Goal: Task Accomplishment & Management: Manage account settings

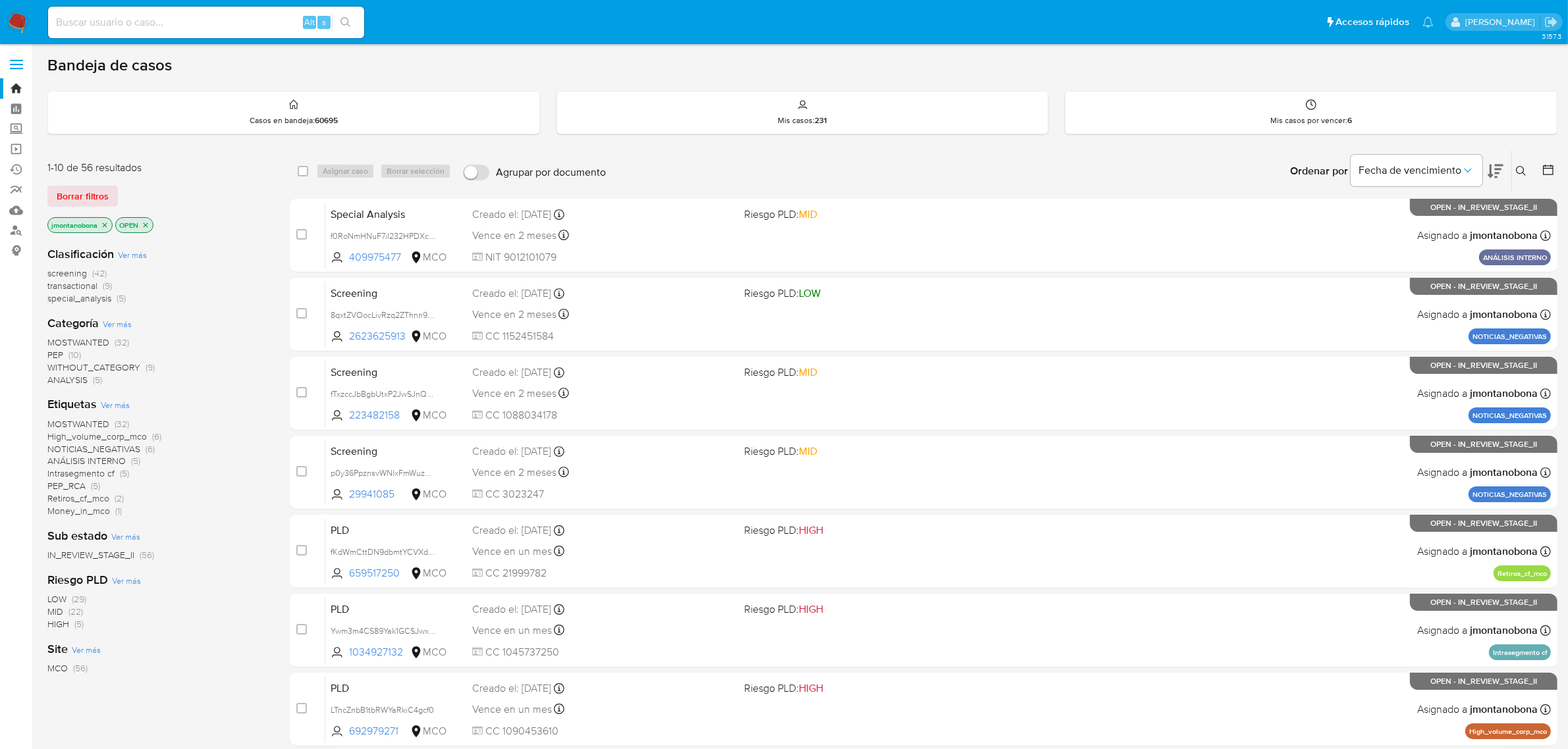
click at [107, 228] on icon "close-filter" at bounding box center [105, 225] width 8 height 8
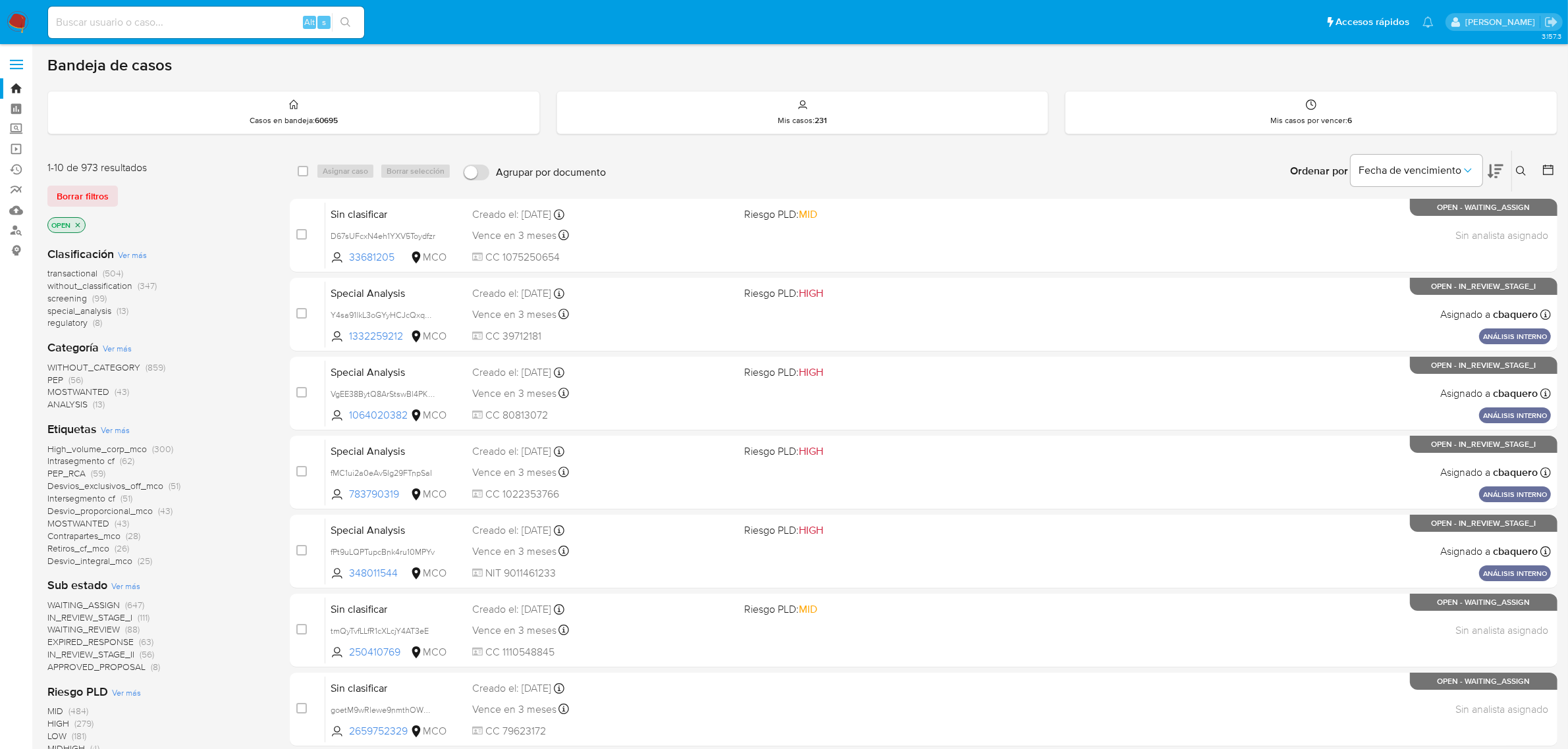
click at [80, 225] on icon "close-filter" at bounding box center [78, 225] width 8 height 8
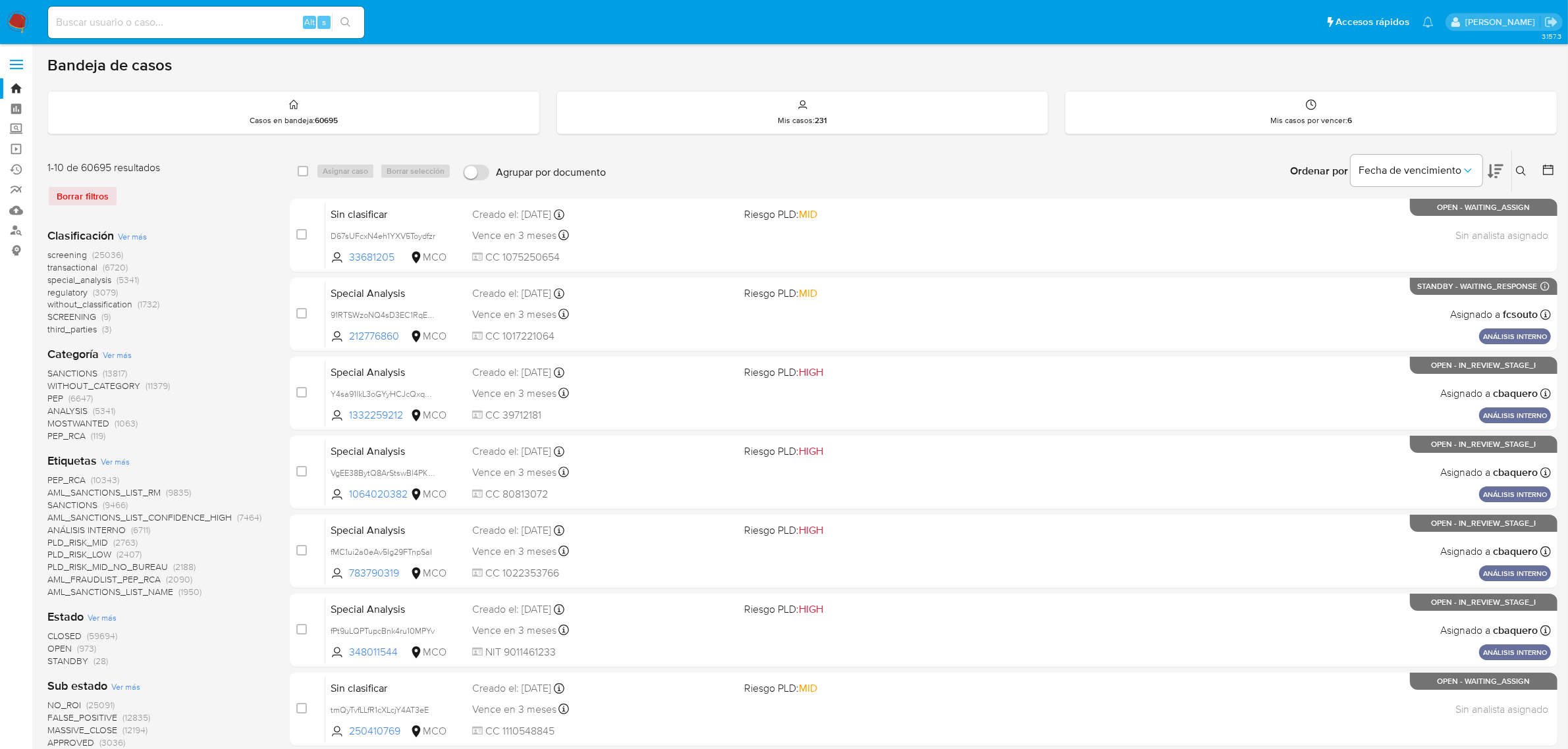
click at [1518, 169] on icon at bounding box center [1521, 171] width 11 height 11
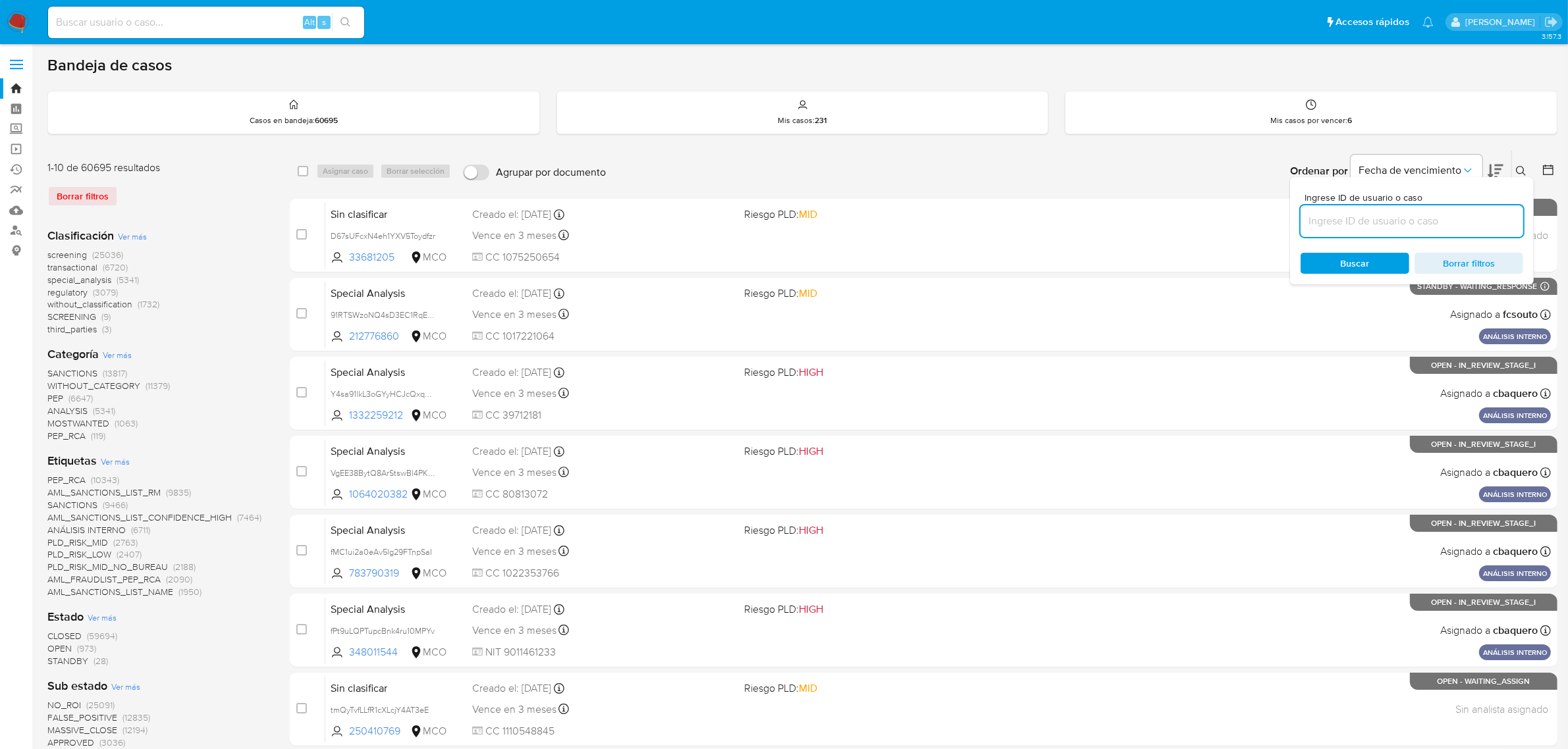
click at [1390, 221] on input at bounding box center [1412, 220] width 223 height 17
type input "fPt9uLQPTupcBnk4ru10MPYv"
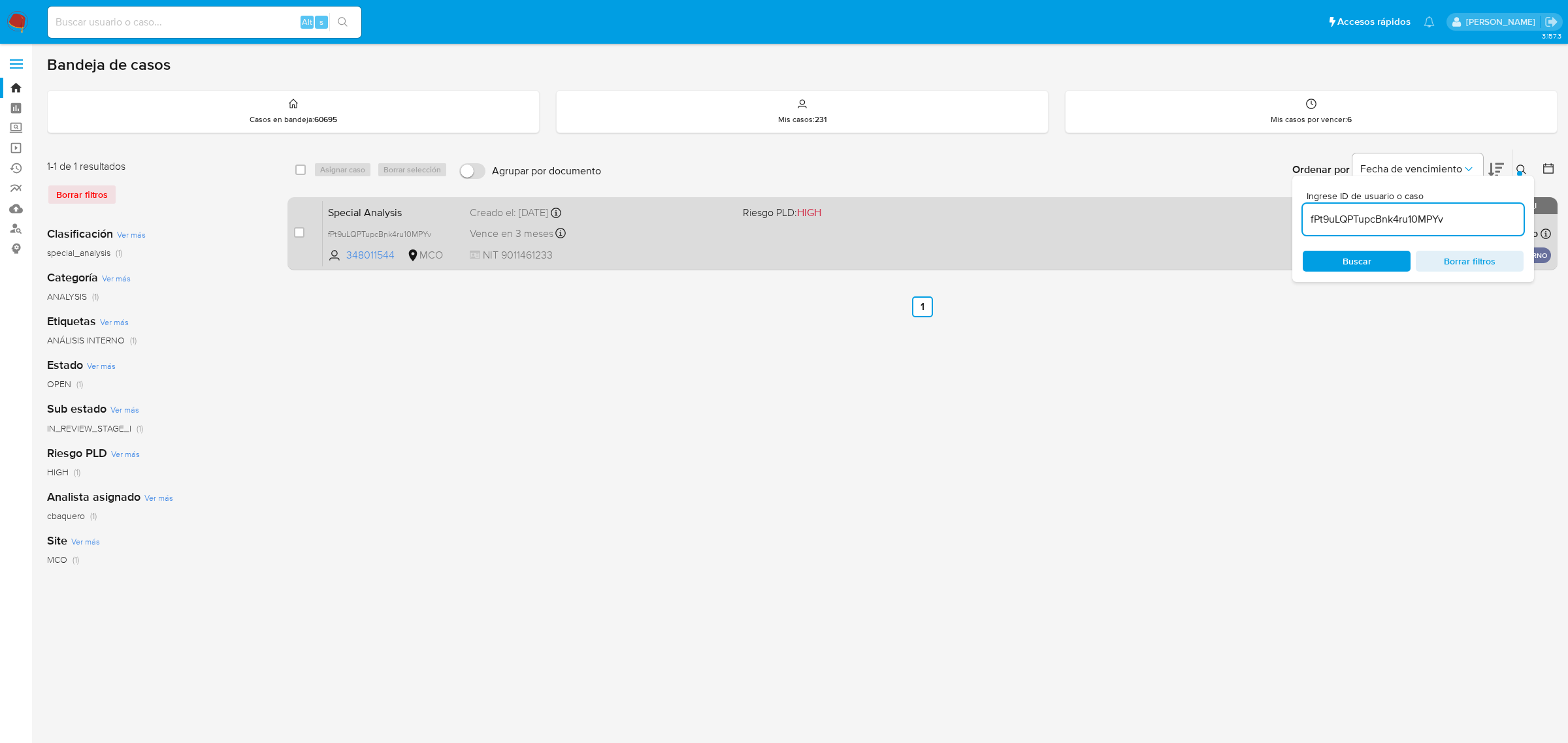
click at [293, 233] on div "case-item-checkbox No es posible asignar el caso Special Analysis fPt9uLQPTupcB…" at bounding box center [922, 233] width 1270 height 73
click at [301, 236] on input "checkbox" at bounding box center [298, 232] width 10 height 10
checkbox input "true"
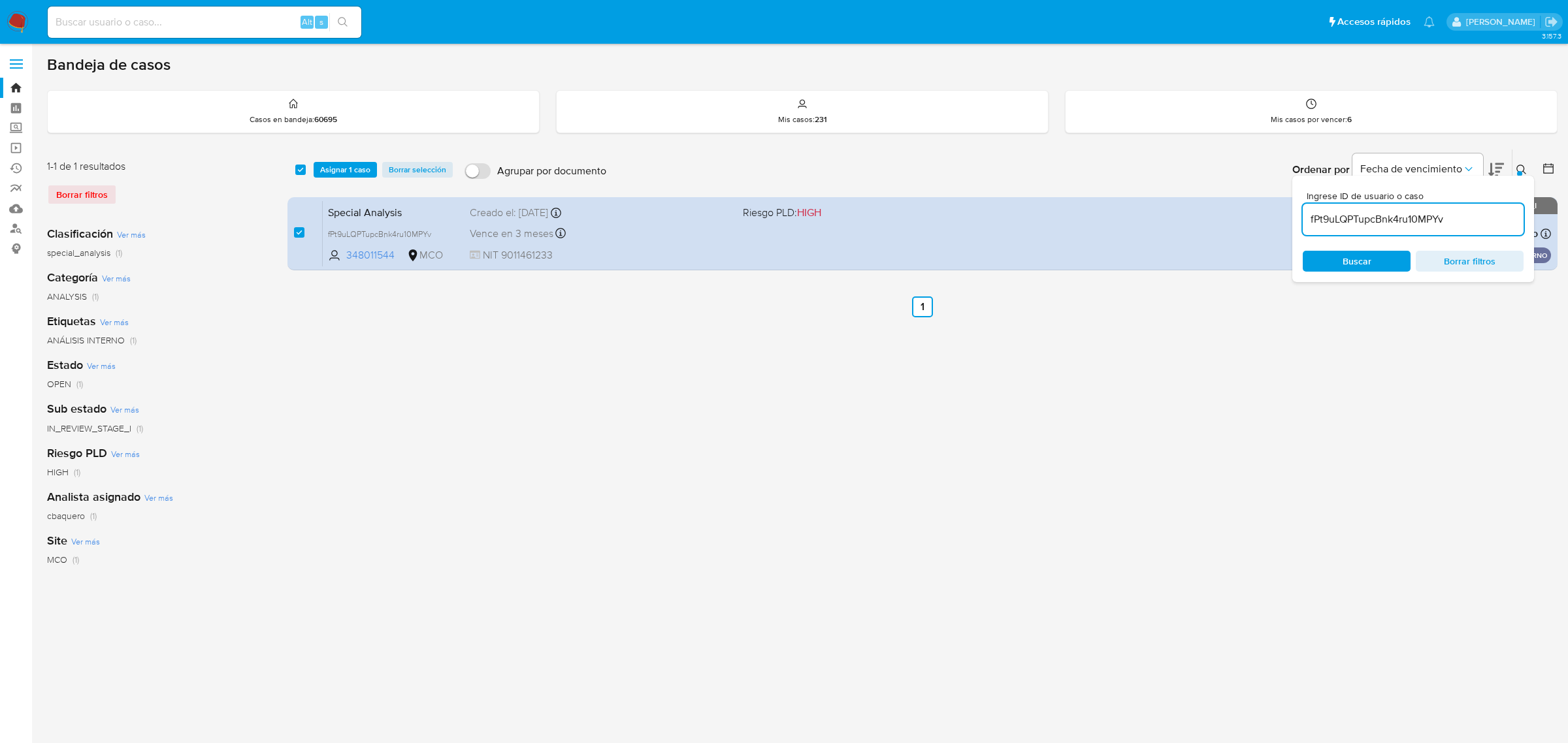
click at [1468, 221] on input "fPt9uLQPTupcBnk4ru10MPYv" at bounding box center [1413, 219] width 221 height 17
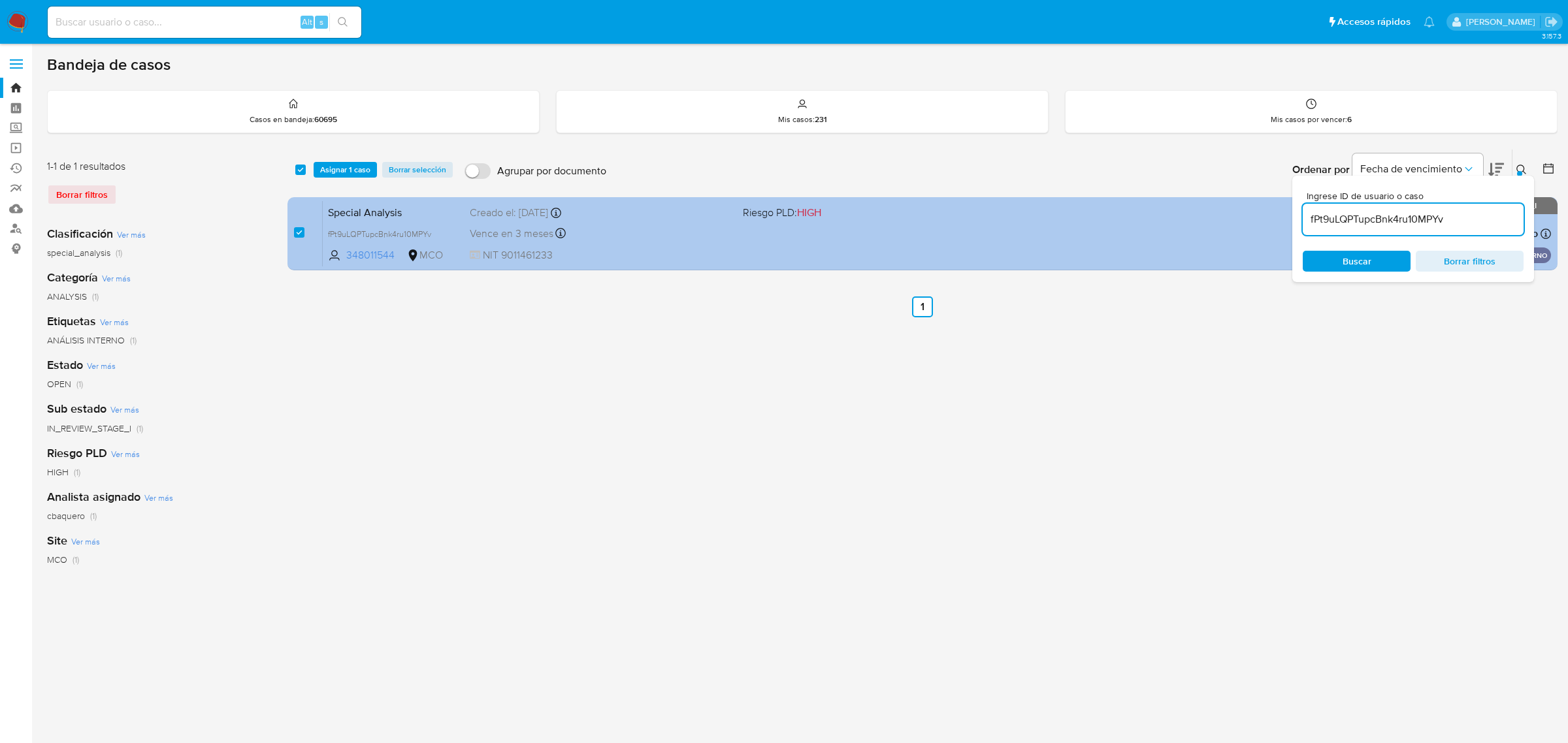
drag, startPoint x: 1488, startPoint y: 219, endPoint x: 1256, endPoint y: 213, distance: 232.1
click at [1261, 214] on div "select-all-cases-checkbox Asignar 1 caso Borrar selección Agrupar por documento…" at bounding box center [922, 212] width 1270 height 127
type input "fMC1ui2a0eAv5Ig29FTnpSaI"
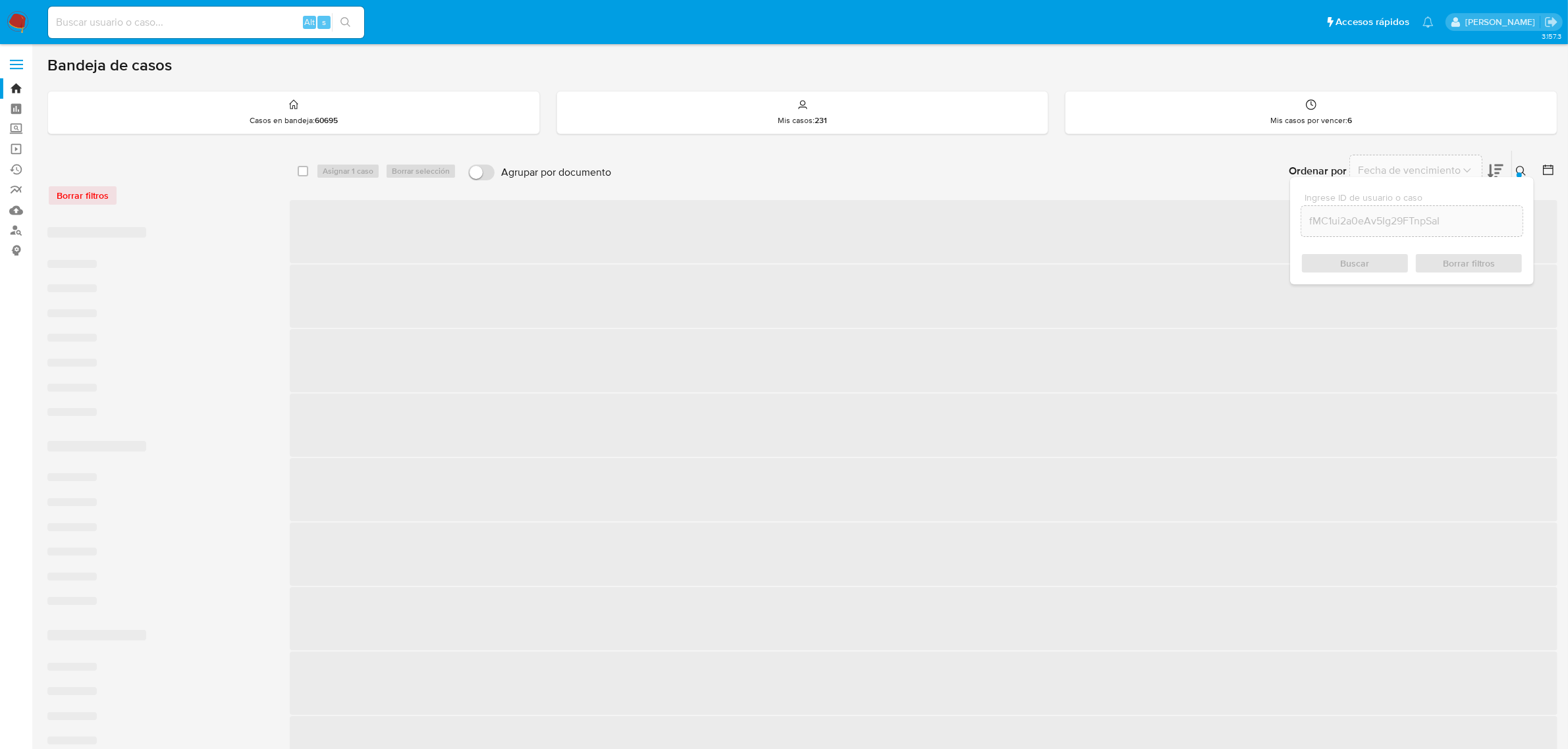
checkbox input "false"
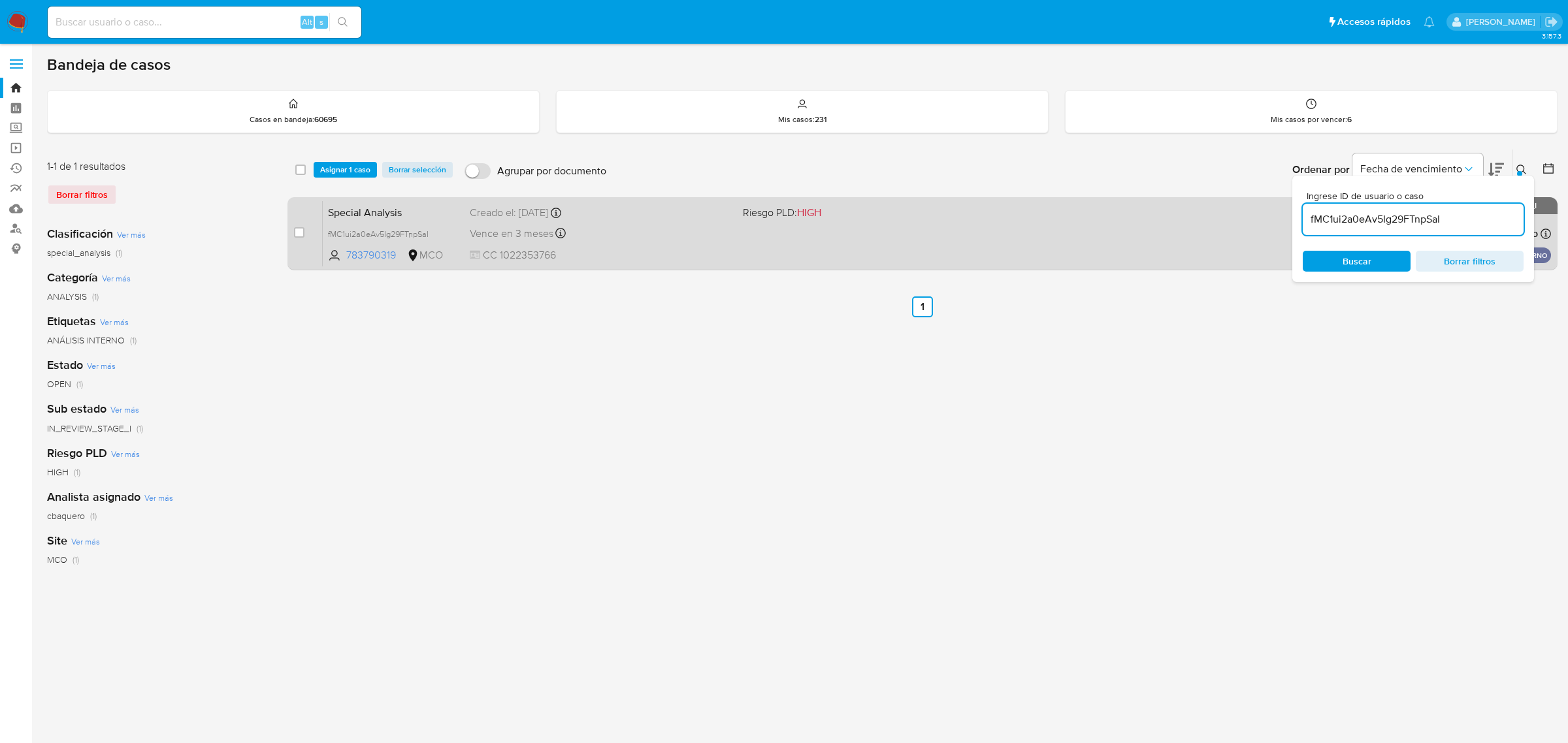
click at [301, 237] on div "case-item-checkbox" at bounding box center [298, 232] width 10 height 13
click at [301, 228] on input "checkbox" at bounding box center [298, 232] width 10 height 10
checkbox input "true"
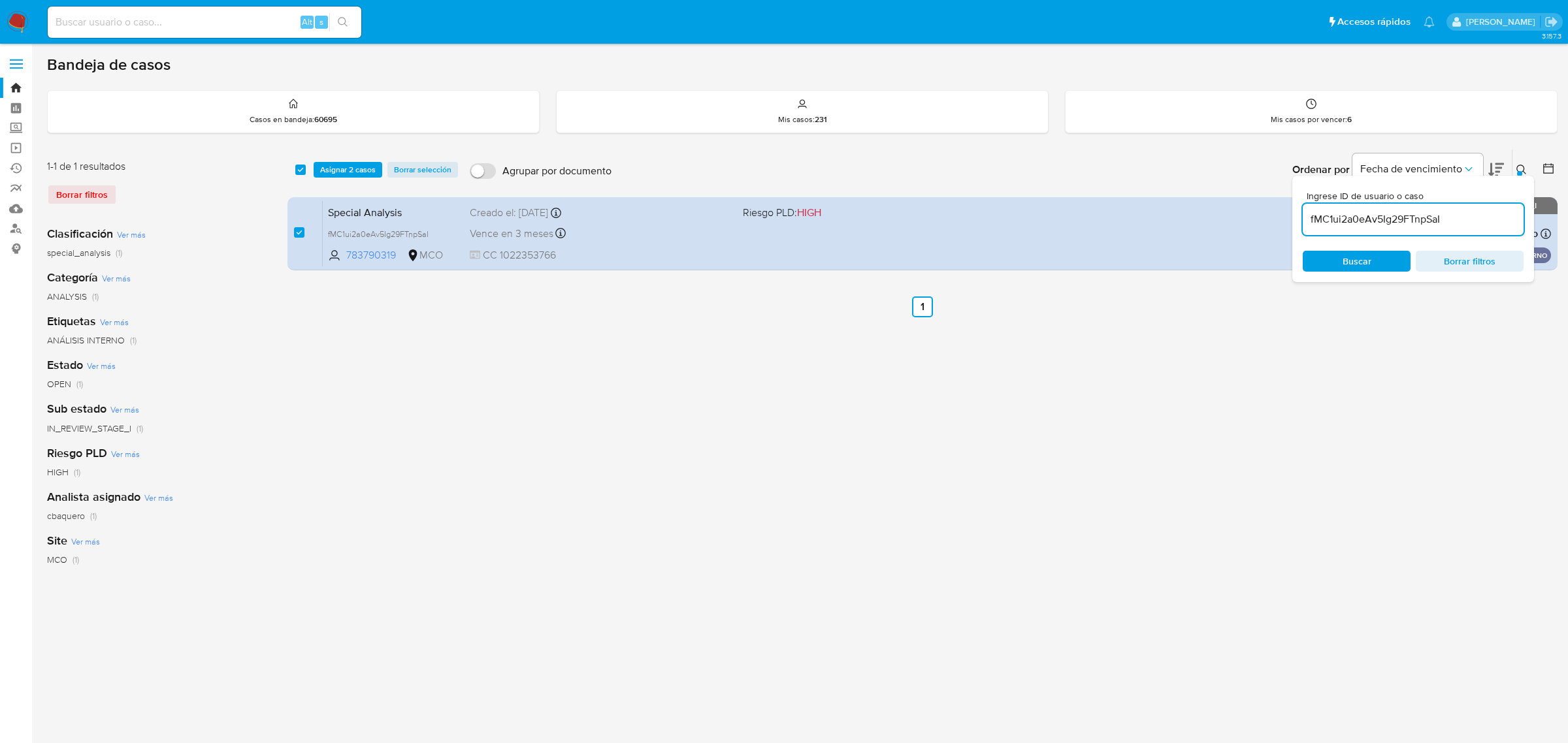
drag, startPoint x: 1477, startPoint y: 223, endPoint x: 1302, endPoint y: 212, distance: 175.3
click at [1302, 212] on div "Ingrese ID de usuario o caso fMC1ui2a0eAv5Ig29FTnpSaI Buscar Borrar filtros" at bounding box center [1413, 228] width 242 height 106
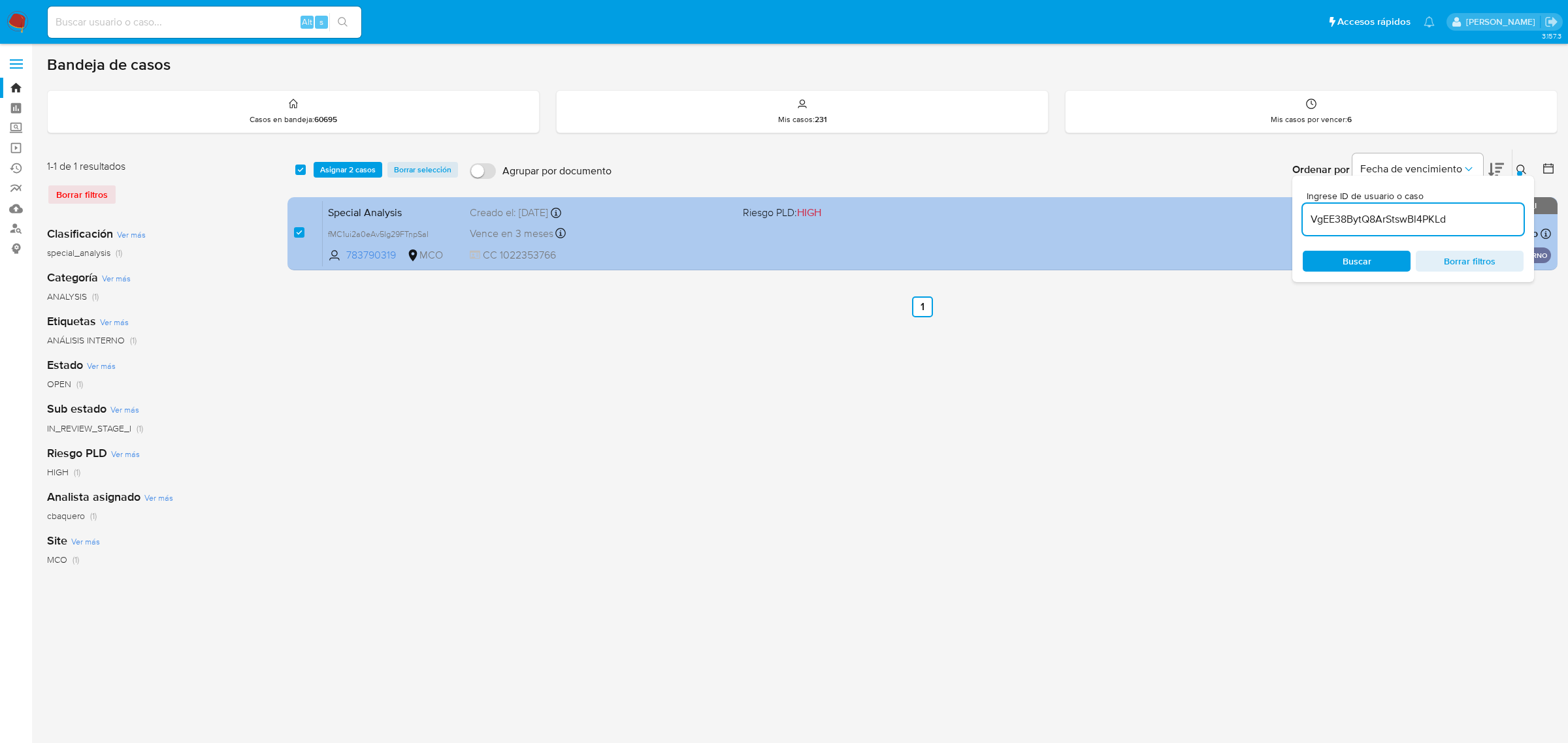
type input "VgEE38BytQ8ArStswBl4PKLd"
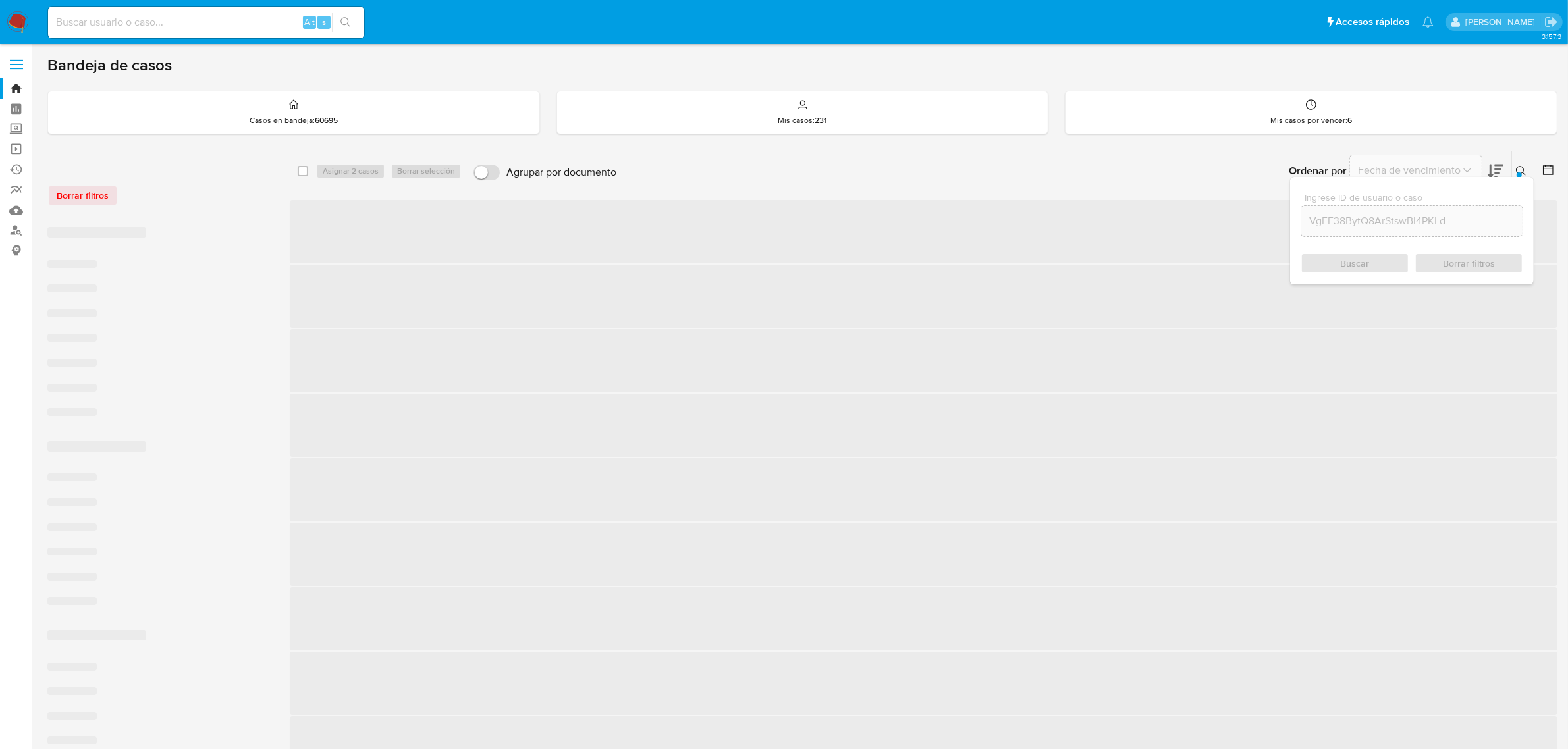
checkbox input "false"
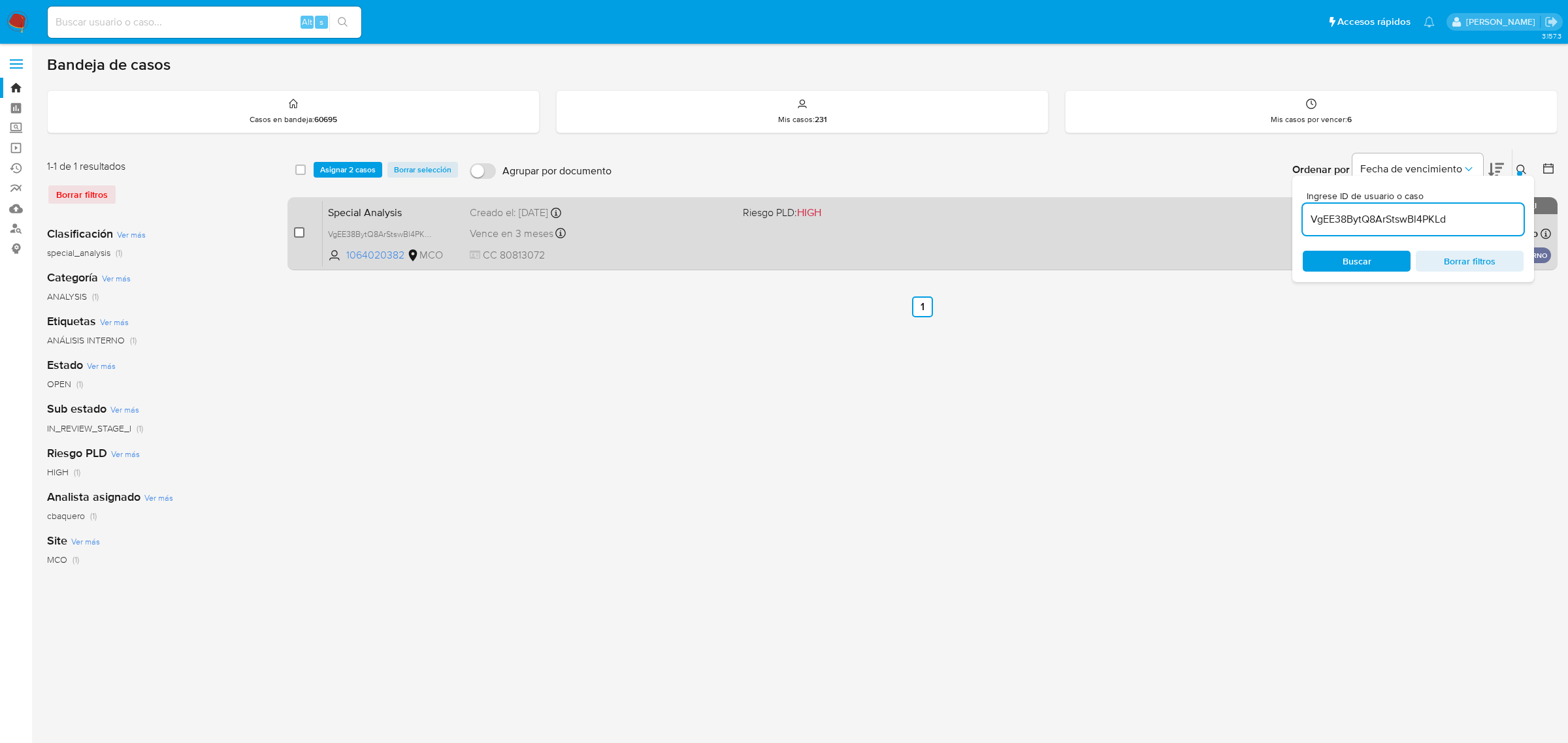
click at [302, 231] on input "checkbox" at bounding box center [298, 232] width 10 height 10
checkbox input "true"
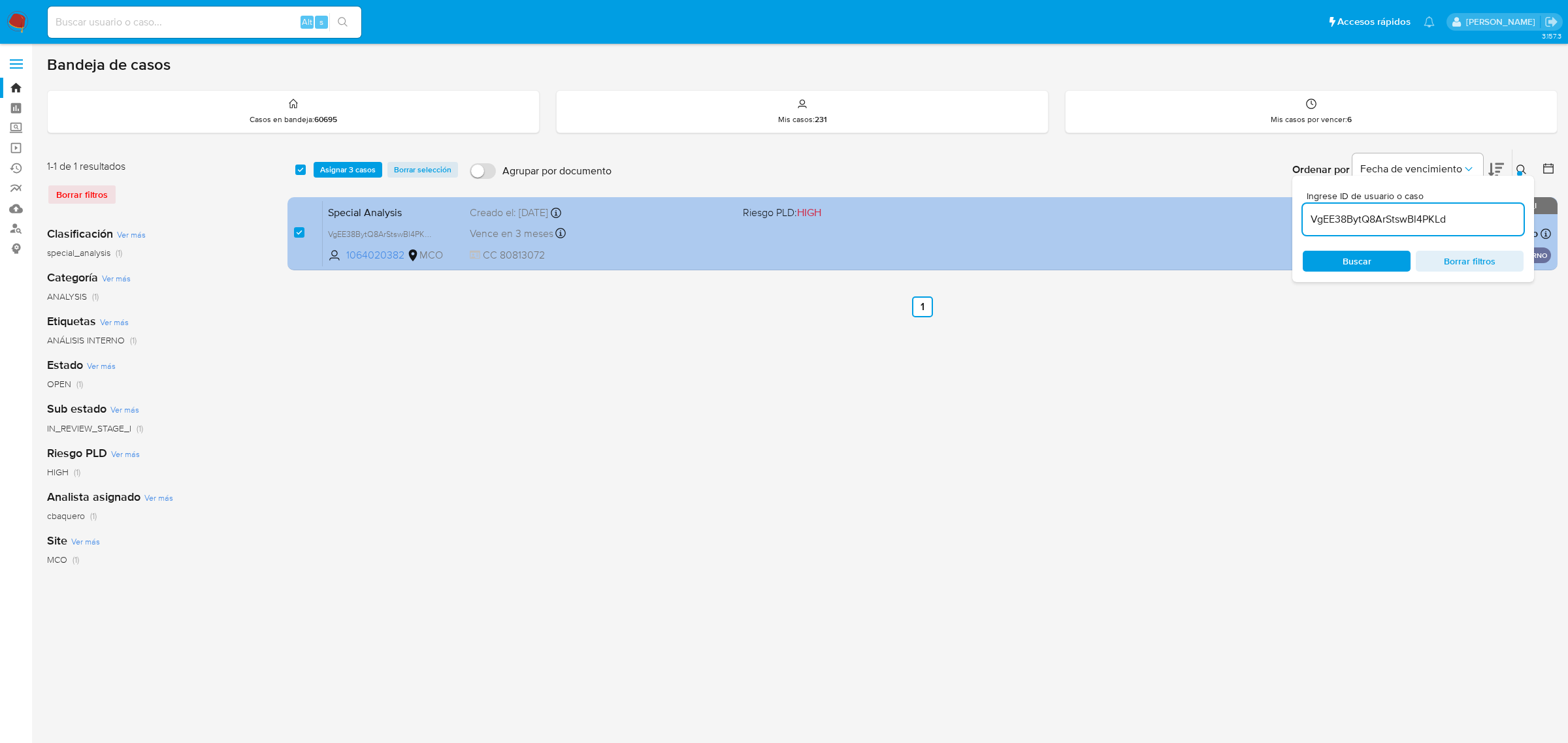
drag, startPoint x: 1469, startPoint y: 220, endPoint x: 1258, endPoint y: 214, distance: 211.1
click at [1258, 214] on div "select-all-cases-checkbox Asignar 3 casos Borrar selección Agrupar por document…" at bounding box center [922, 212] width 1270 height 127
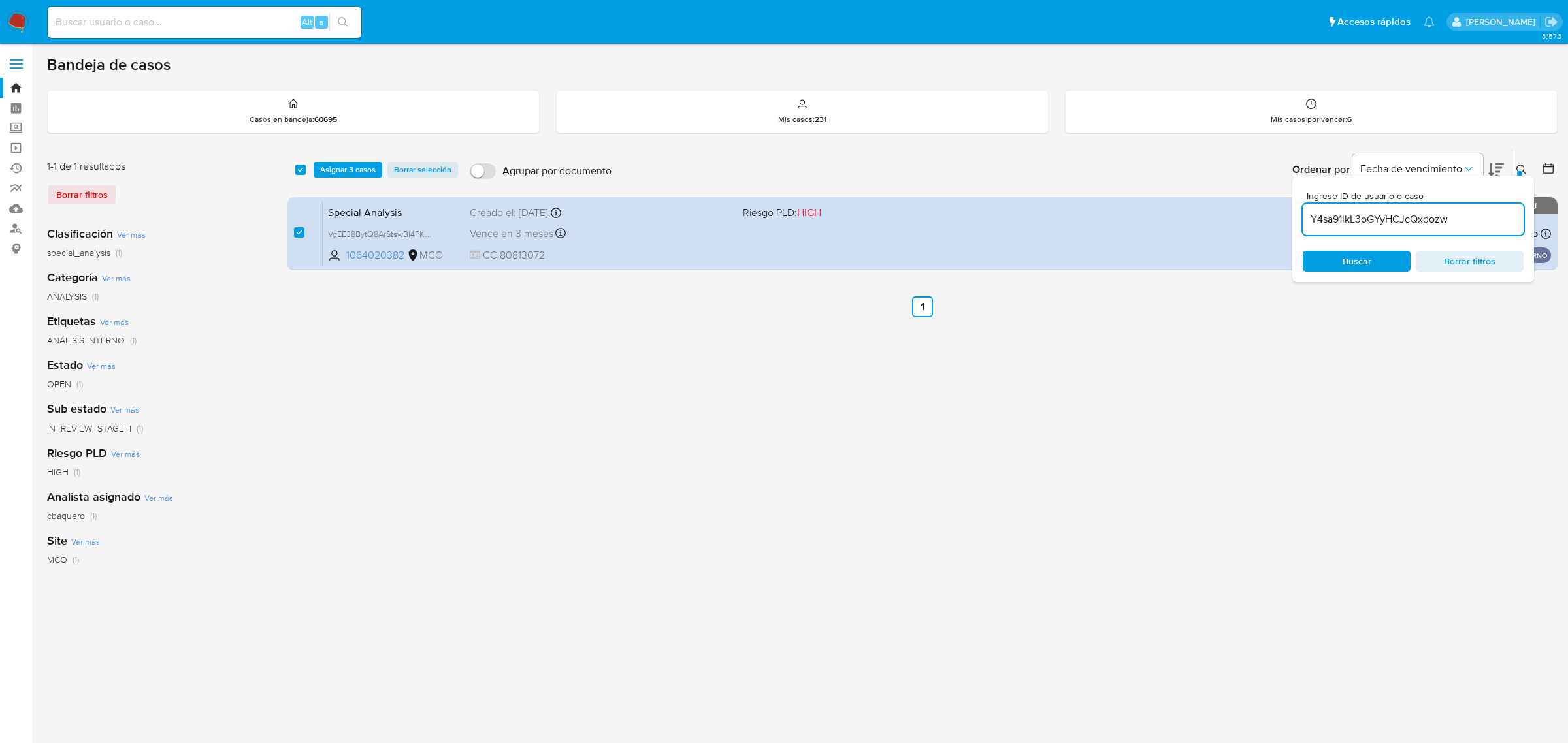
type input "Y4sa91lkL3oGYyHCJcQxqozw"
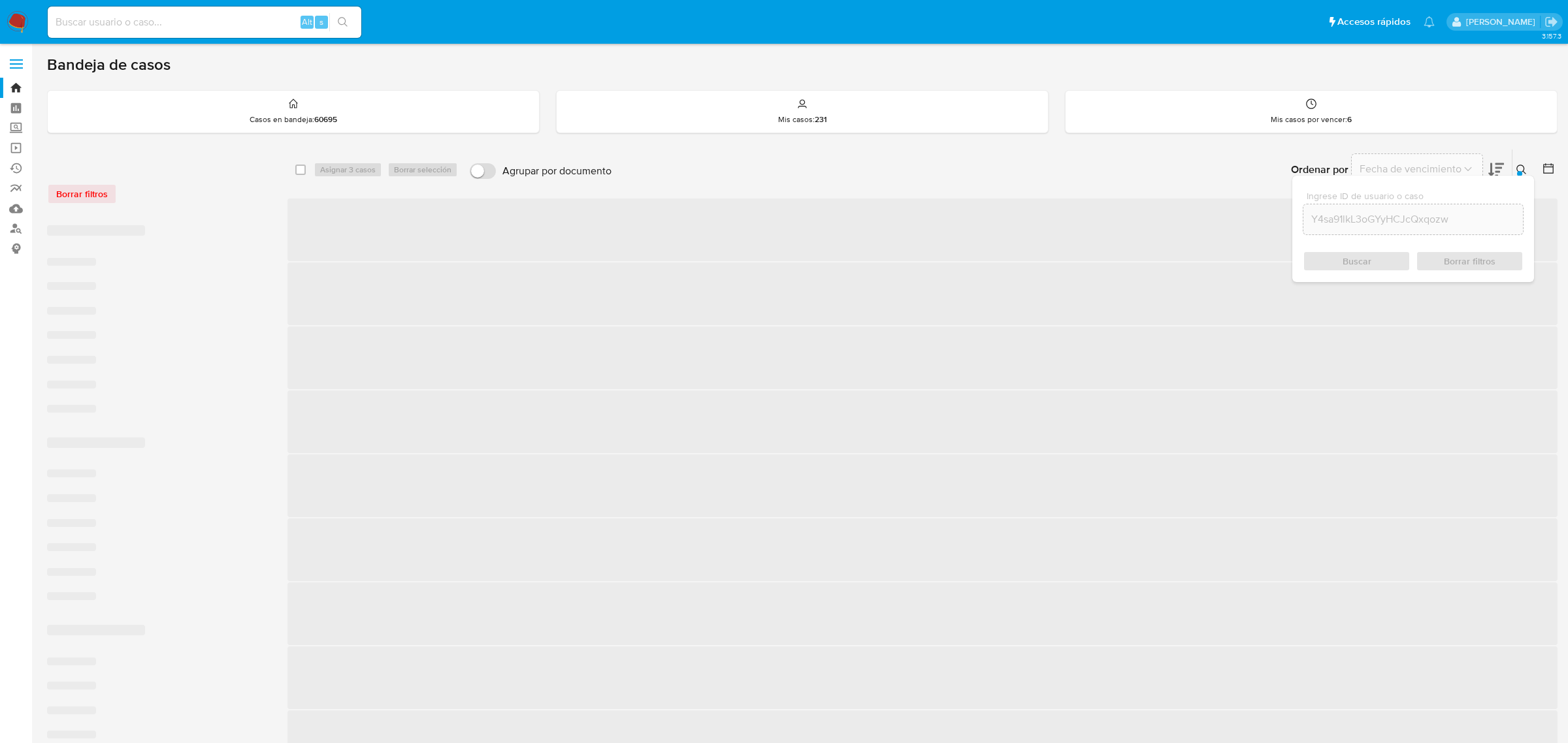
checkbox input "false"
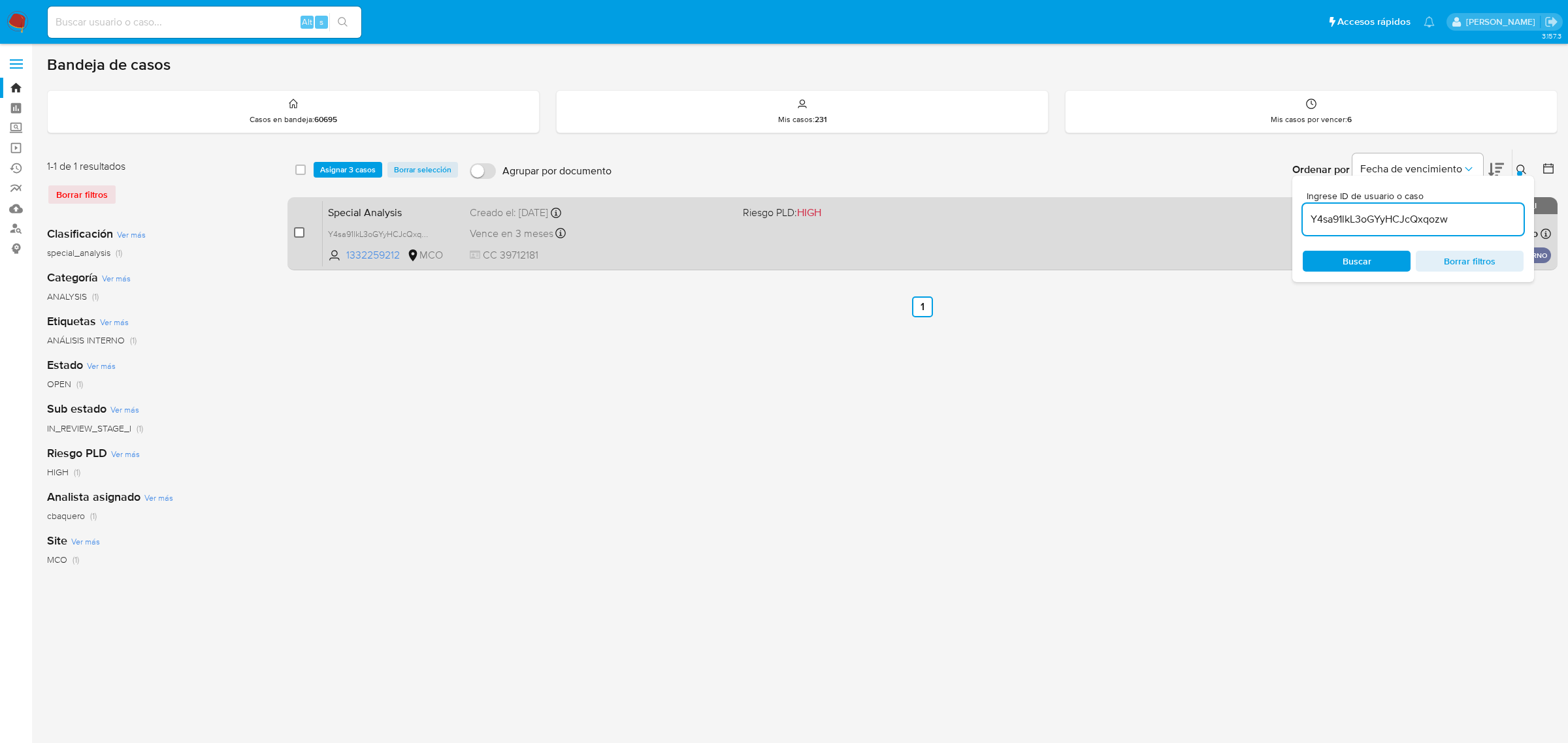
click at [304, 230] on input "checkbox" at bounding box center [298, 232] width 10 height 10
checkbox input "true"
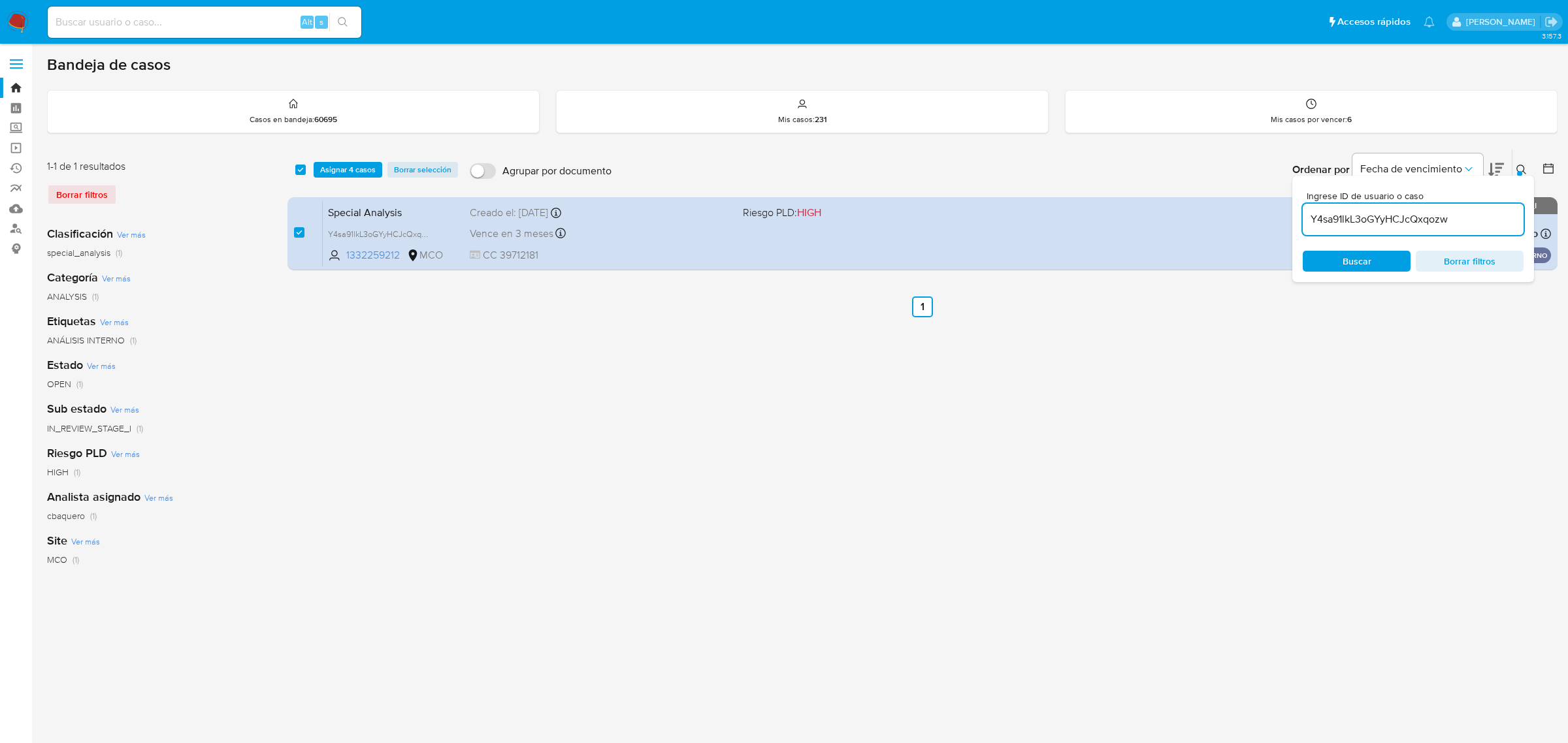
click at [1517, 165] on icon at bounding box center [1521, 170] width 10 height 10
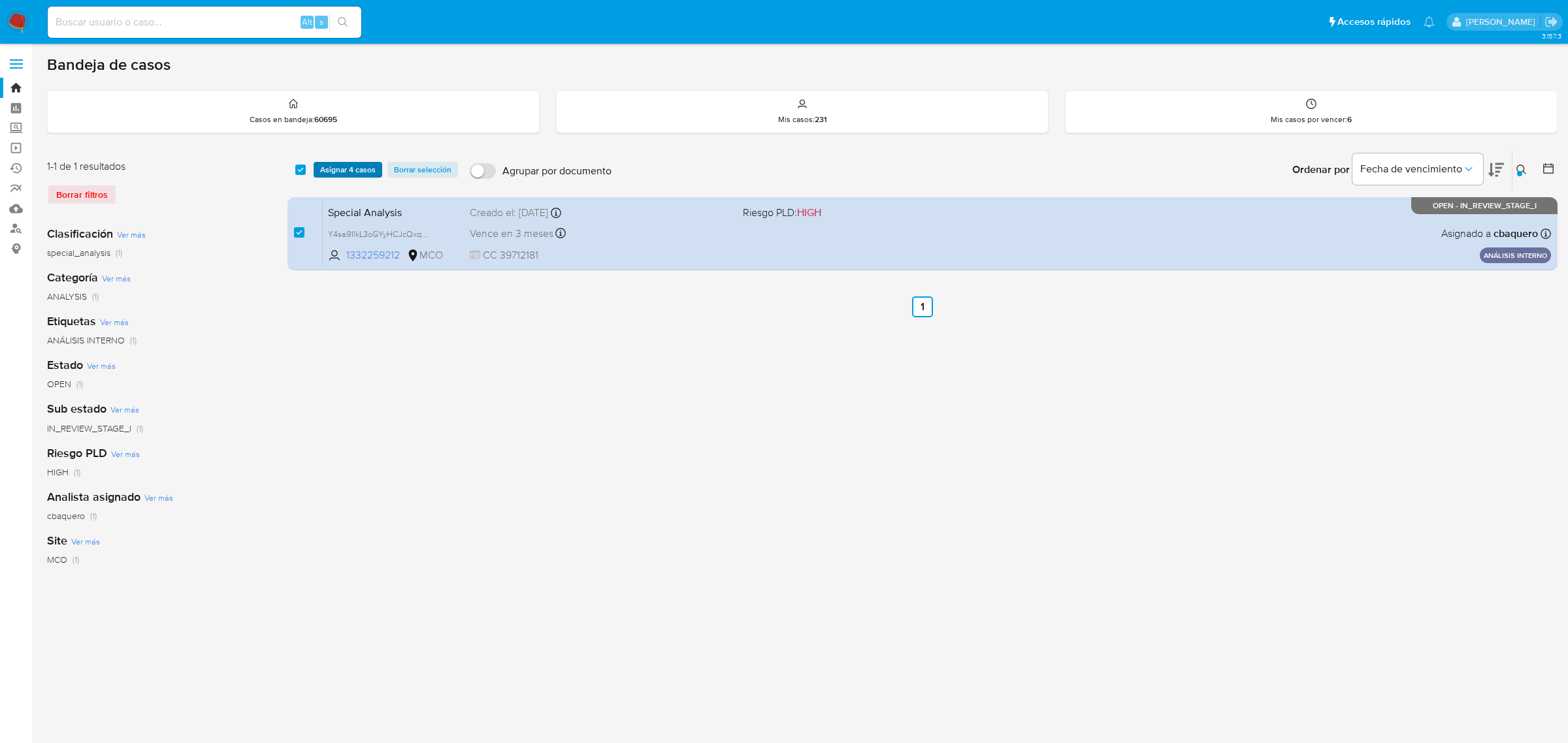
click at [355, 168] on span "Asignar 4 casos" at bounding box center [348, 170] width 56 height 13
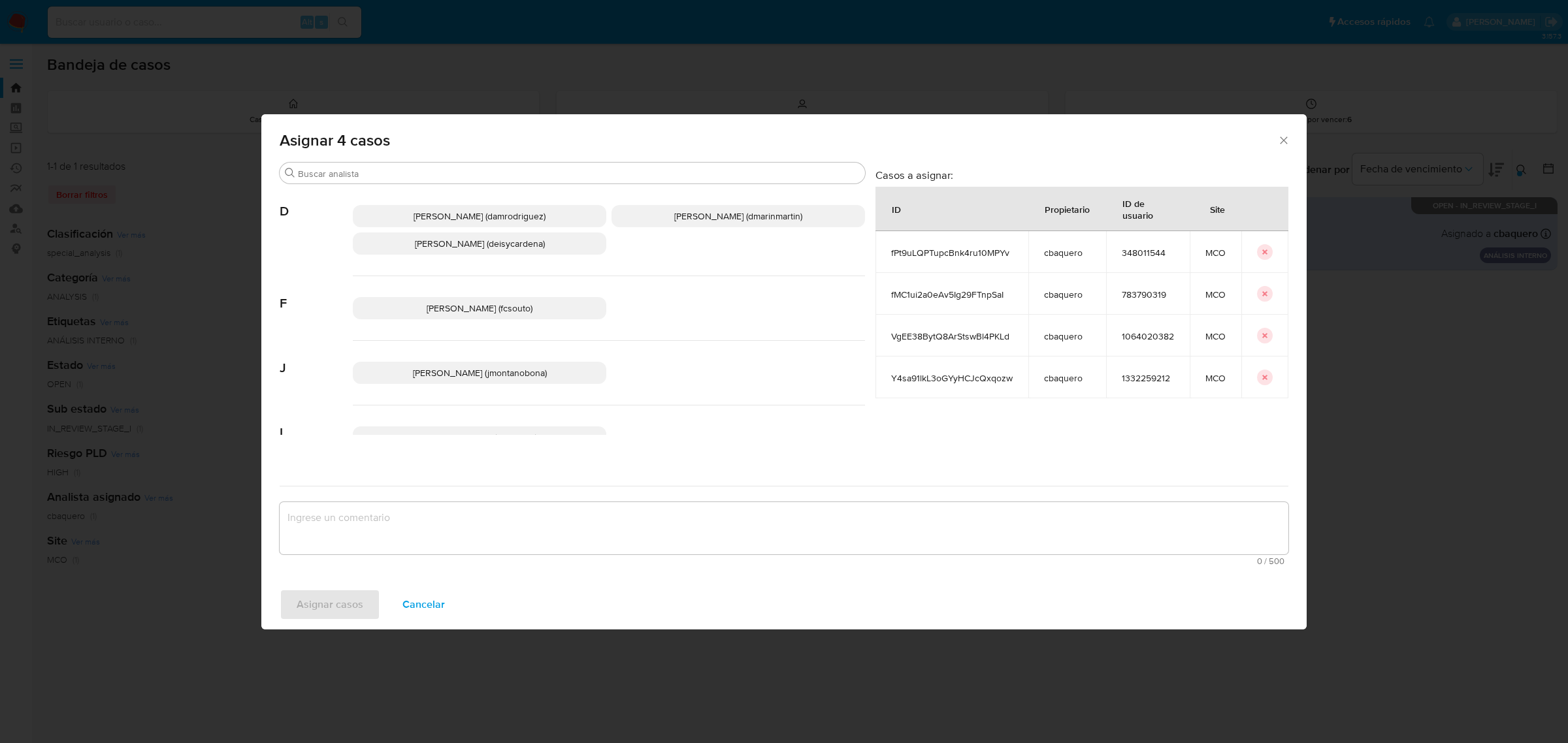
click at [517, 207] on p "Damian Rodriguez (damrodriguez)" at bounding box center [479, 216] width 253 height 23
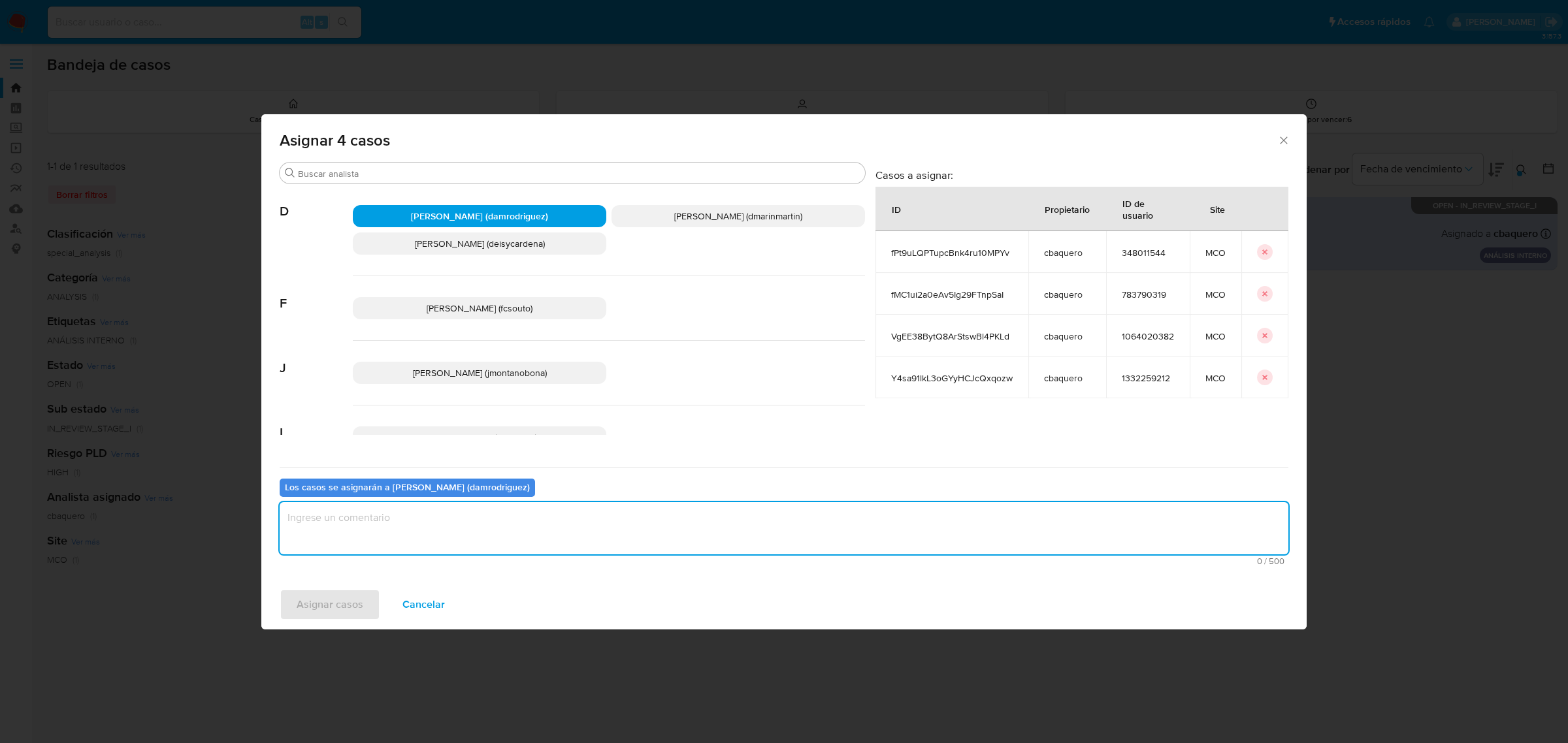
click at [416, 532] on textarea "assign-modal" at bounding box center [784, 528] width 1009 height 52
type textarea "S"
type textarea "a"
type textarea "Asignación"
click at [350, 610] on span "Asignar casos" at bounding box center [330, 605] width 67 height 29
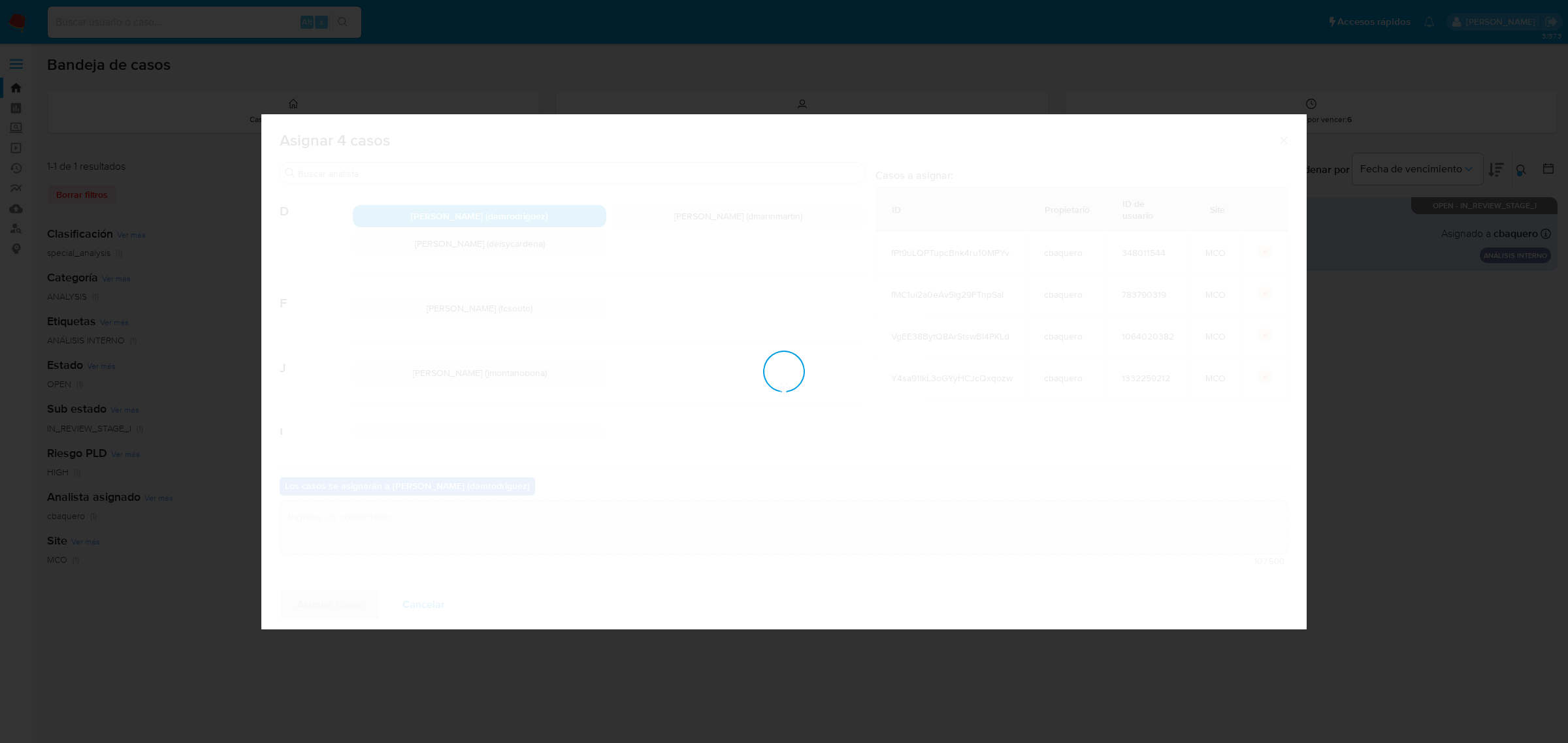
checkbox input "false"
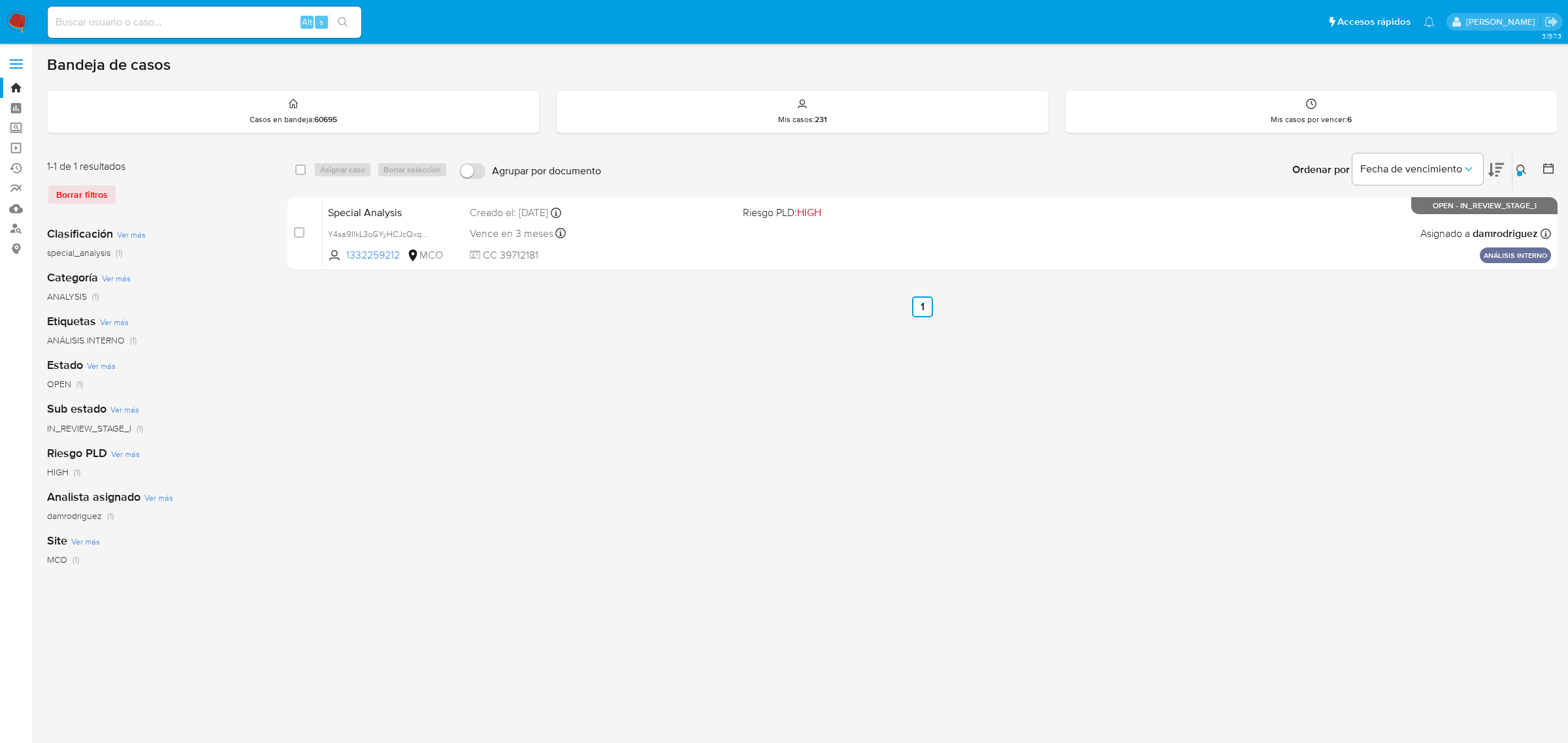
click at [442, 318] on div "select-all-cases-checkbox Asignar caso Borrar selección Agrupar por documento O…" at bounding box center [922, 435] width 1270 height 573
click at [19, 87] on link "Bandeja" at bounding box center [77, 88] width 155 height 20
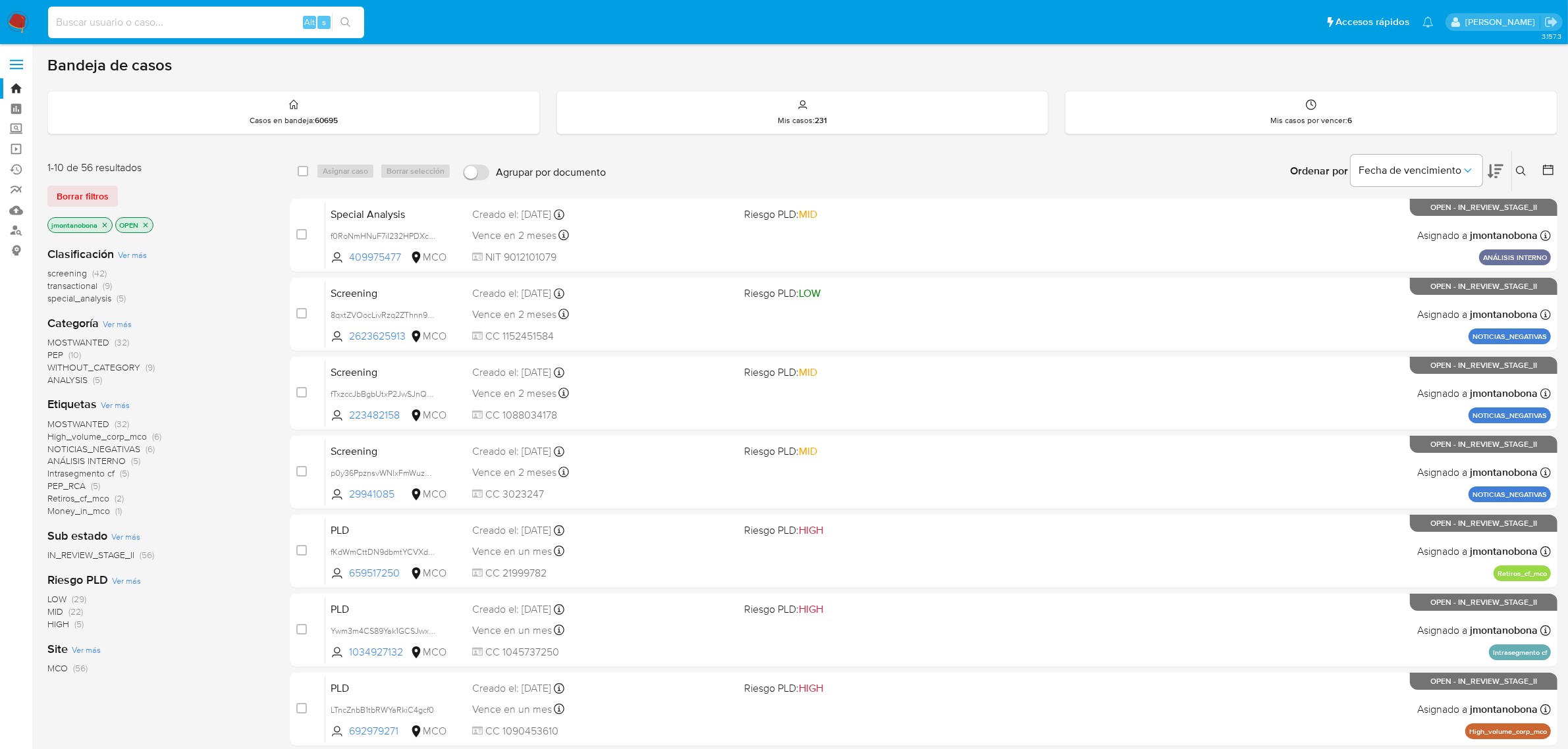
click at [251, 25] on input at bounding box center [206, 22] width 316 height 17
paste input "b6zTG2AOLPl0vx9SSVS2G4w0"
type input "b6zTG2AOLPl0vx9SSVS2G4w0"
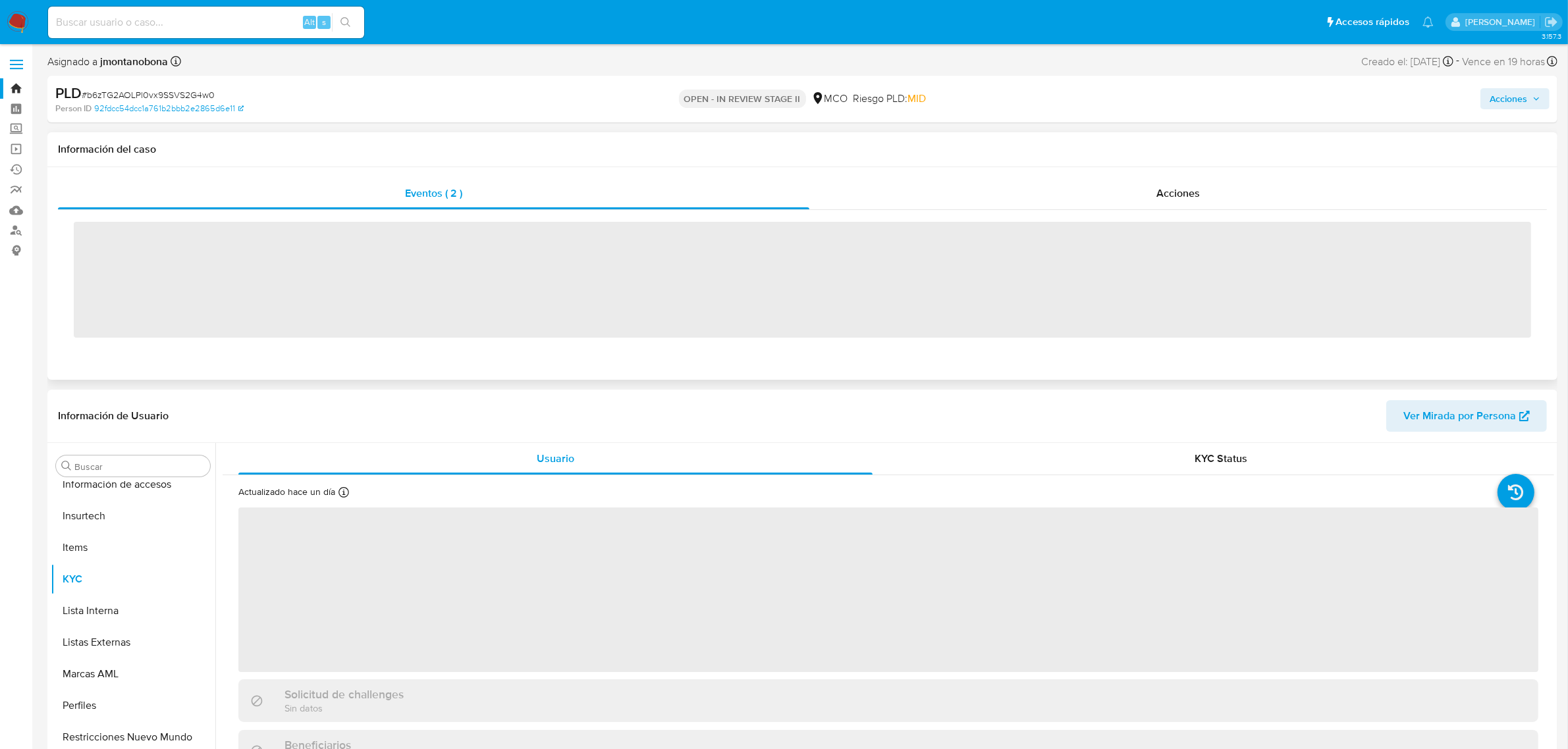
scroll to position [555, 0]
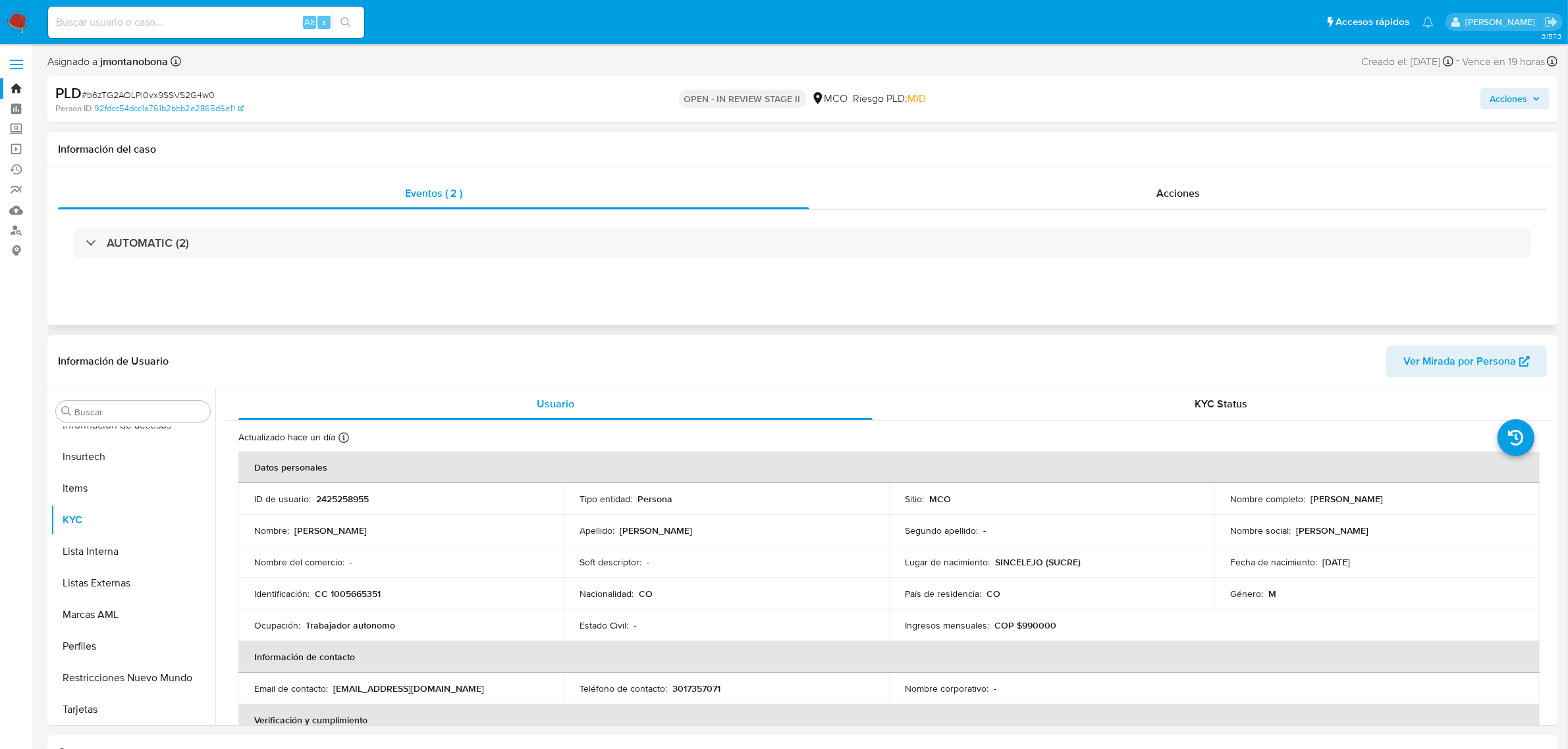
select select "10"
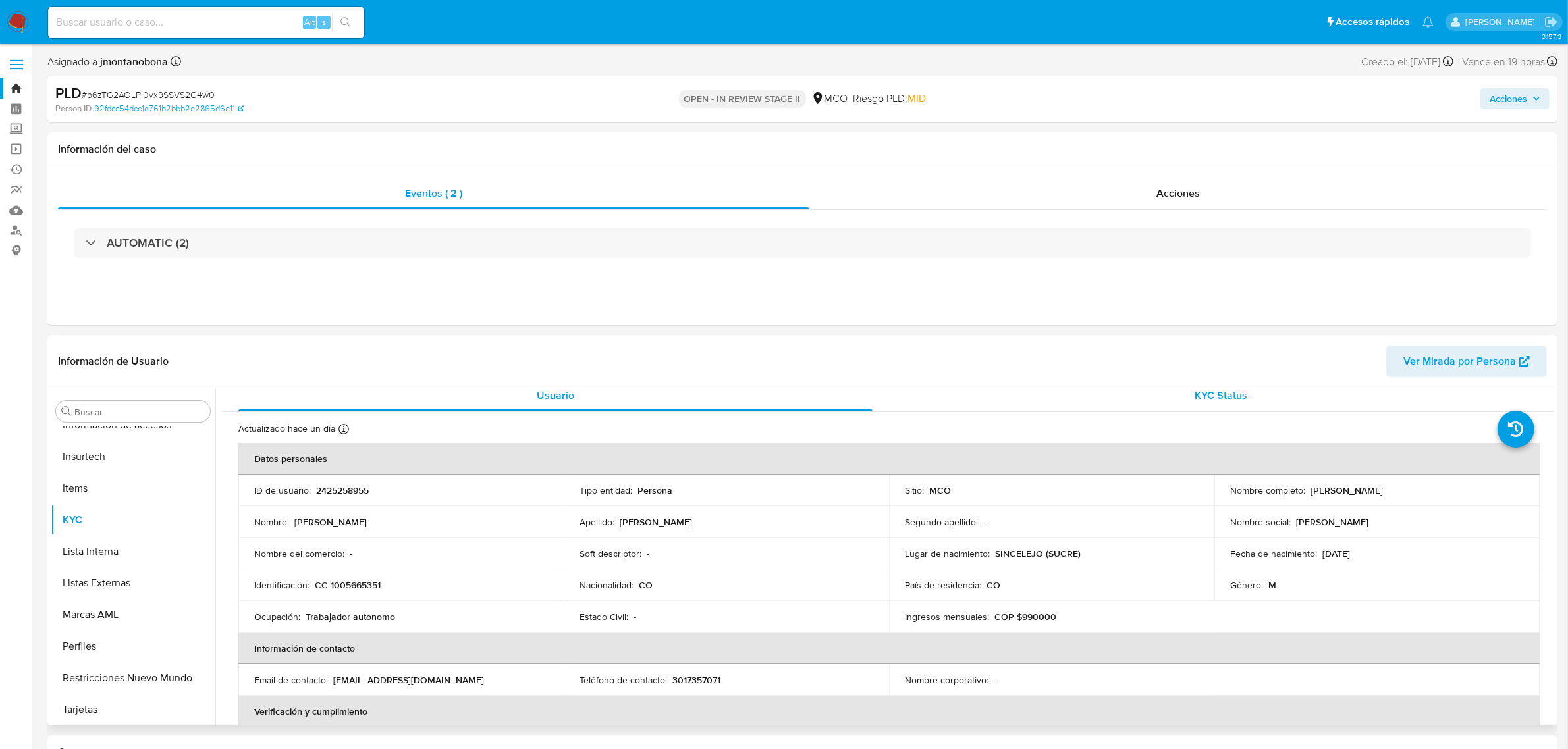
scroll to position [0, 0]
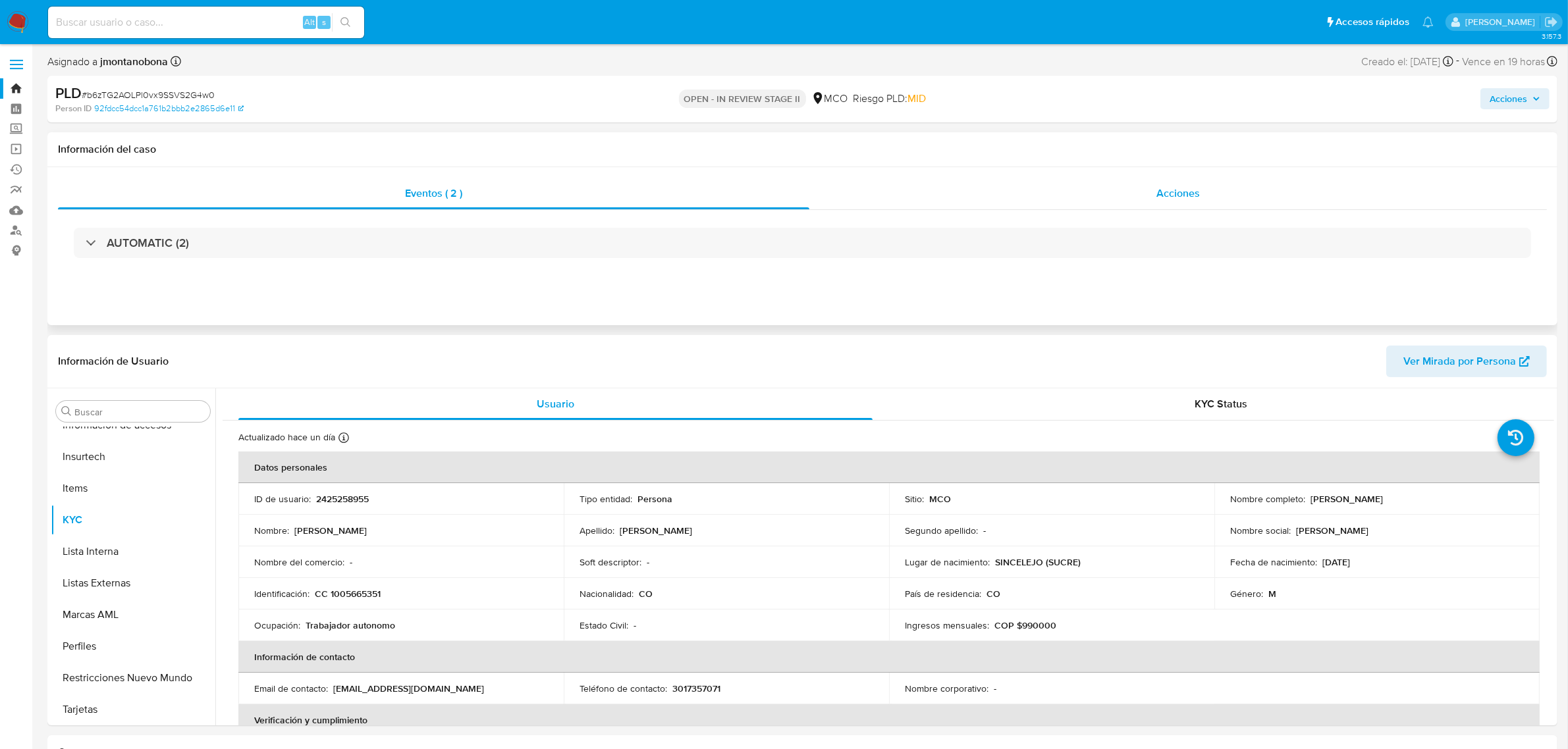
click at [1155, 195] on div "Acciones" at bounding box center [1178, 193] width 738 height 32
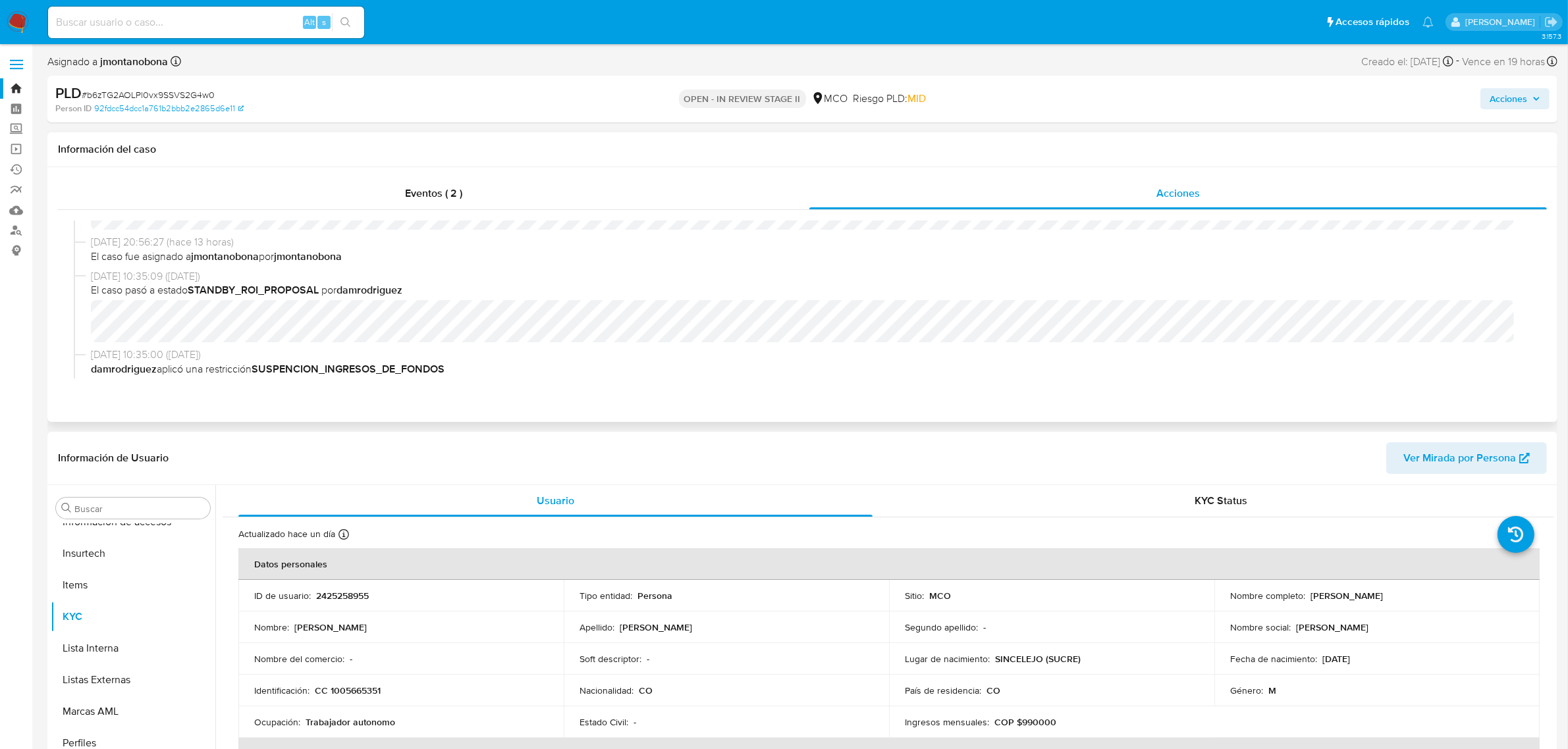
scroll to position [83, 0]
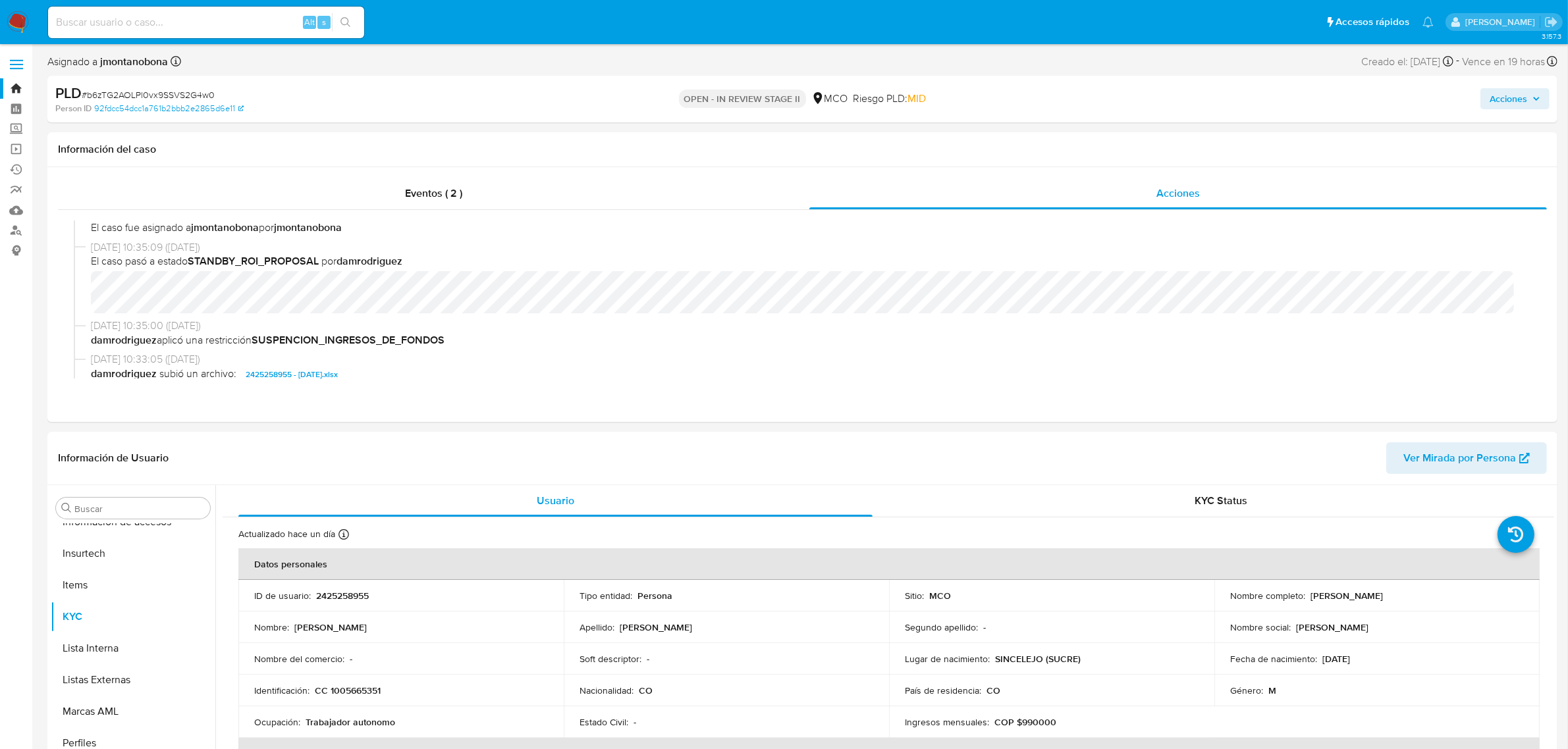
click at [1502, 100] on span "Acciones" at bounding box center [1508, 99] width 37 height 21
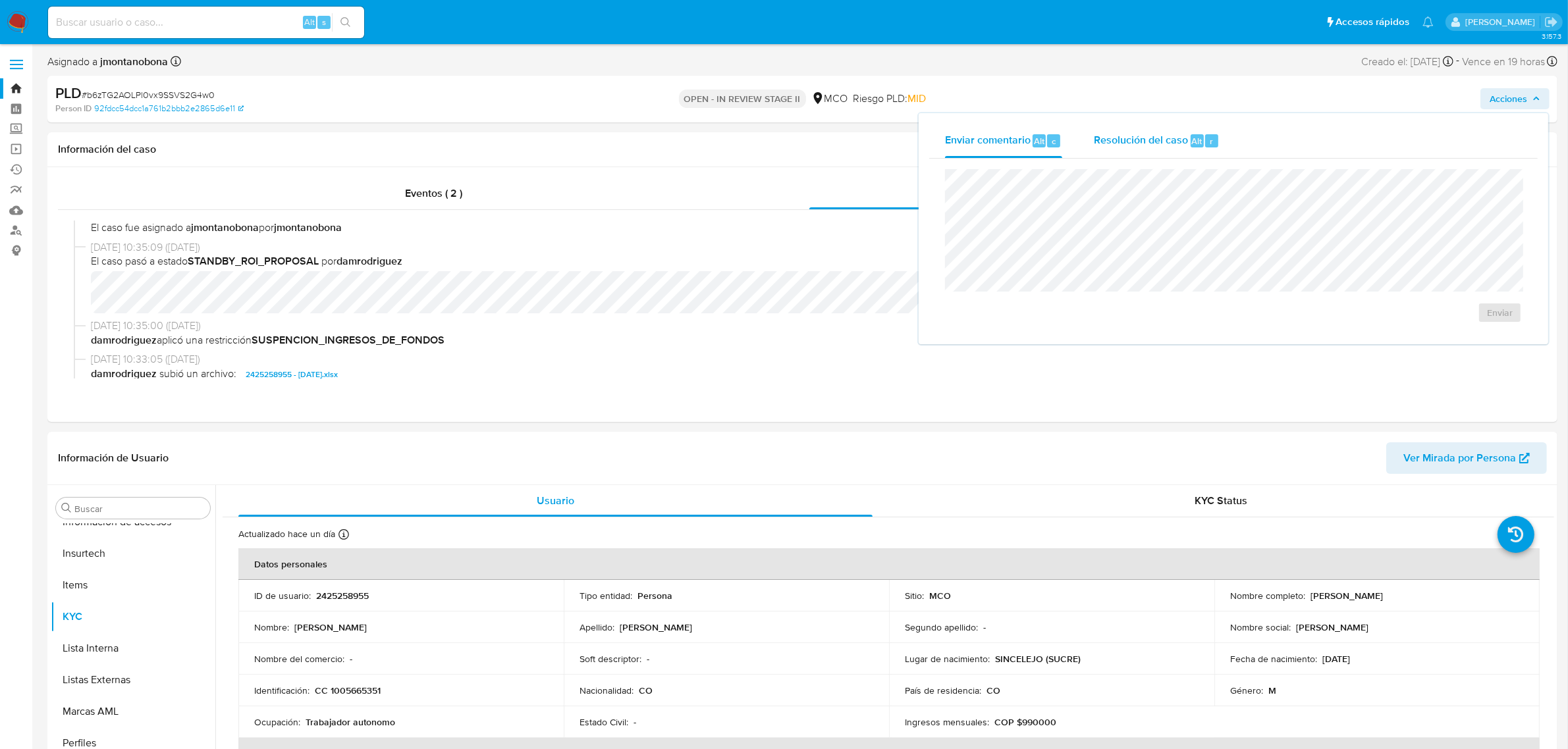
click at [1149, 142] on span "Resolución del caso" at bounding box center [1141, 140] width 94 height 15
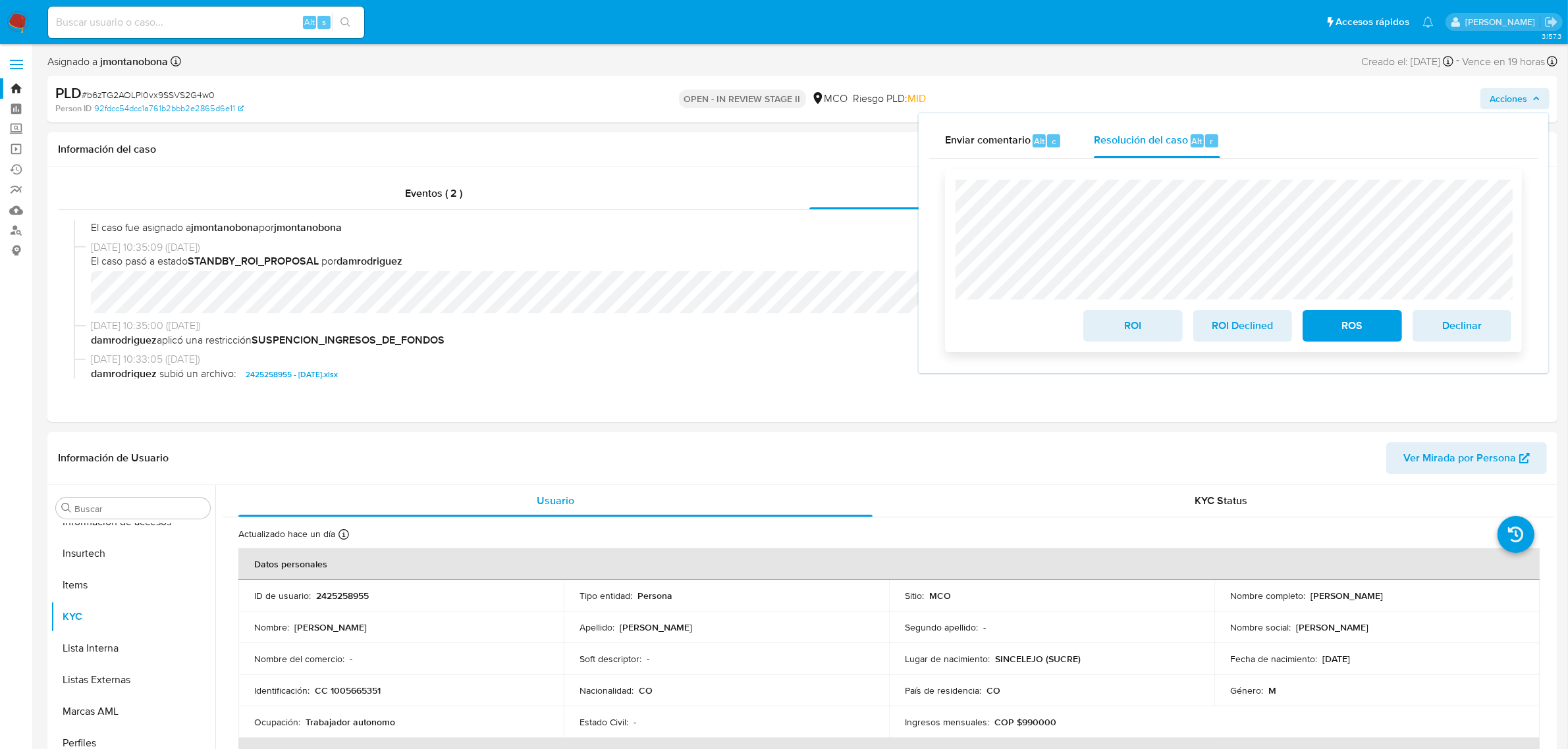
click at [1128, 332] on span "ROI" at bounding box center [1133, 326] width 65 height 29
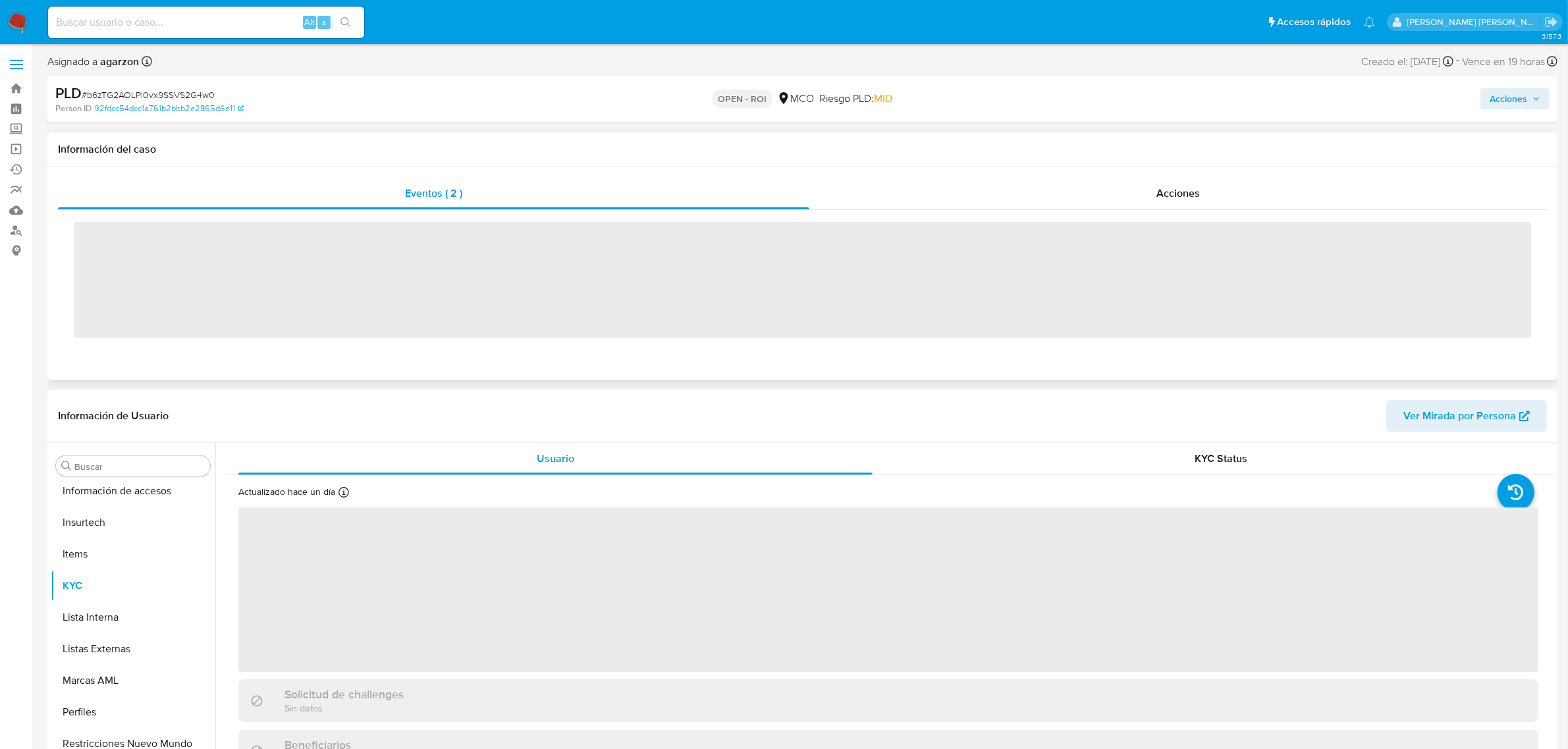
scroll to position [555, 0]
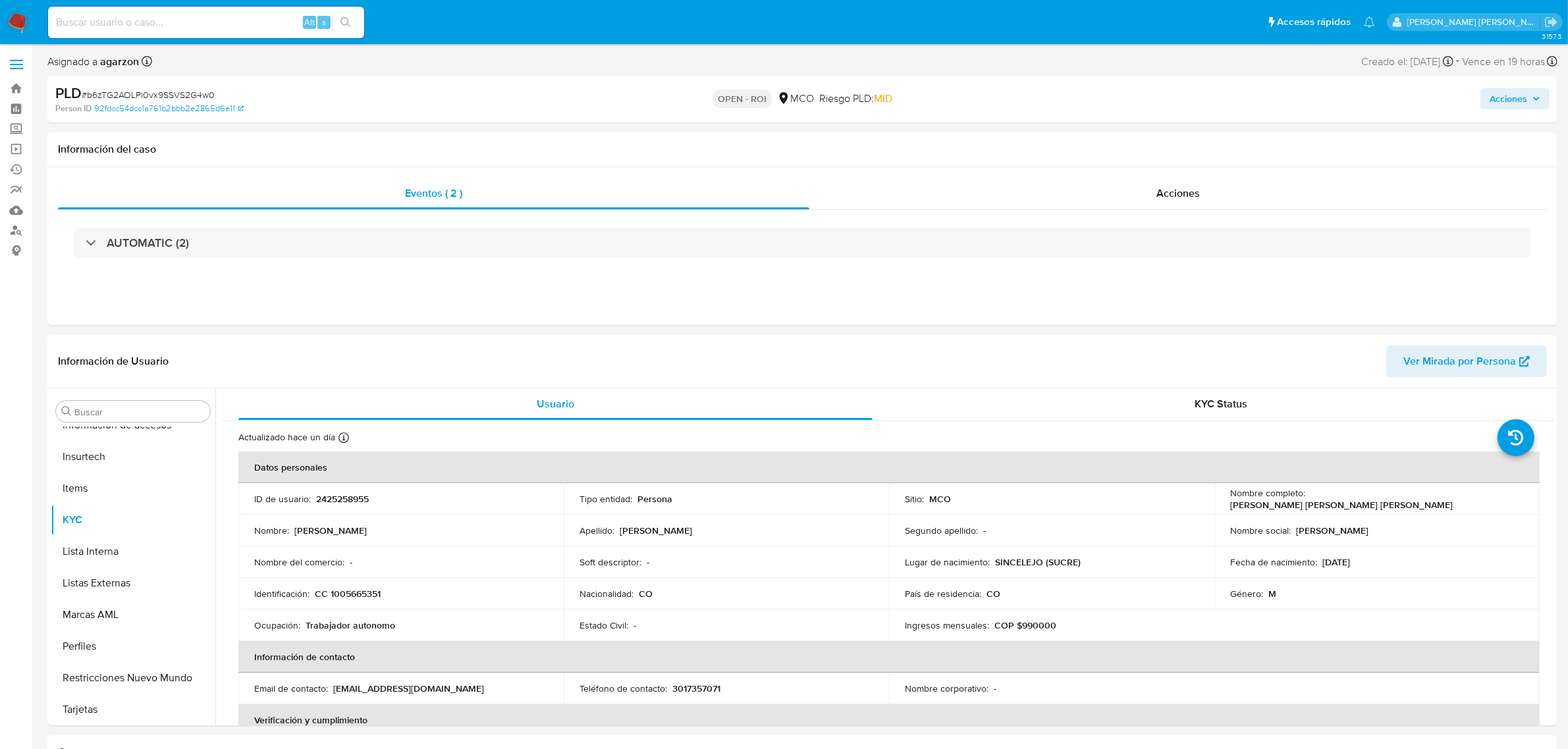
select select "10"
click at [190, 25] on input at bounding box center [206, 22] width 316 height 17
paste input "QaXmpCXbWLlsh59466Ke0eBb"
type input "QaXmpCXbWLlsh59466Ke0eBb"
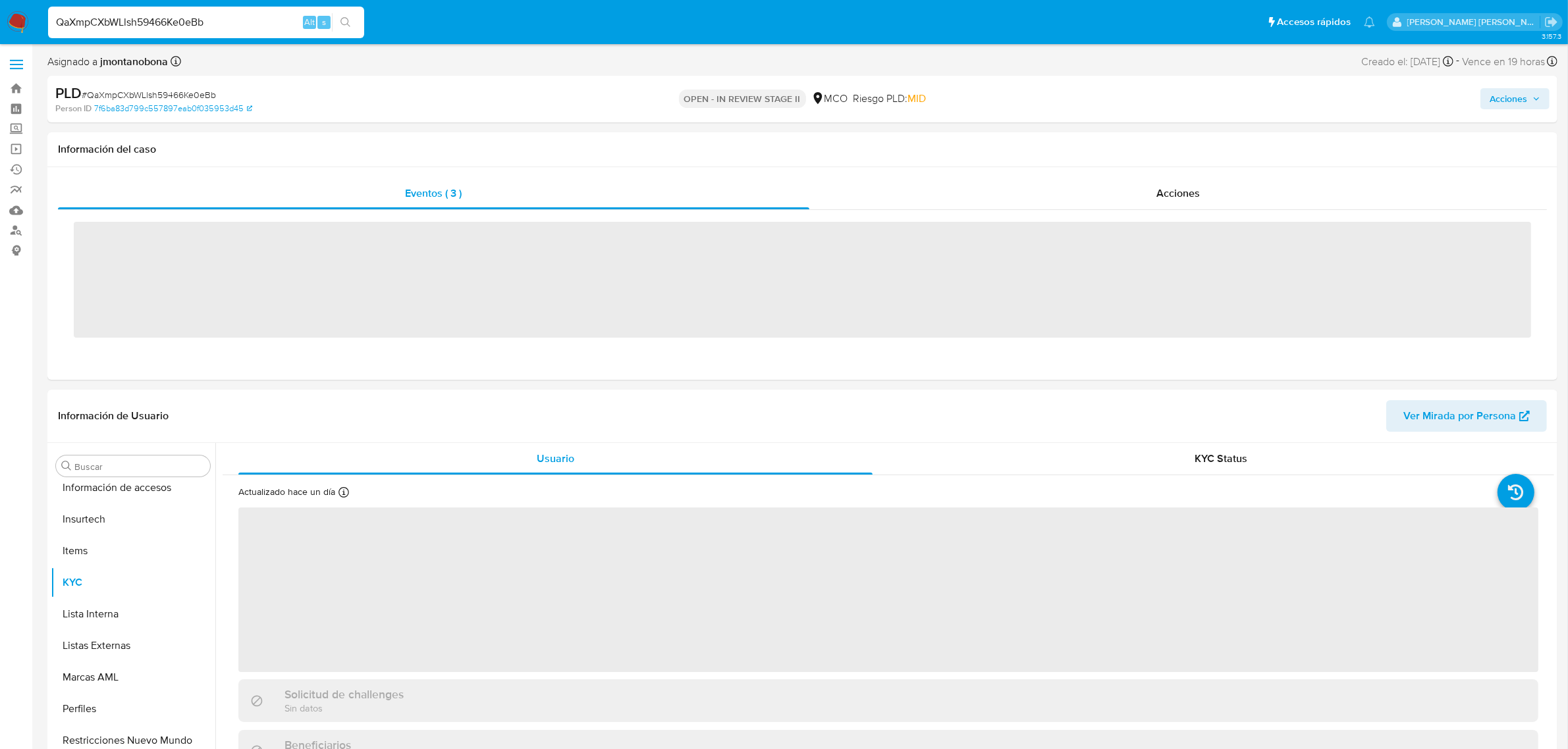
scroll to position [555, 0]
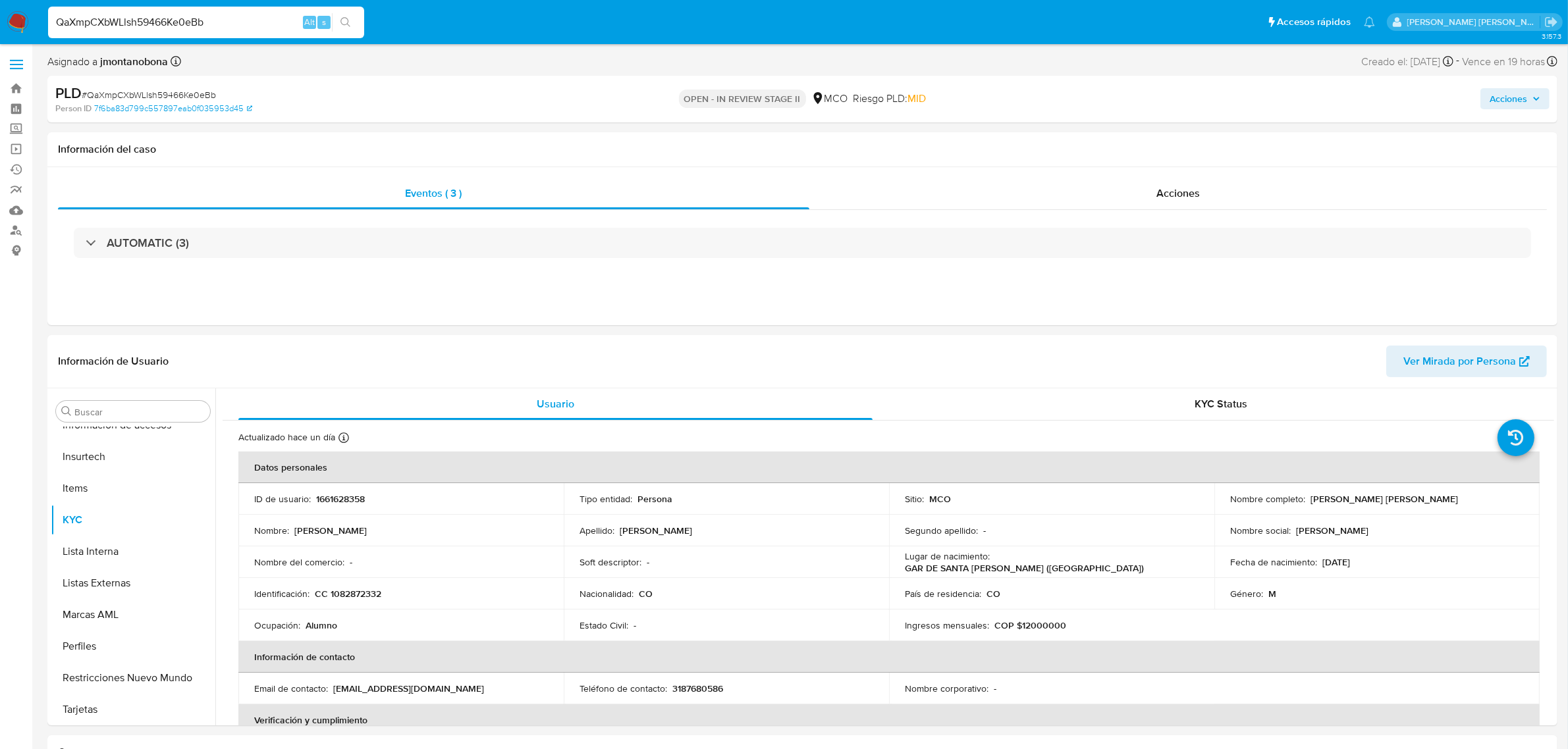
select select "10"
click at [17, 92] on link "Bandeja" at bounding box center [78, 88] width 156 height 20
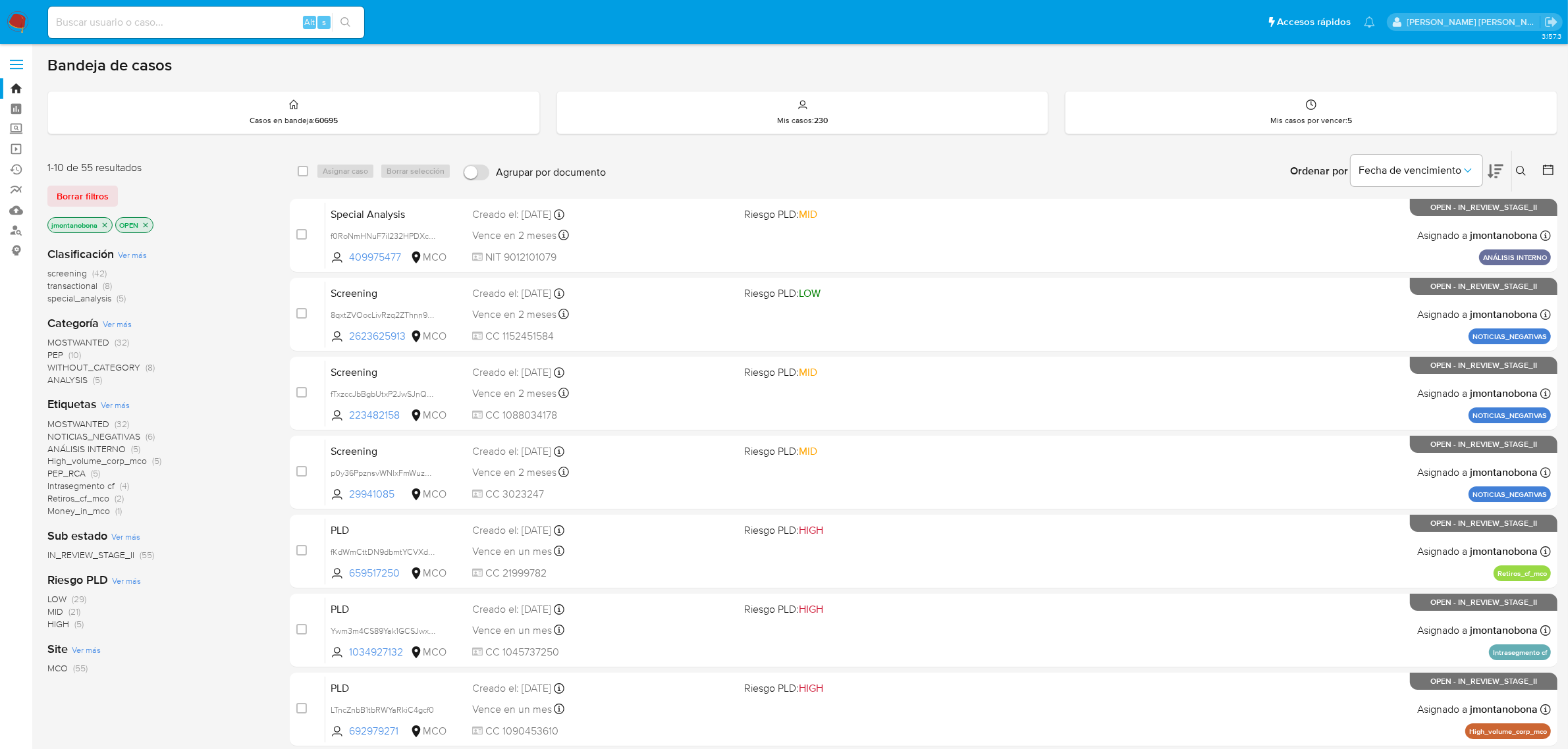
click at [1519, 172] on icon at bounding box center [1521, 171] width 11 height 11
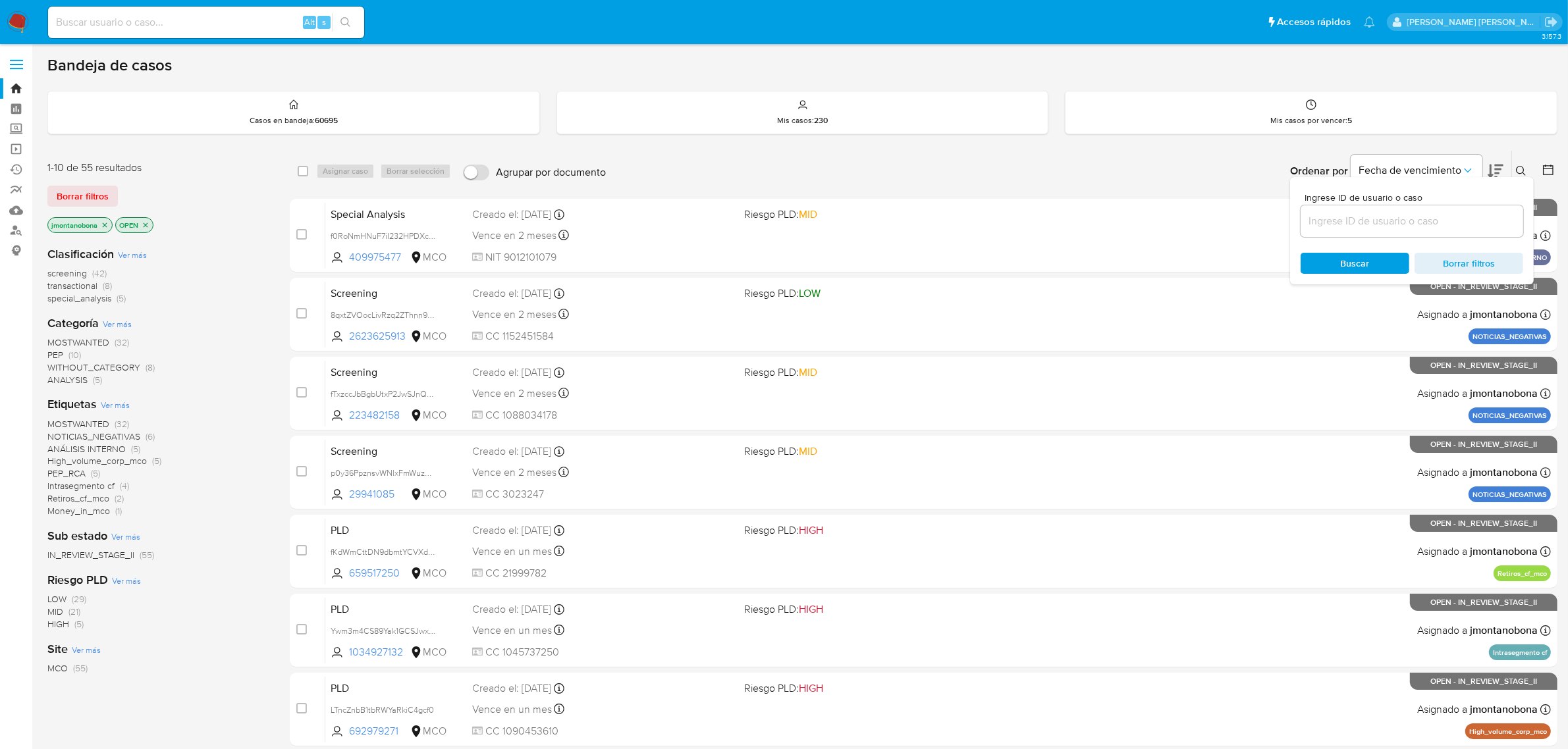
click at [1416, 216] on input at bounding box center [1412, 220] width 223 height 17
type input "b6zTG2AOLPl0vx9SSVS2G4w0"
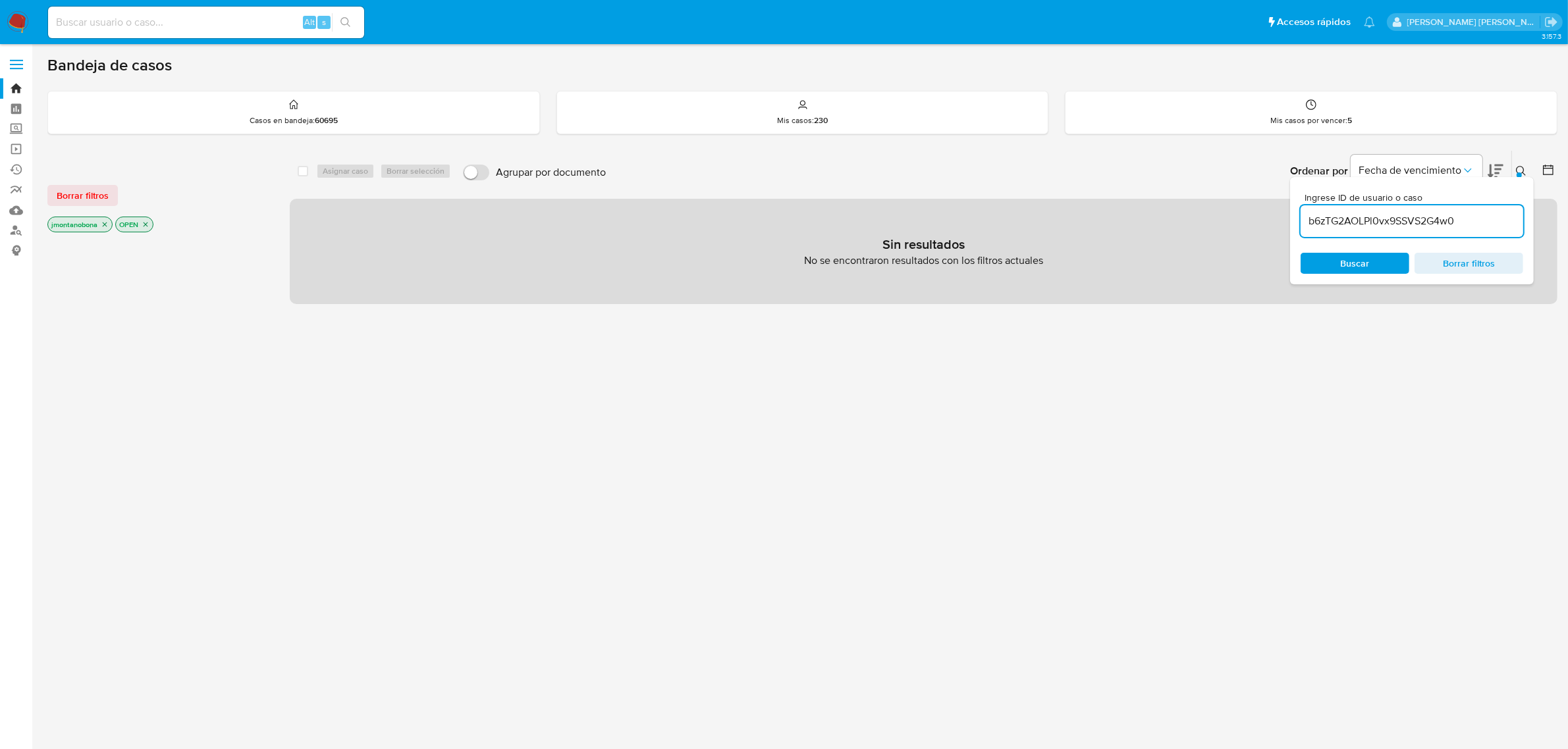
click at [105, 227] on icon "close-filter" at bounding box center [105, 225] width 8 height 8
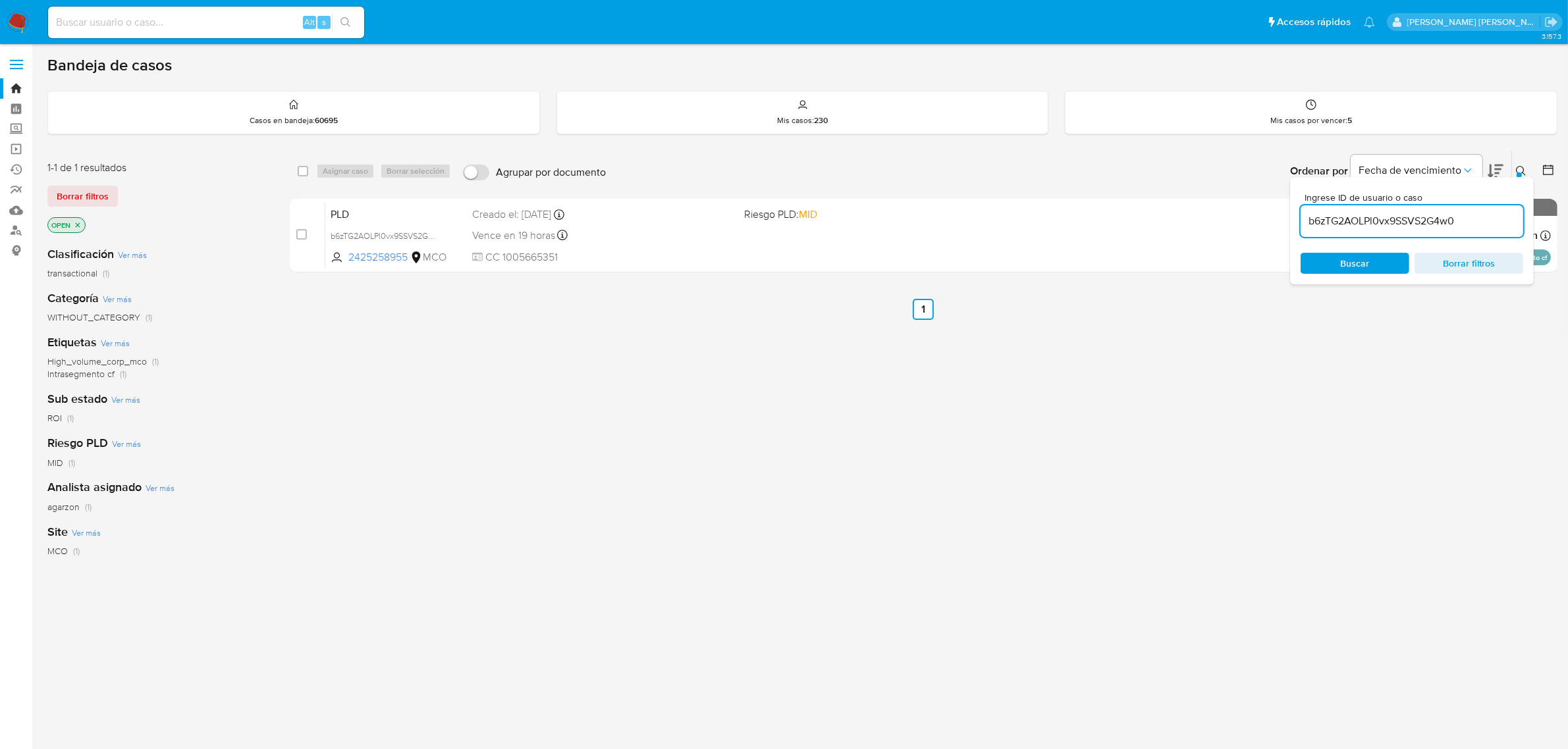
click at [77, 226] on icon "close-filter" at bounding box center [78, 225] width 8 height 8
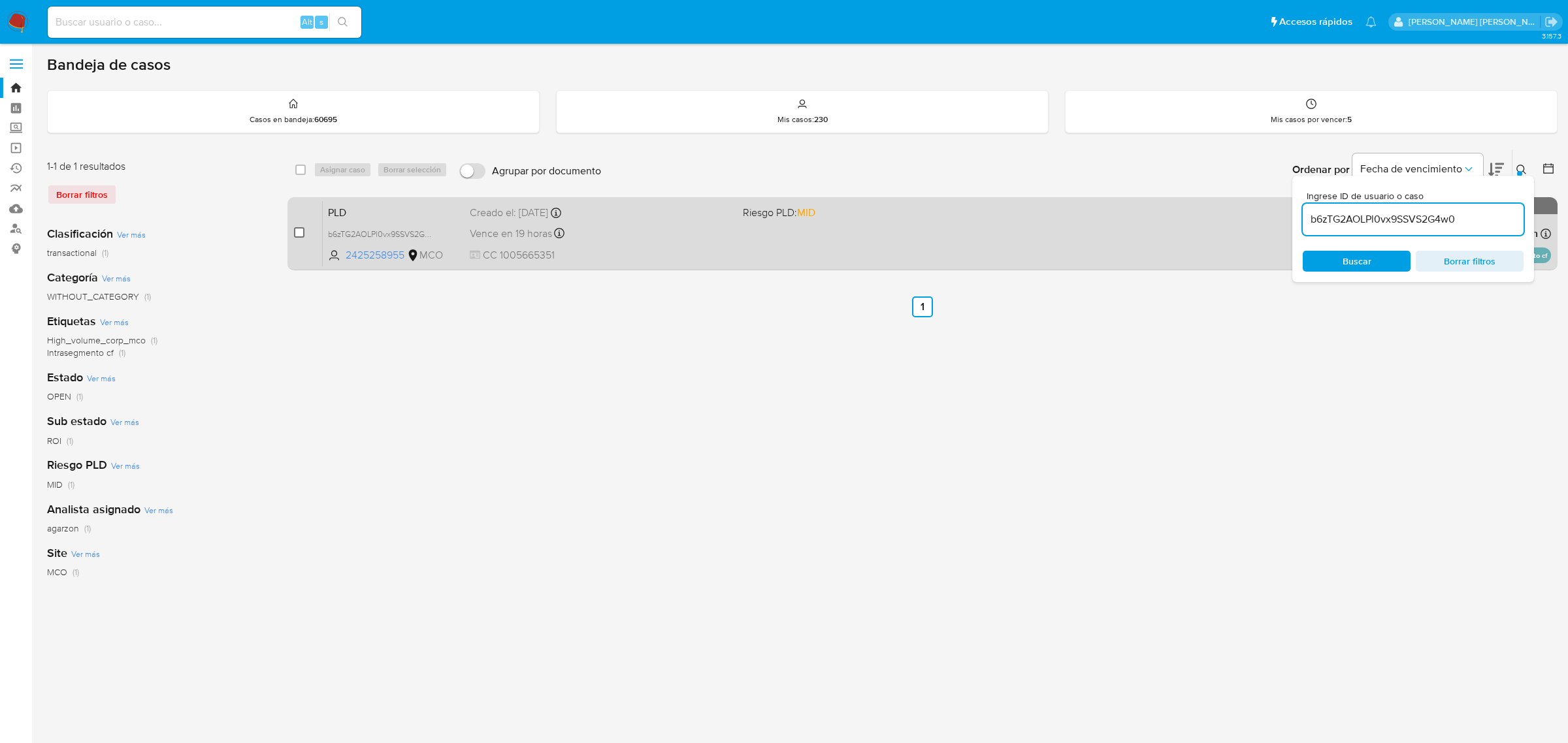
click at [296, 229] on input "checkbox" at bounding box center [298, 232] width 10 height 10
checkbox input "true"
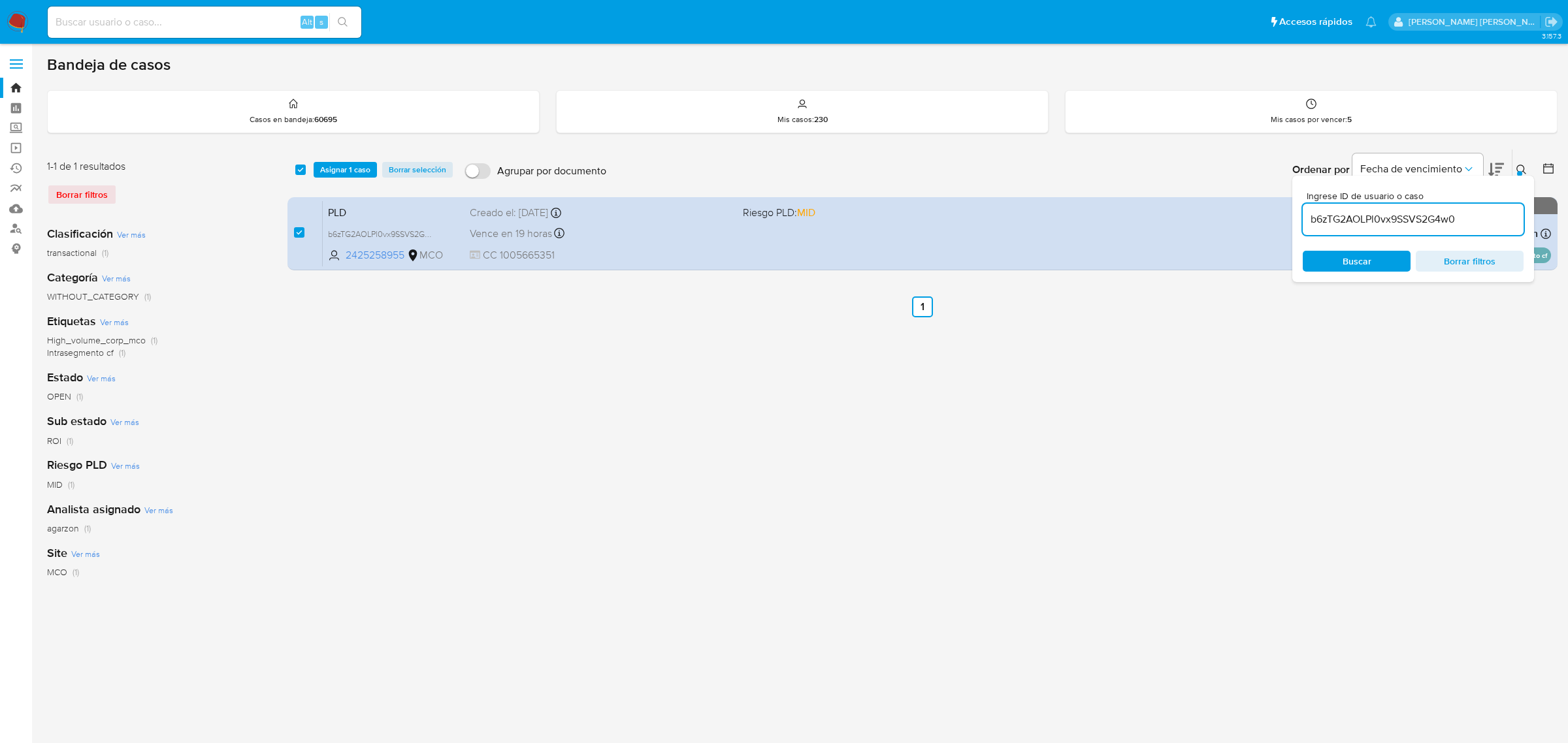
click at [1520, 163] on button at bounding box center [1523, 169] width 22 height 15
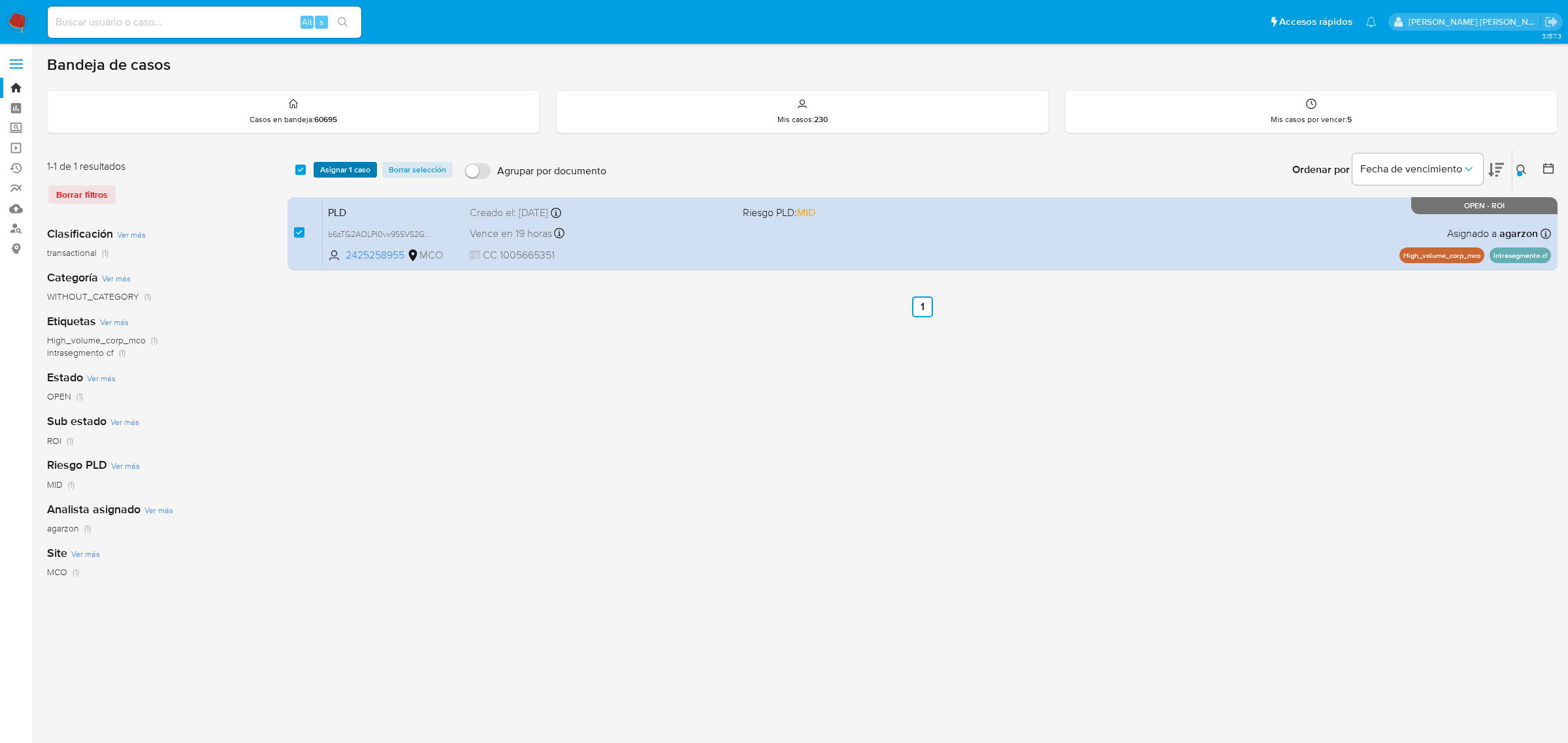
click at [356, 173] on span "Asignar 1 caso" at bounding box center [345, 170] width 51 height 13
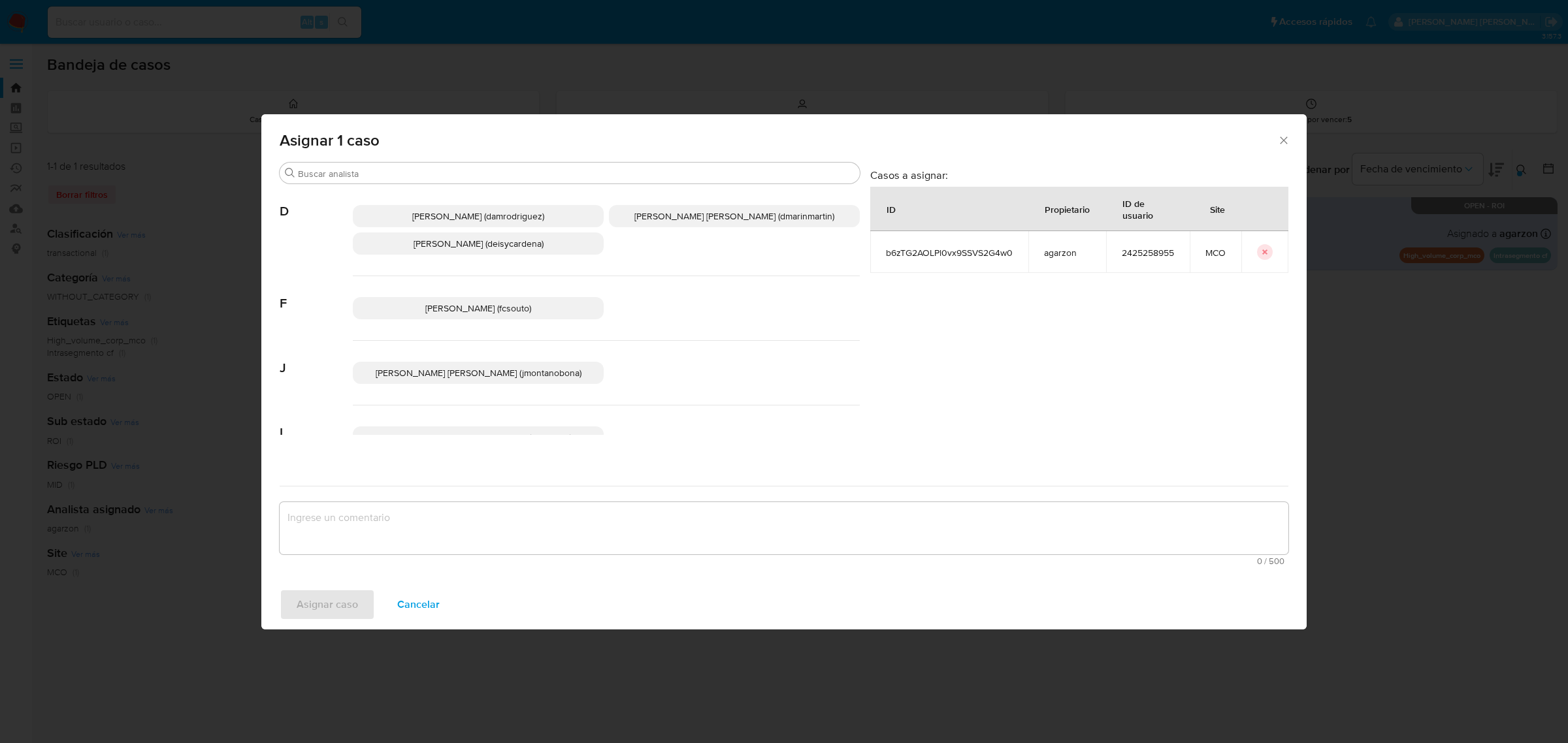
click at [489, 222] on span "Damian Rodriguez (damrodriguez)" at bounding box center [478, 216] width 132 height 13
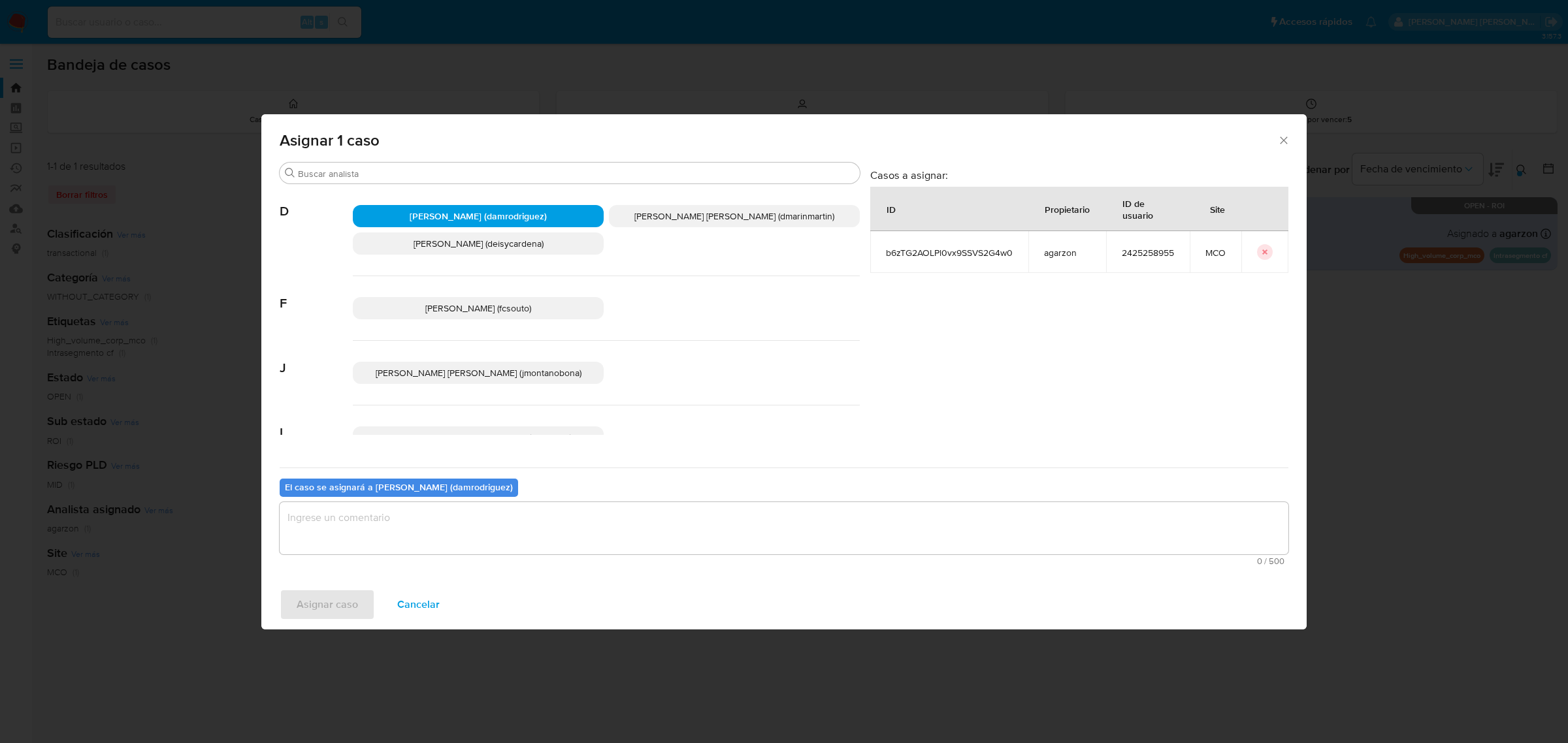
click at [537, 527] on textarea "assign-modal" at bounding box center [784, 528] width 1009 height 52
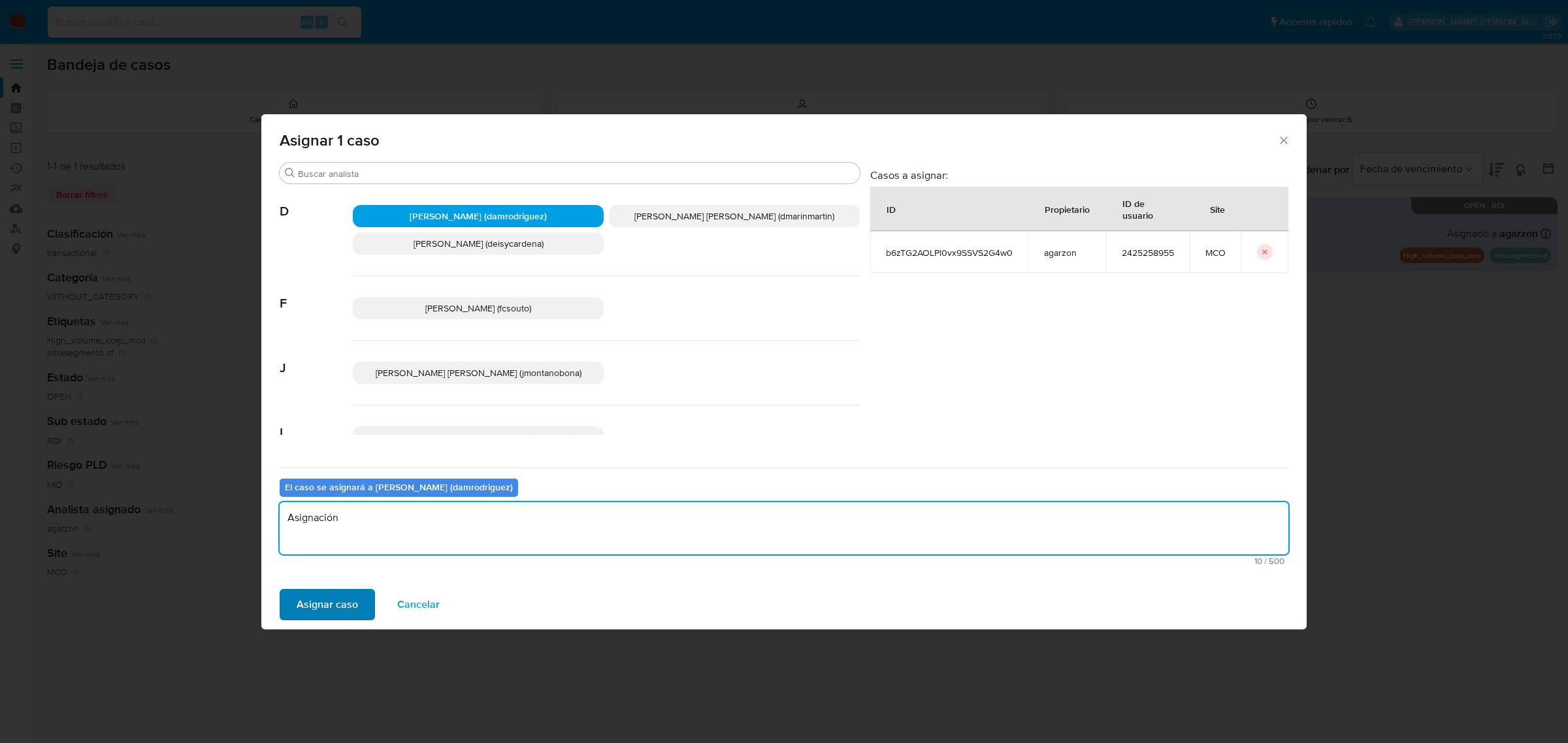
type textarea "Asignación"
click at [338, 602] on span "Asignar caso" at bounding box center [327, 605] width 61 height 29
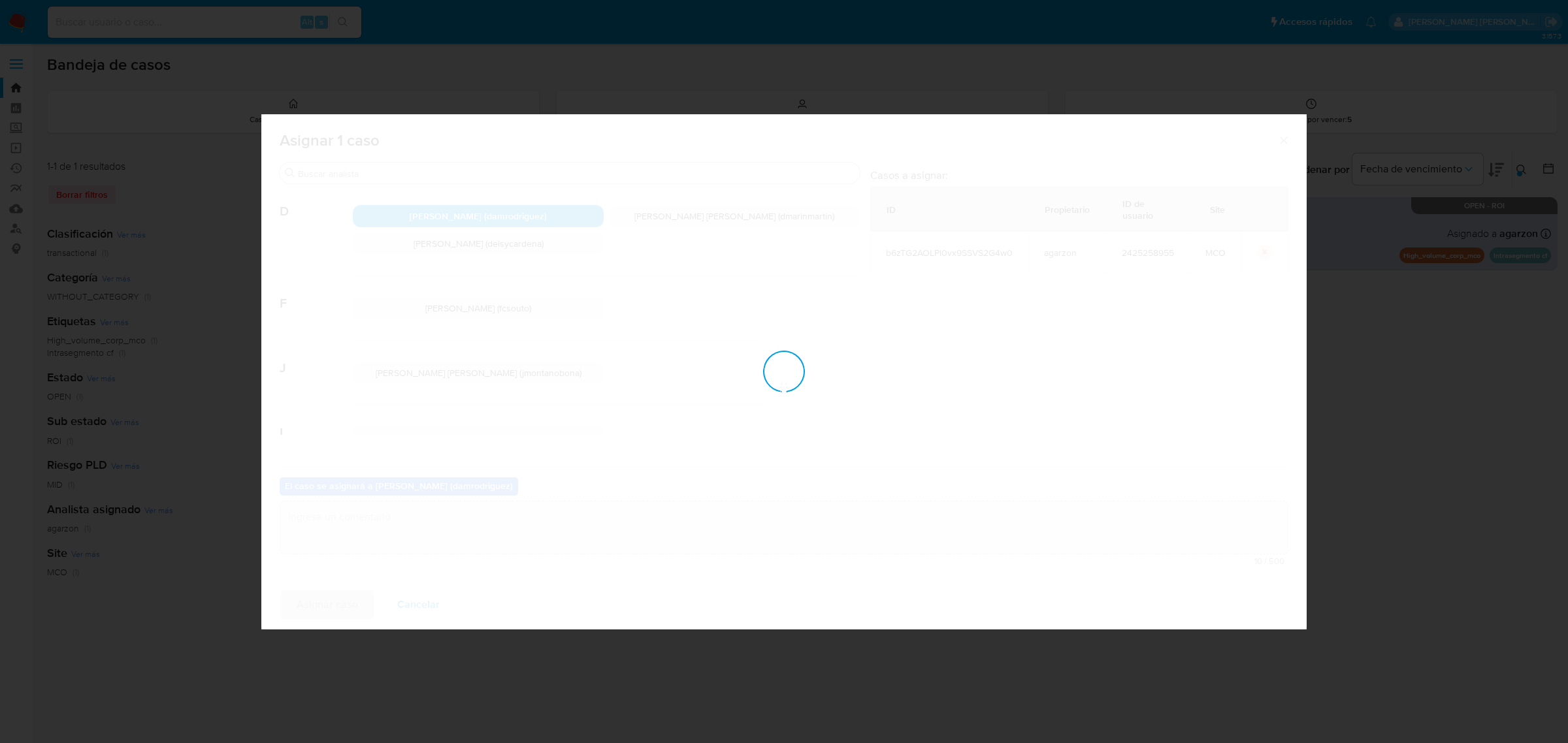
checkbox input "false"
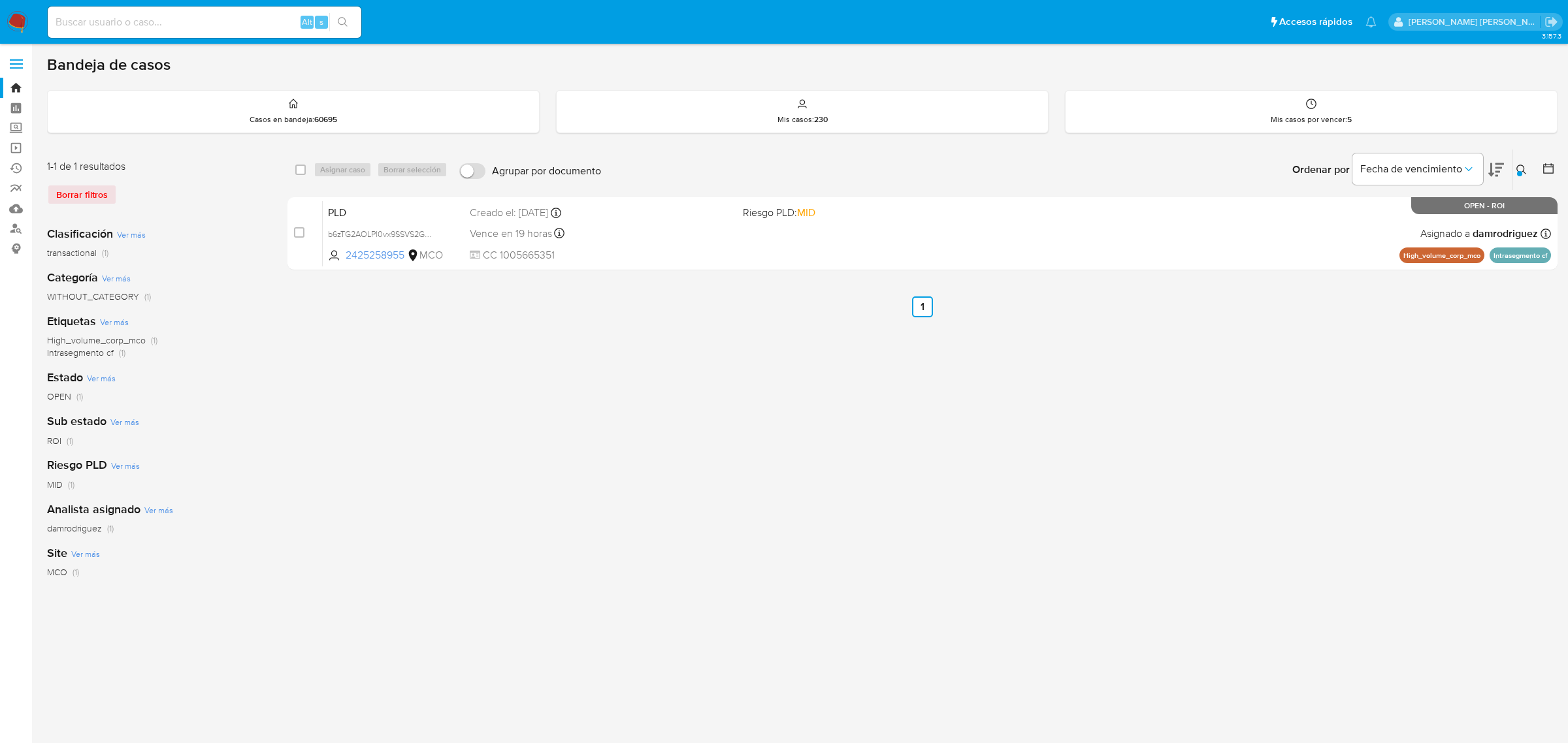
click at [227, 14] on input at bounding box center [204, 22] width 314 height 17
paste input "QaXmpCXbWLlsh59466Ke0eBb"
type input "QaXmpCXbWLlsh59466Ke0eBb"
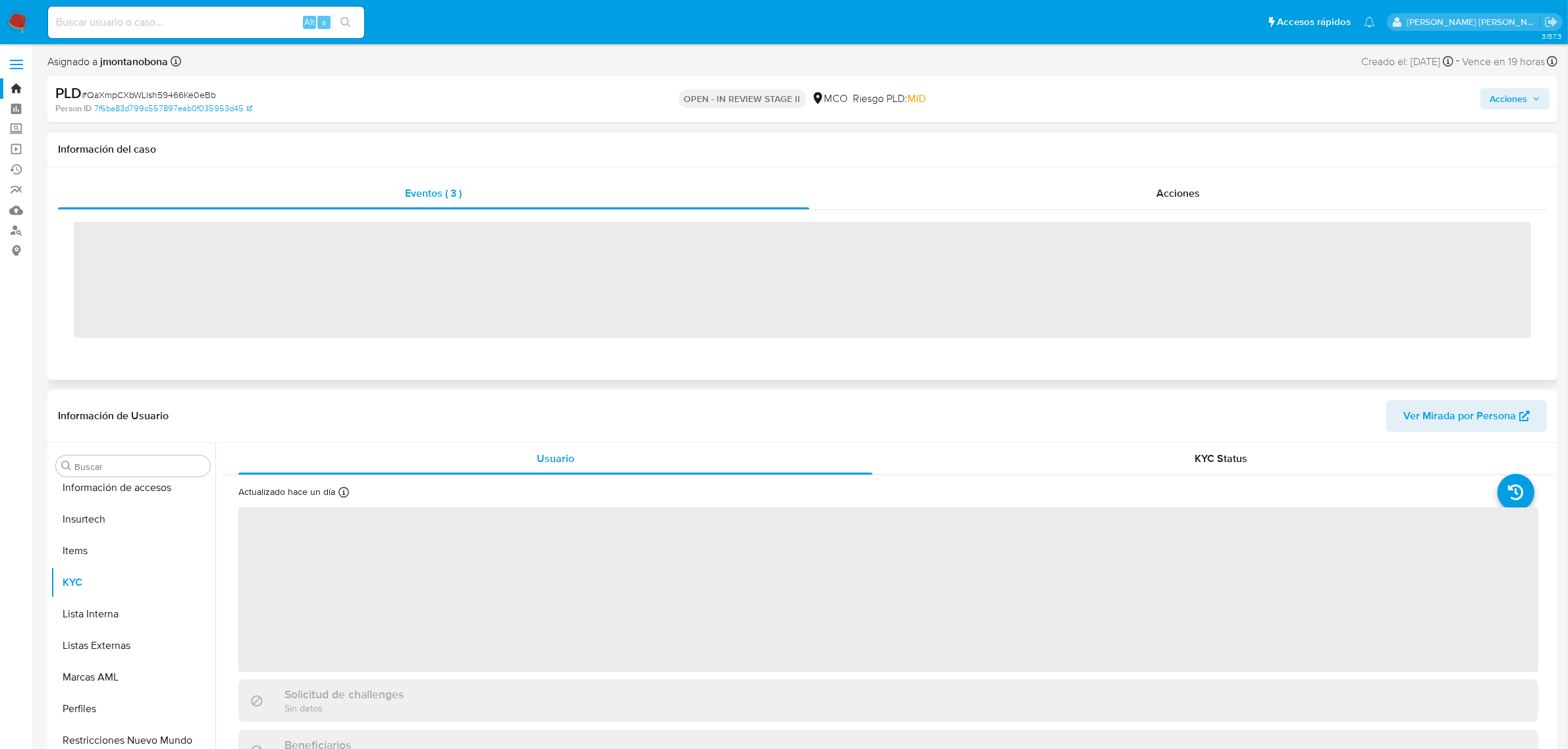
scroll to position [555, 0]
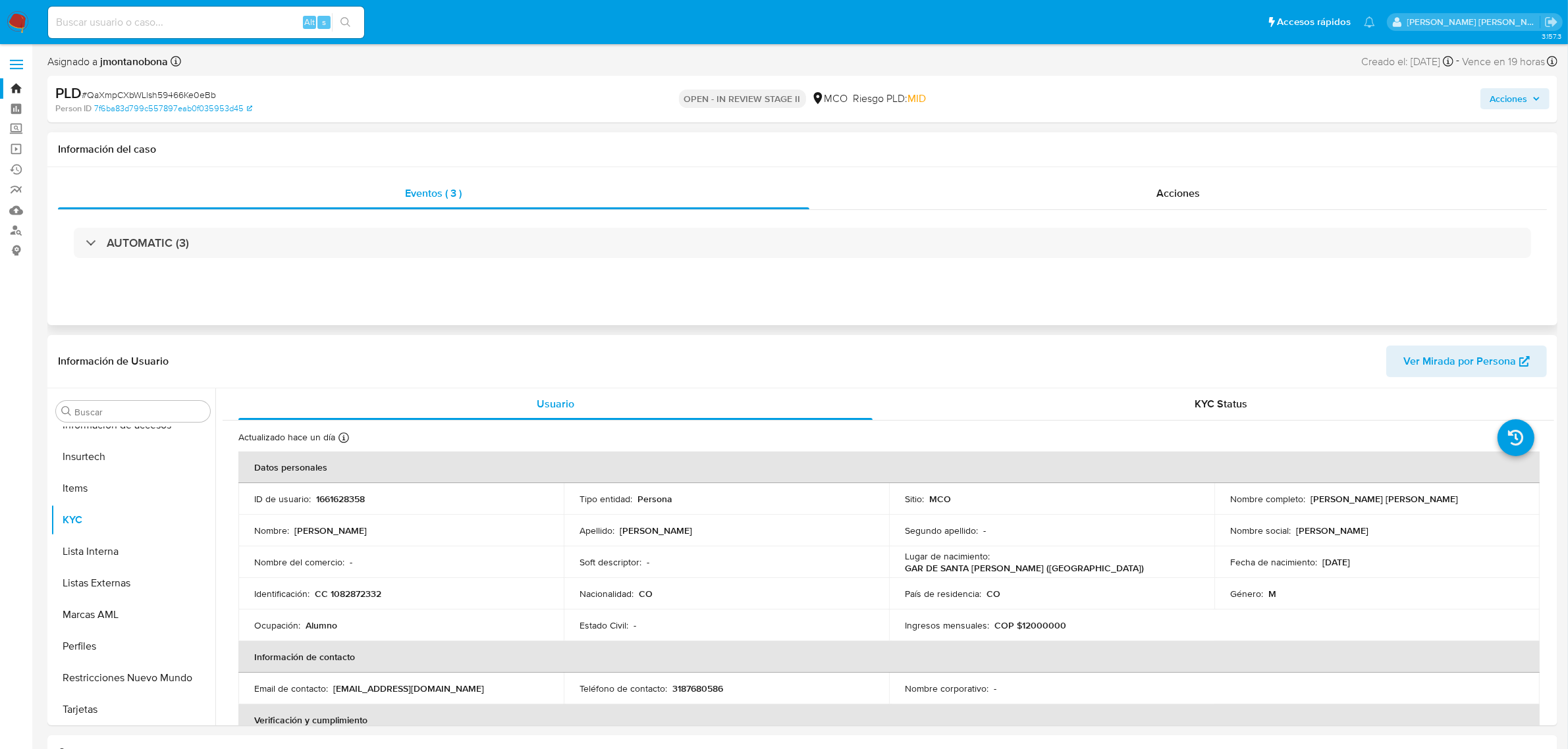
select select "10"
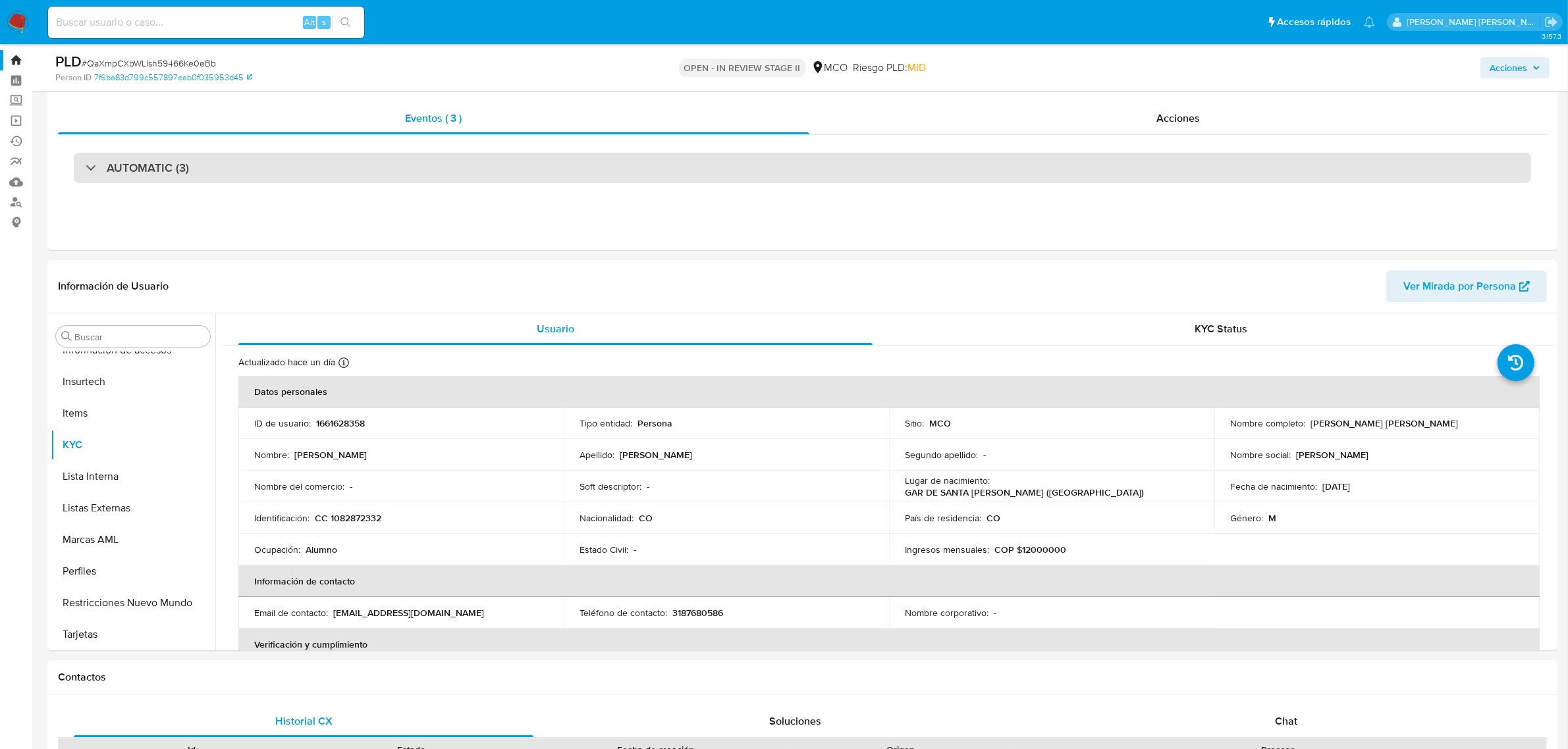
scroll to position [0, 0]
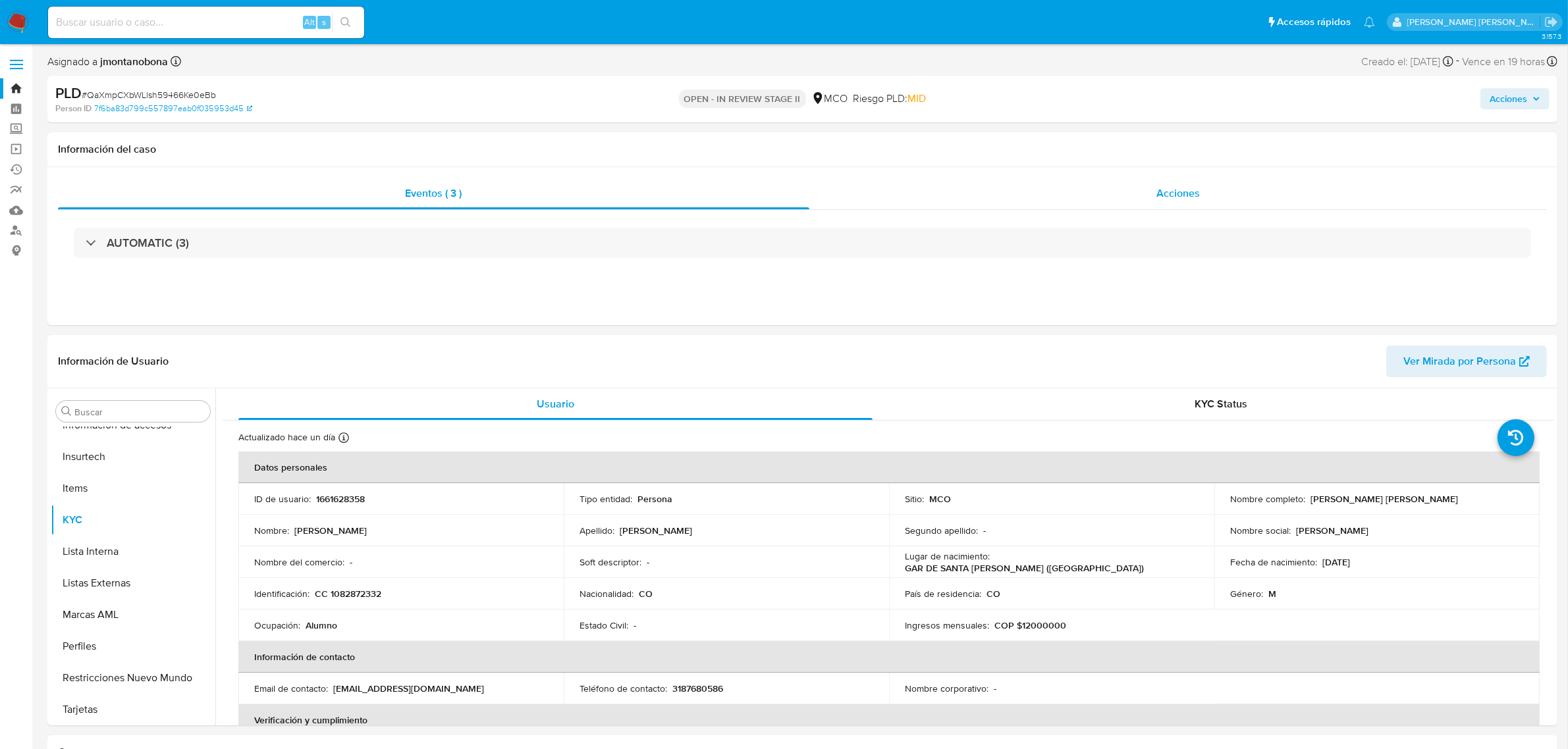
click at [1195, 192] on span "Acciones" at bounding box center [1178, 193] width 44 height 15
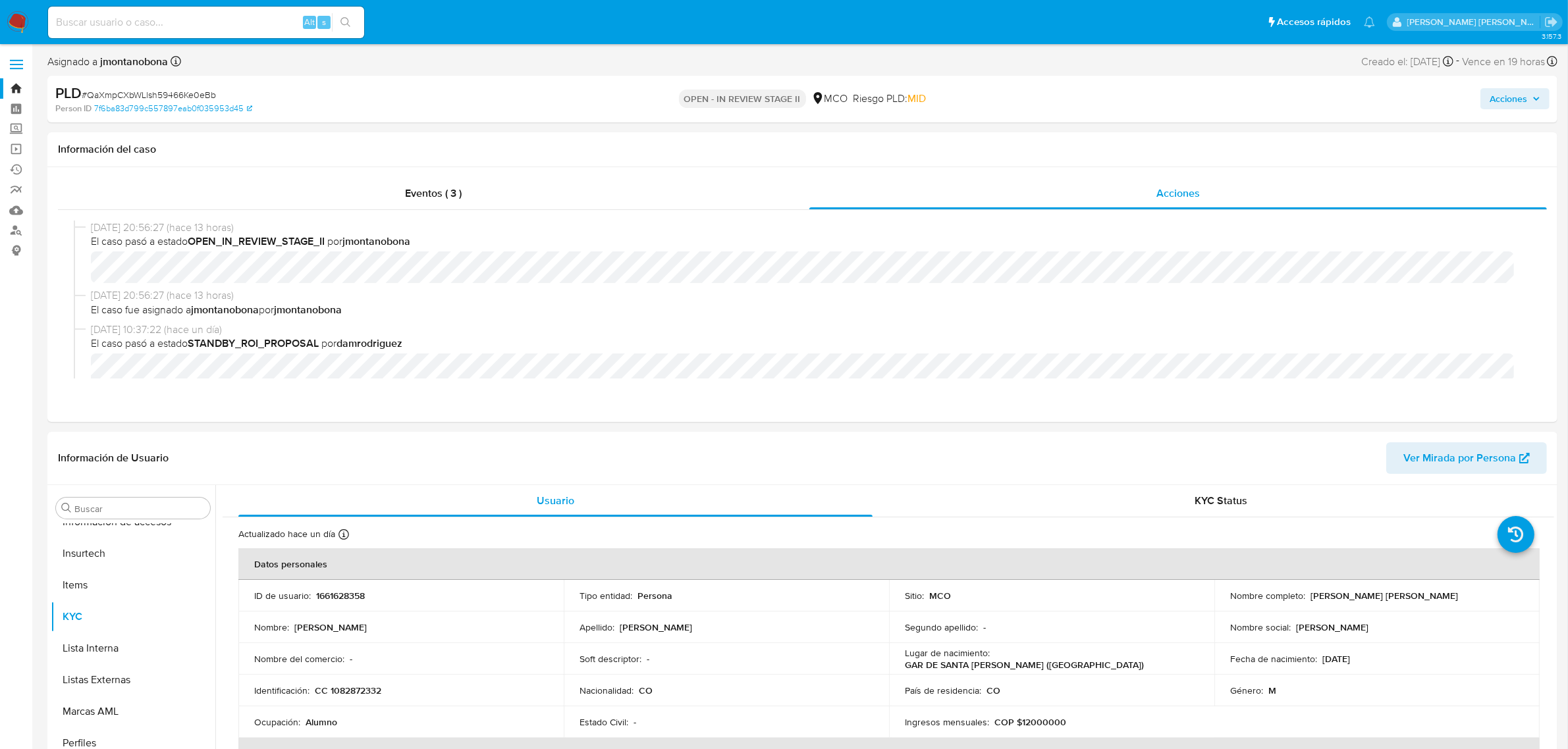
scroll to position [83, 0]
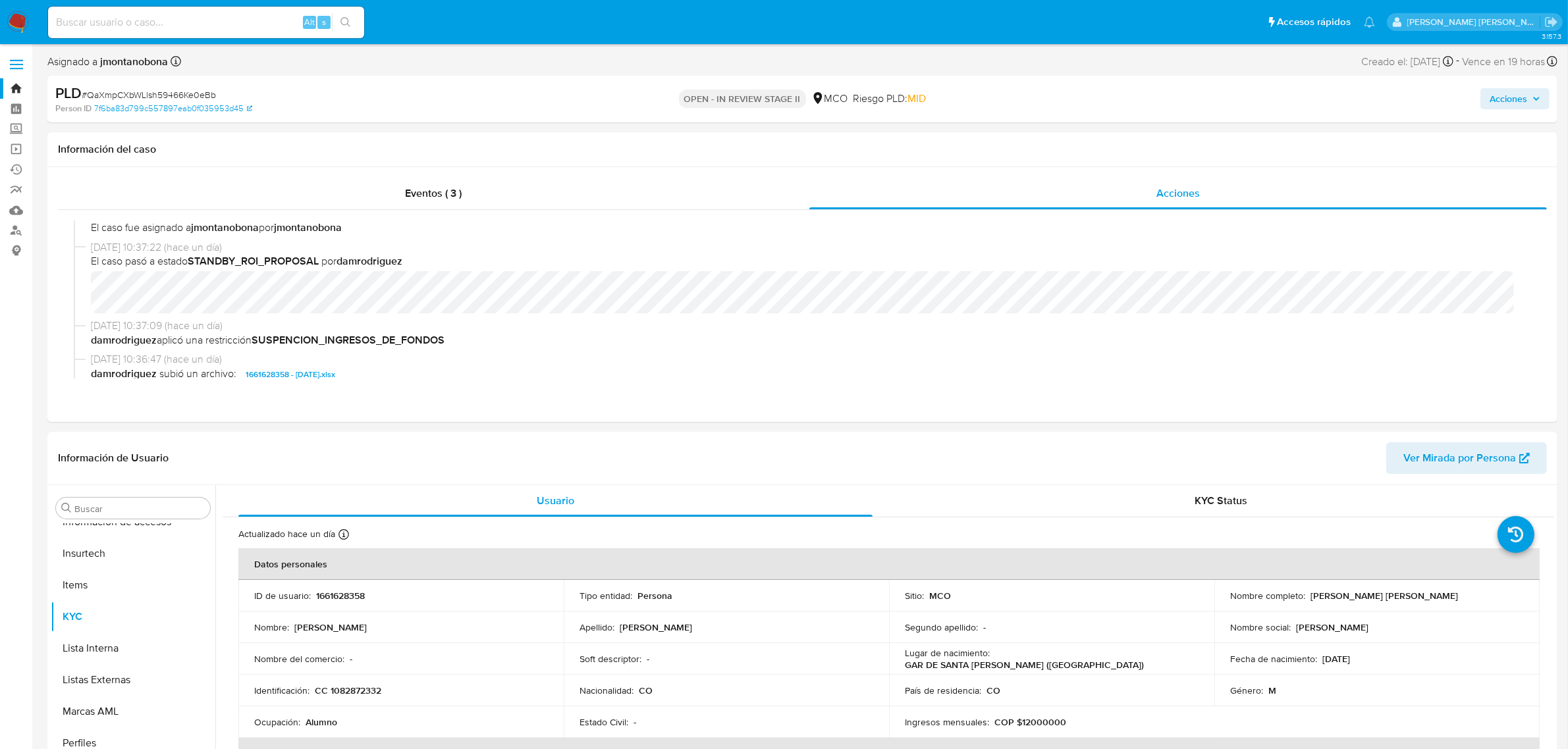
click at [1513, 96] on span "Acciones" at bounding box center [1508, 99] width 37 height 21
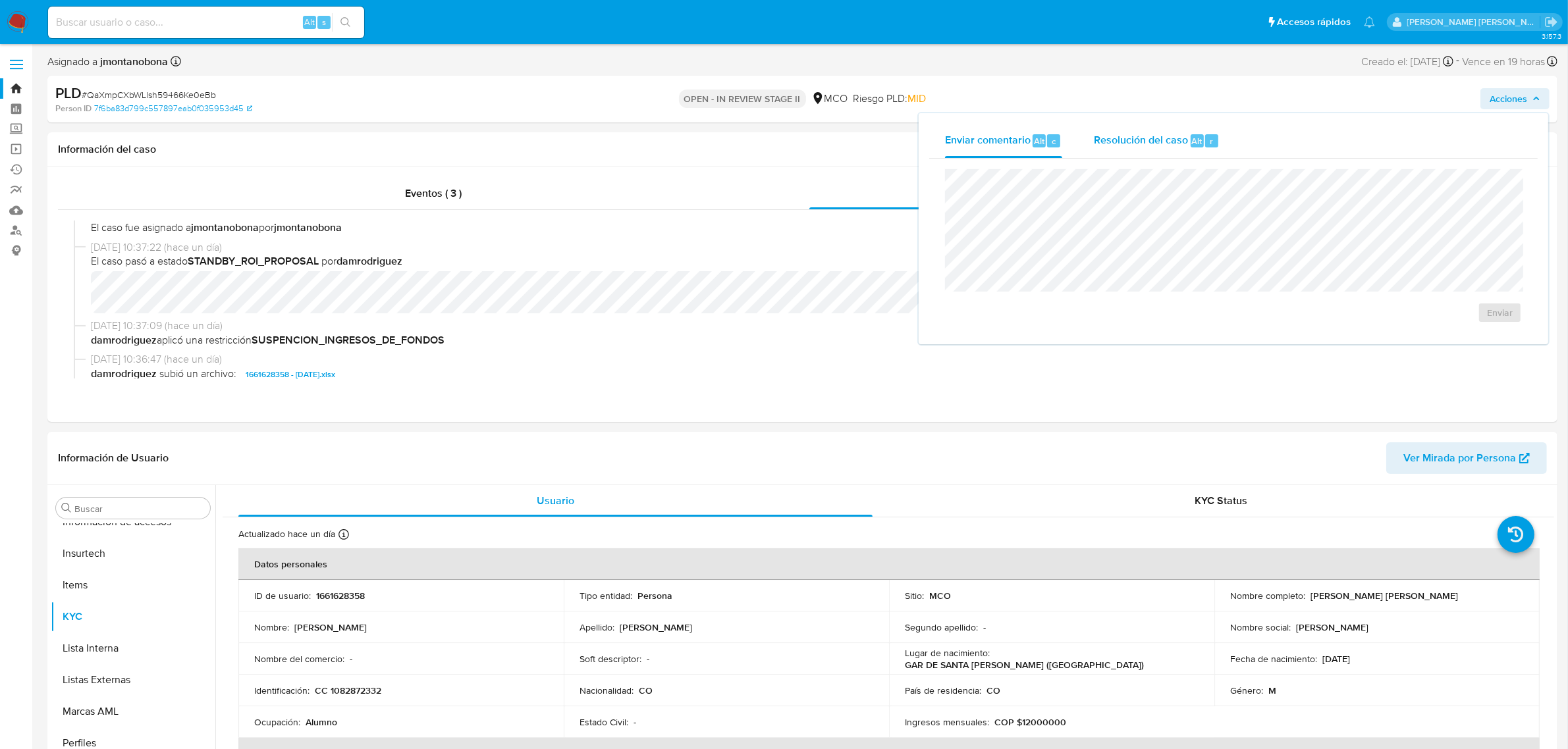
click at [1131, 133] on span "Resolución del caso" at bounding box center [1141, 140] width 94 height 15
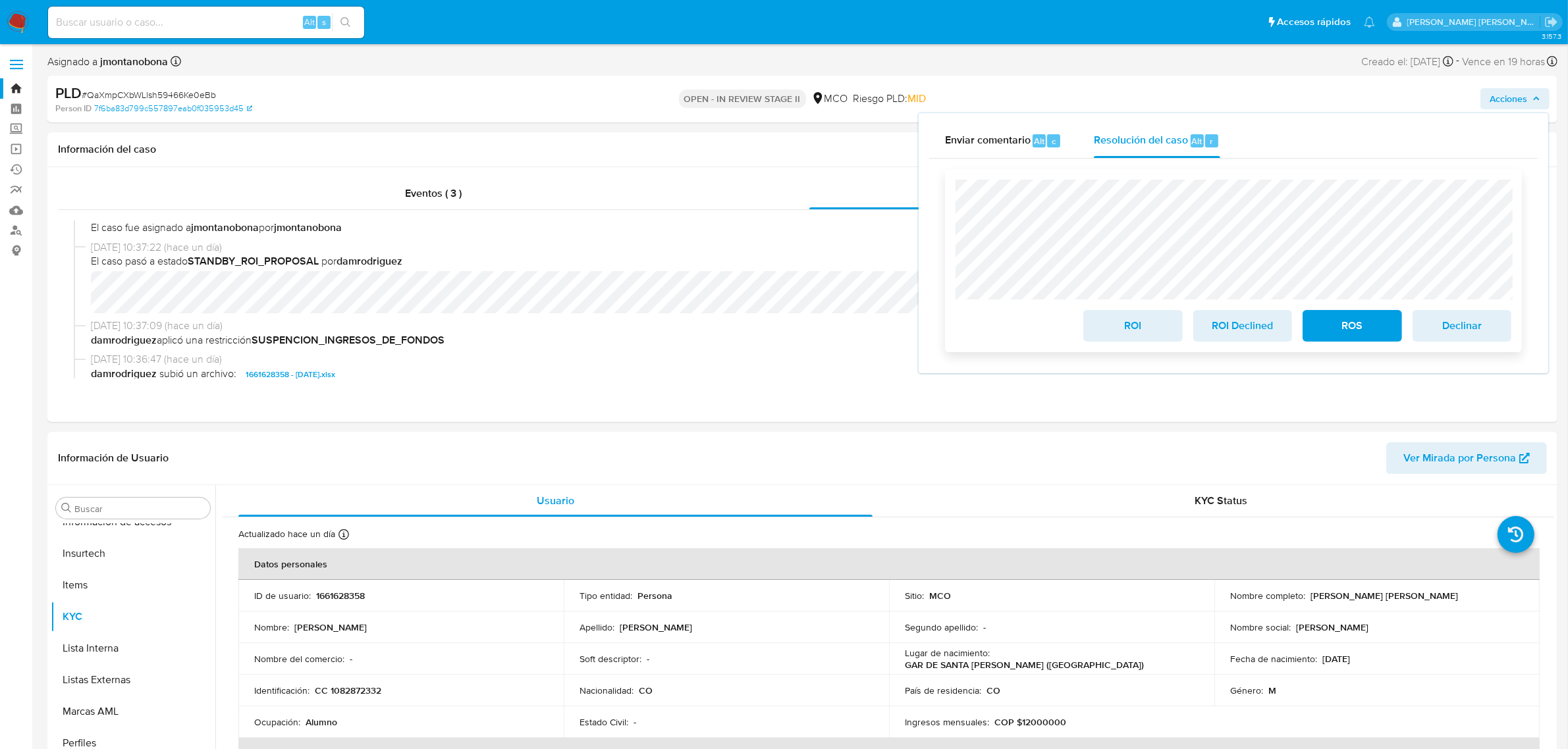
click at [1141, 329] on span "ROI" at bounding box center [1133, 326] width 65 height 29
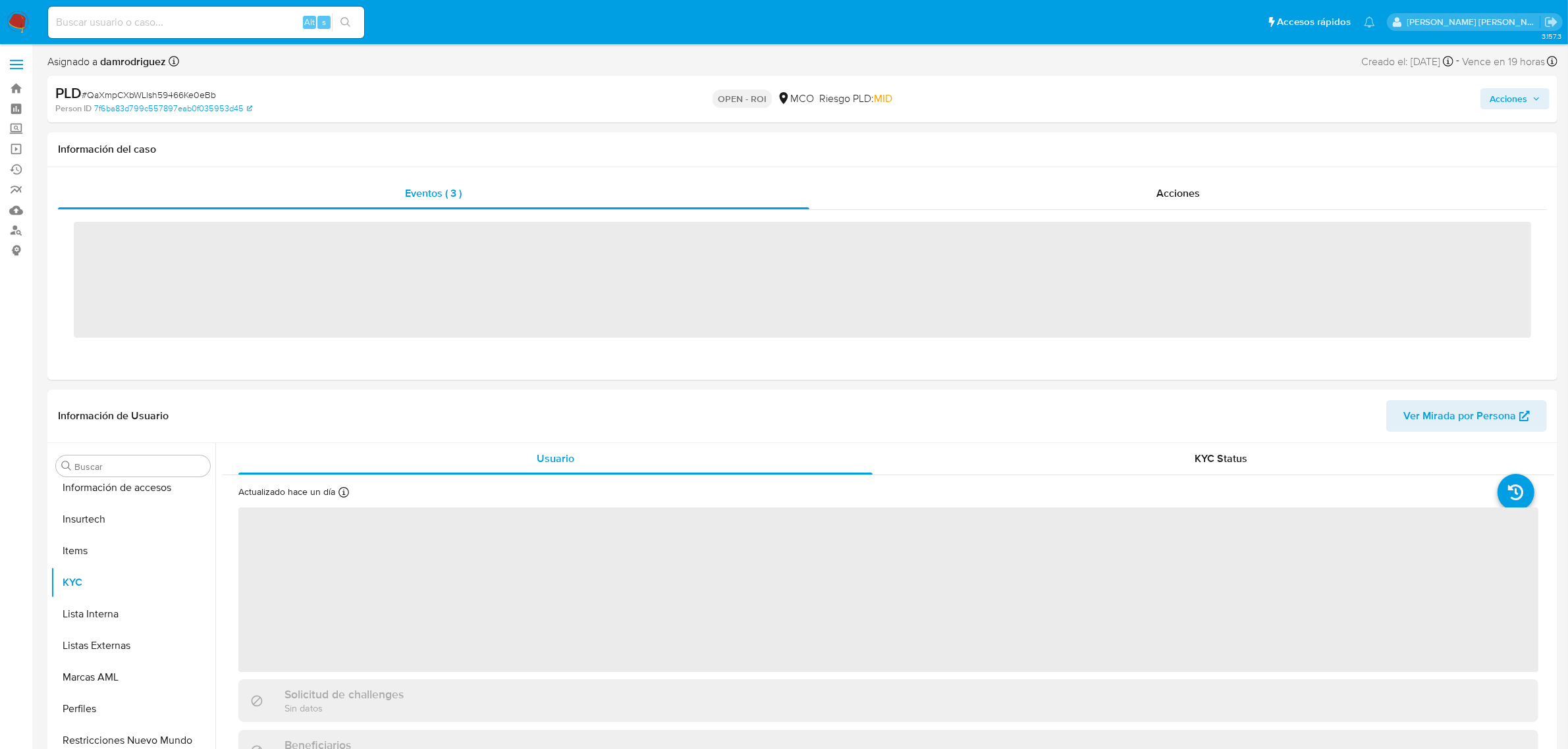
scroll to position [555, 0]
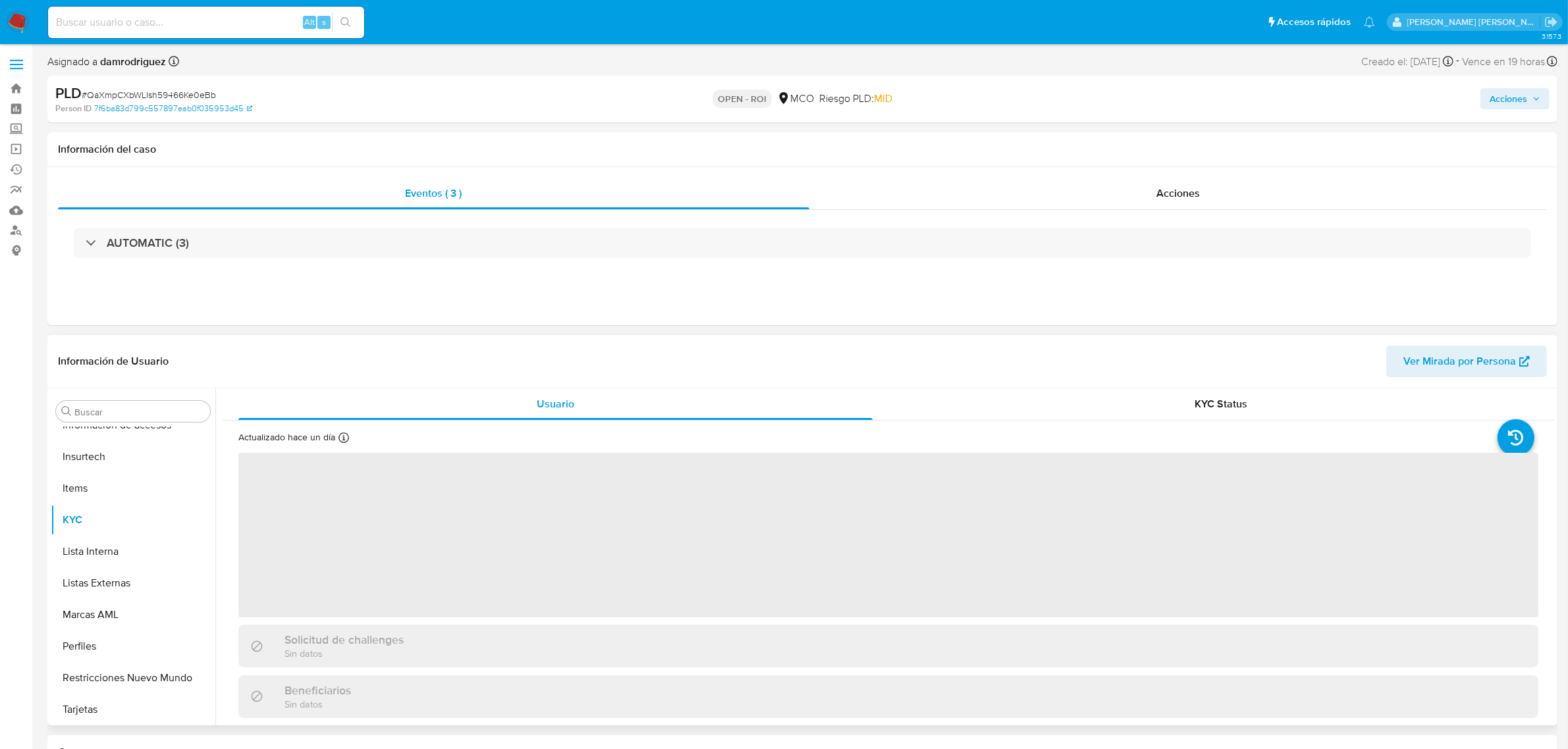
select select "10"
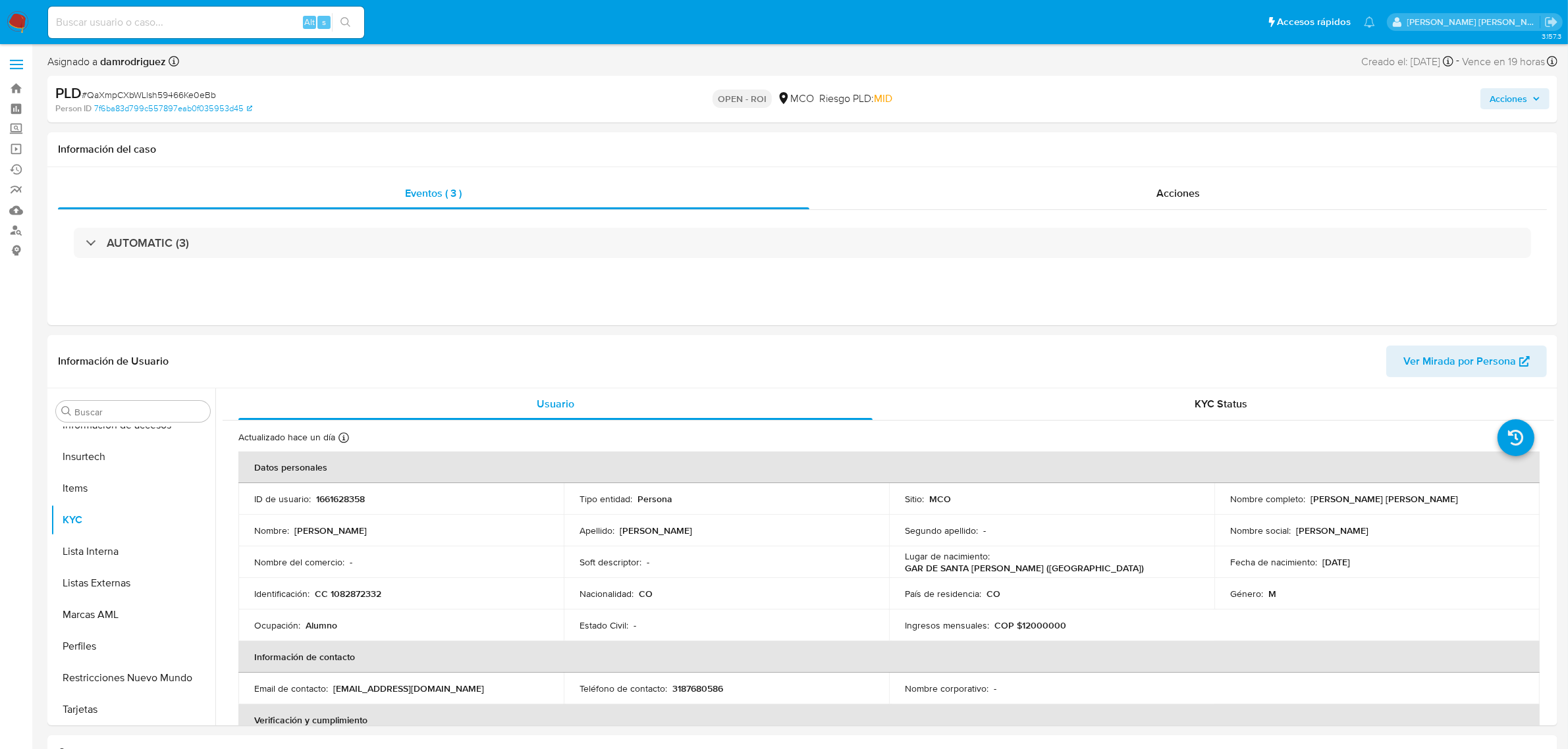
click at [232, 34] on div "Alt s" at bounding box center [206, 22] width 316 height 32
click at [237, 24] on input at bounding box center [206, 22] width 316 height 17
paste input "wjXhqSfNCtvYov2EckuwGlhW"
type input "wjXhqSfNCtvYov2EckuwGlhW"
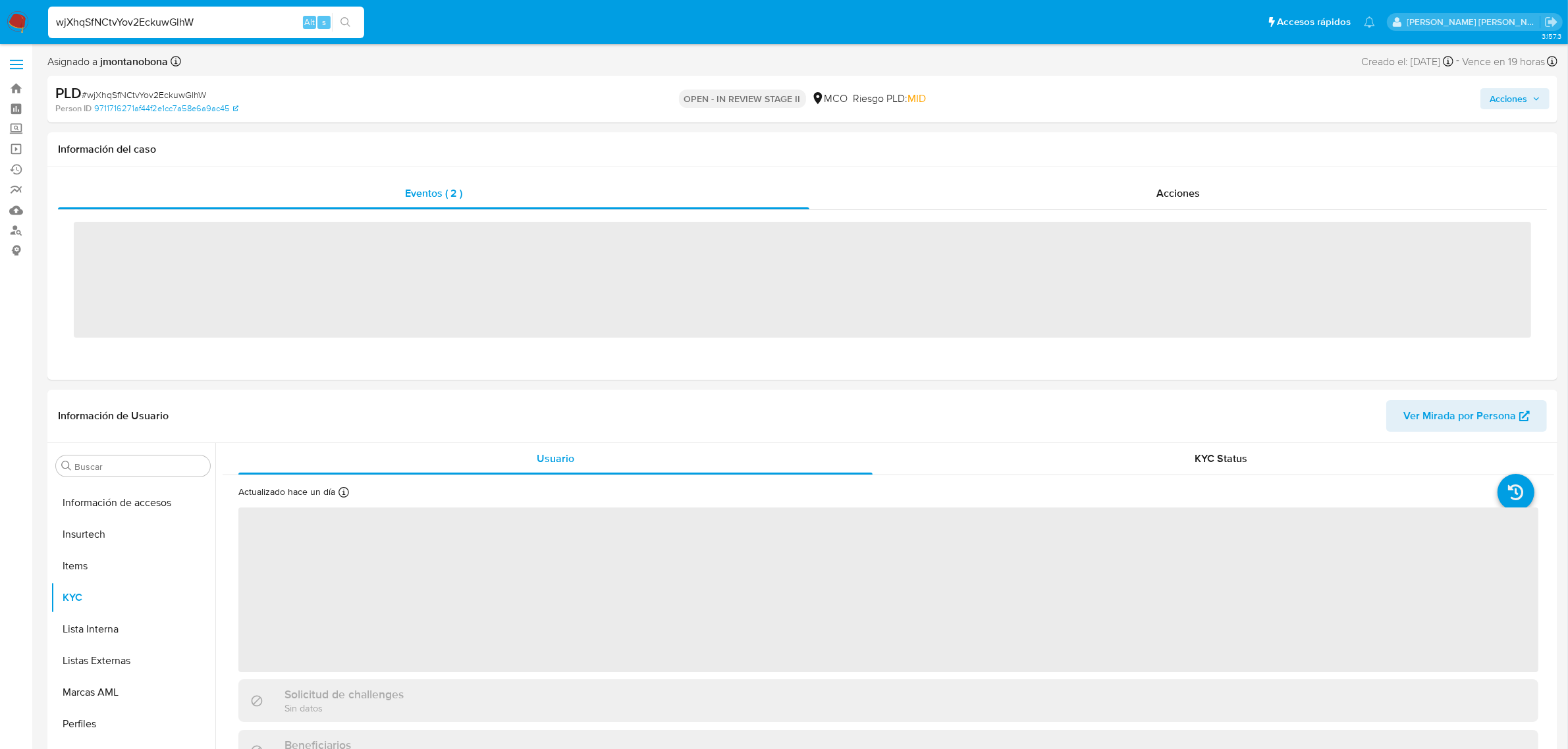
scroll to position [555, 0]
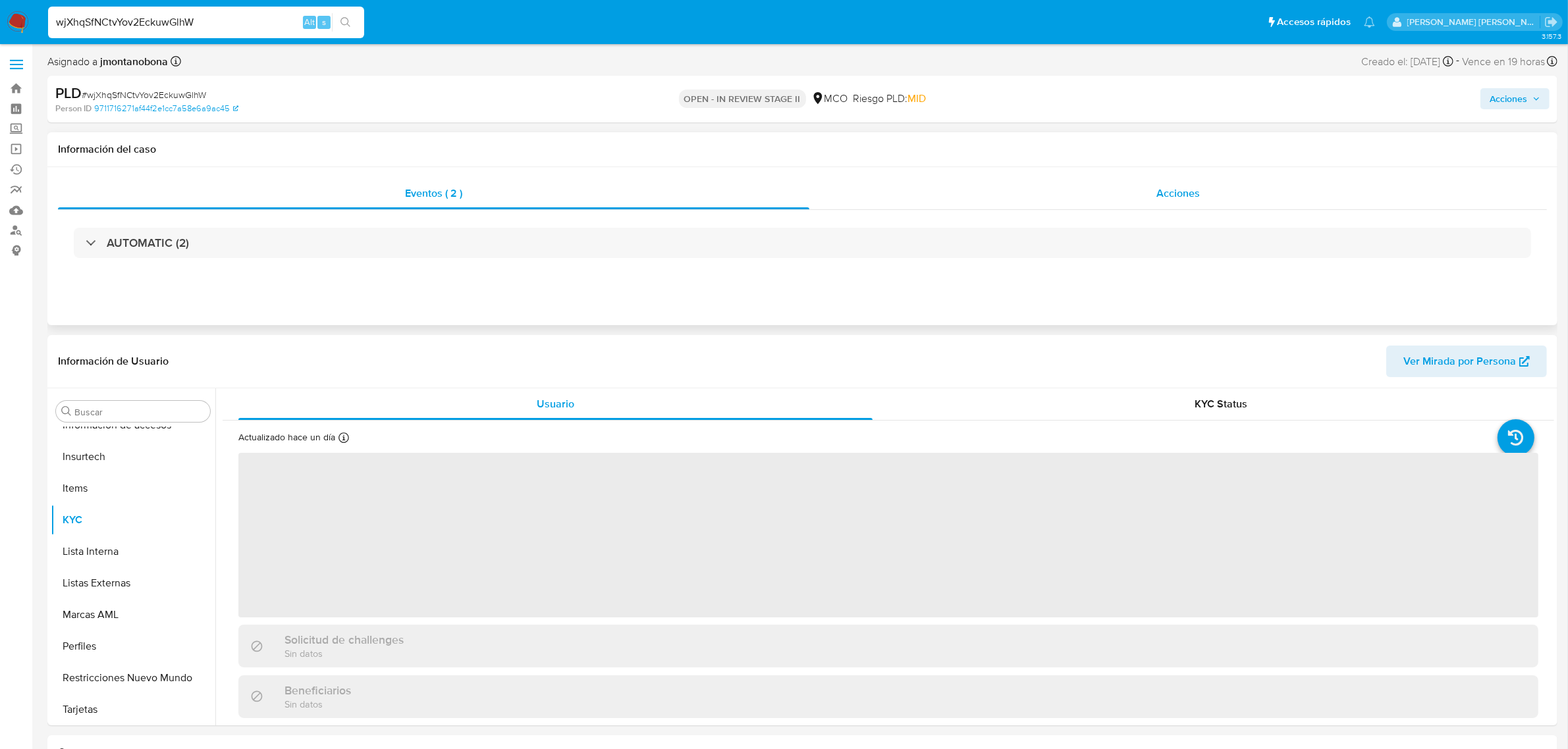
select select "10"
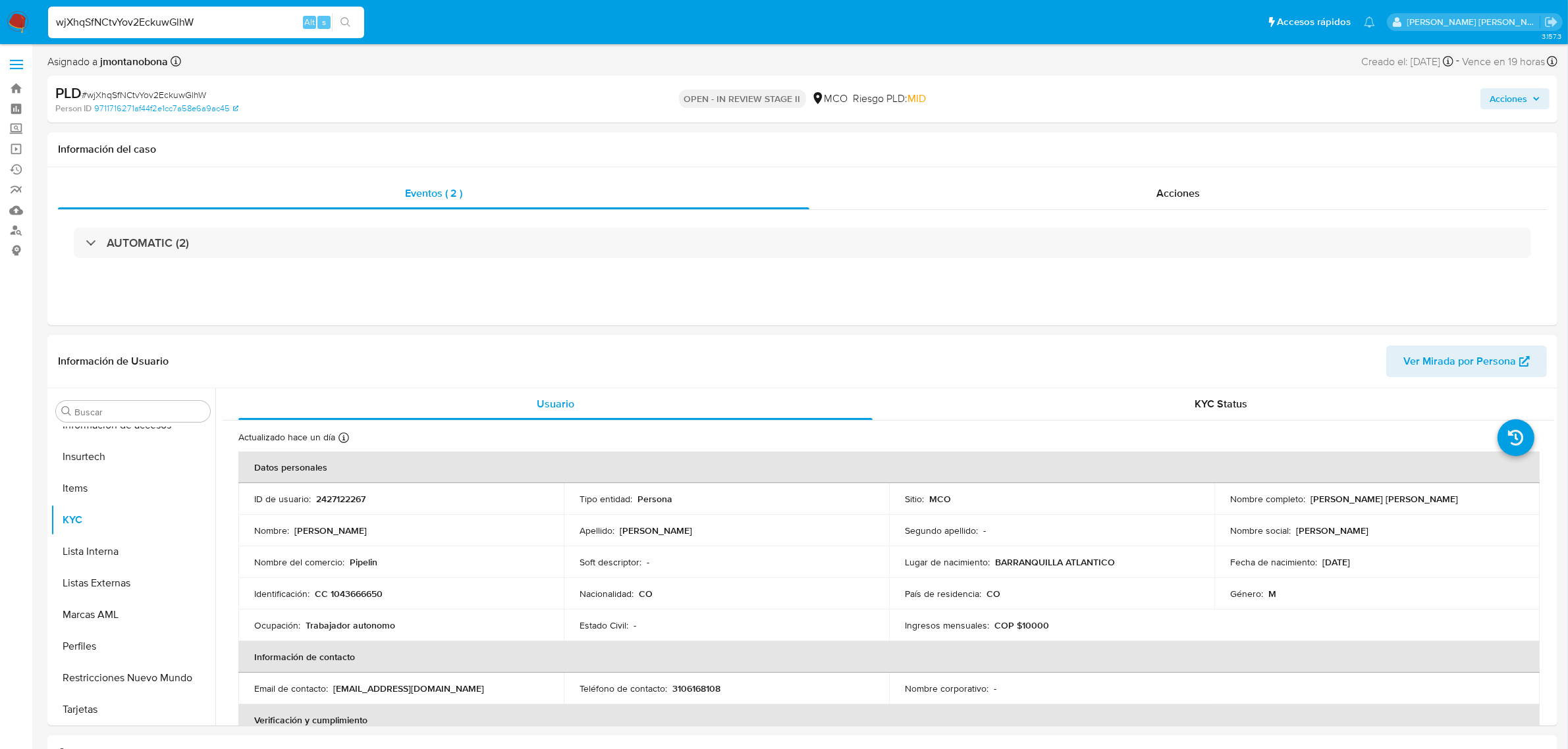
click at [1508, 94] on span "Acciones" at bounding box center [1508, 99] width 37 height 21
click at [1133, 142] on span "Resolución del caso" at bounding box center [1141, 140] width 94 height 15
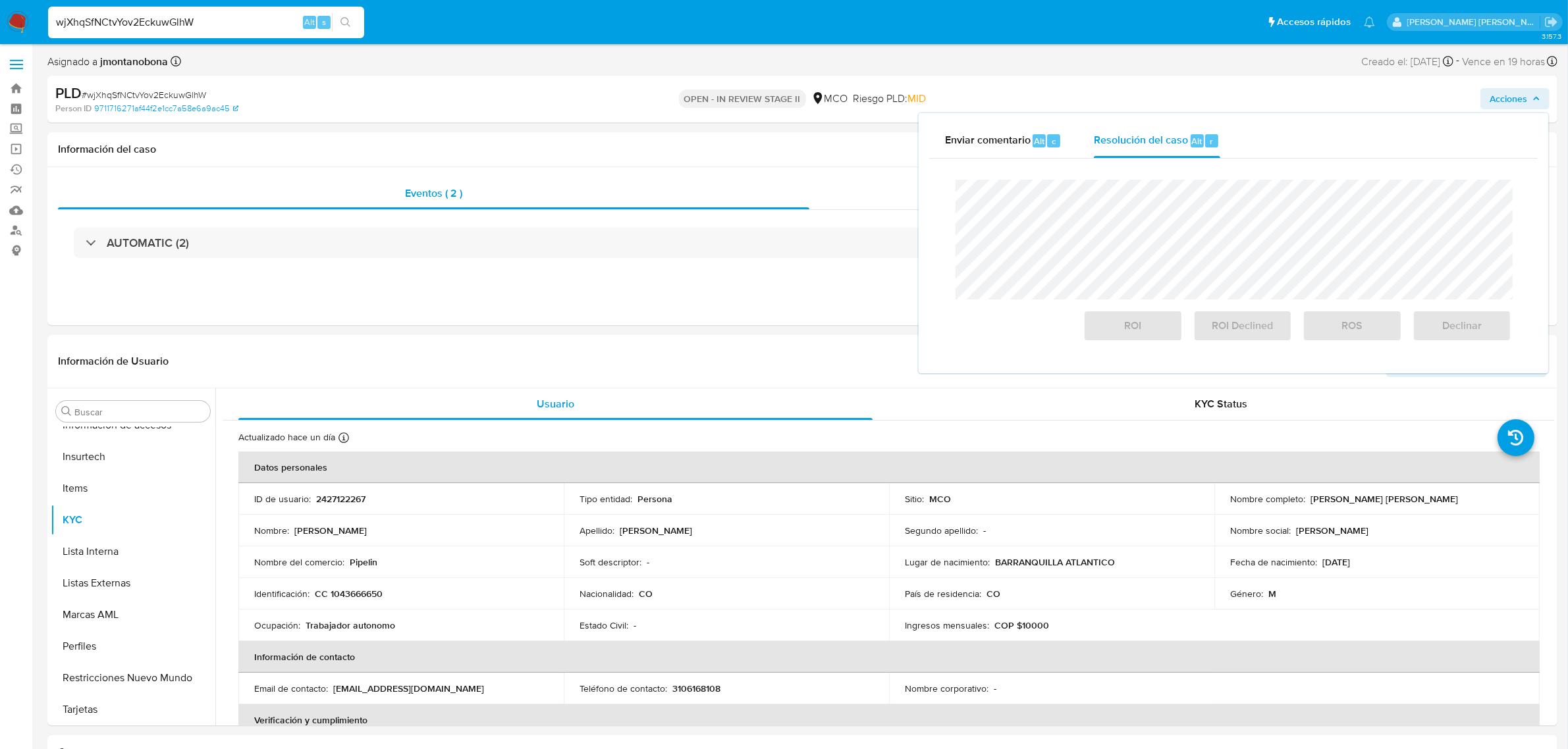
click at [1288, 127] on div "Enviar comentario Alt c Resolución del caso Alt r" at bounding box center [1233, 141] width 608 height 34
click at [725, 217] on div "AUTOMATIC (2)" at bounding box center [802, 242] width 1489 height 66
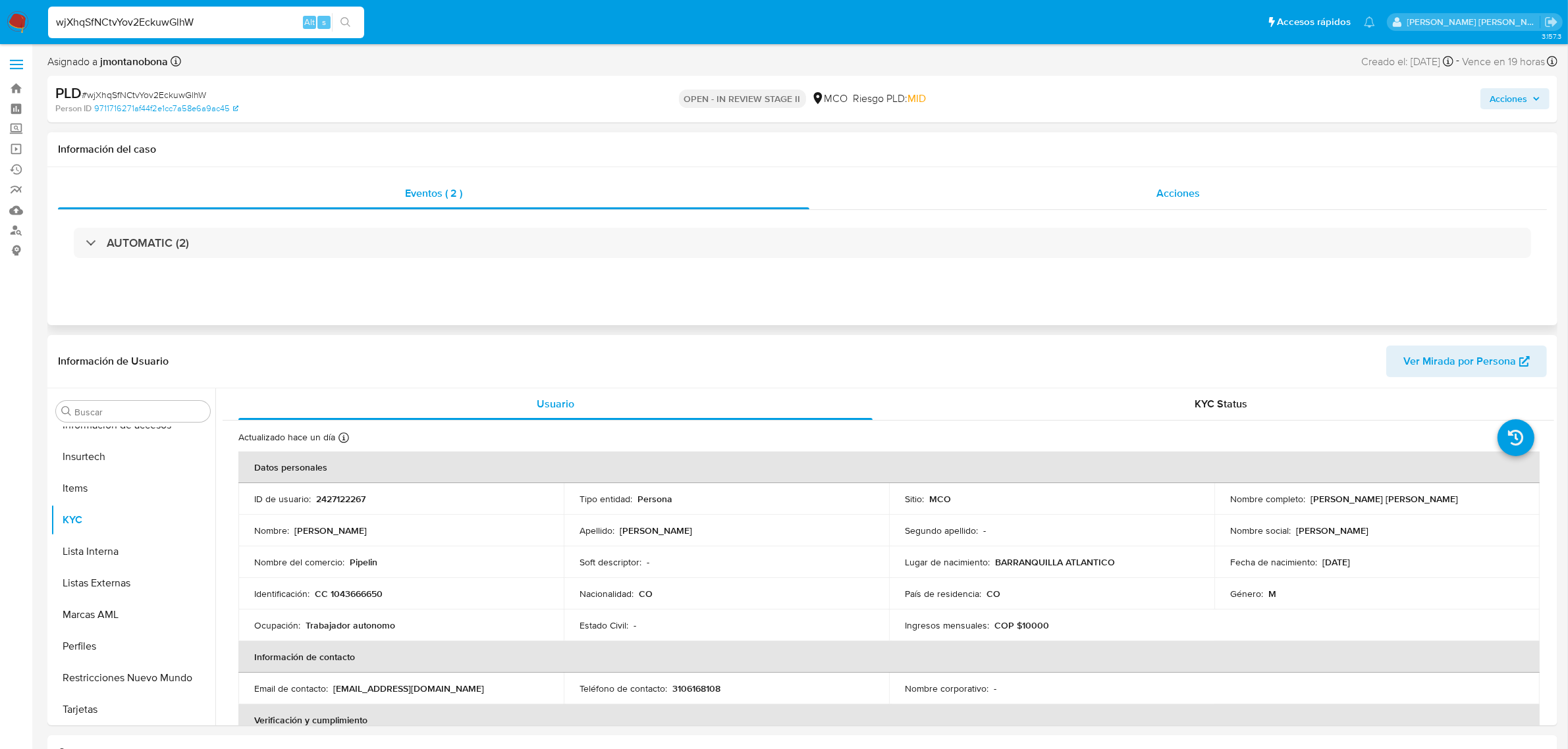
click at [1146, 188] on div "Acciones" at bounding box center [1178, 193] width 738 height 32
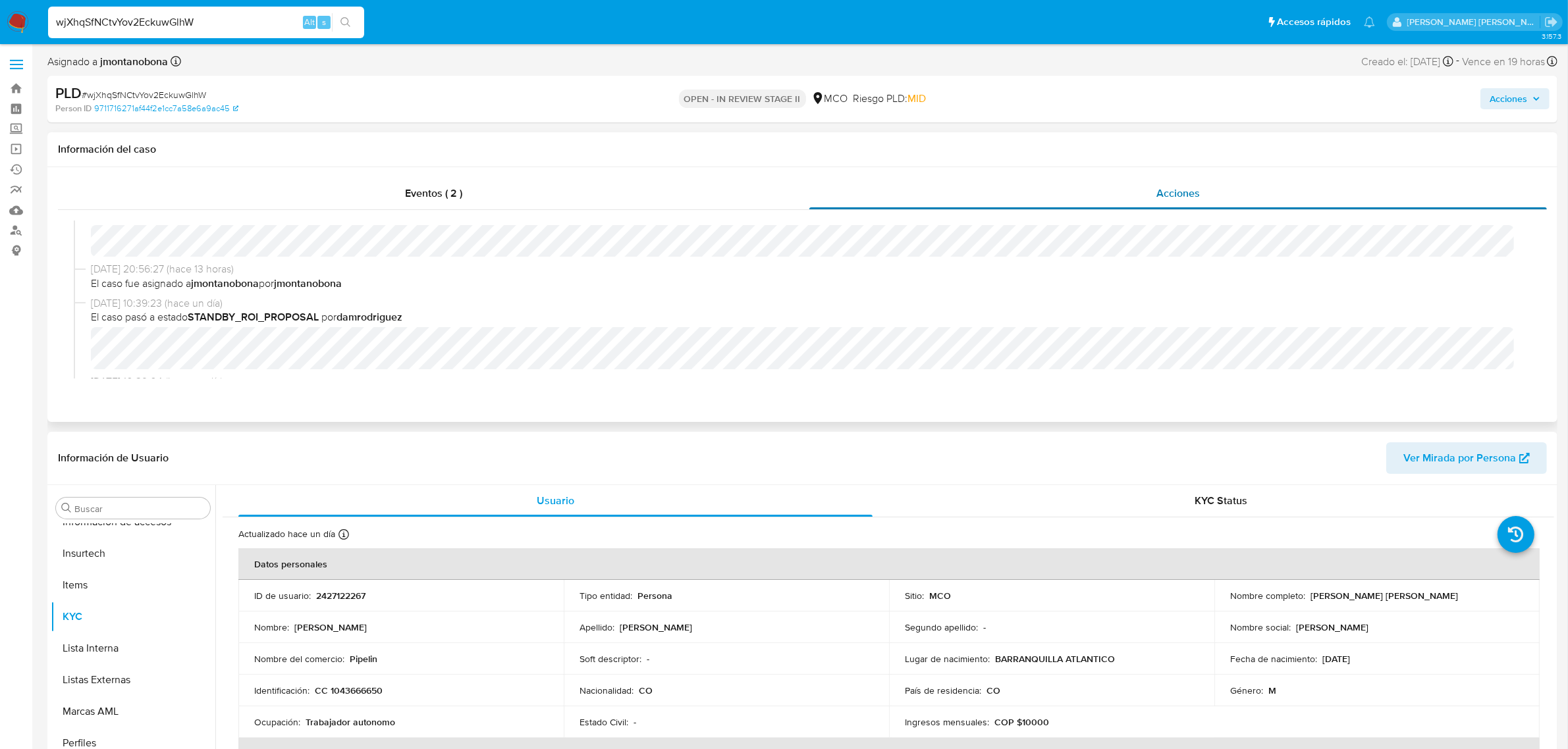
scroll to position [0, 0]
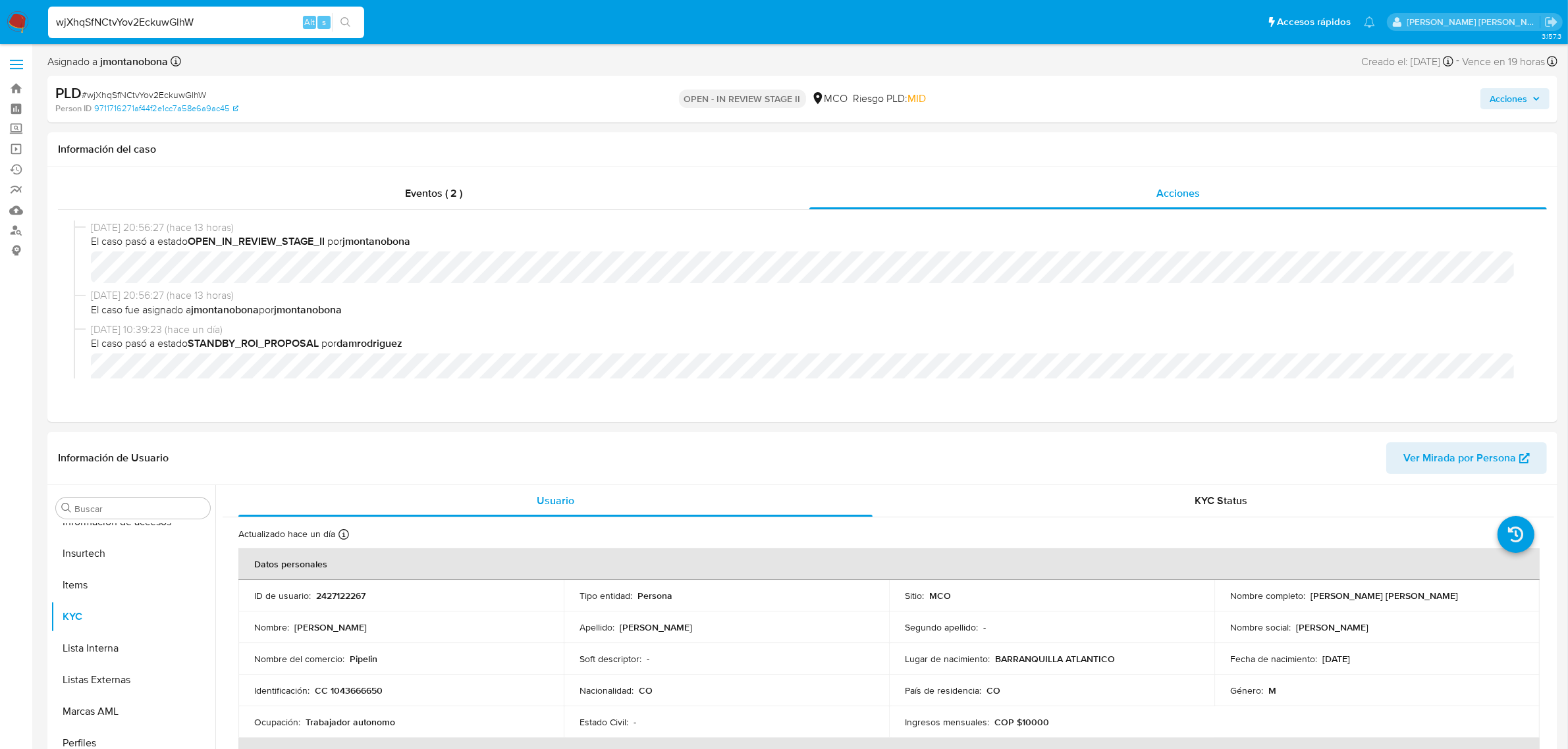
click at [1513, 101] on span "Acciones" at bounding box center [1508, 99] width 37 height 21
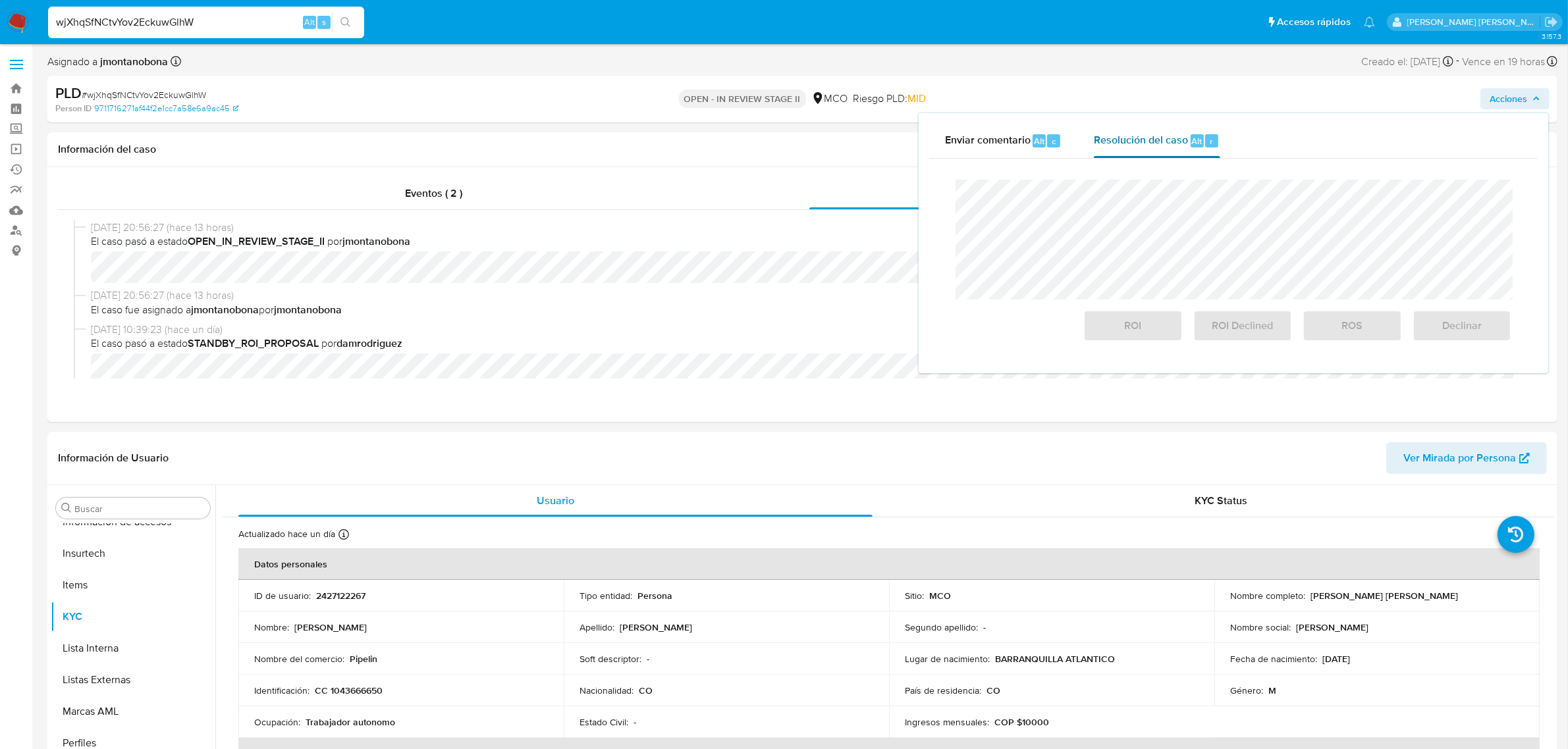
click at [1143, 142] on span "Resolución del caso" at bounding box center [1141, 140] width 94 height 15
click at [1127, 324] on span "ROI" at bounding box center [1133, 326] width 65 height 29
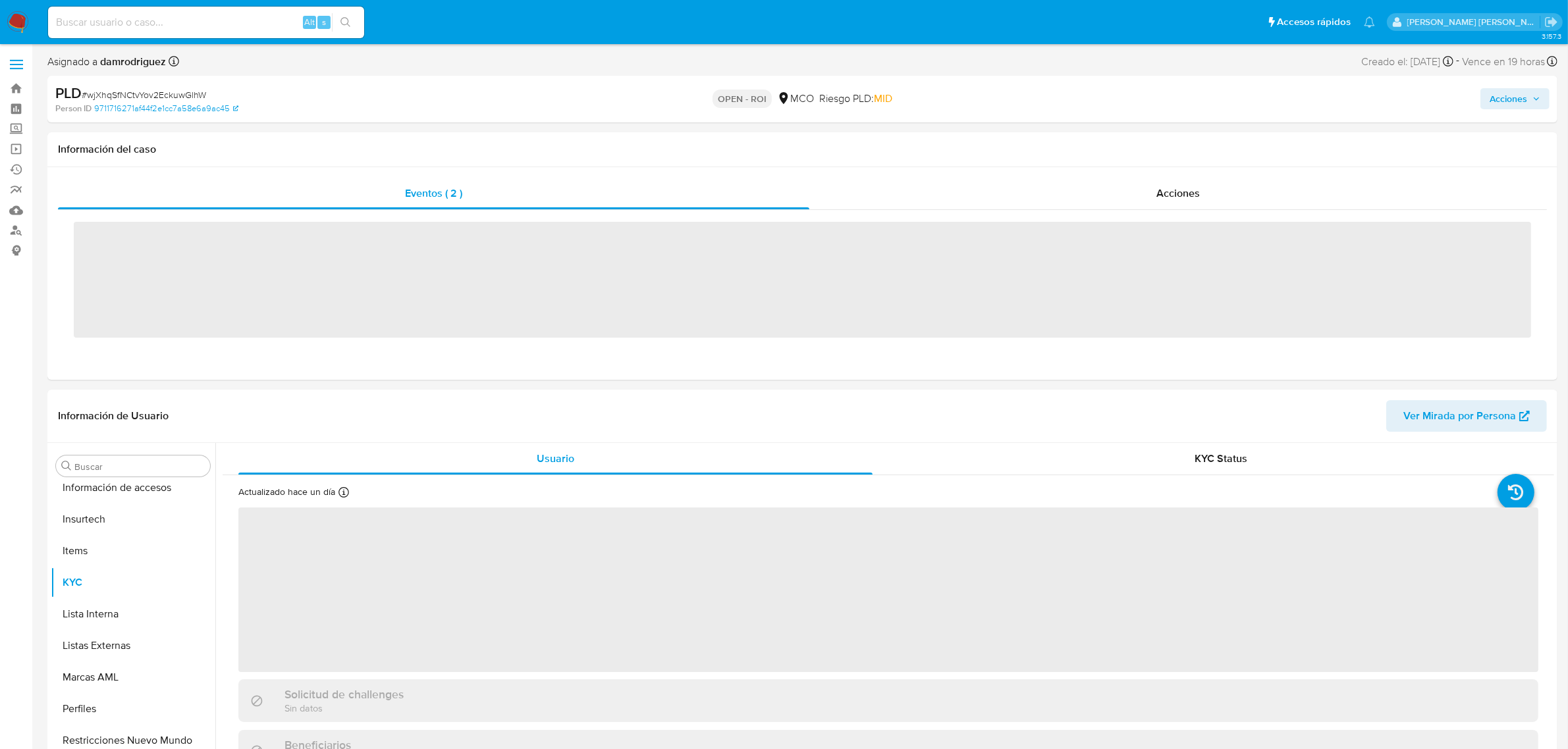
scroll to position [555, 0]
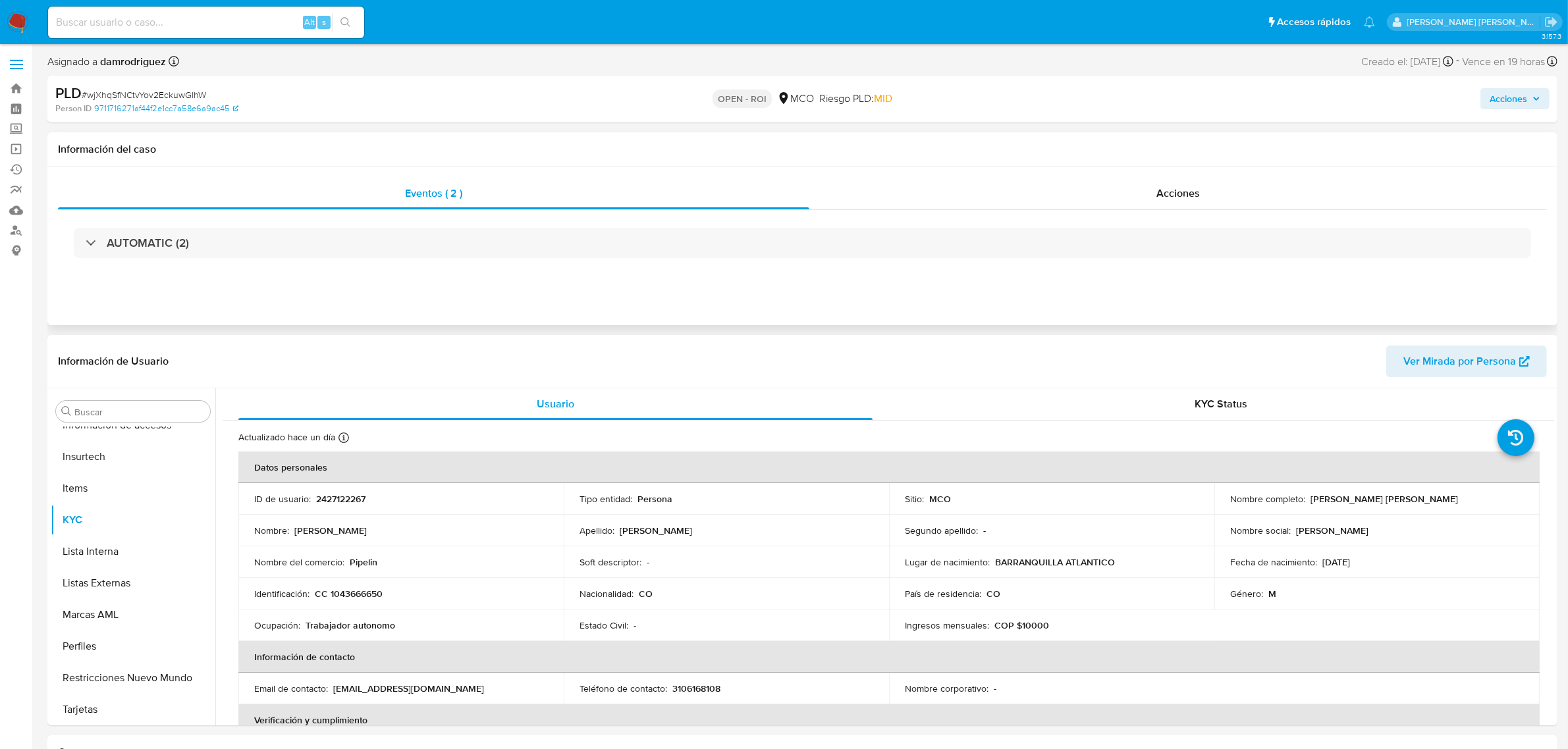
select select "10"
click at [17, 87] on link "Bandeja" at bounding box center [78, 88] width 156 height 20
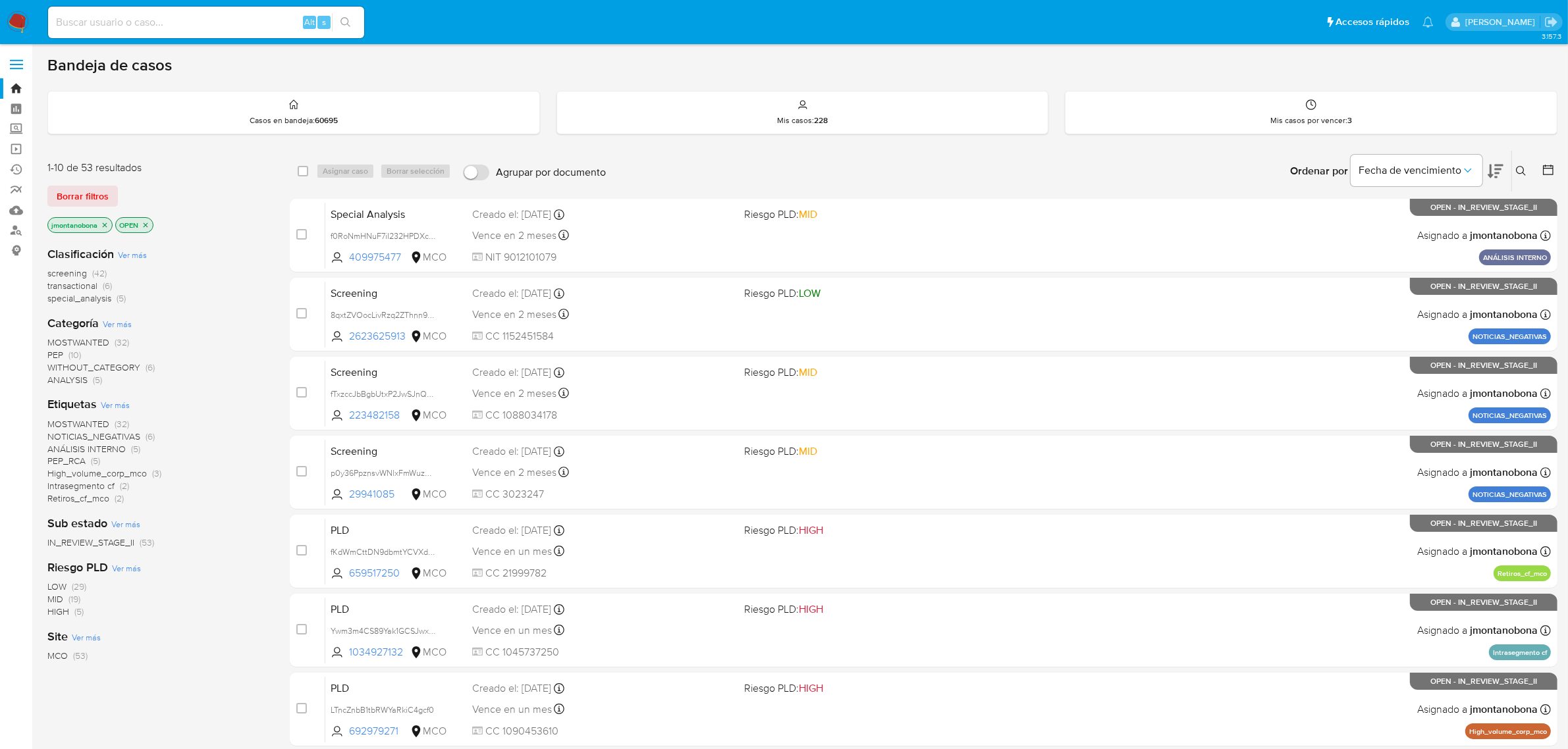
click at [106, 224] on icon "close-filter" at bounding box center [105, 225] width 5 height 5
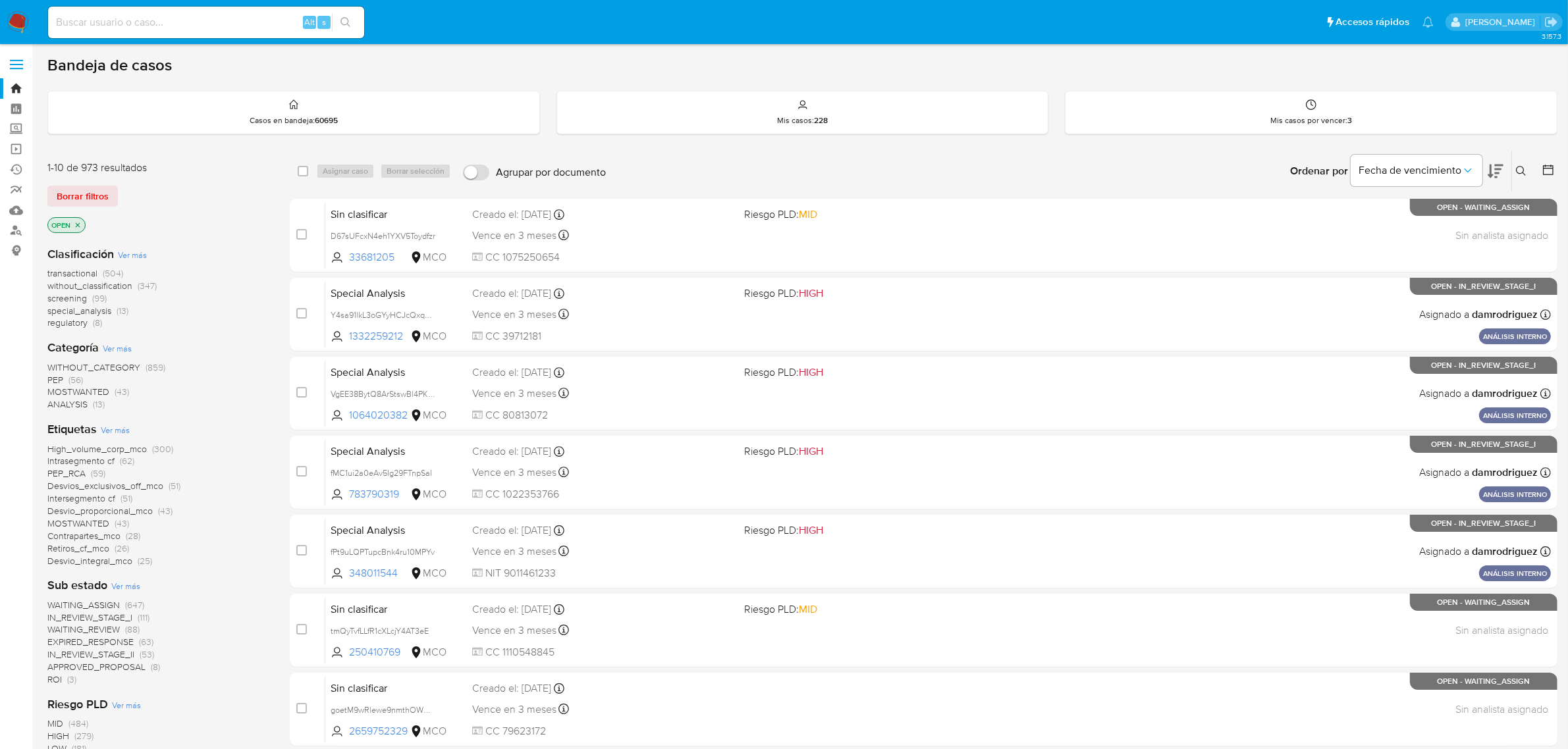
click at [128, 251] on span "Ver más" at bounding box center [132, 255] width 29 height 12
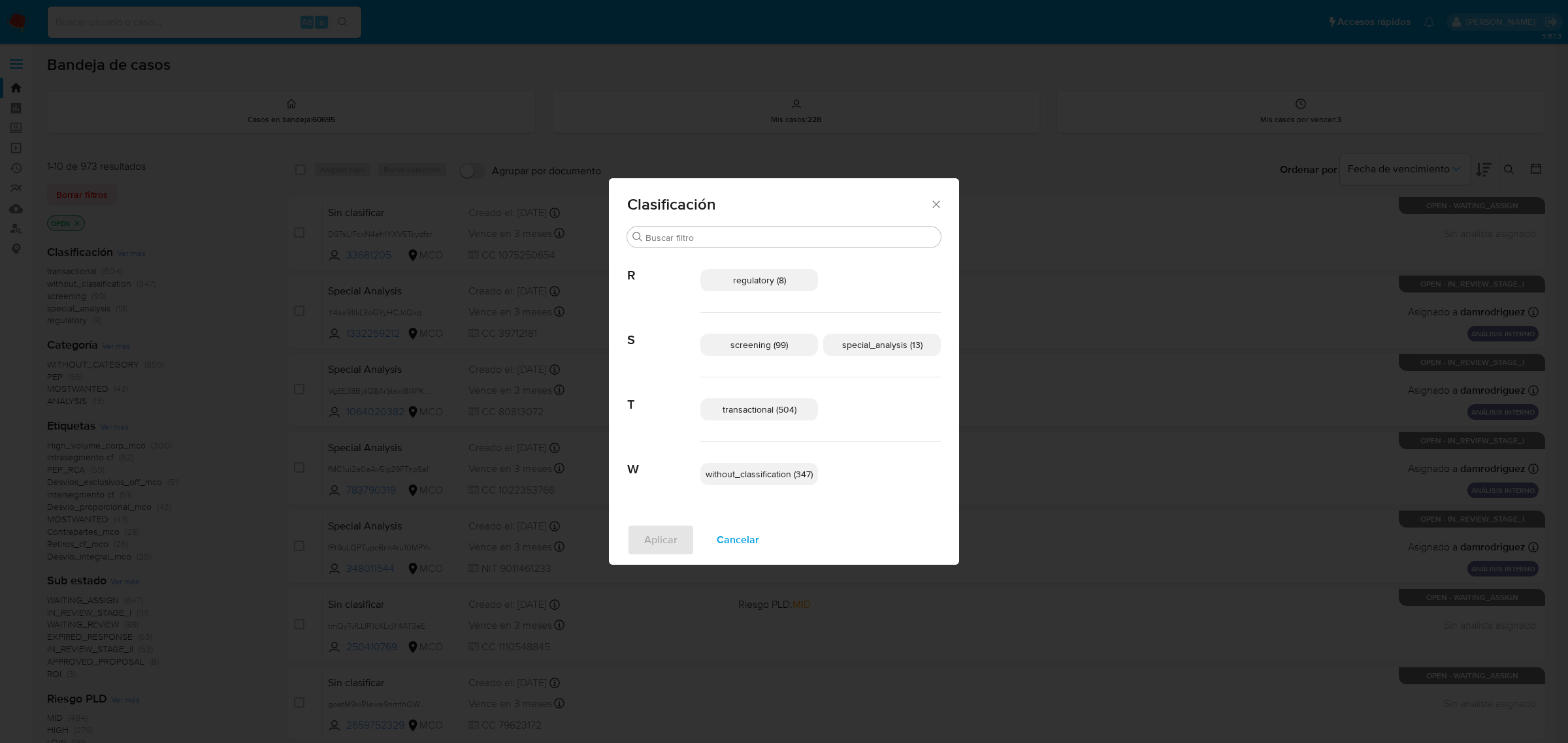
click at [756, 408] on span "transactional (504)" at bounding box center [759, 409] width 74 height 13
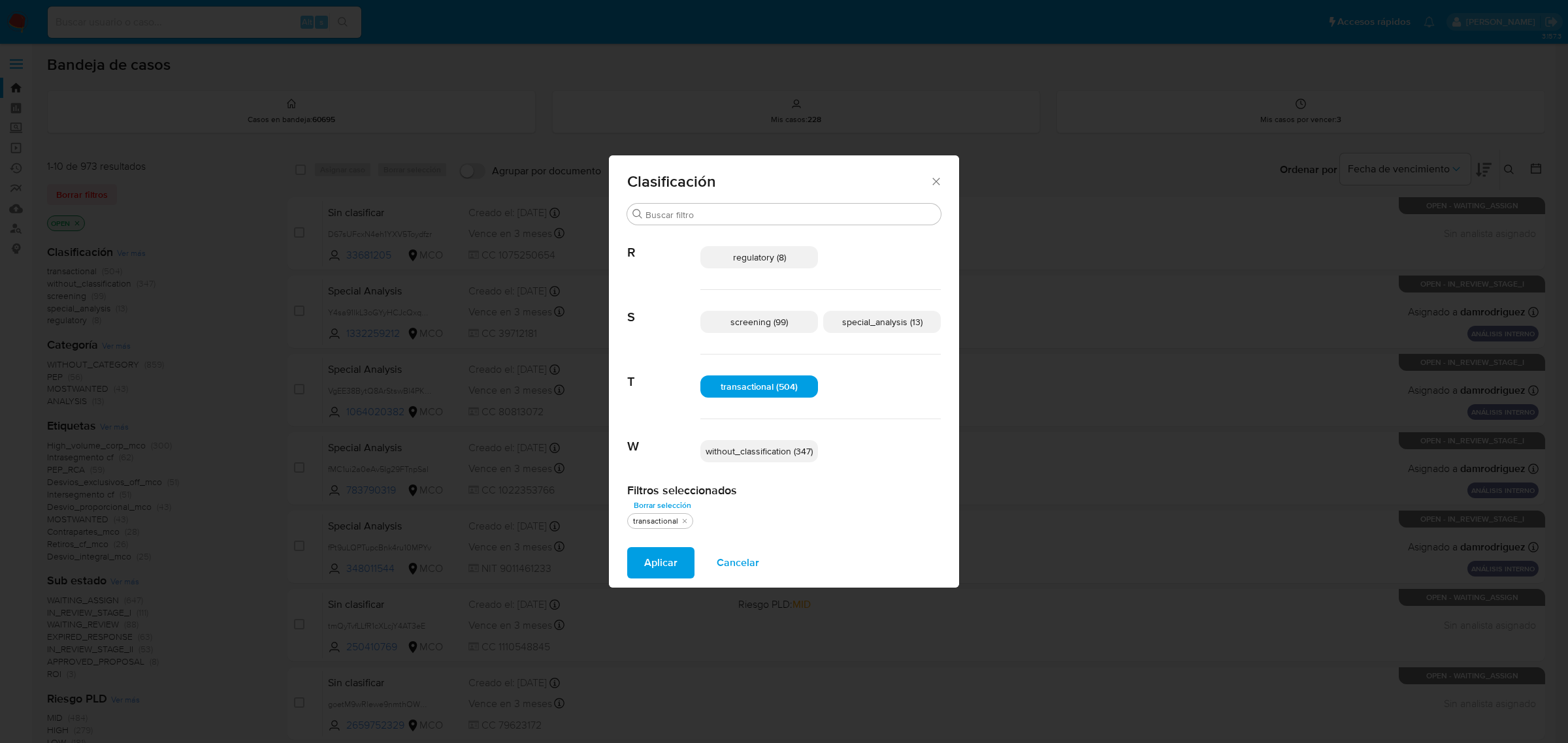
click at [885, 322] on span "special_analysis (13)" at bounding box center [883, 322] width 80 height 13
click at [671, 564] on span "Aplicar" at bounding box center [661, 563] width 33 height 29
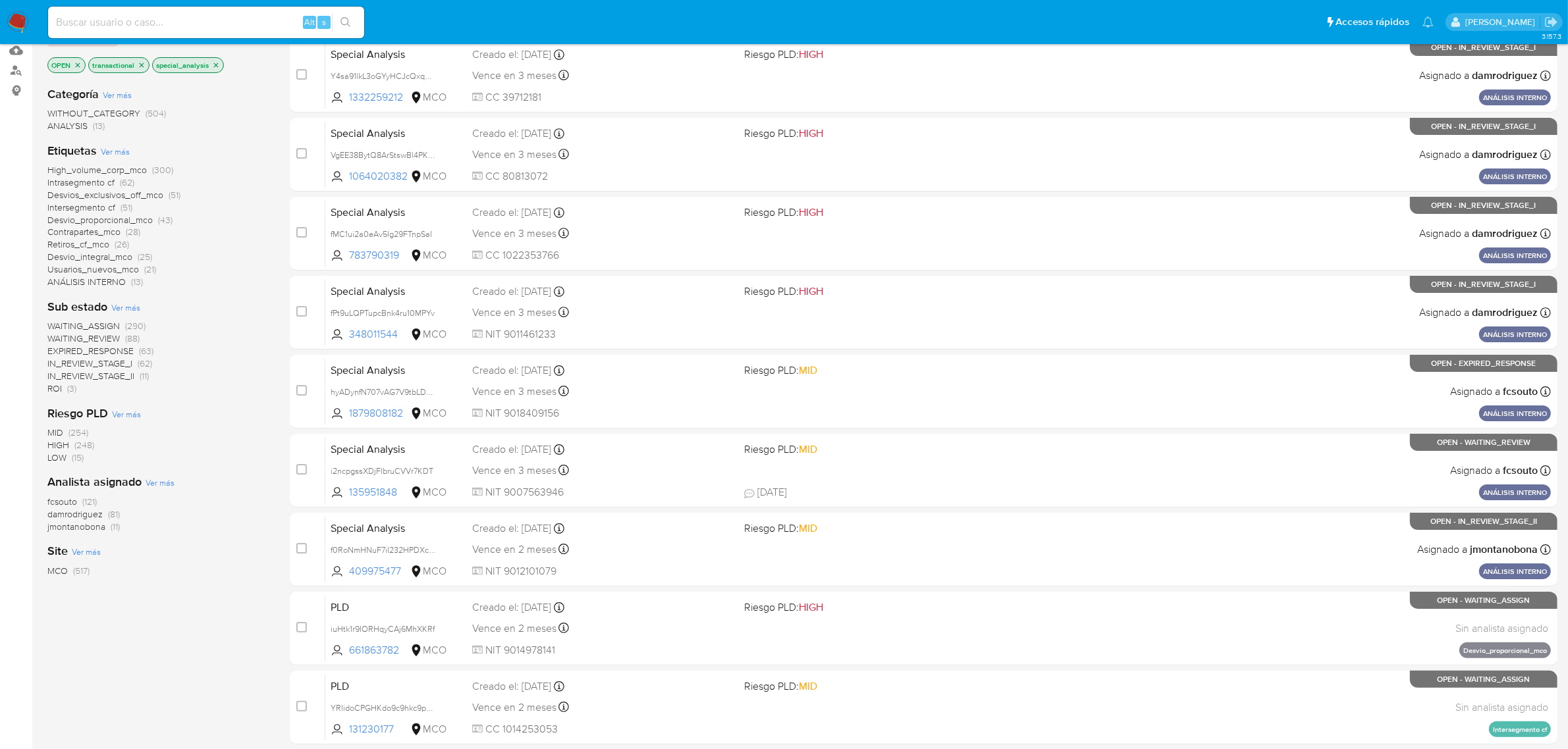
scroll to position [289, 0]
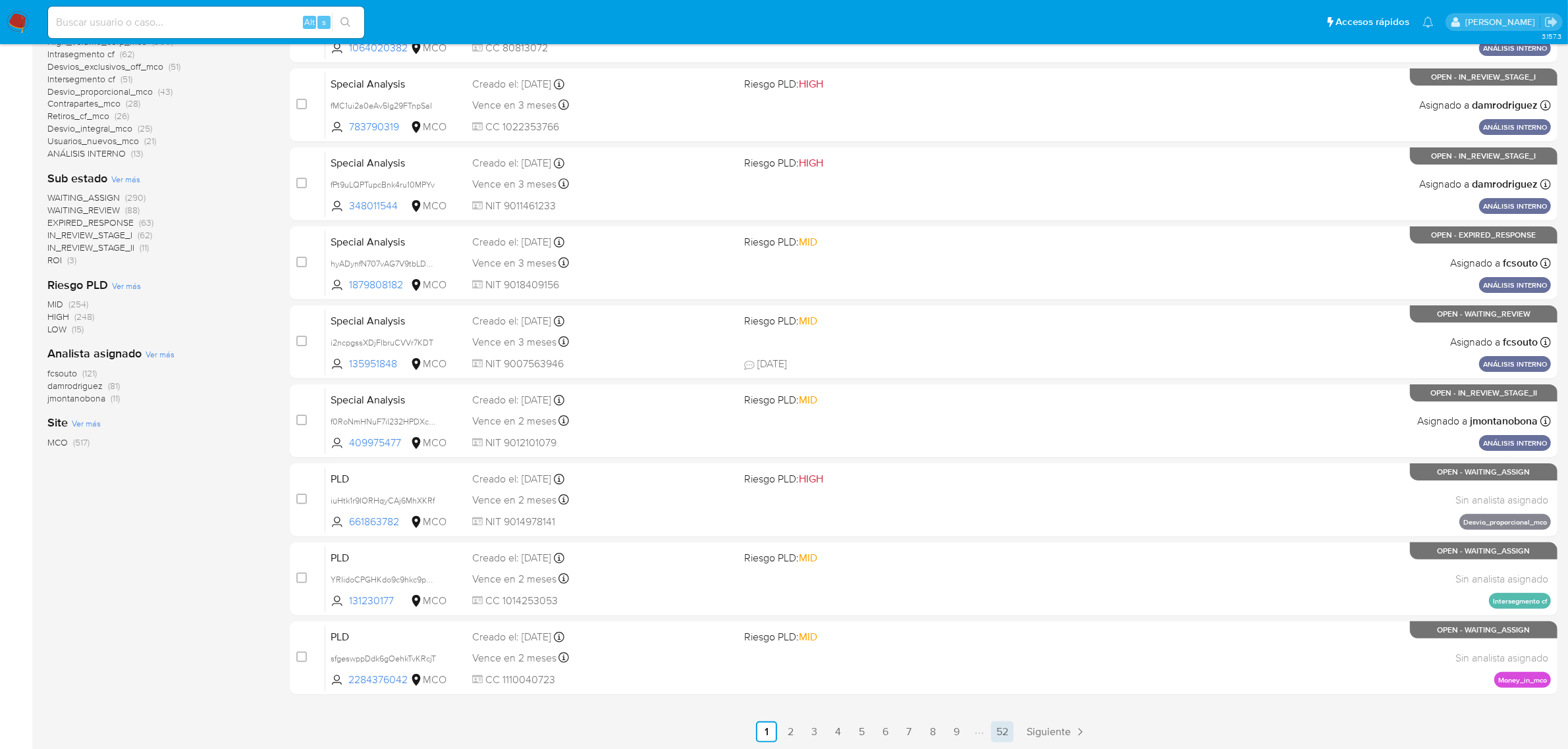
click at [1005, 732] on link "52" at bounding box center [1002, 732] width 23 height 21
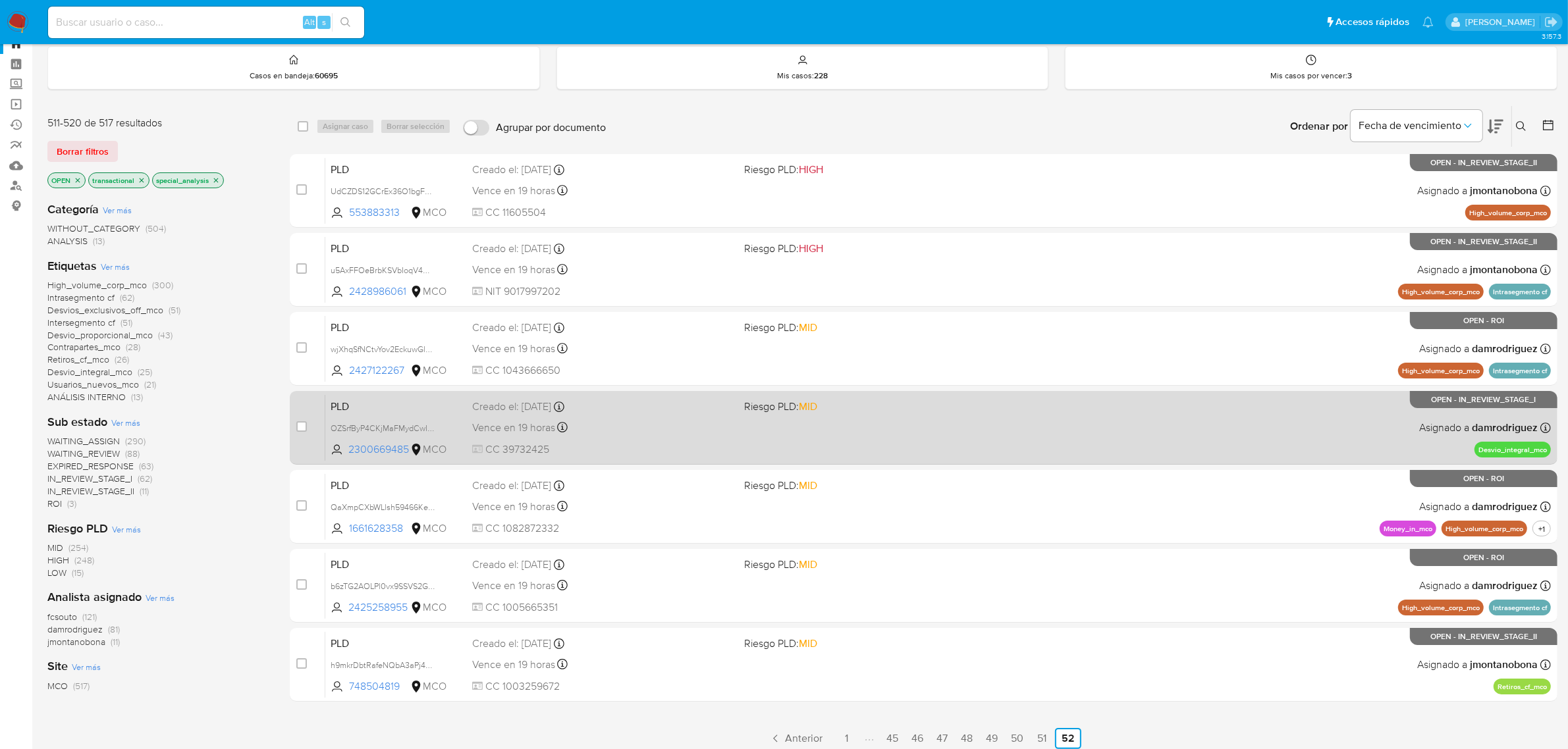
scroll to position [58, 0]
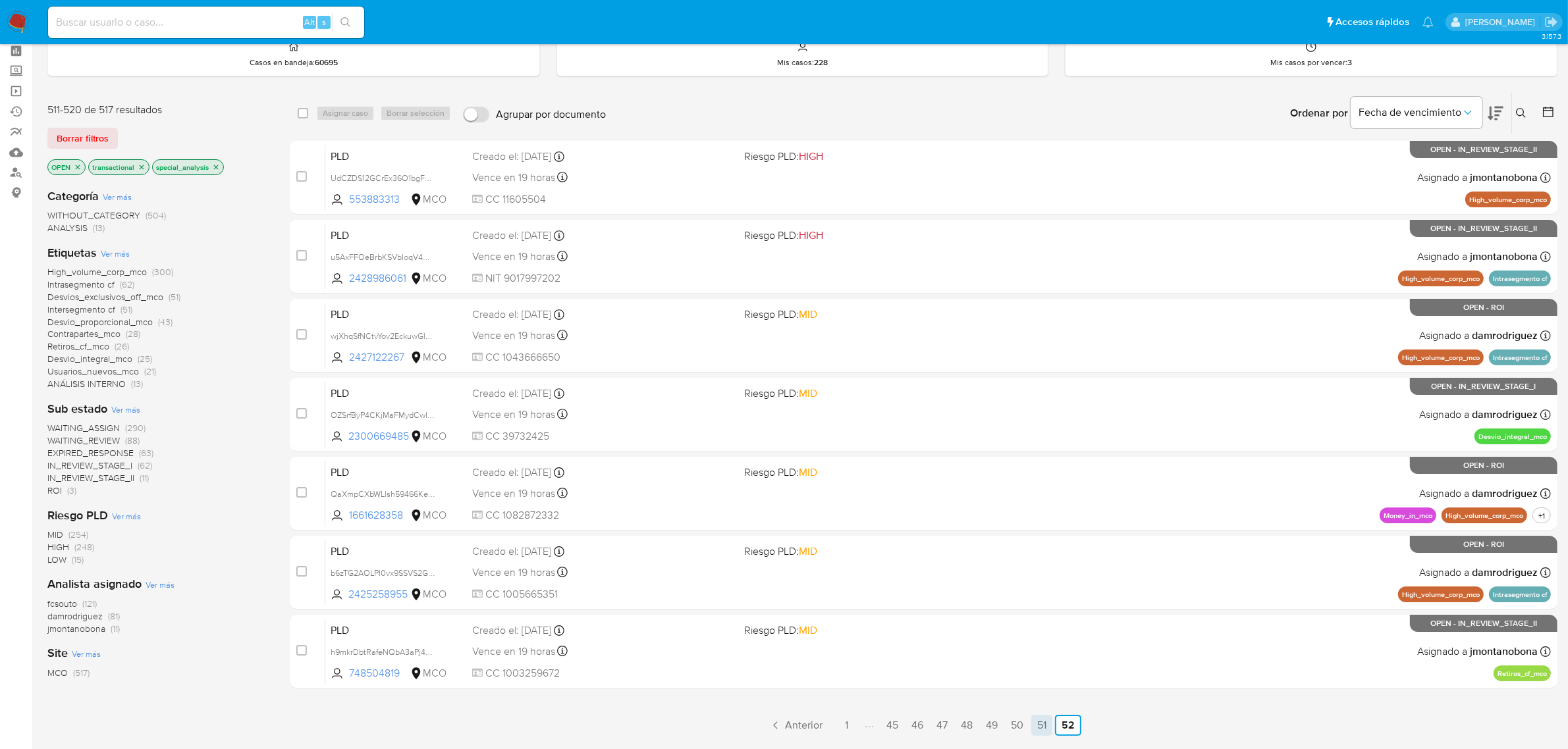
click at [1039, 723] on link "51" at bounding box center [1042, 725] width 21 height 21
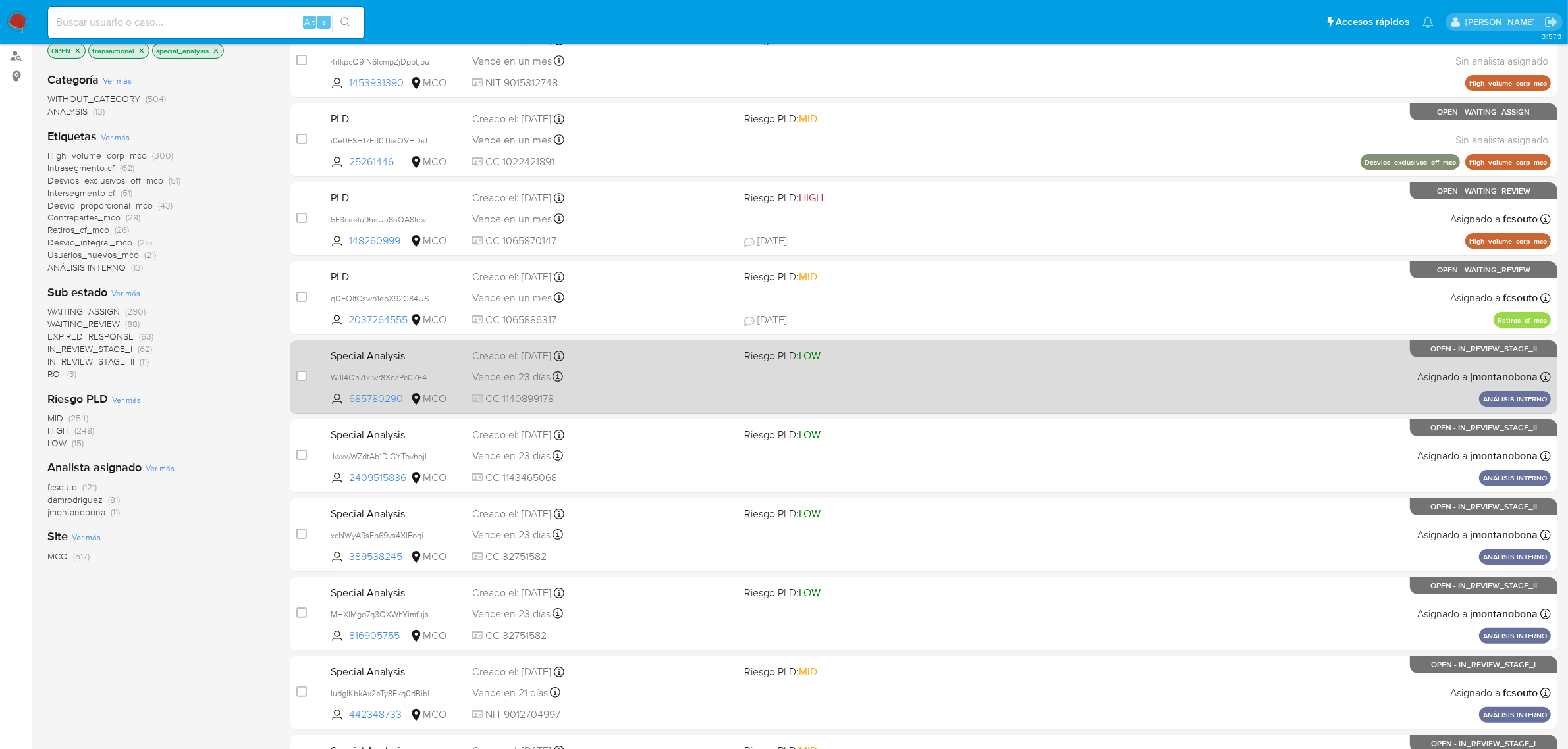
scroll to position [289, 0]
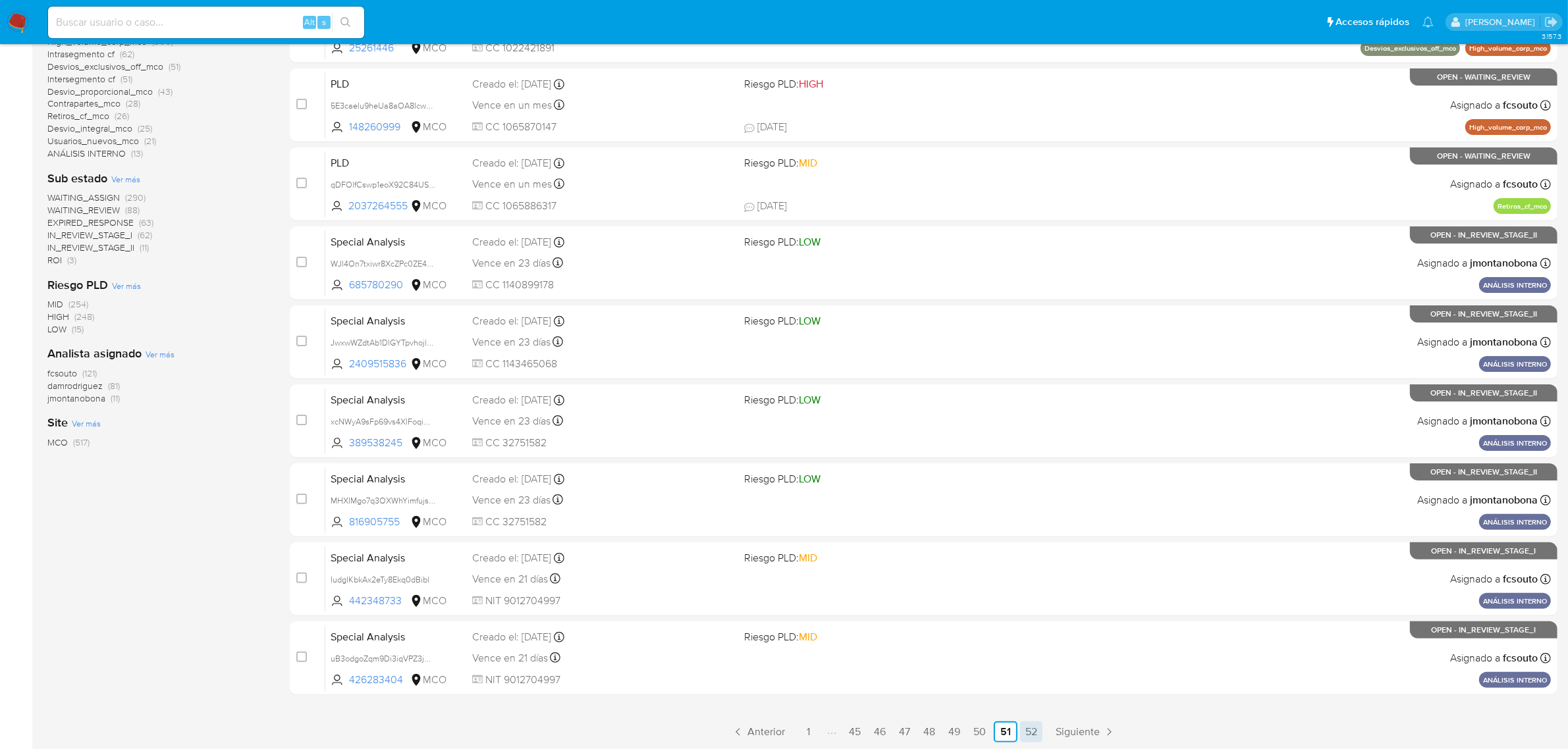
click at [1036, 734] on link "52" at bounding box center [1031, 732] width 23 height 21
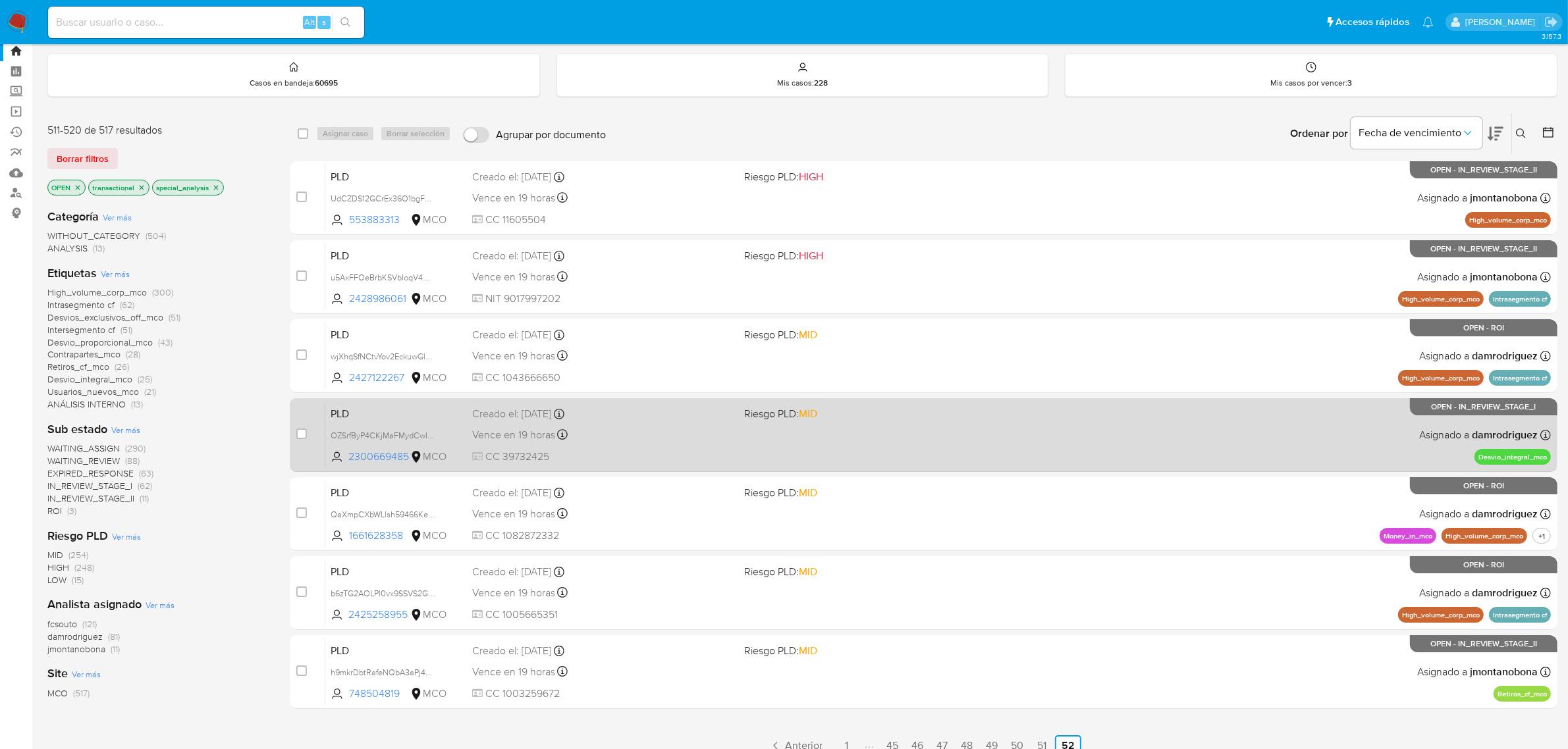
scroll to position [58, 0]
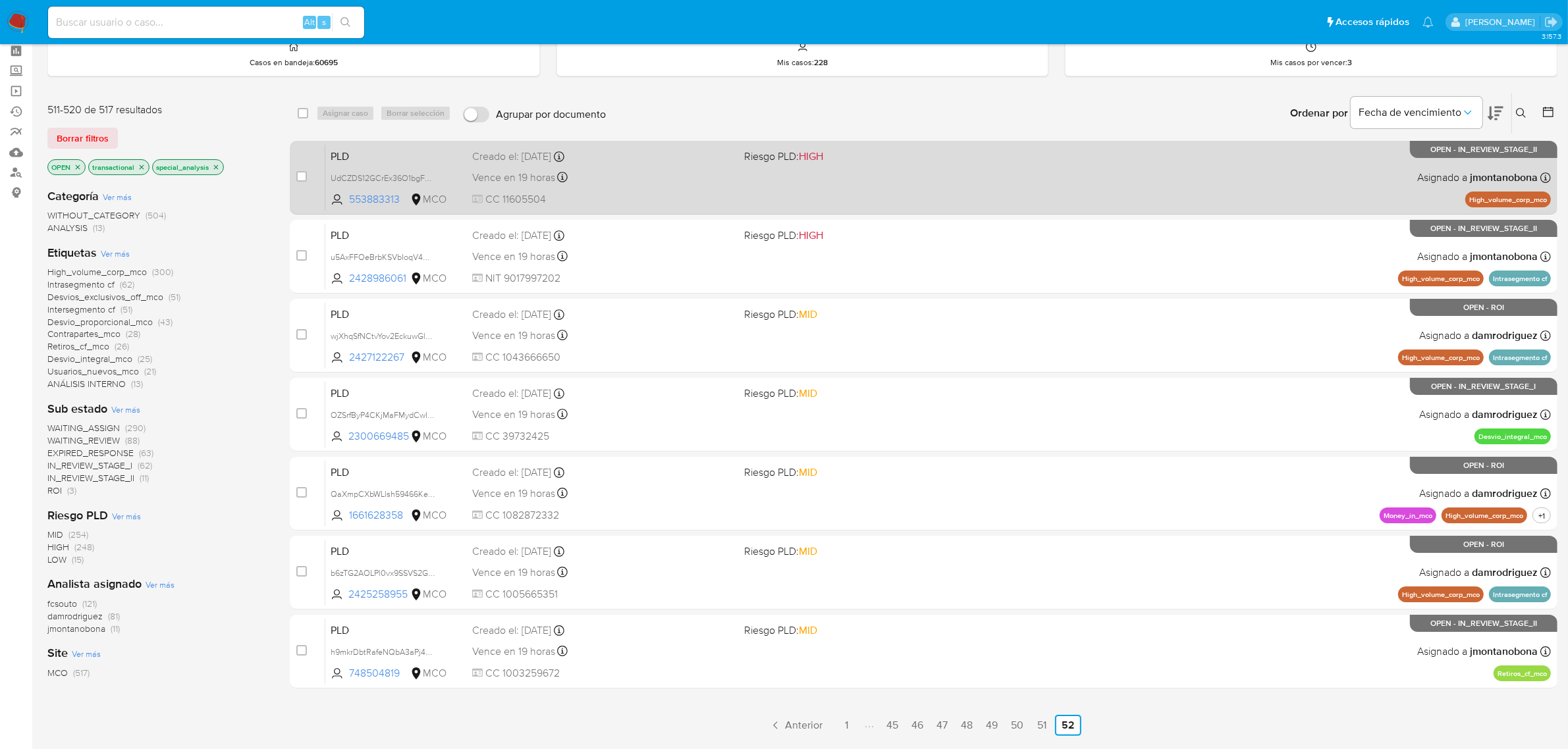
click at [433, 152] on span "PLD" at bounding box center [396, 155] width 131 height 17
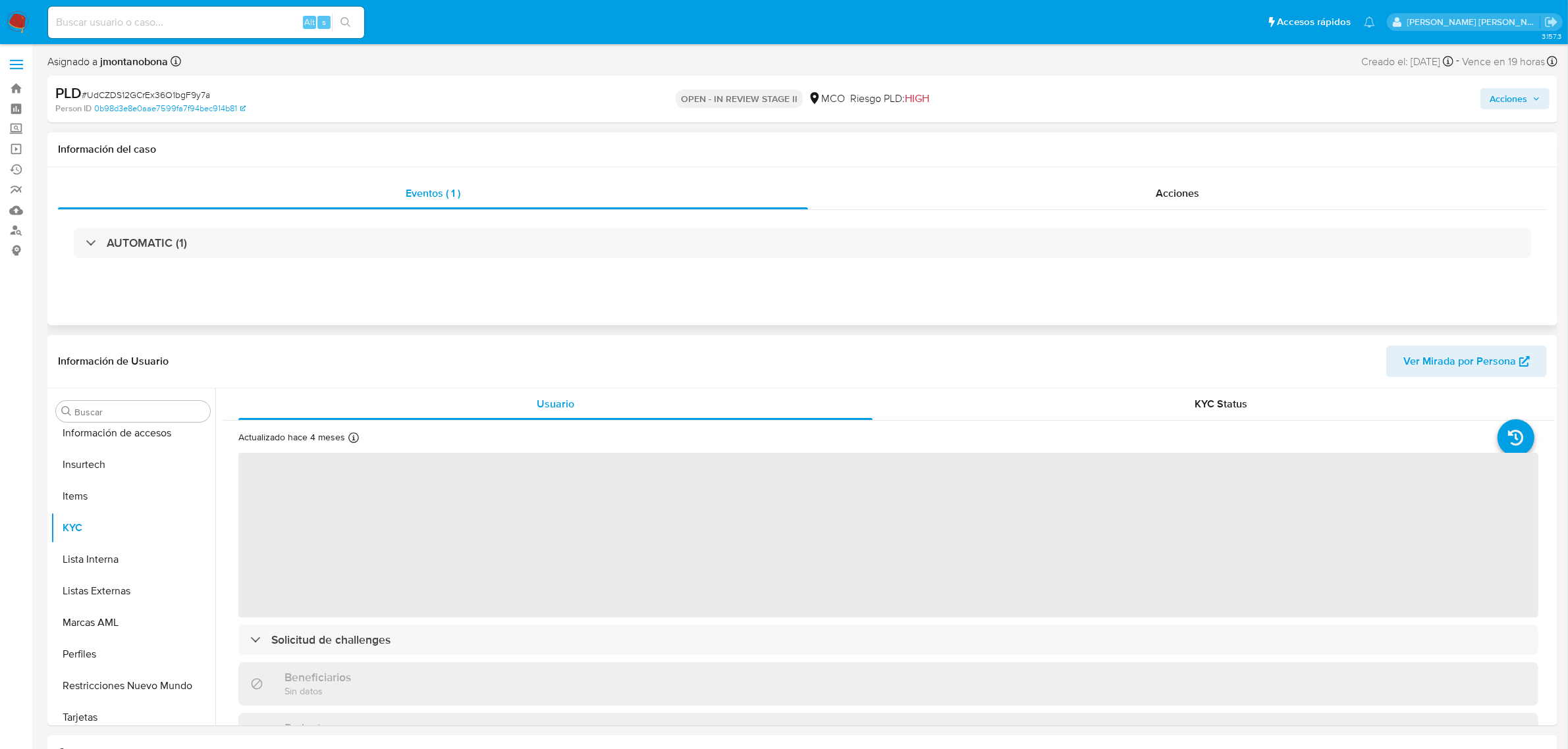
scroll to position [555, 0]
click at [1137, 195] on div "Acciones" at bounding box center [1177, 193] width 739 height 32
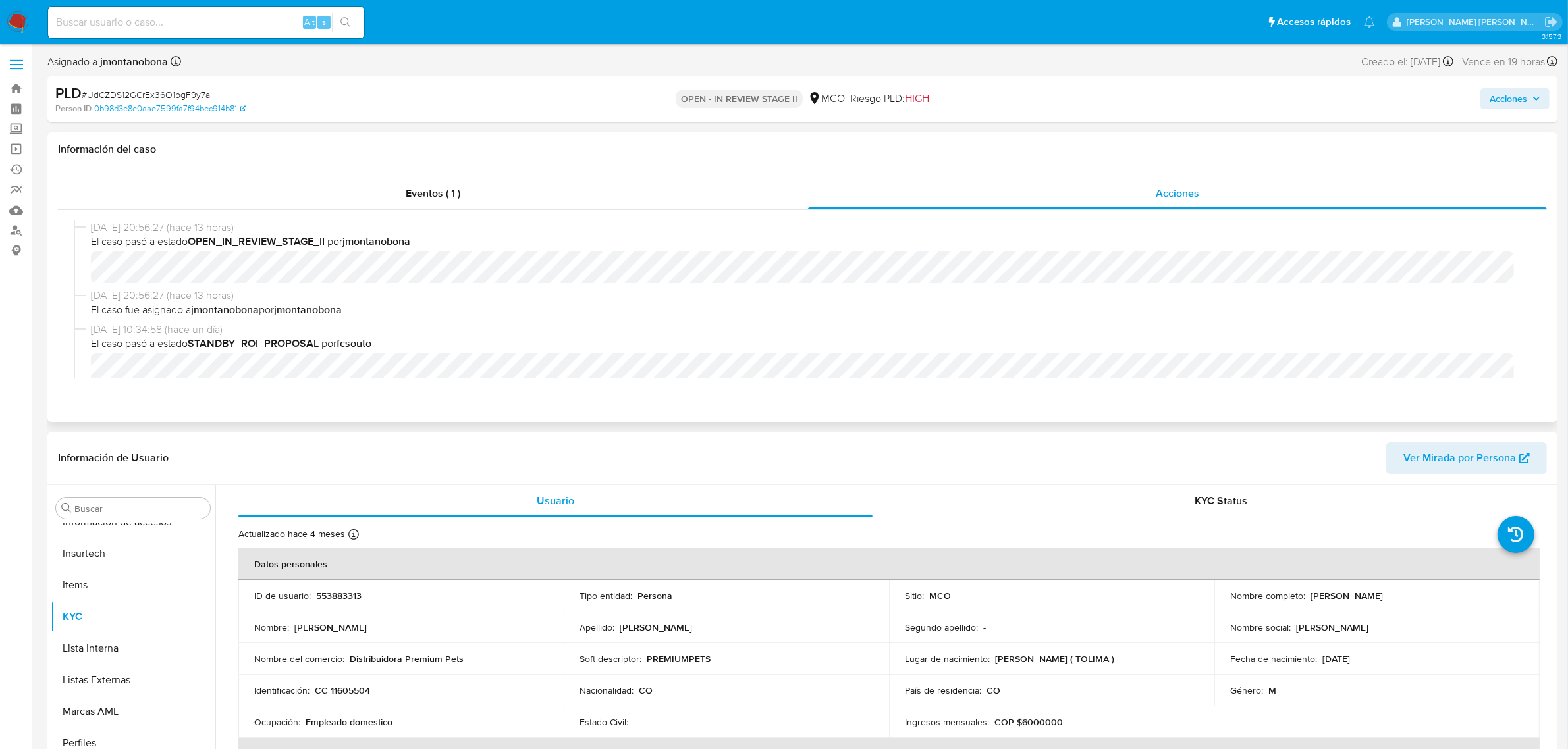
select select "10"
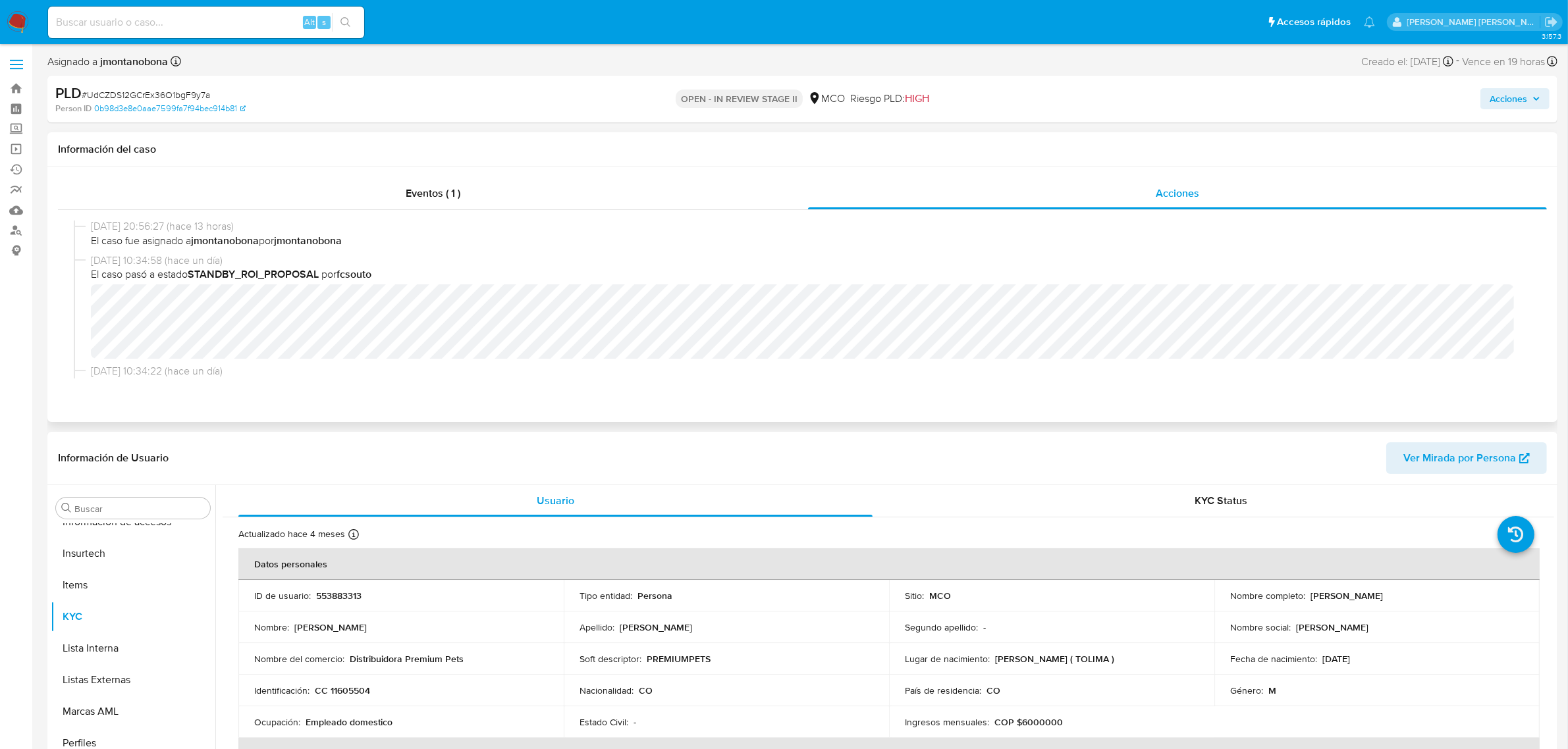
scroll to position [62, 0]
drag, startPoint x: 214, startPoint y: 92, endPoint x: 88, endPoint y: 96, distance: 126.1
click at [88, 96] on div "PLD # UdCZDS12GCrEx36O1bgF9y7a" at bounding box center [302, 93] width 493 height 19
copy span "UdCZDS12GCrEx36O1bgF9y7a"
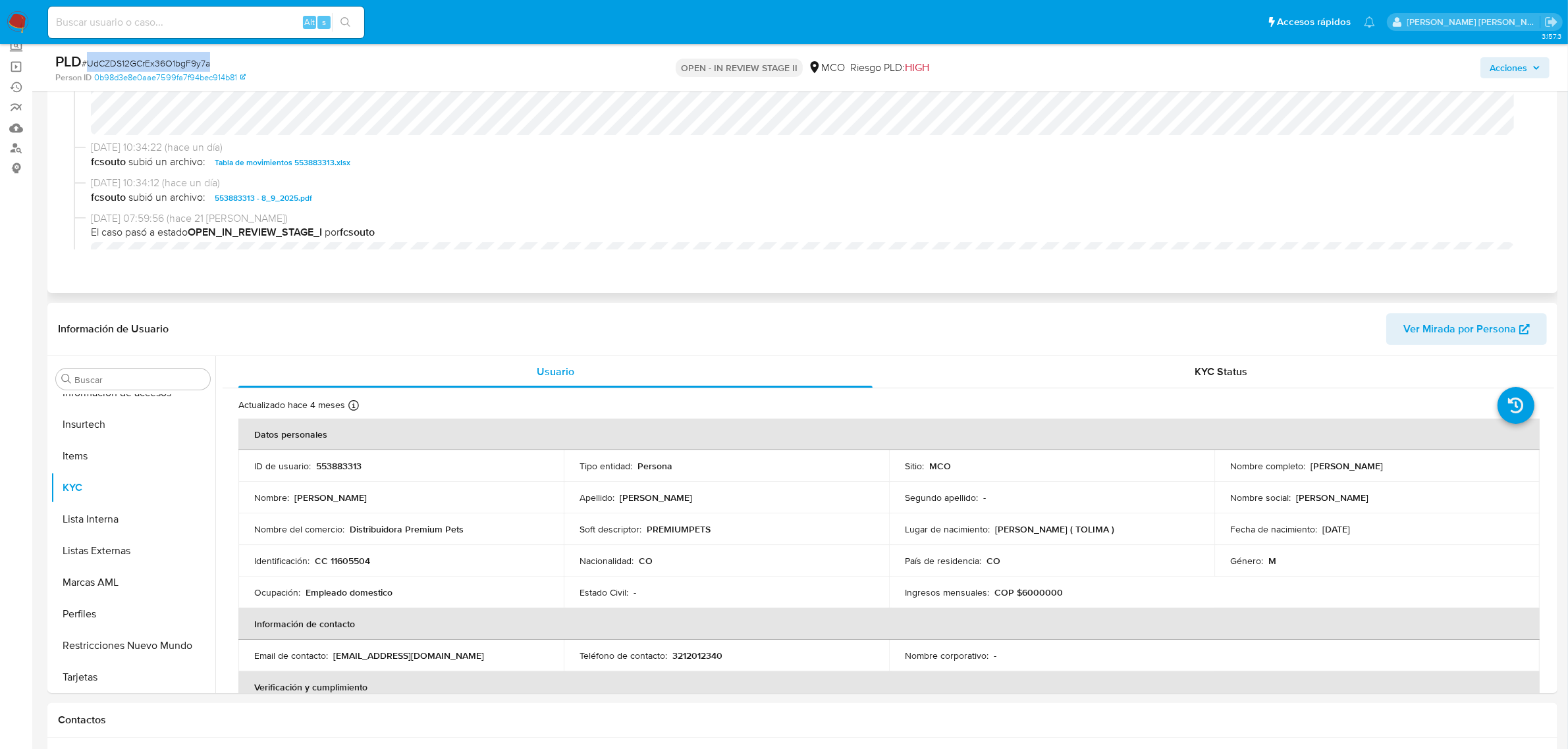
scroll to position [227, 0]
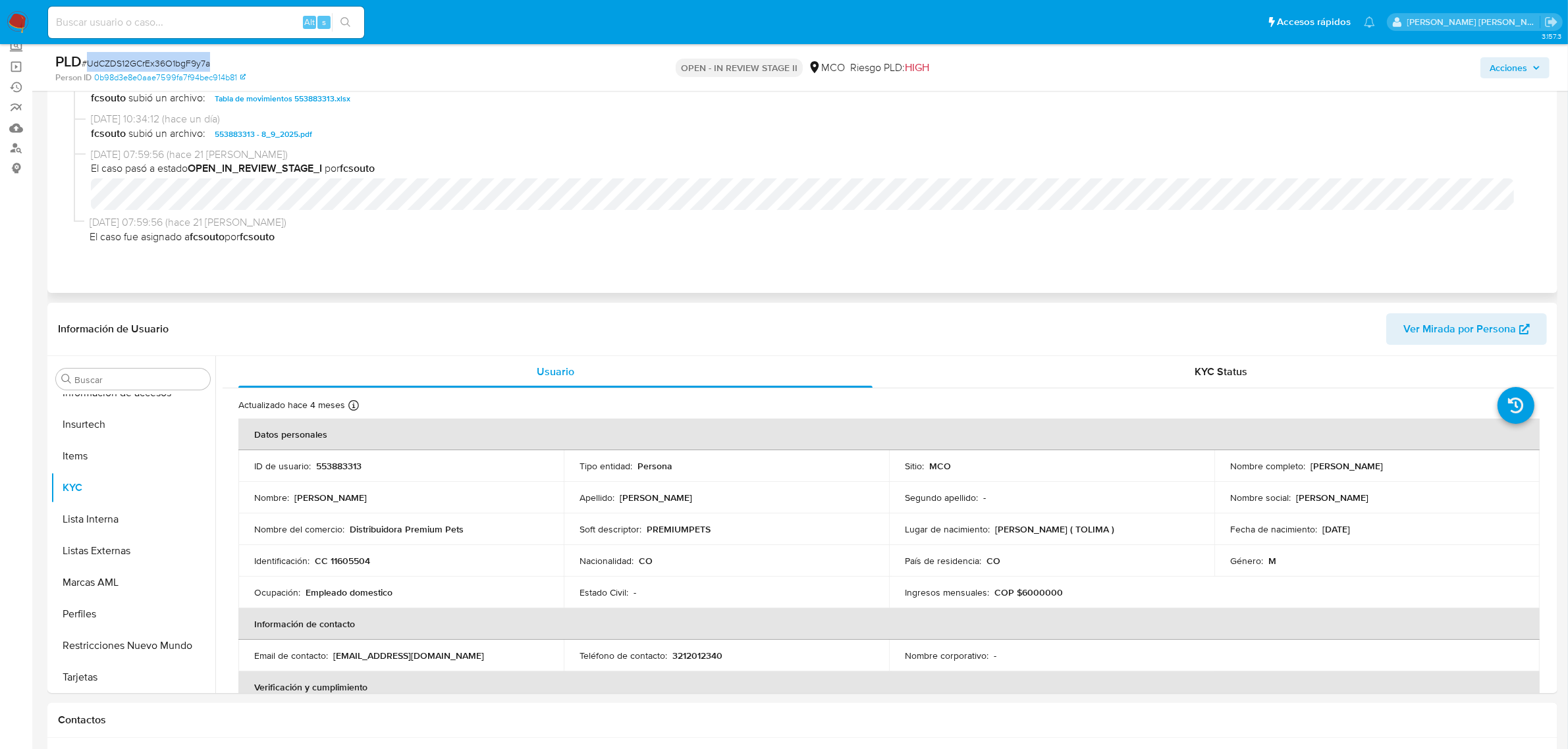
click at [302, 100] on span "Tabla de movimientos 553883313.xlsx" at bounding box center [282, 98] width 135 height 15
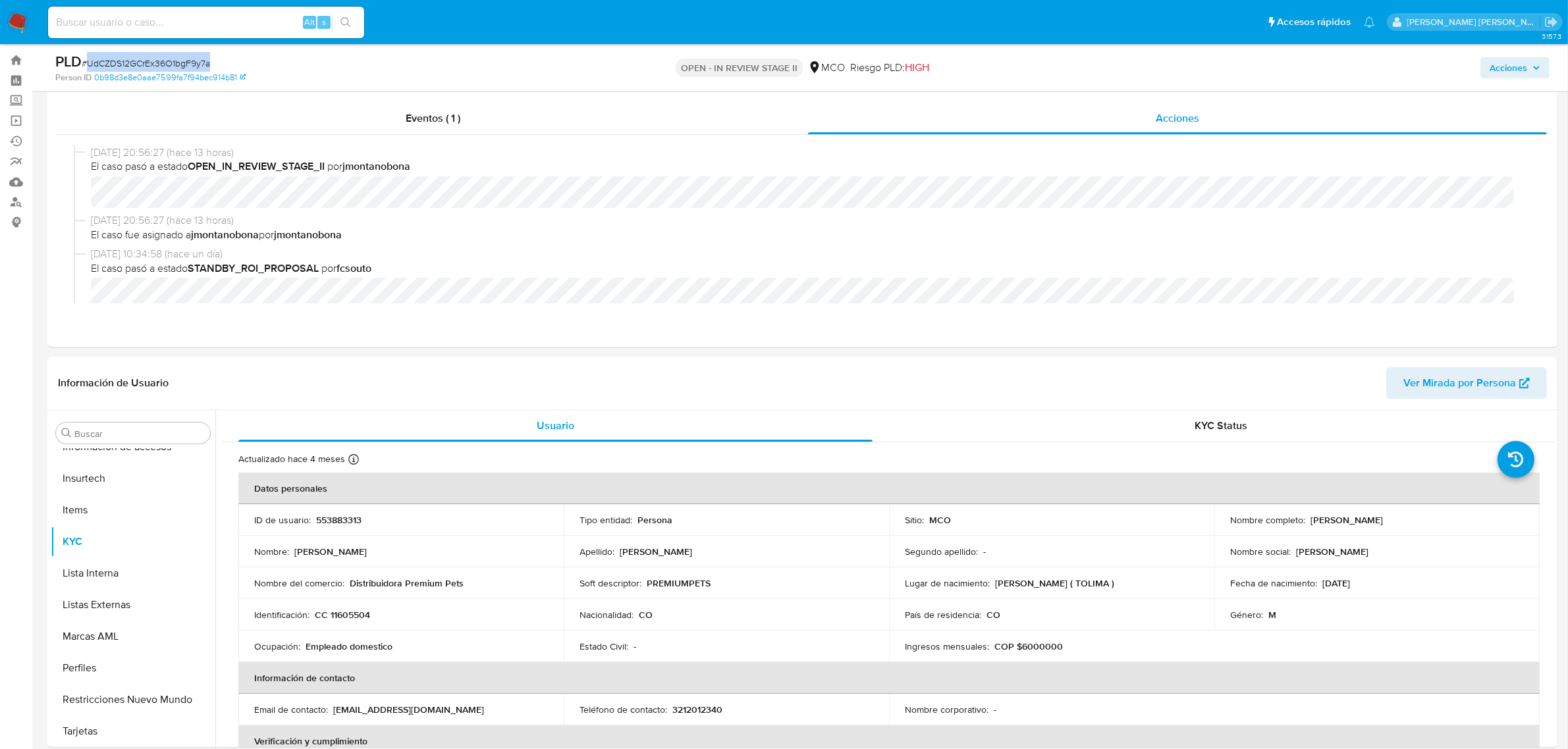
scroll to position [0, 0]
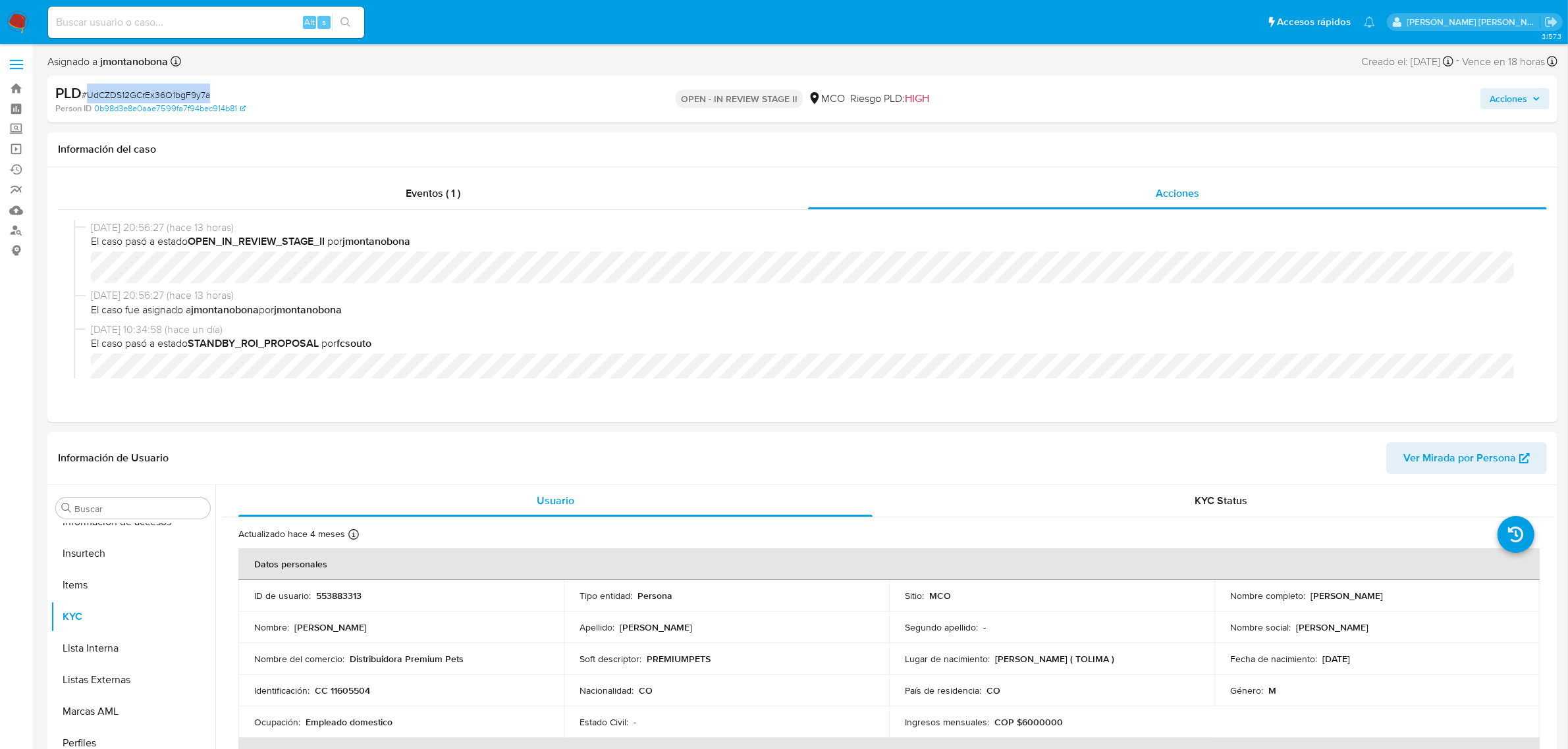
click at [1513, 96] on span "Acciones" at bounding box center [1508, 99] width 37 height 21
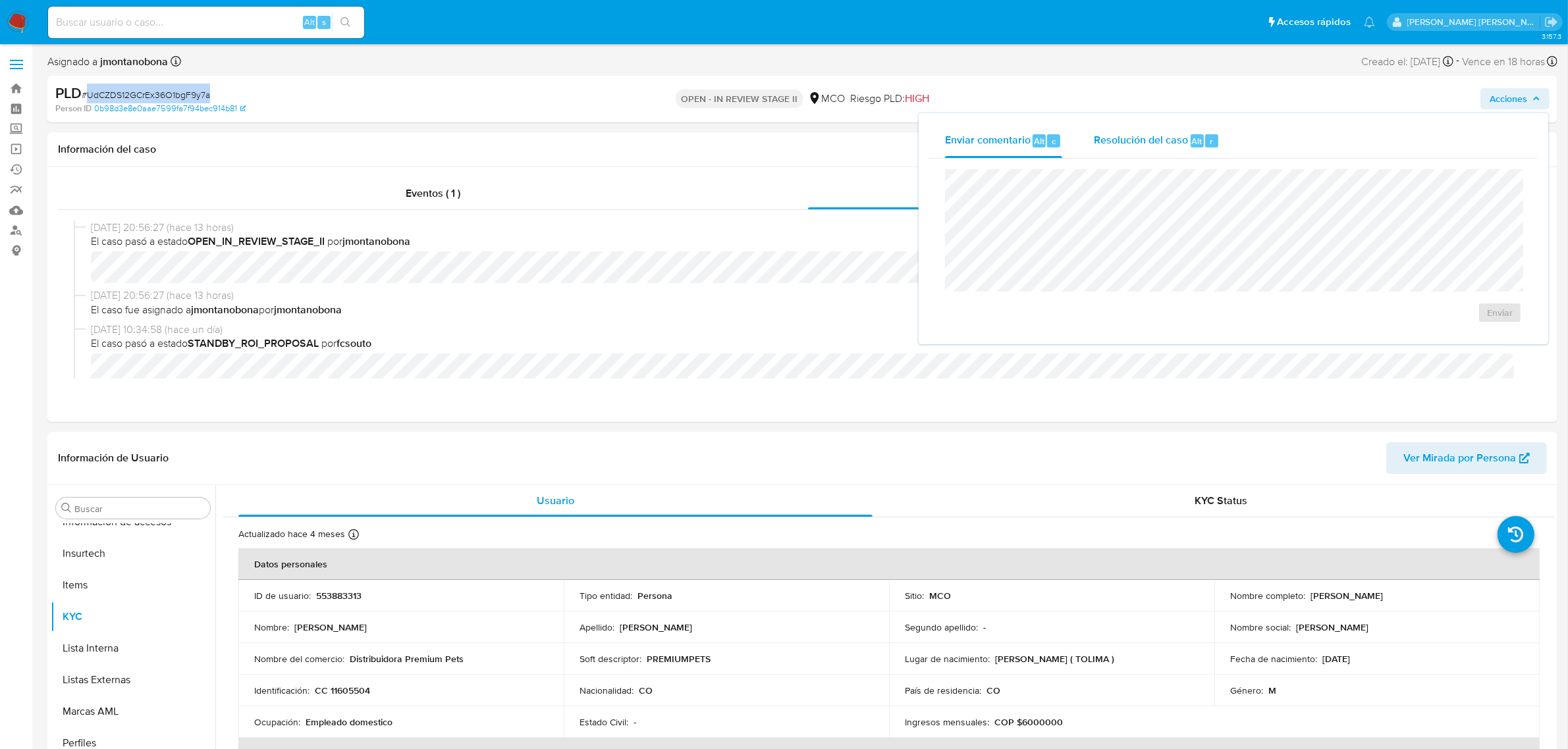
click at [1134, 142] on span "Resolución del caso" at bounding box center [1141, 140] width 94 height 15
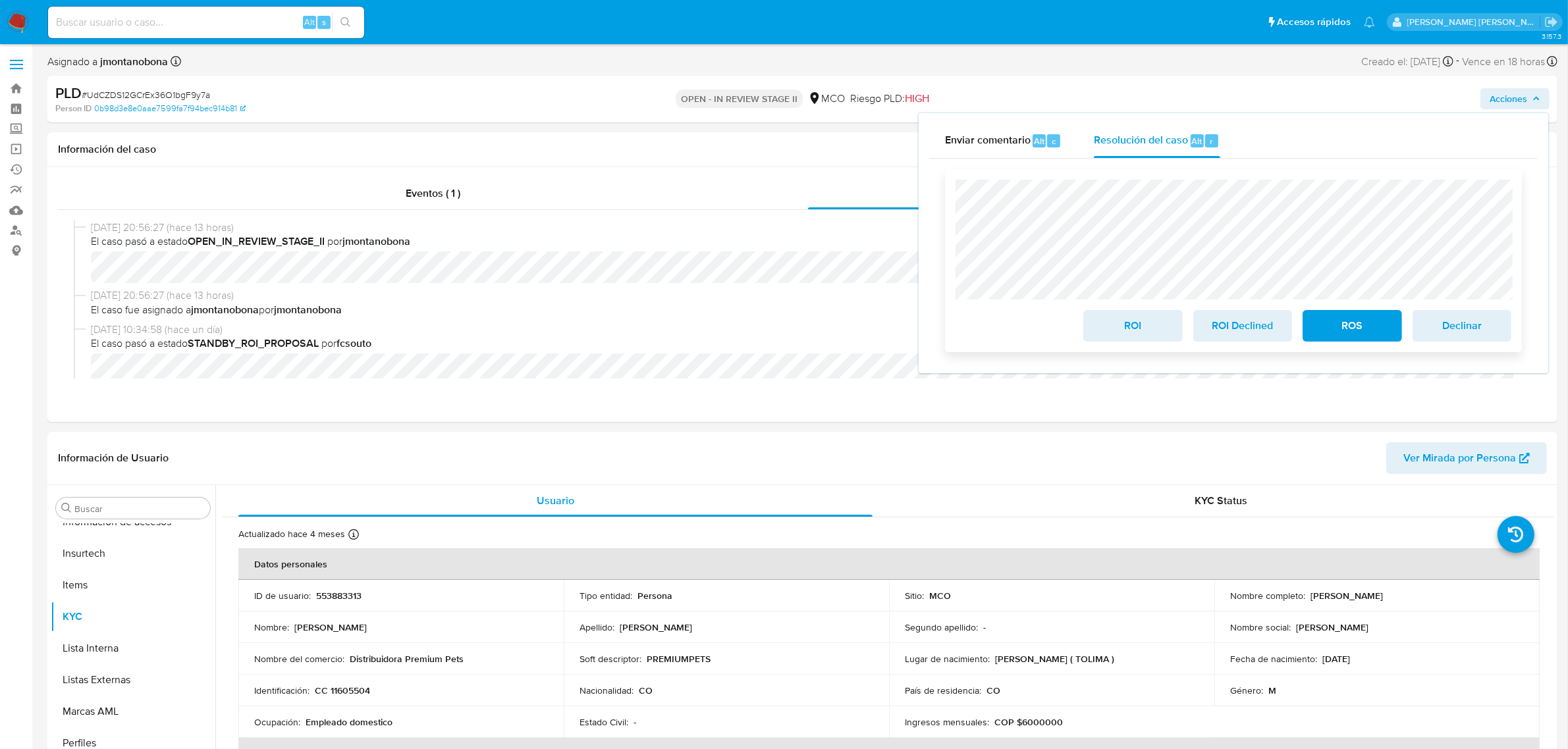
click at [1142, 323] on span "ROI" at bounding box center [1133, 326] width 65 height 29
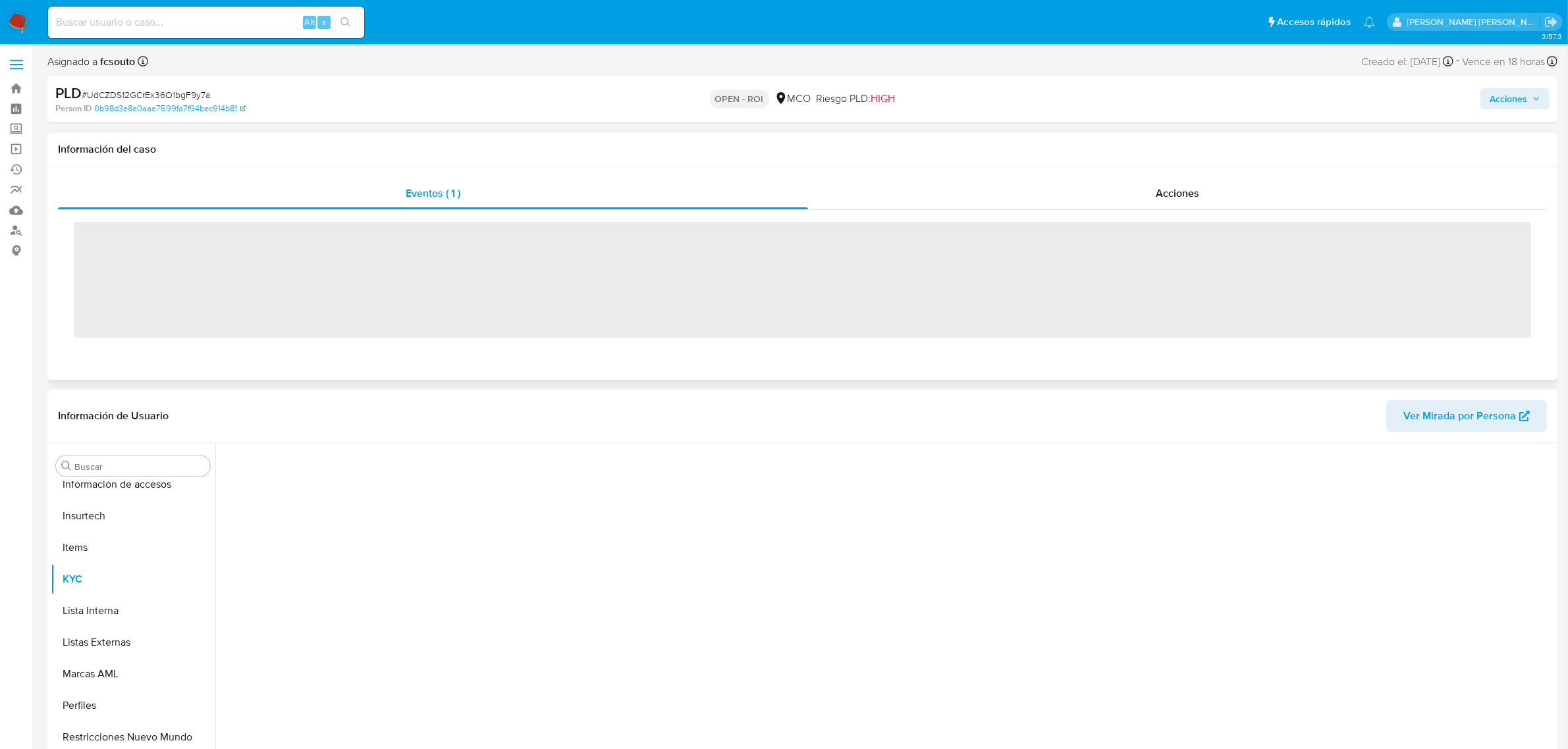
scroll to position [555, 0]
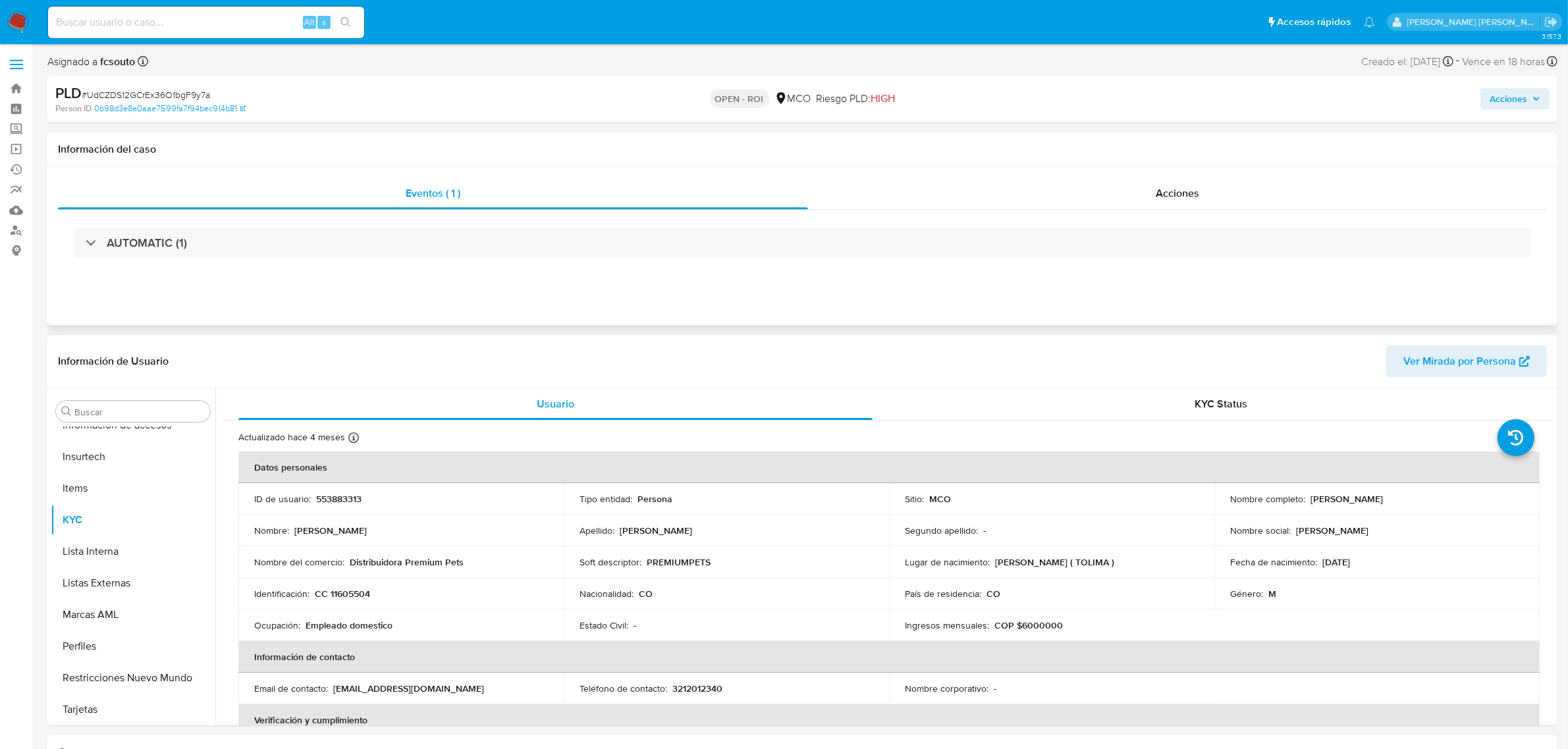
select select "10"
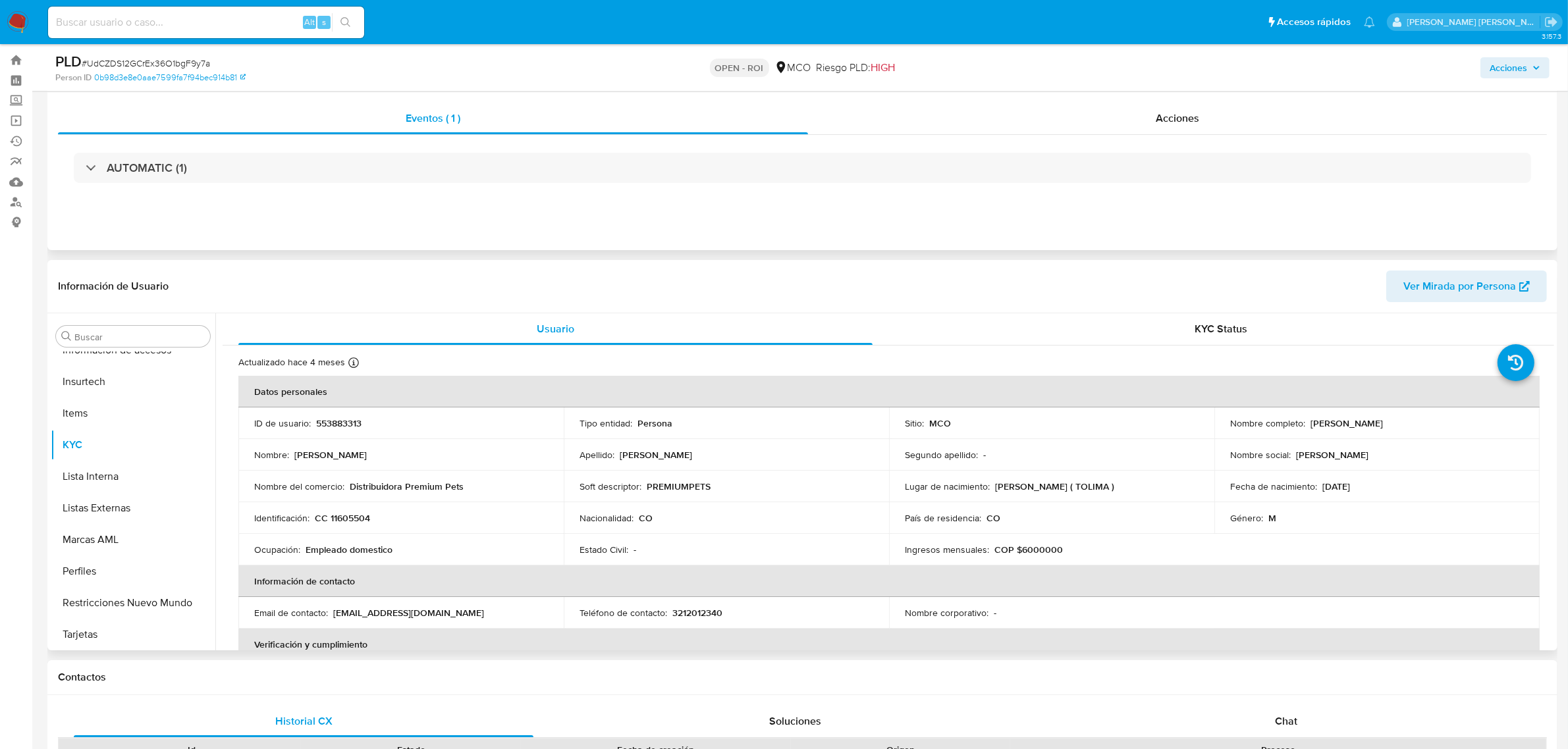
scroll to position [0, 0]
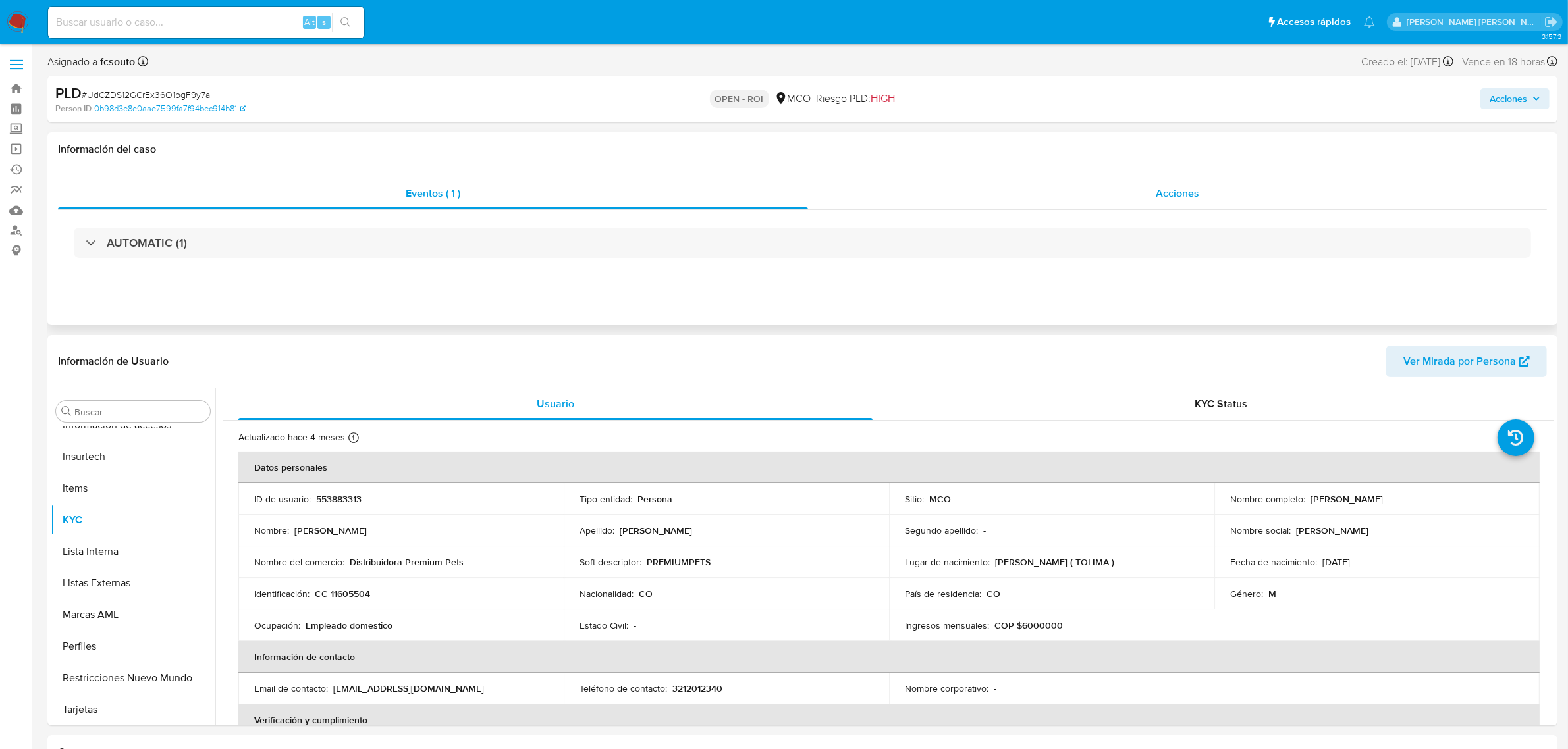
click at [1164, 195] on span "Acciones" at bounding box center [1177, 193] width 44 height 15
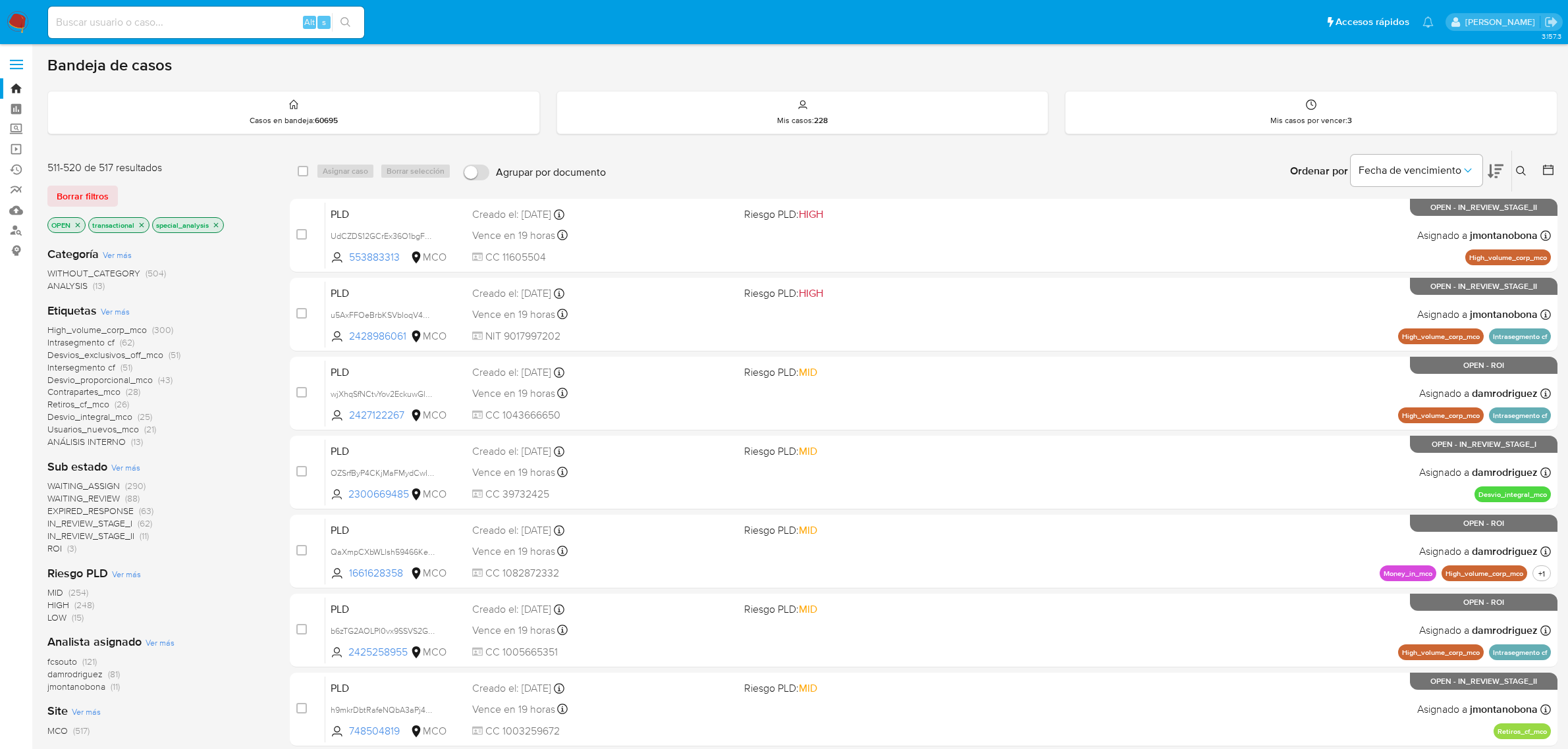
scroll to position [58, 0]
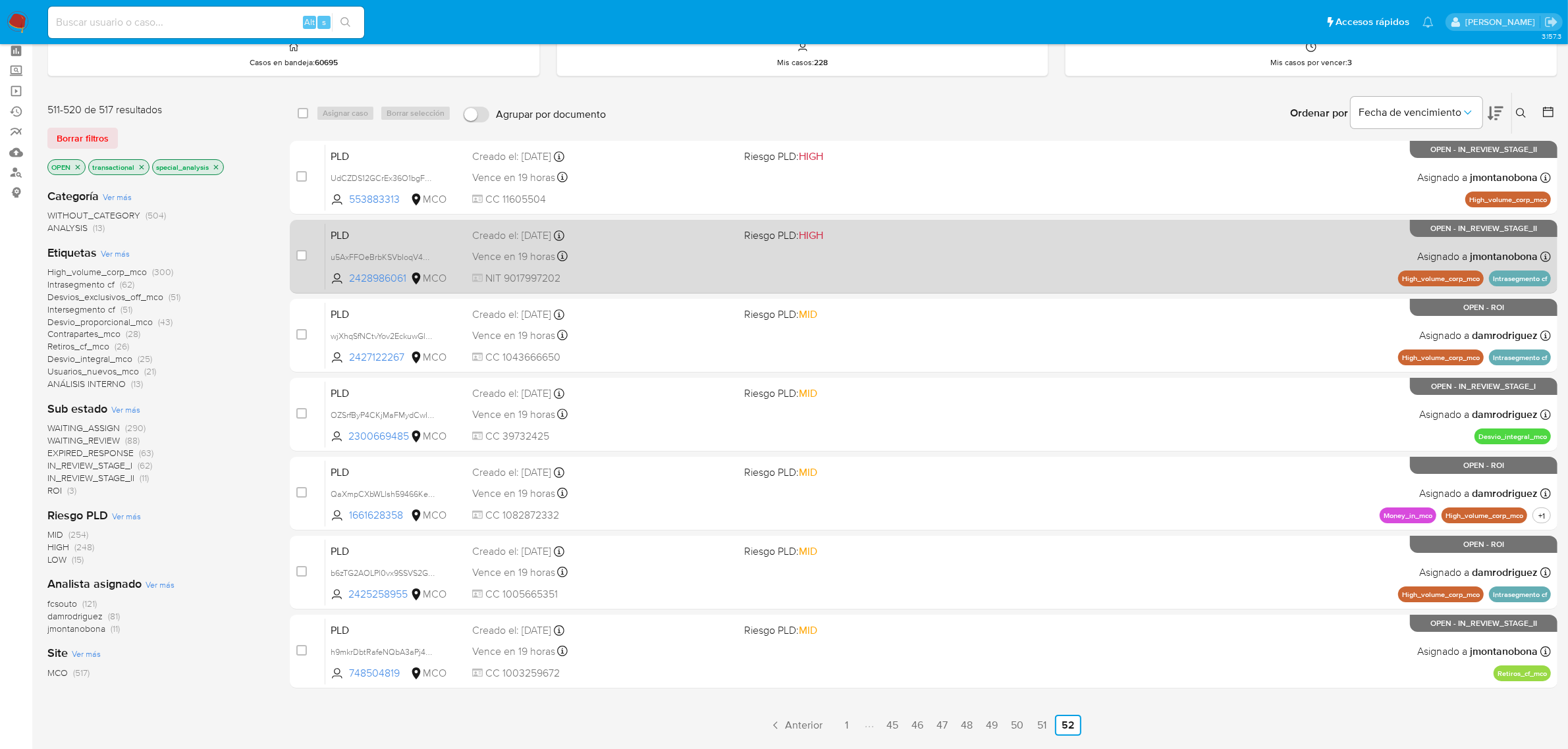
click at [639, 245] on div "PLD u5AxFFOeBrbKSVbIoqV4W0iM 2428986061 MCO Riesgo PLD: HIGH Creado el: 12/06/2…" at bounding box center [937, 256] width 1225 height 66
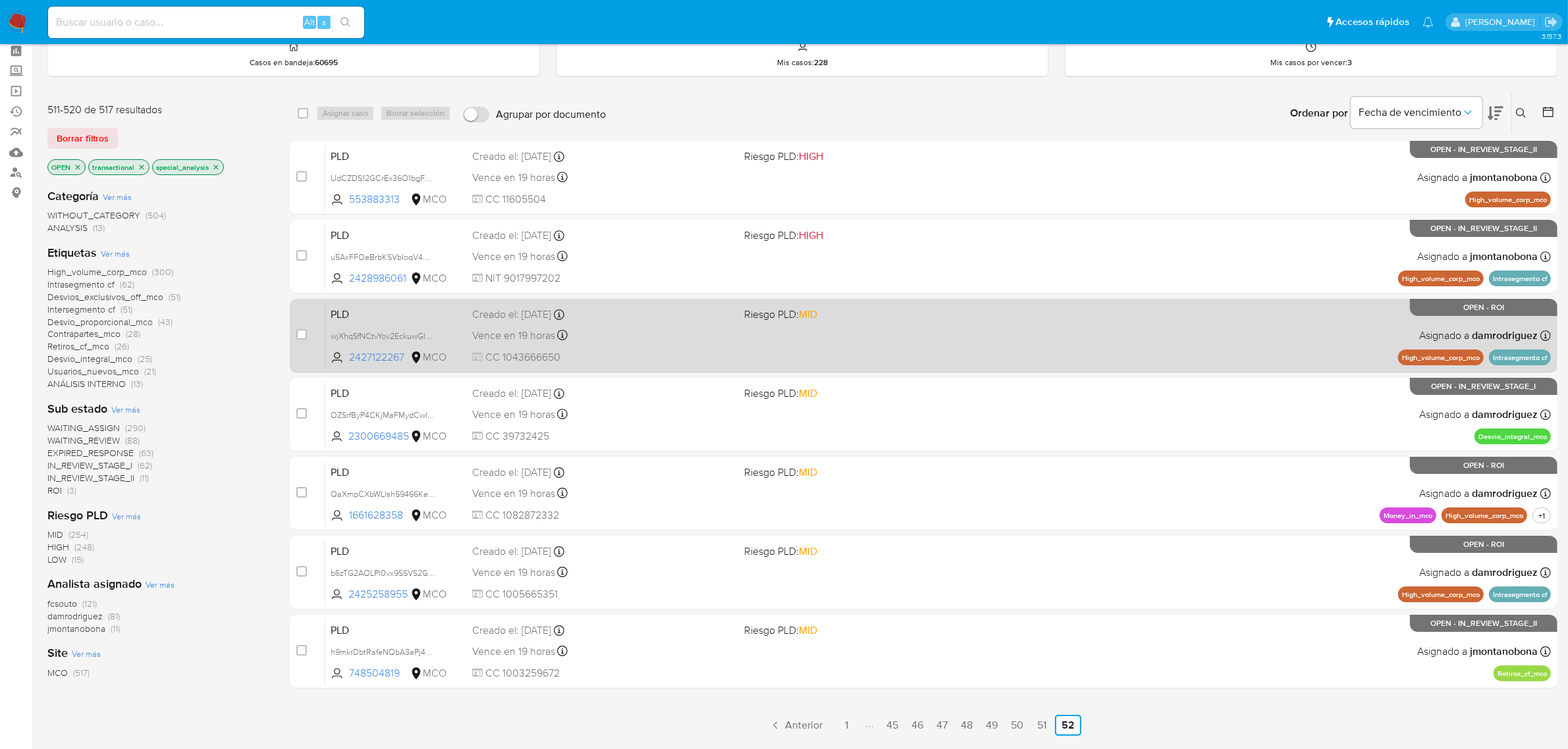
click at [415, 314] on span "PLD" at bounding box center [396, 313] width 131 height 17
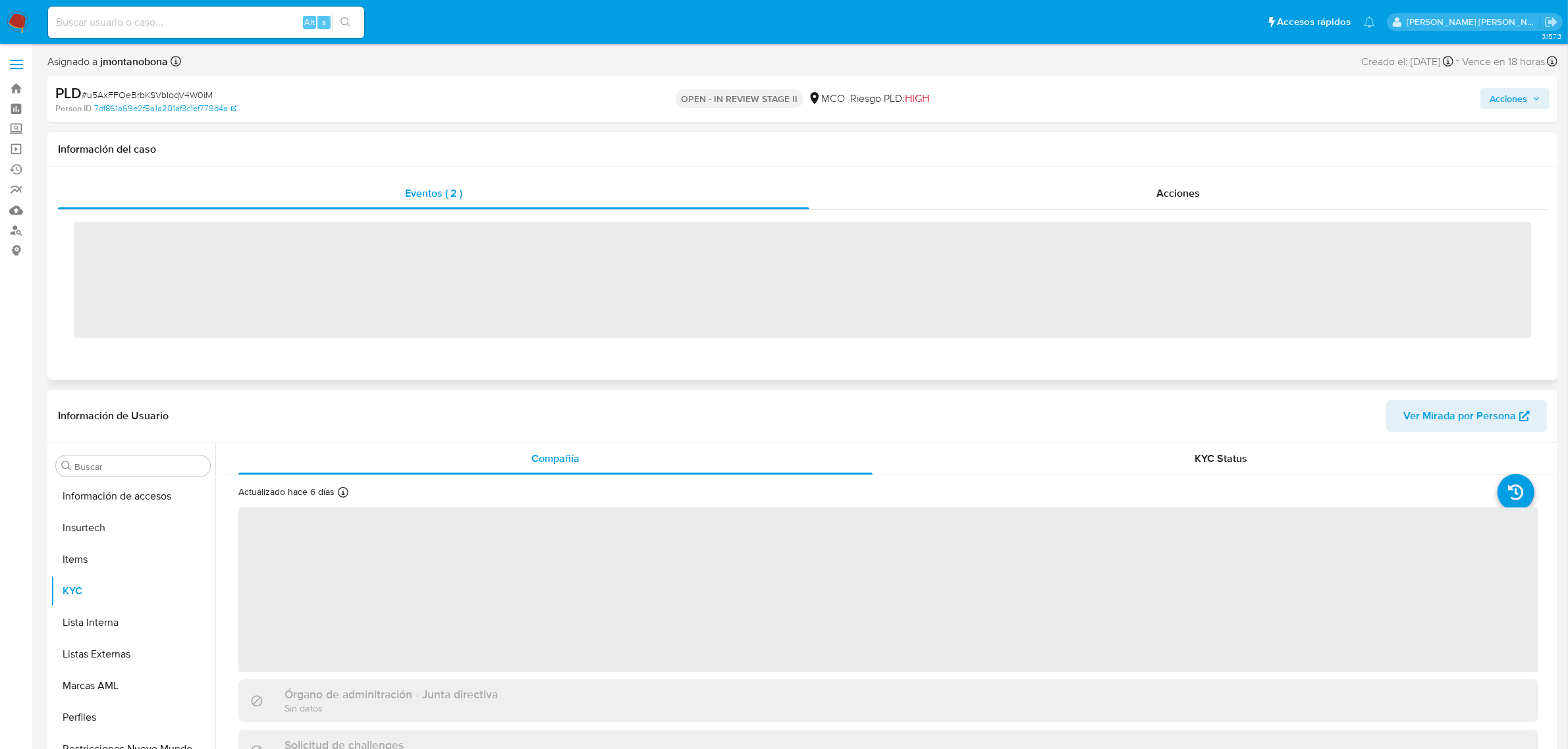
scroll to position [555, 0]
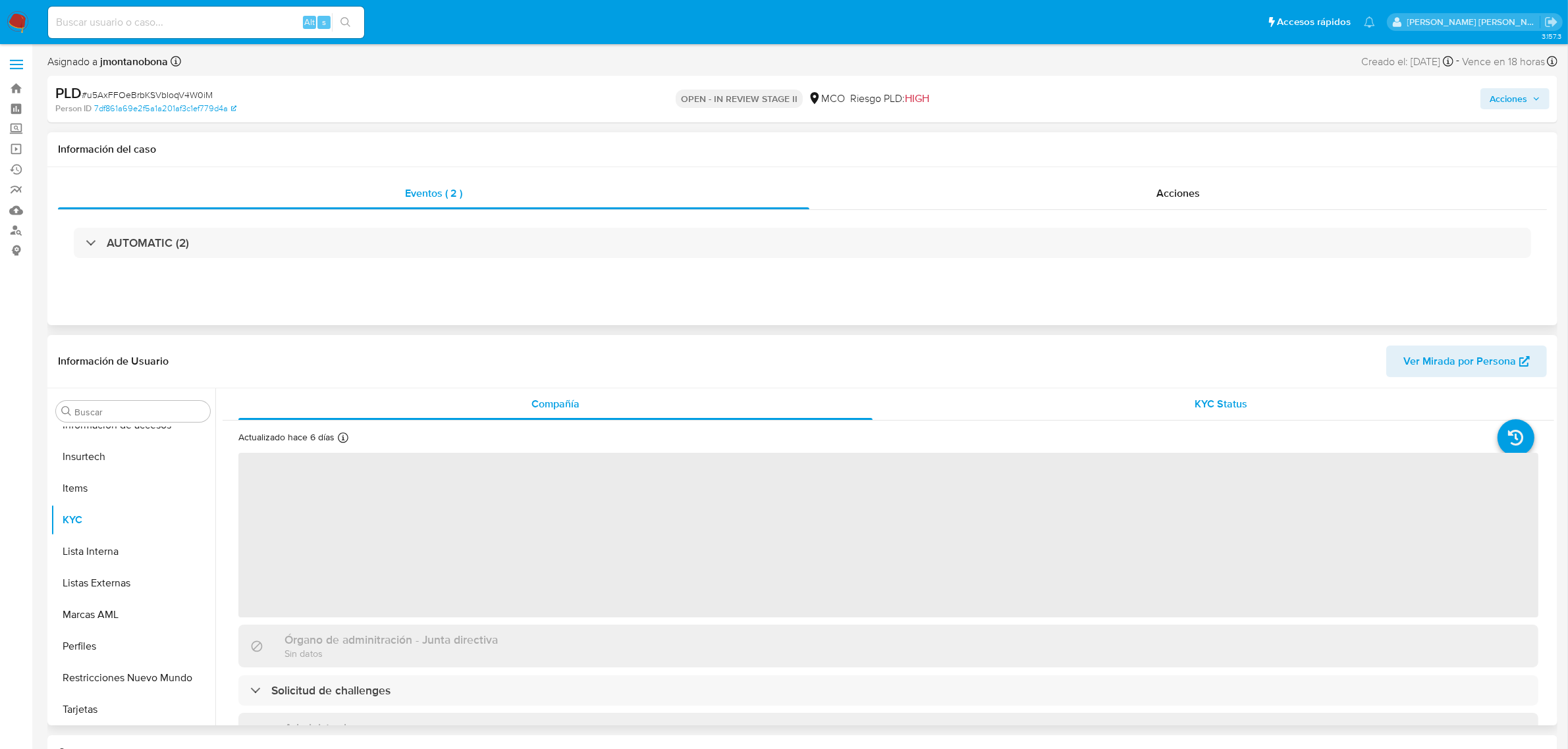
click at [1232, 401] on span "KYC Status" at bounding box center [1221, 404] width 53 height 15
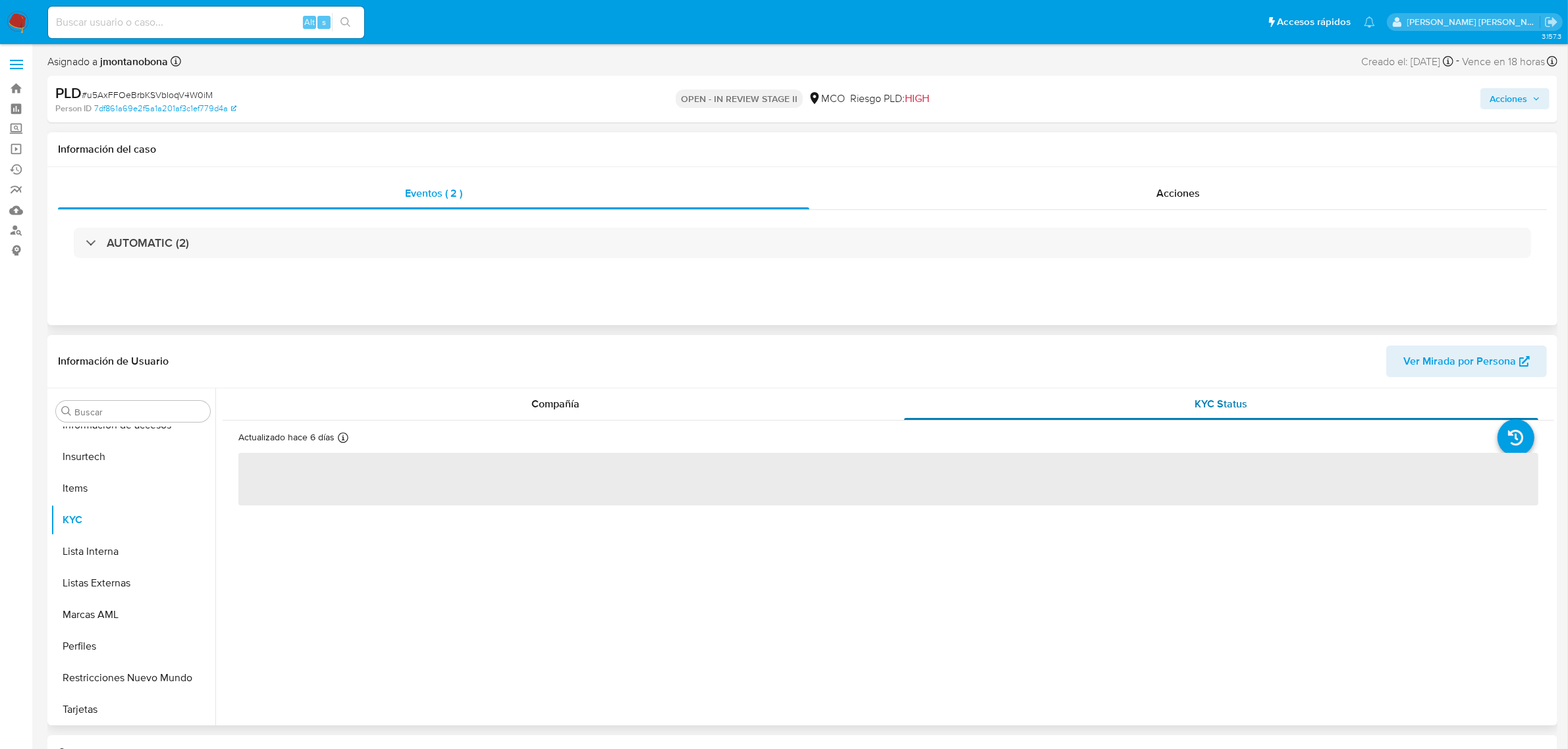
select select "10"
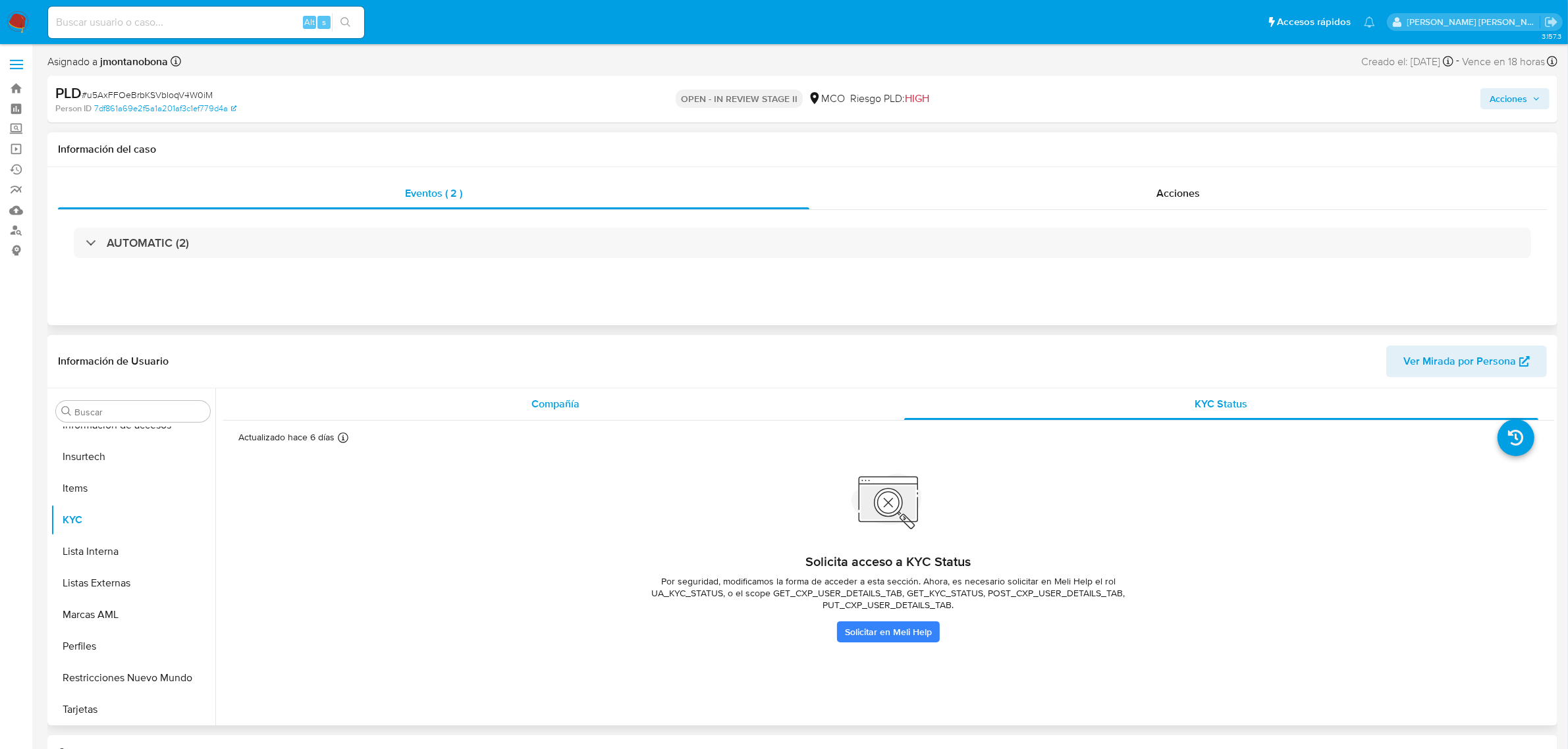
click at [555, 400] on span "Compañía" at bounding box center [555, 404] width 48 height 15
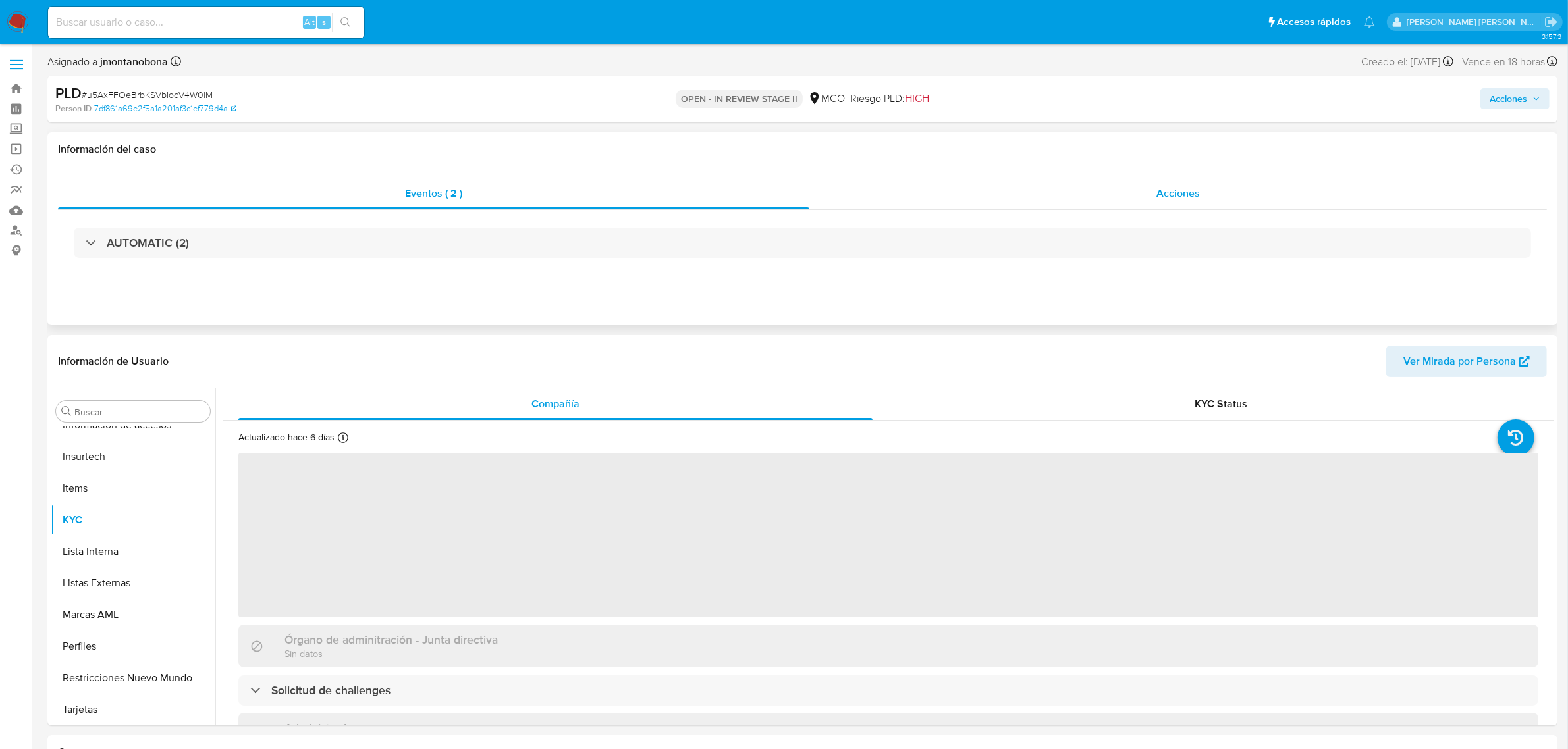
click at [1141, 191] on div "Acciones" at bounding box center [1178, 193] width 738 height 32
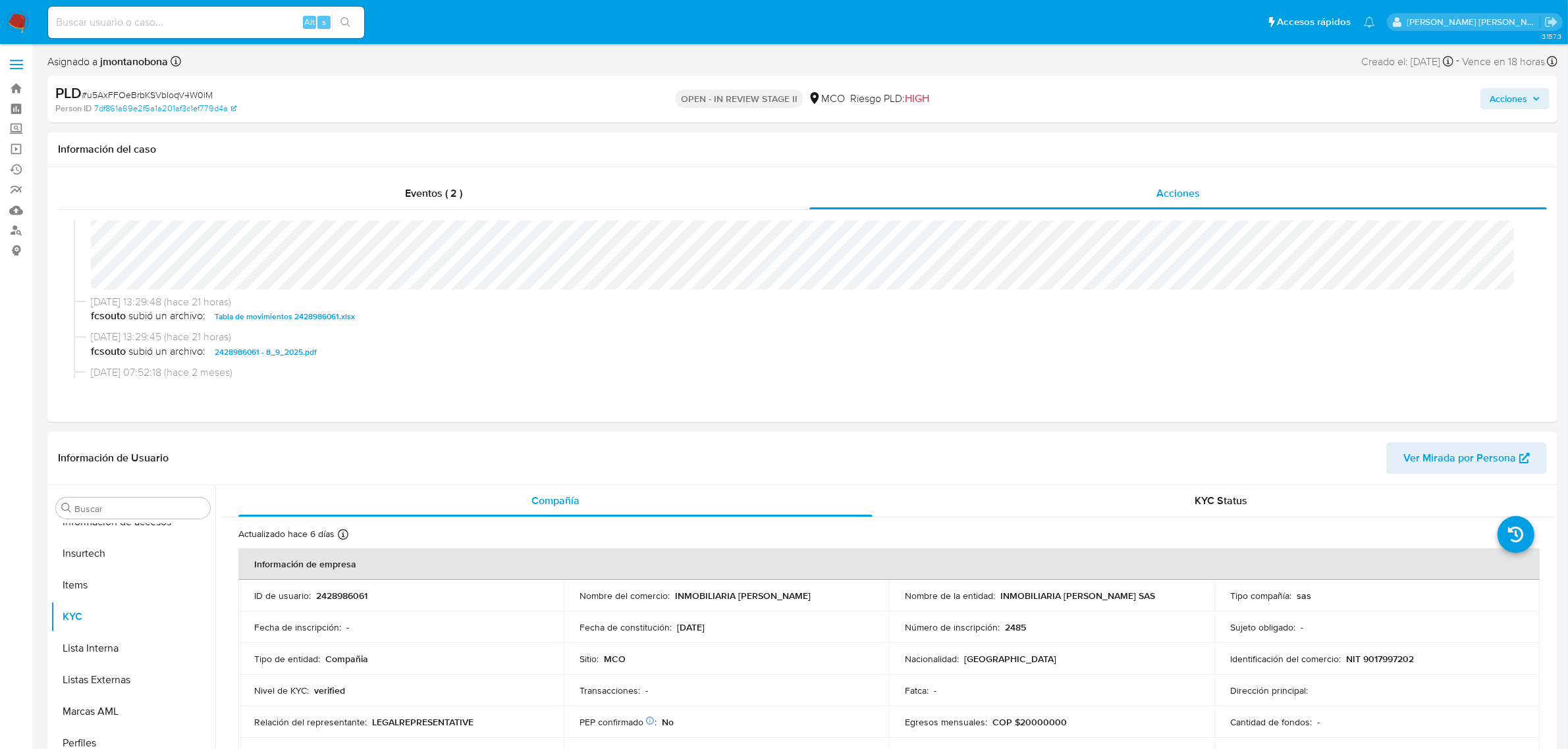
scroll to position [165, 0]
click at [313, 289] on span "Tabla de movimientos 2428986061.xlsx" at bounding box center [285, 289] width 140 height 15
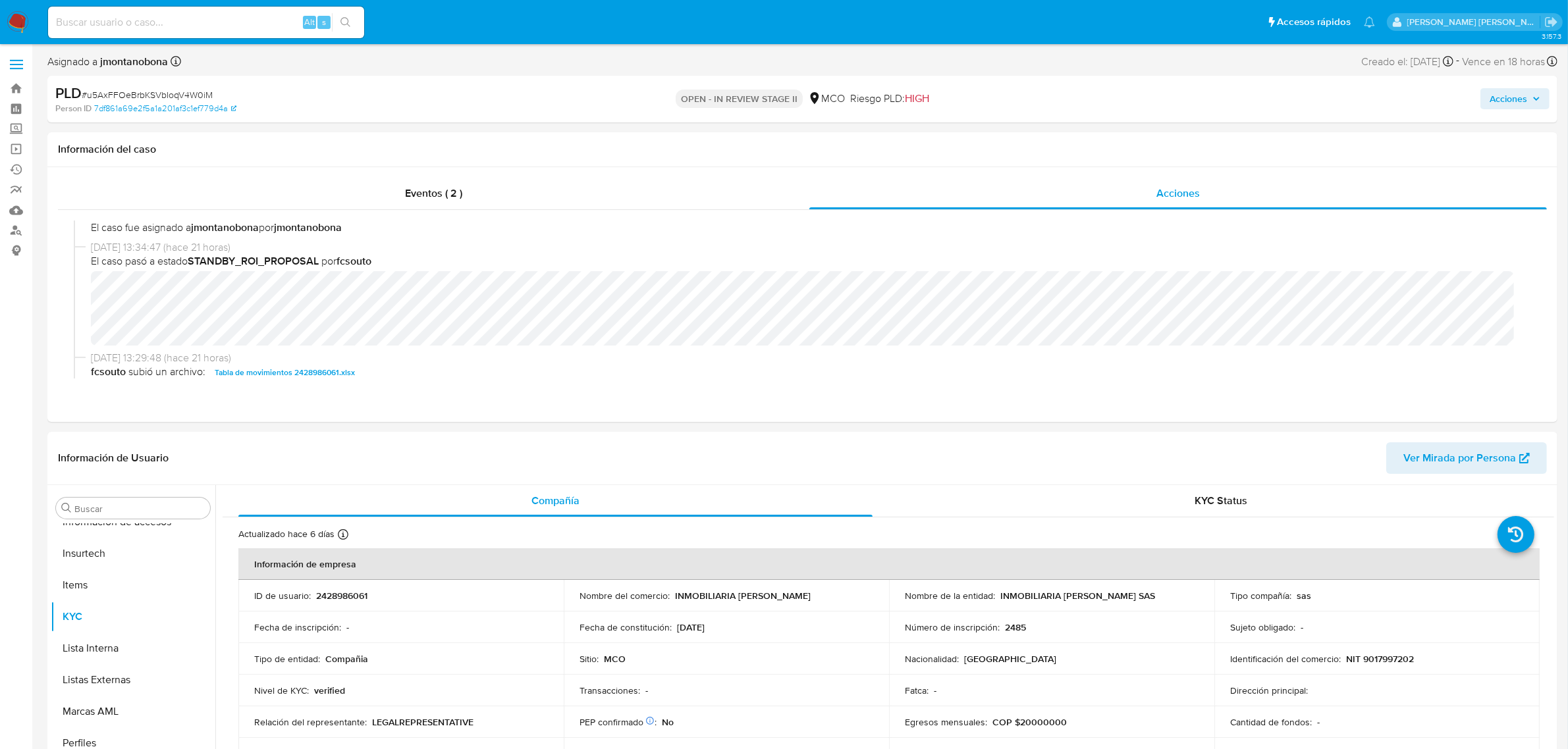
click at [1523, 102] on span "Acciones" at bounding box center [1508, 99] width 37 height 21
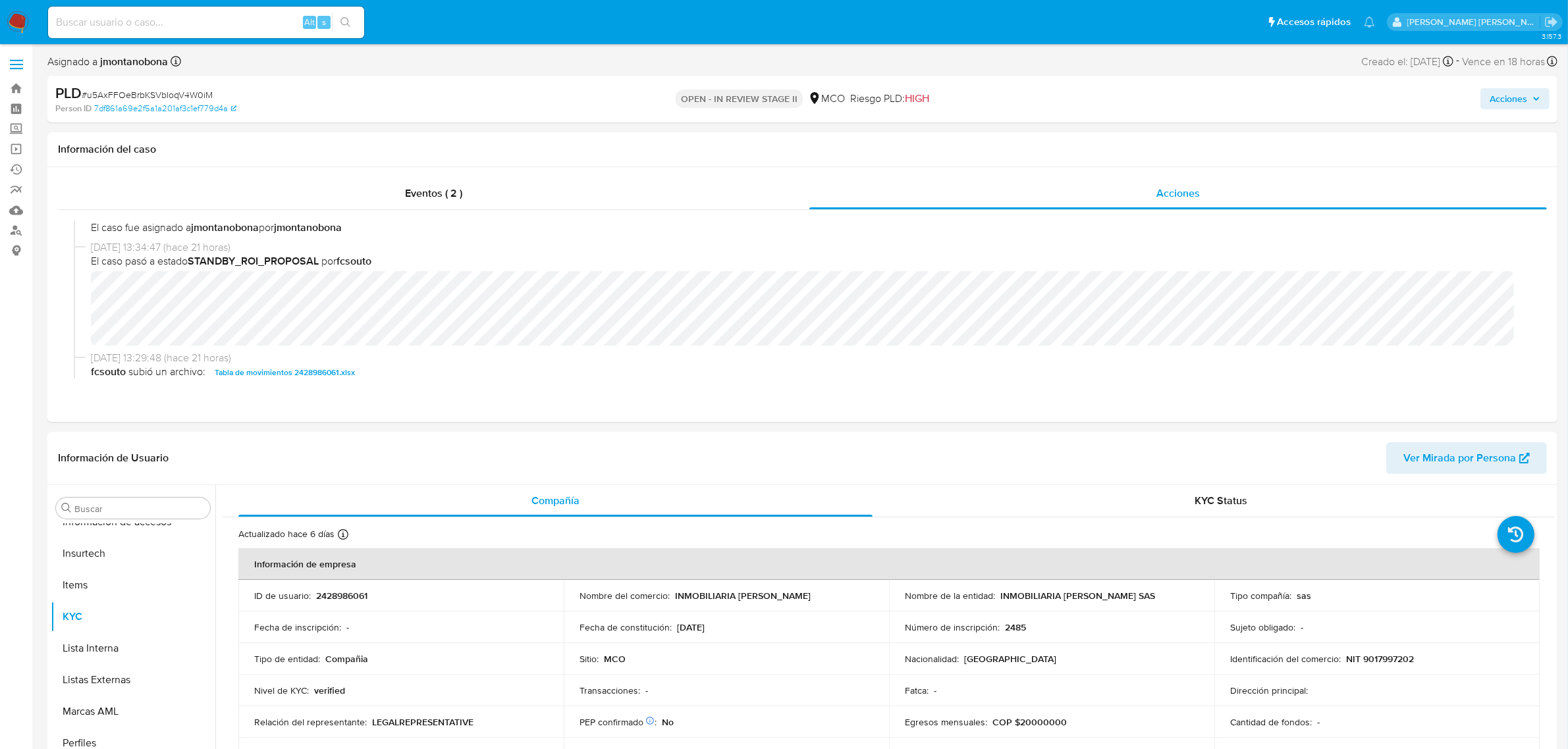
click at [1516, 94] on span "Acciones" at bounding box center [1508, 99] width 37 height 21
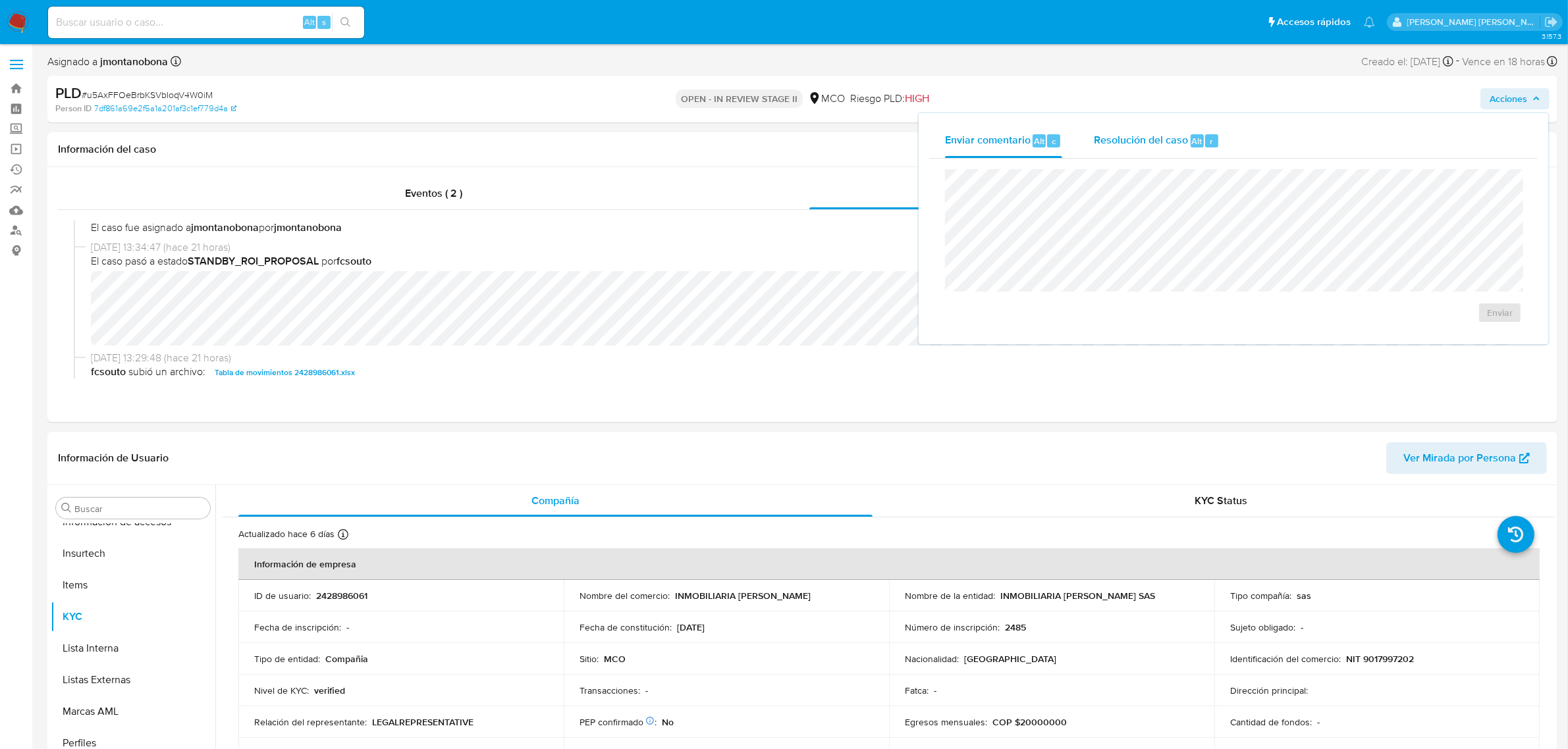
click at [1145, 139] on span "Resolución del caso" at bounding box center [1141, 140] width 94 height 15
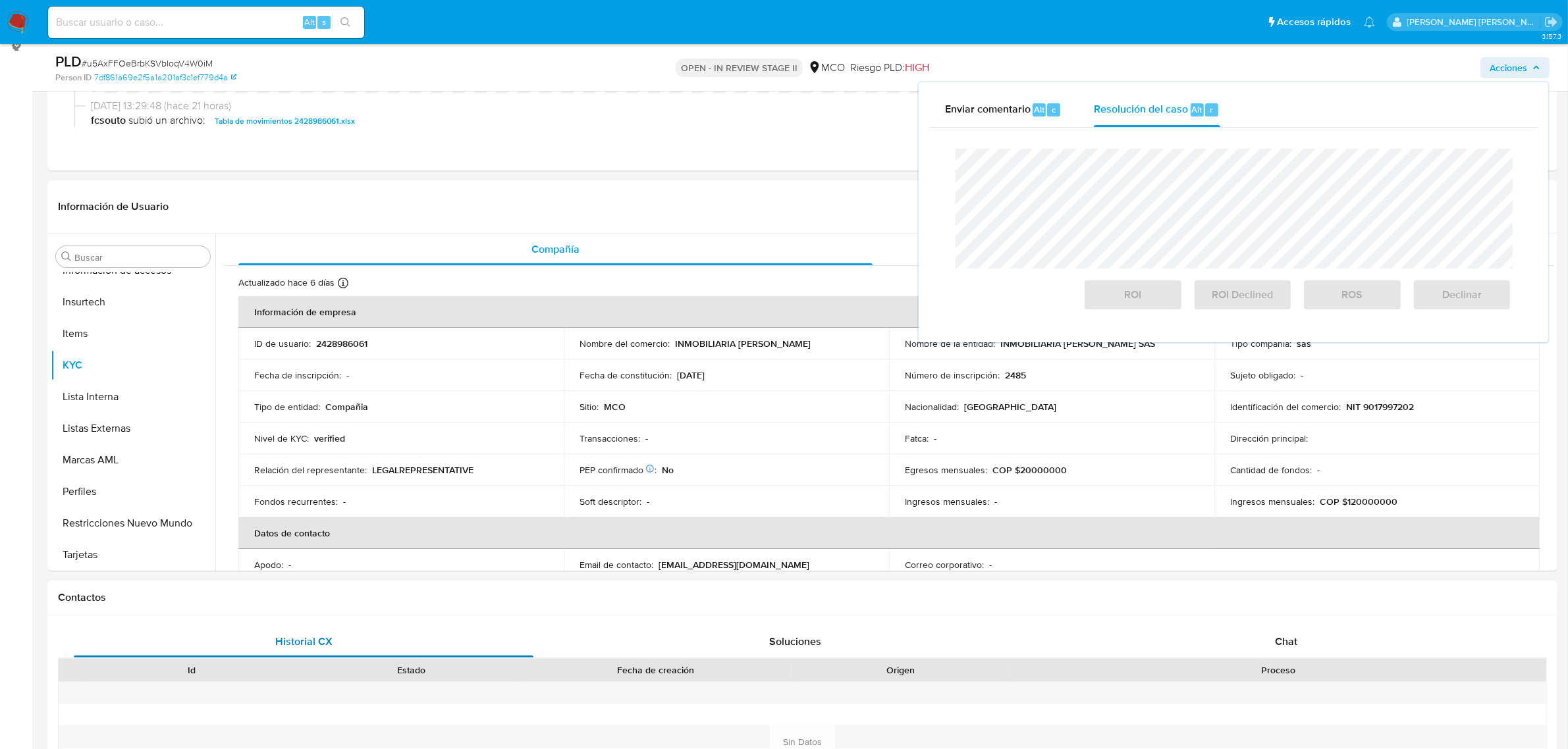
scroll to position [329, 0]
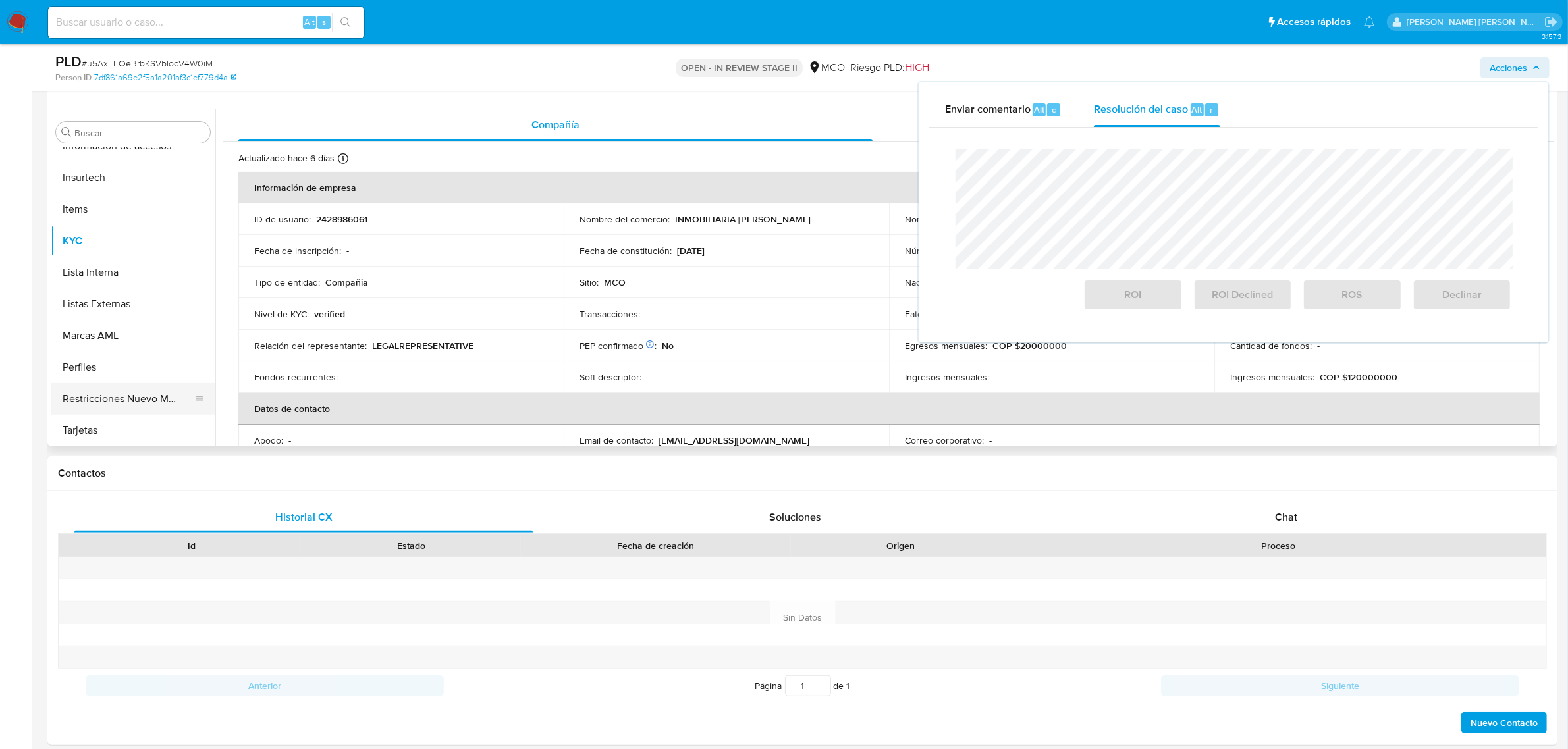
click at [124, 392] on button "Restricciones Nuevo Mundo" at bounding box center [128, 399] width 154 height 32
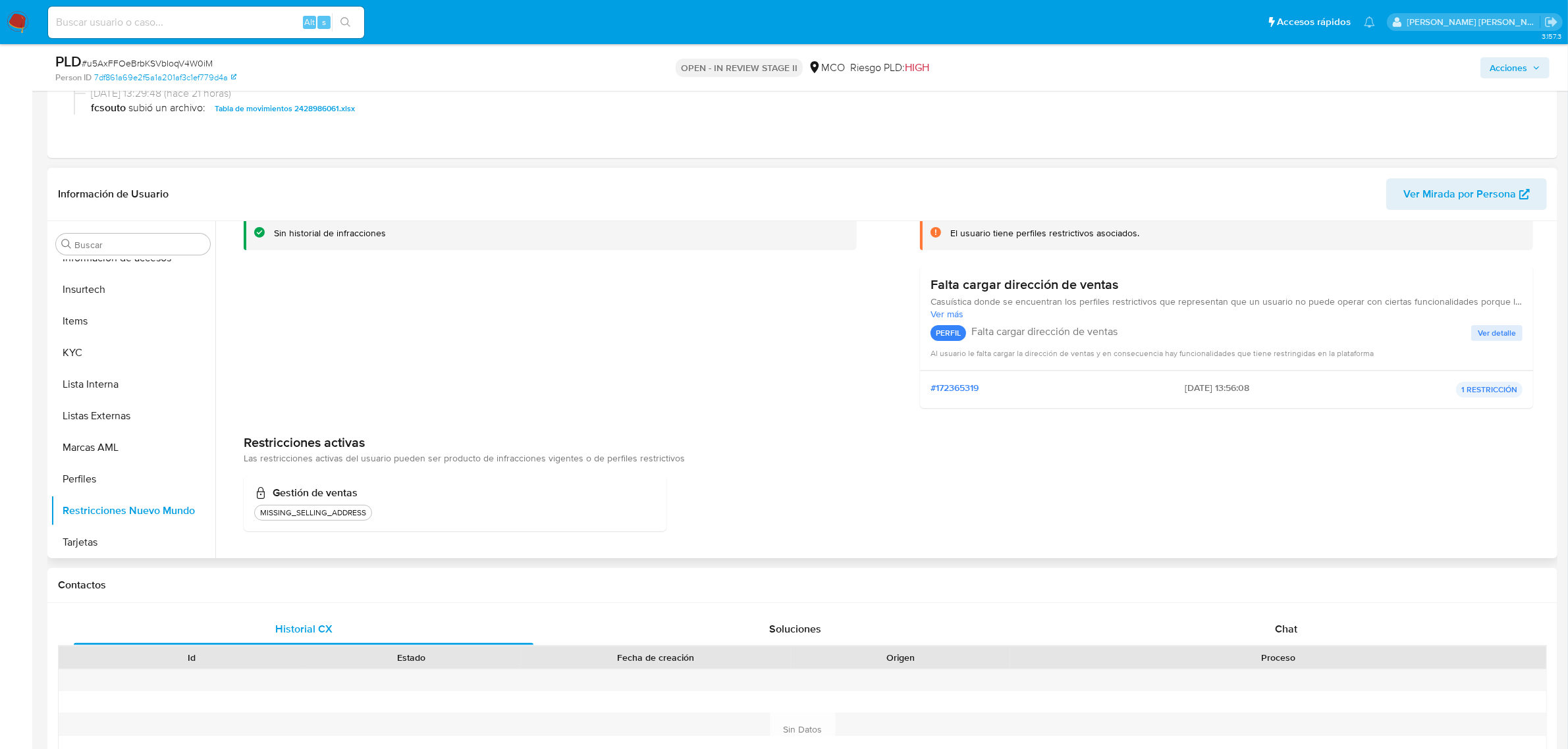
scroll to position [0, 0]
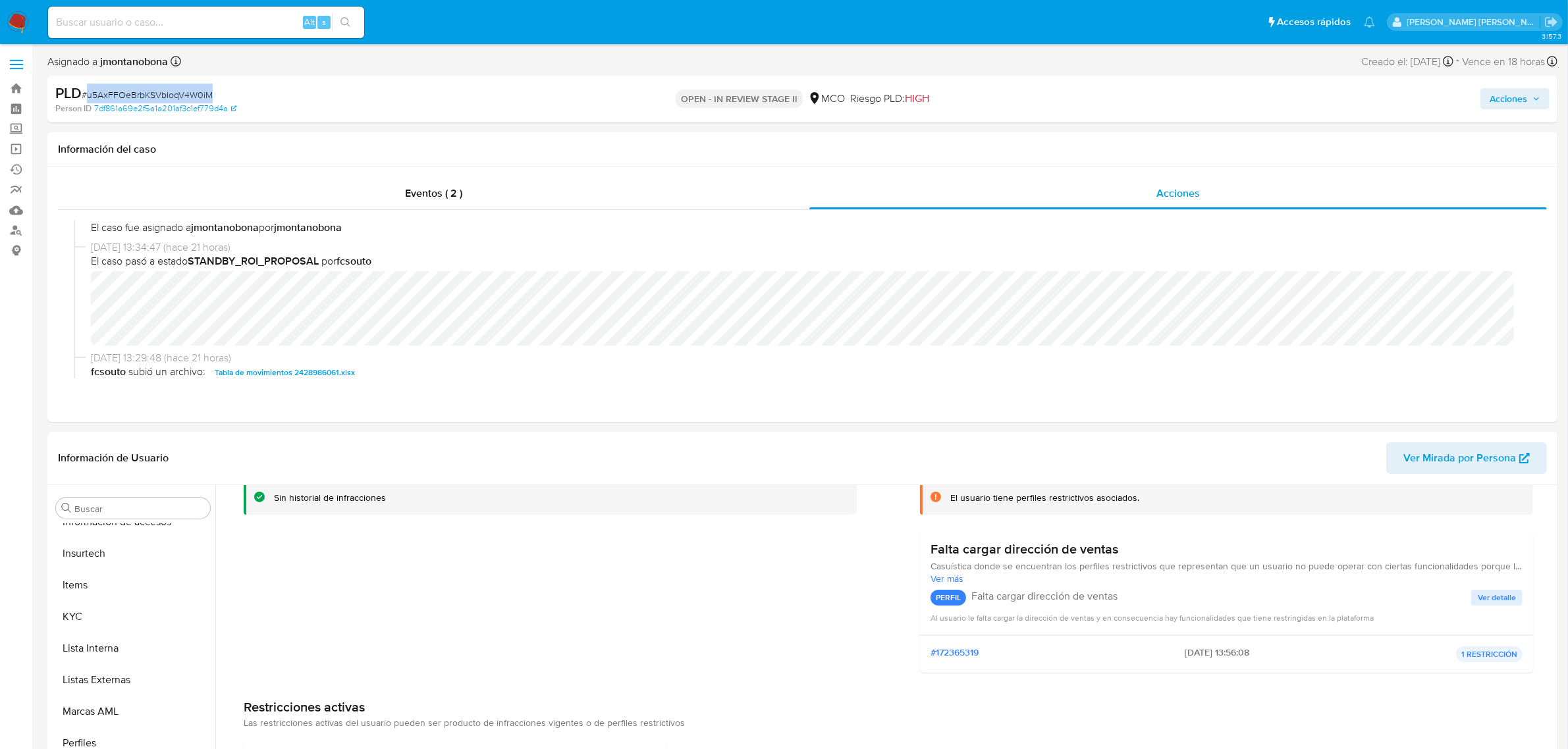
drag, startPoint x: 215, startPoint y: 92, endPoint x: 86, endPoint y: 99, distance: 129.2
click at [86, 99] on div "PLD # u5AxFFOeBrbKSVbIoqV4W0iM" at bounding box center [302, 93] width 493 height 19
copy span "u5AxFFOeBrbKSVbIoqV4W0iM"
click at [1506, 99] on span "Acciones" at bounding box center [1508, 99] width 37 height 21
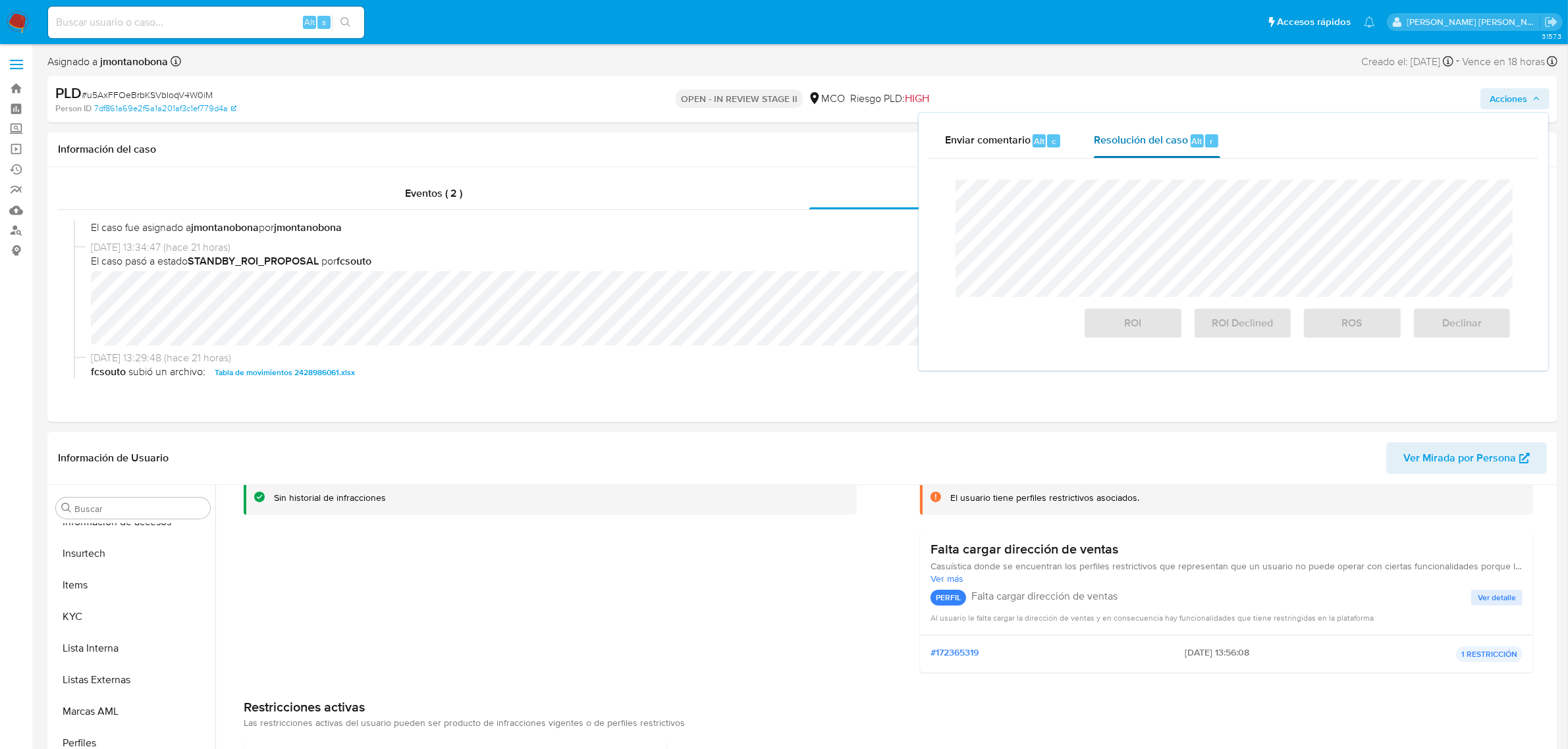
click at [1167, 150] on div "Resolución del caso Alt r" at bounding box center [1156, 141] width 126 height 34
click at [939, 212] on div "Cierre de caso ROI ROI Declined ROS Declinar" at bounding box center [1233, 259] width 608 height 202
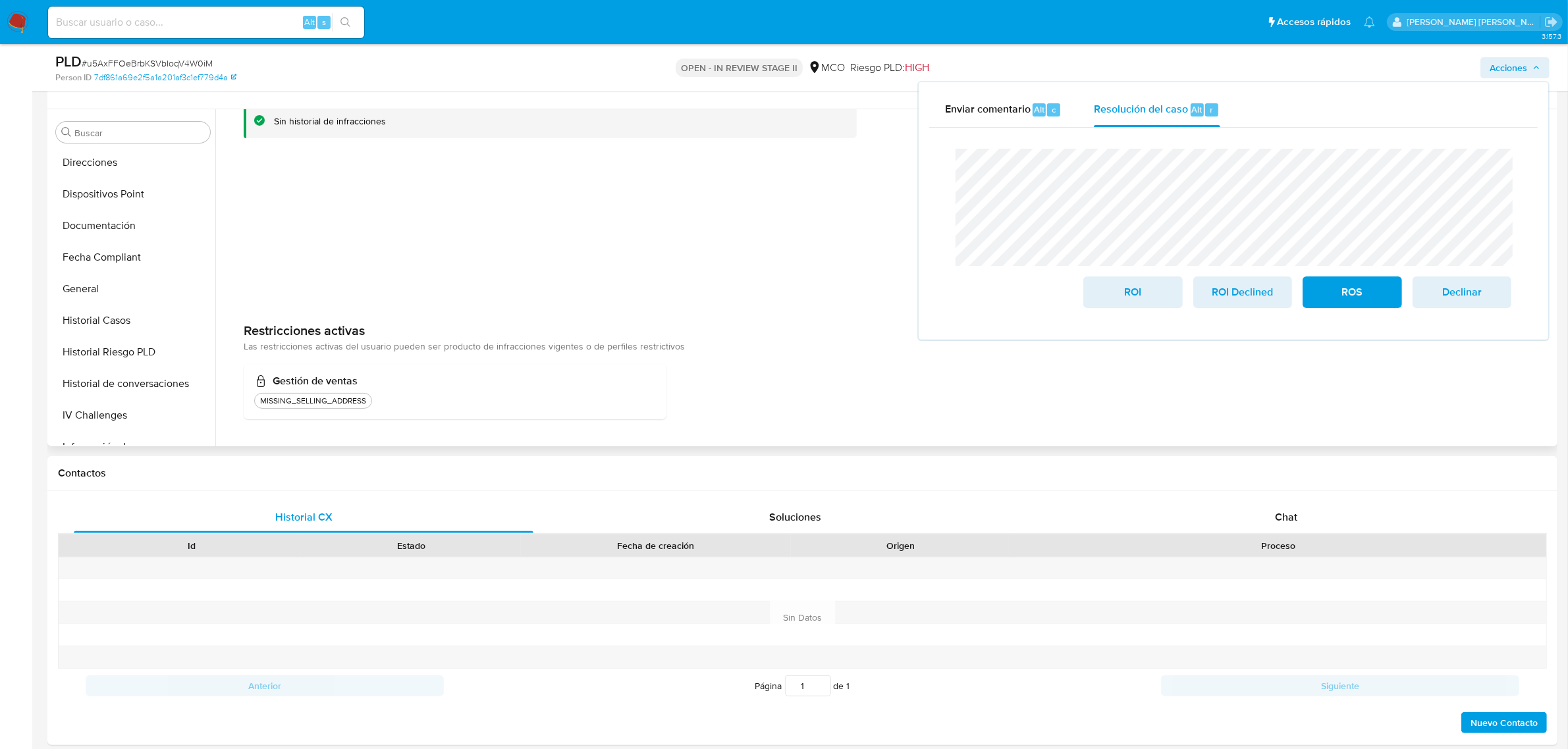
scroll to position [226, 0]
click at [120, 353] on button "Historial Casos" at bounding box center [128, 349] width 154 height 32
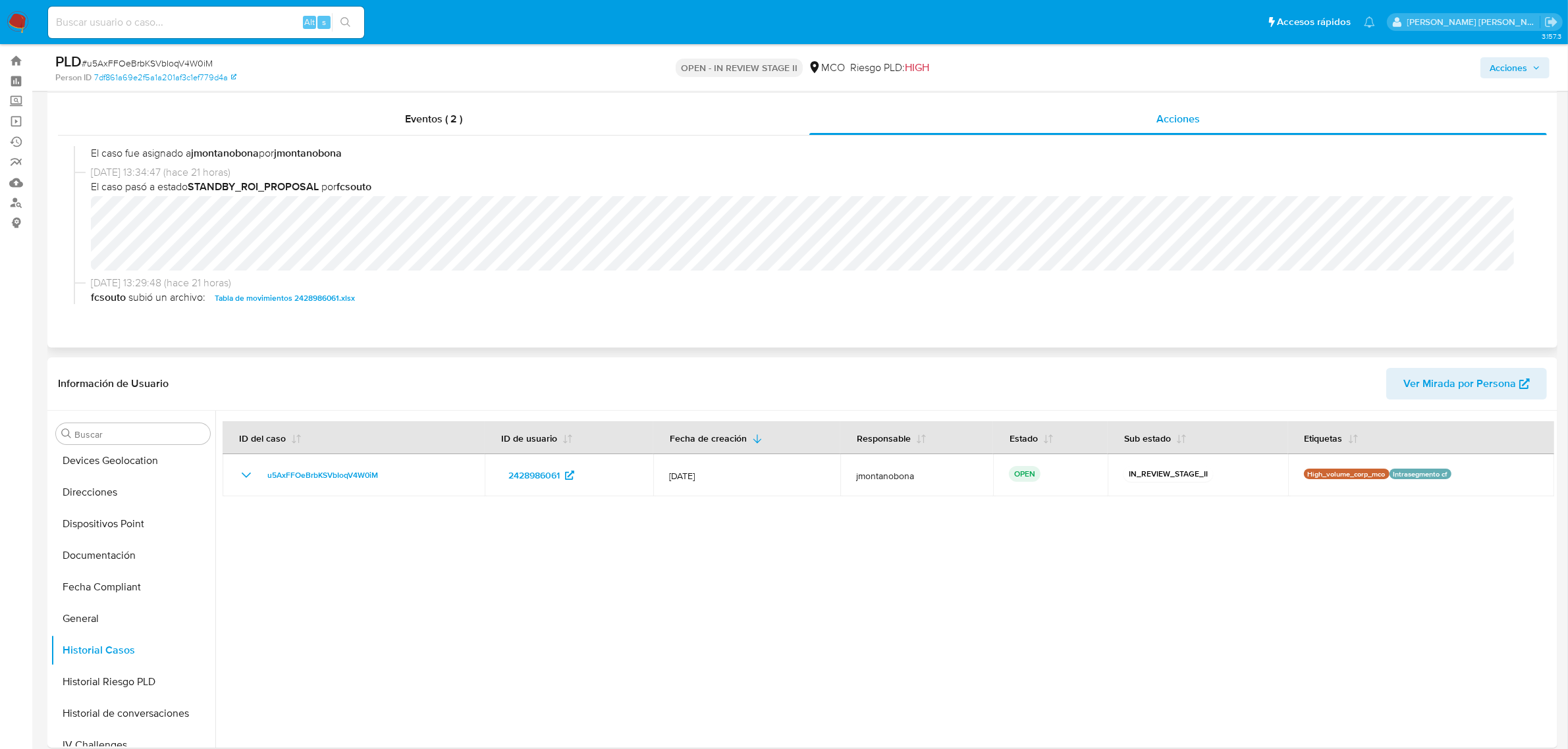
scroll to position [0, 0]
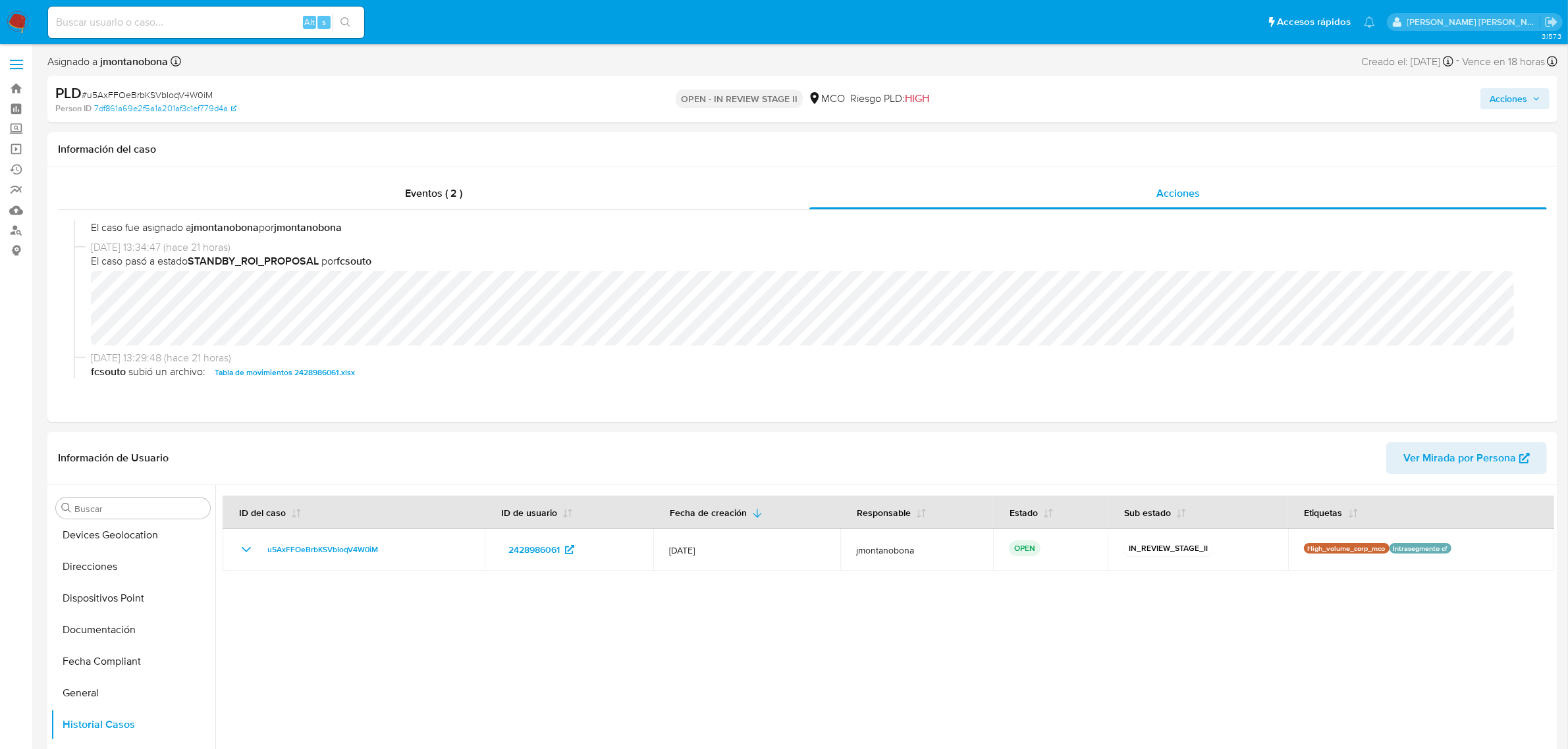
click at [1536, 105] on span "Acciones" at bounding box center [1514, 98] width 51 height 19
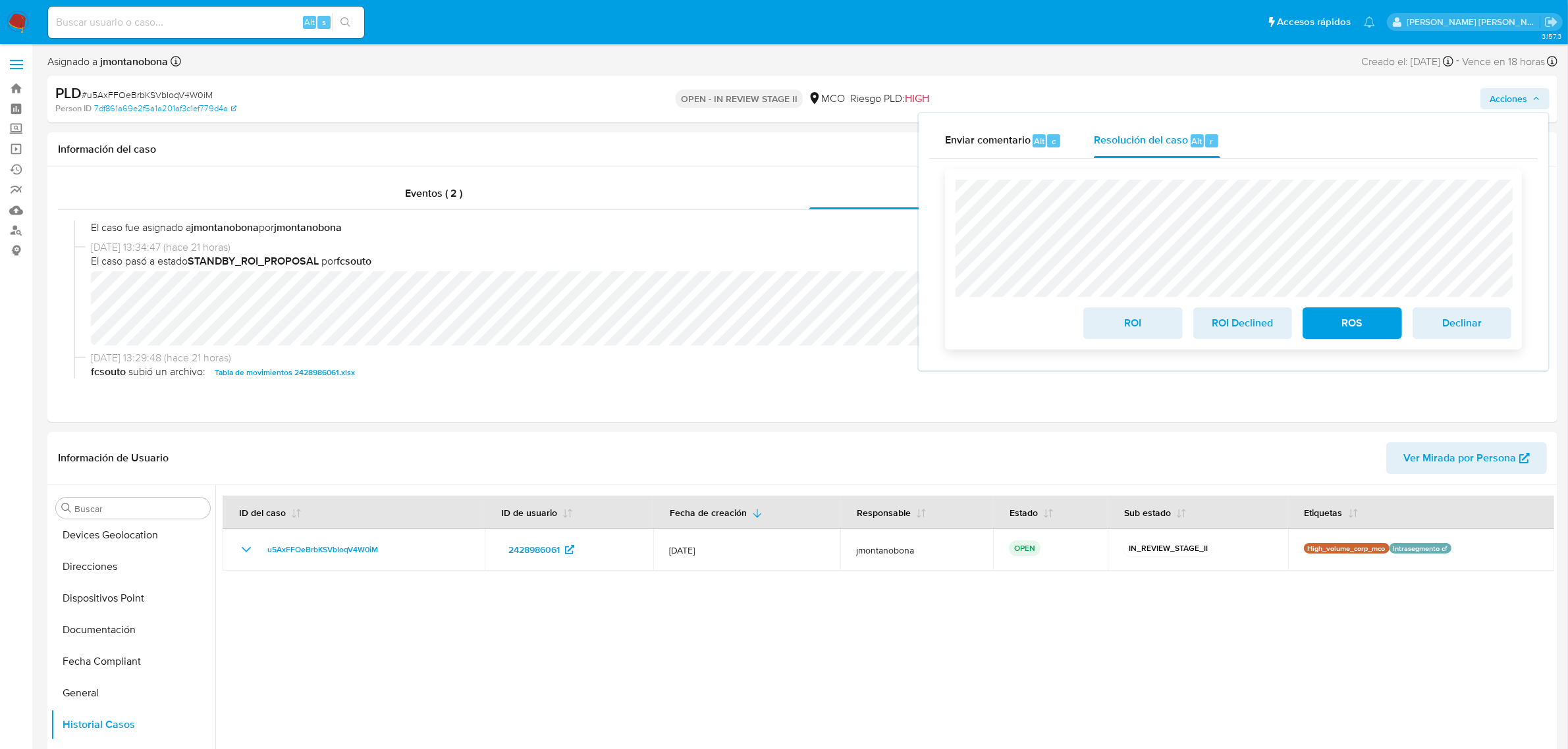
click at [1137, 327] on span "ROI" at bounding box center [1133, 323] width 65 height 29
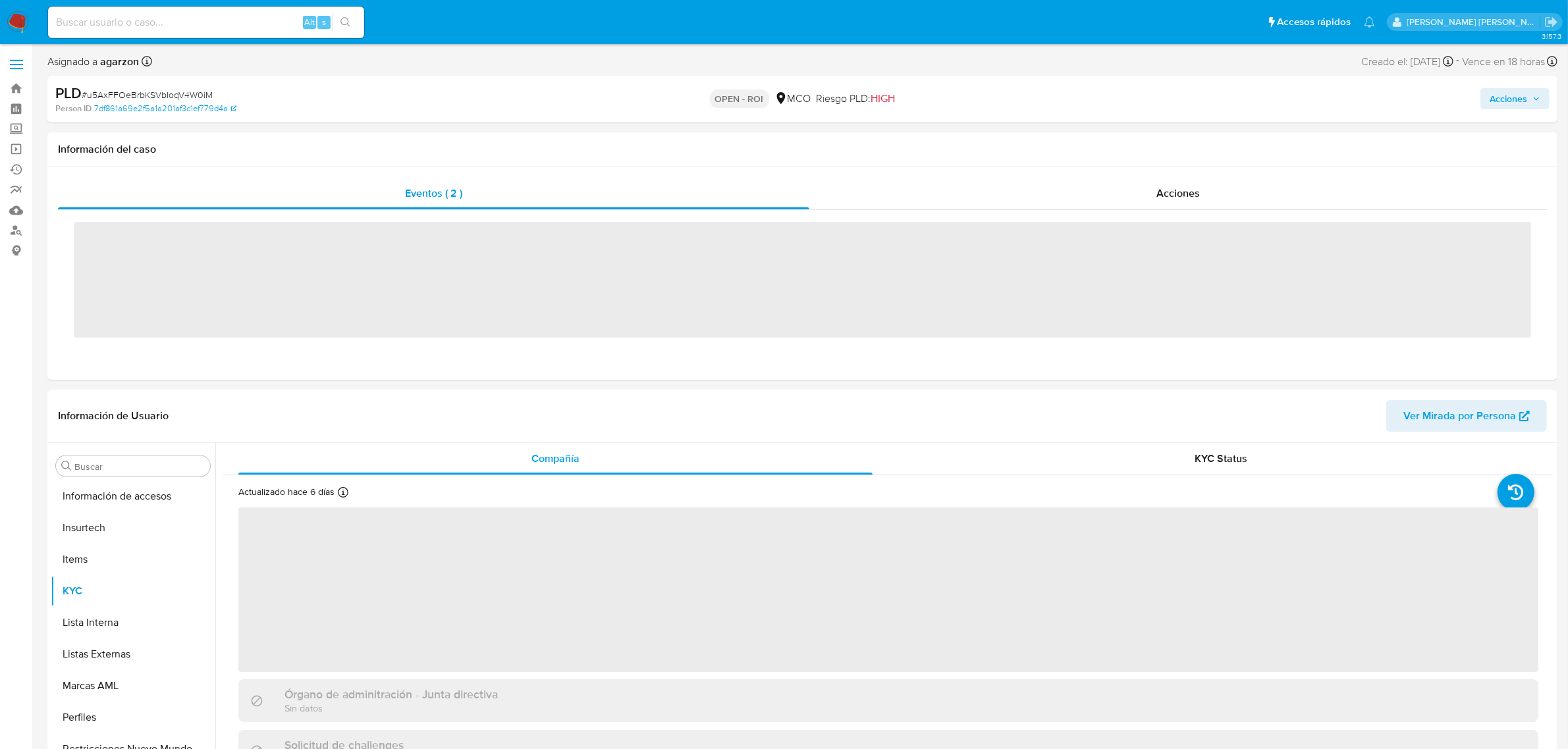
scroll to position [555, 0]
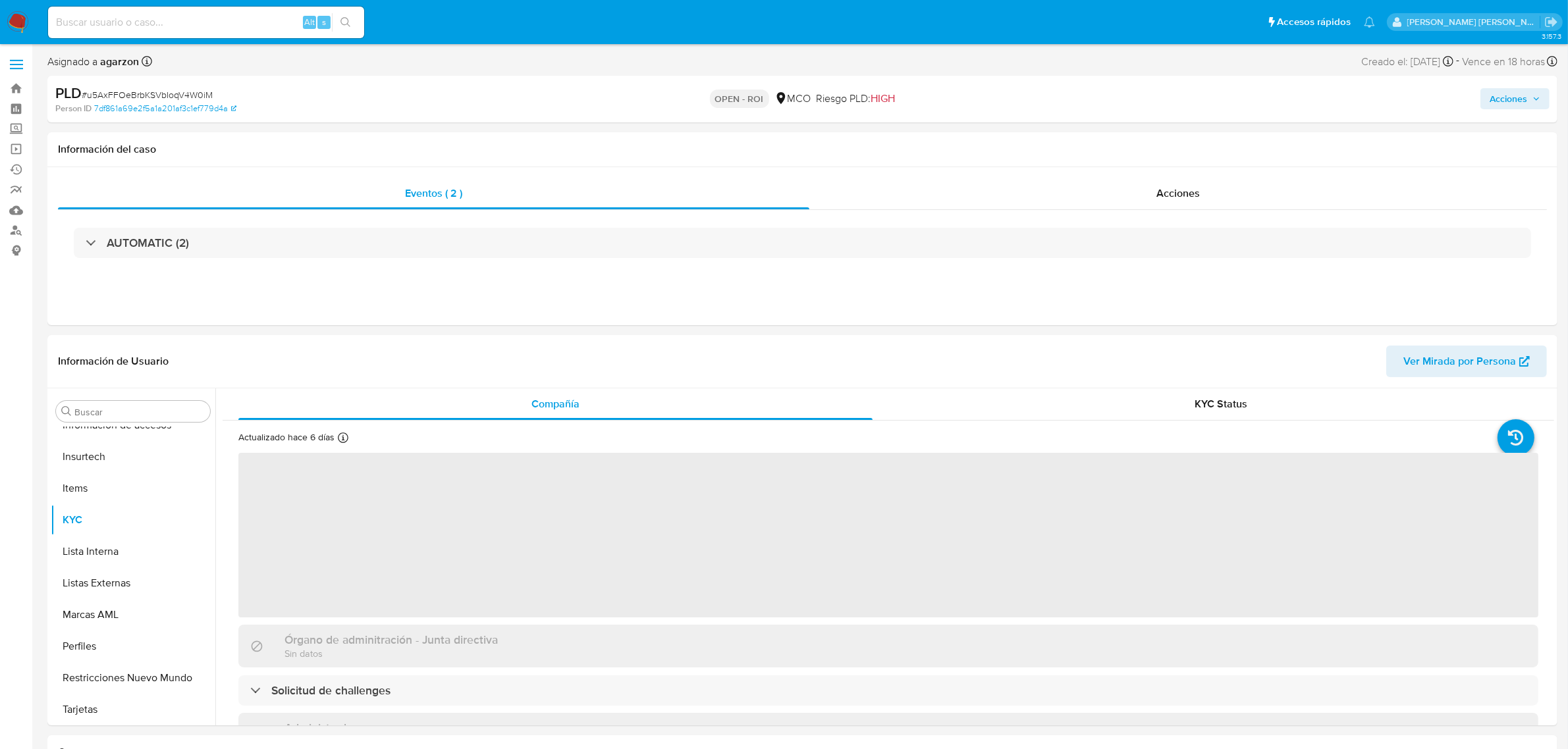
select select "10"
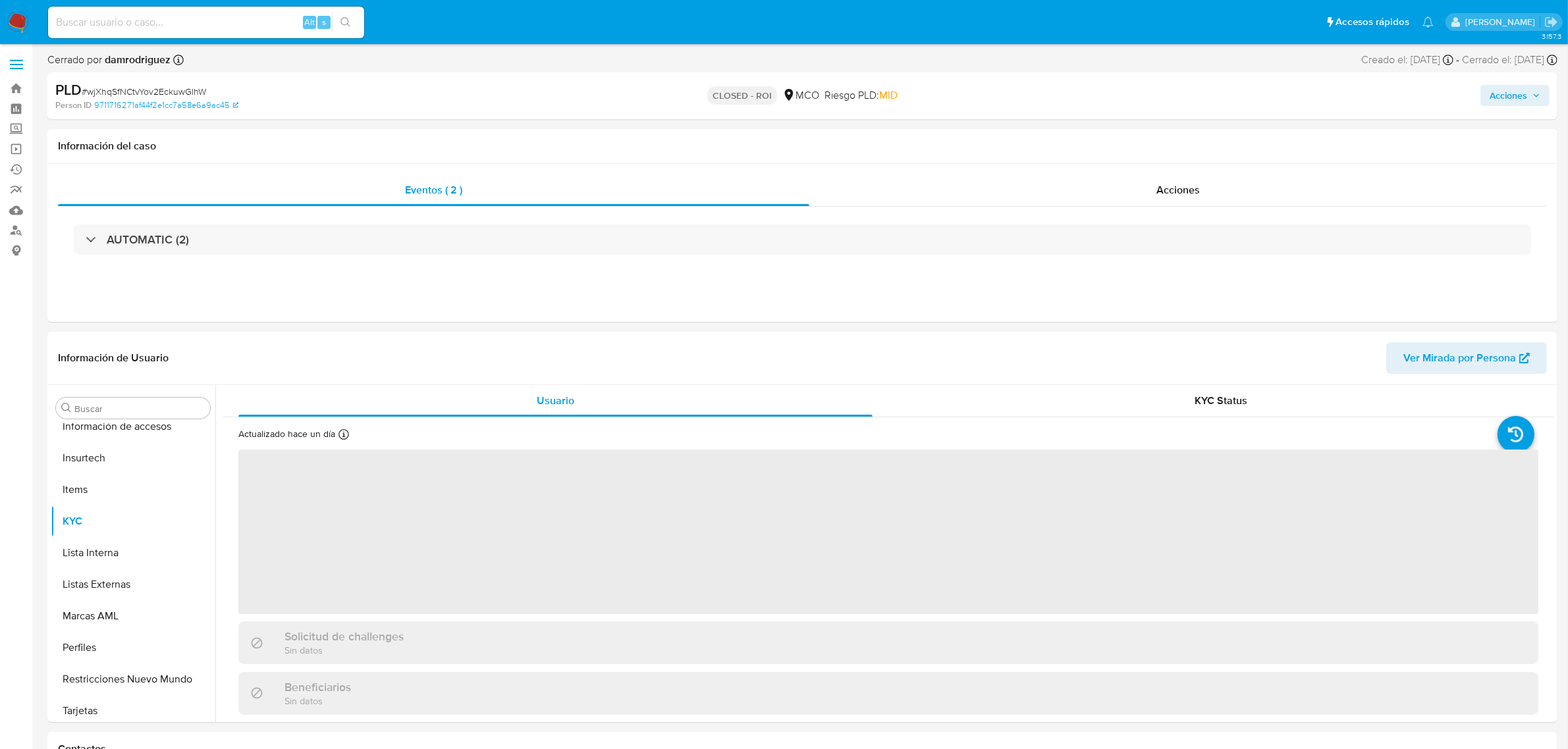
scroll to position [555, 0]
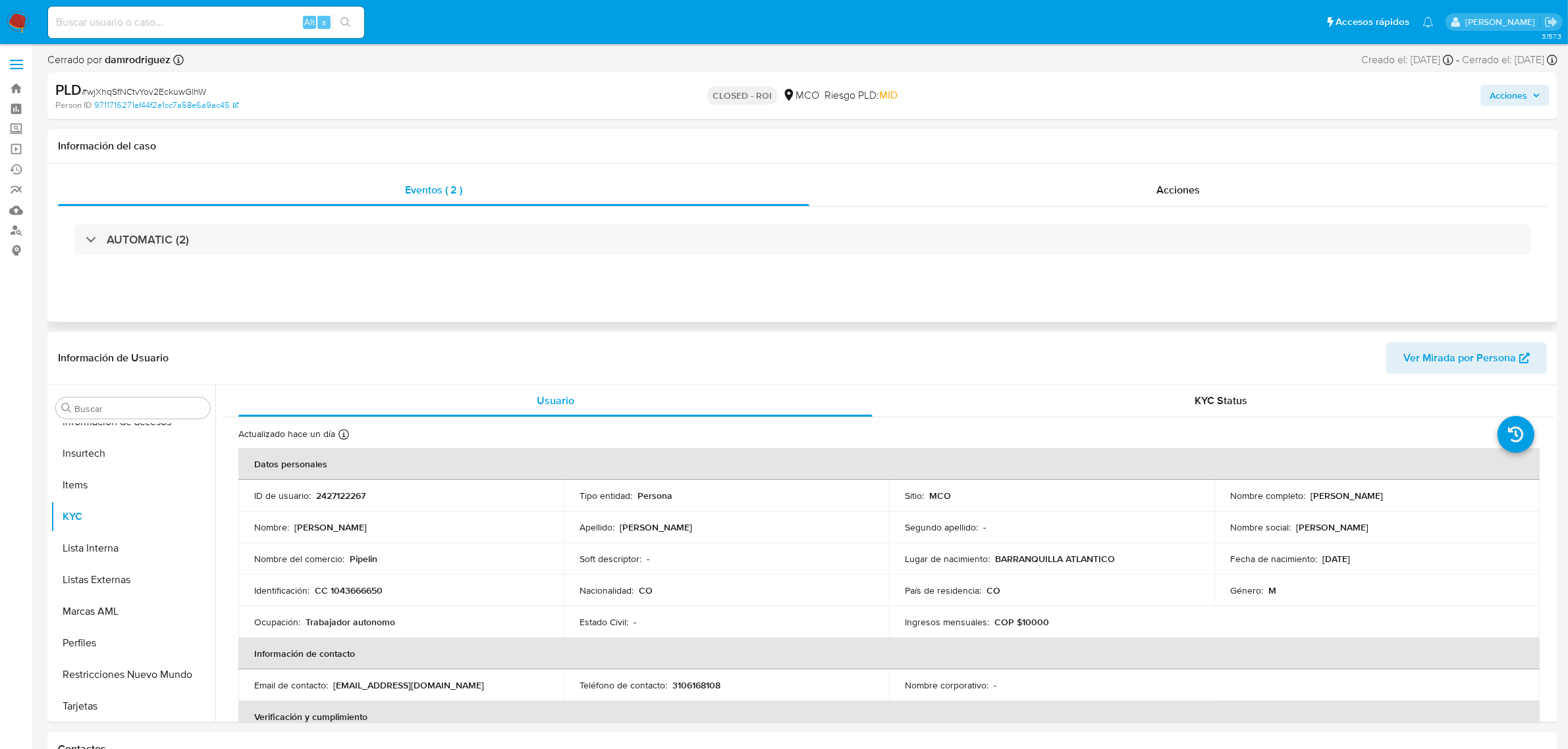
select select "10"
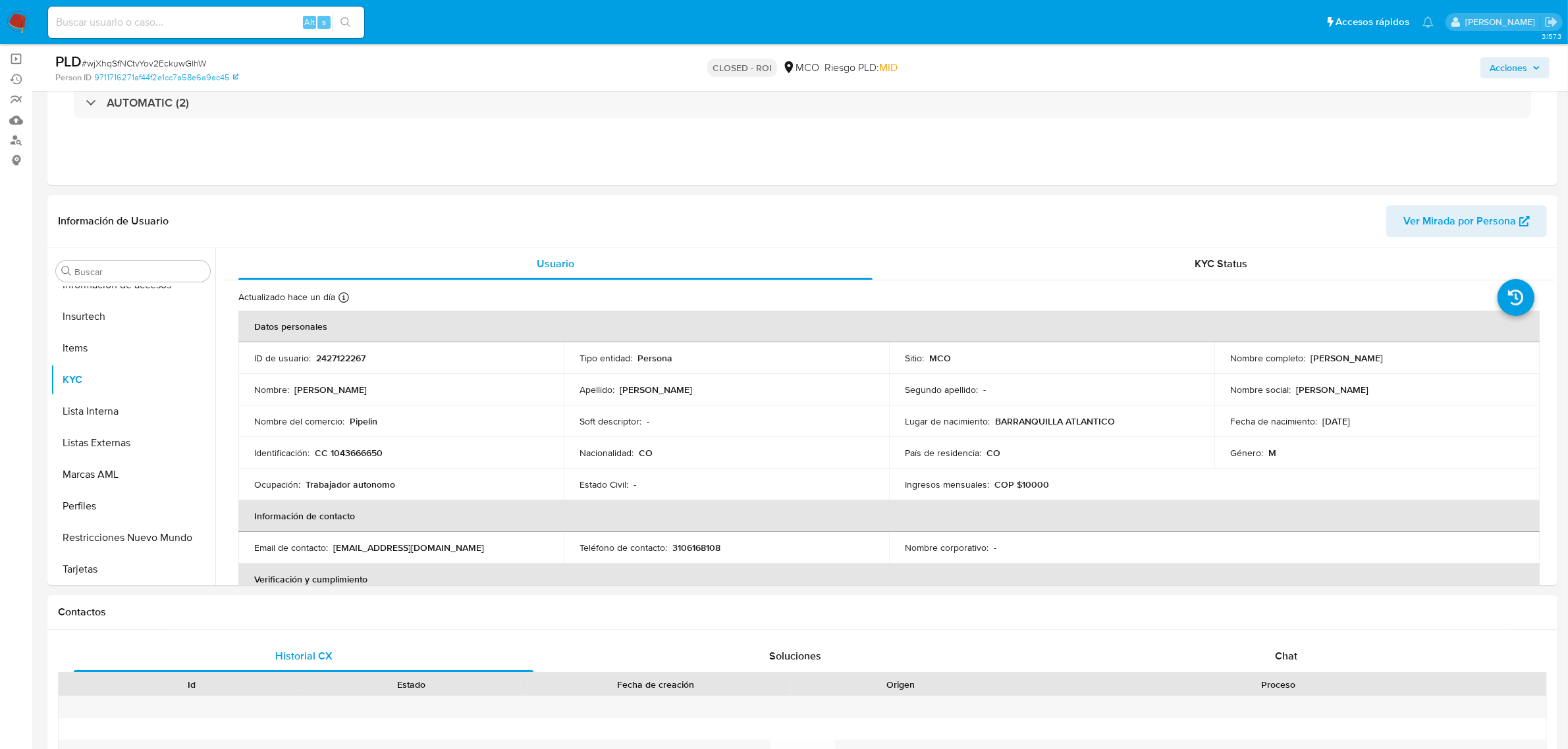
scroll to position [0, 0]
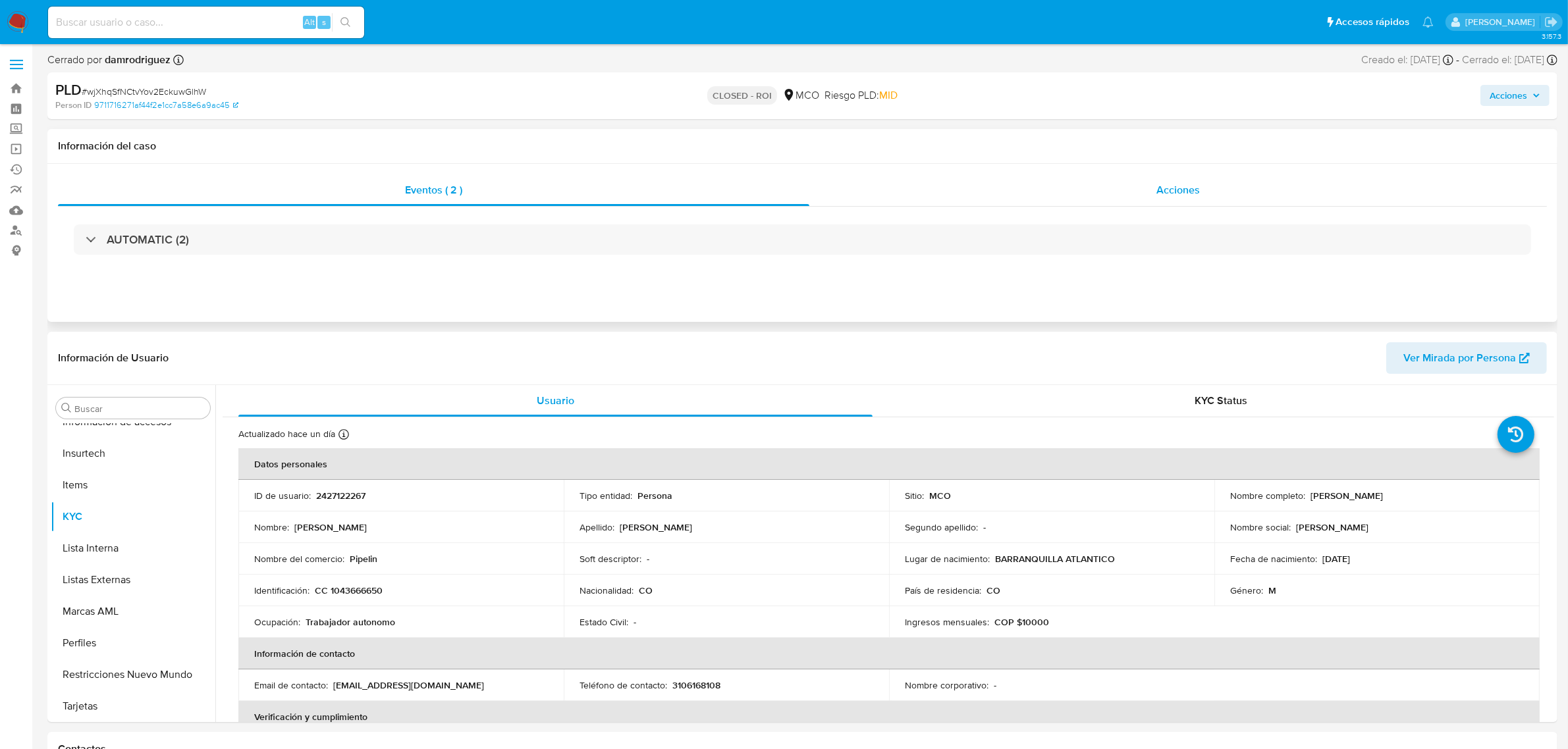
click at [1156, 178] on div "Acciones" at bounding box center [1178, 190] width 738 height 32
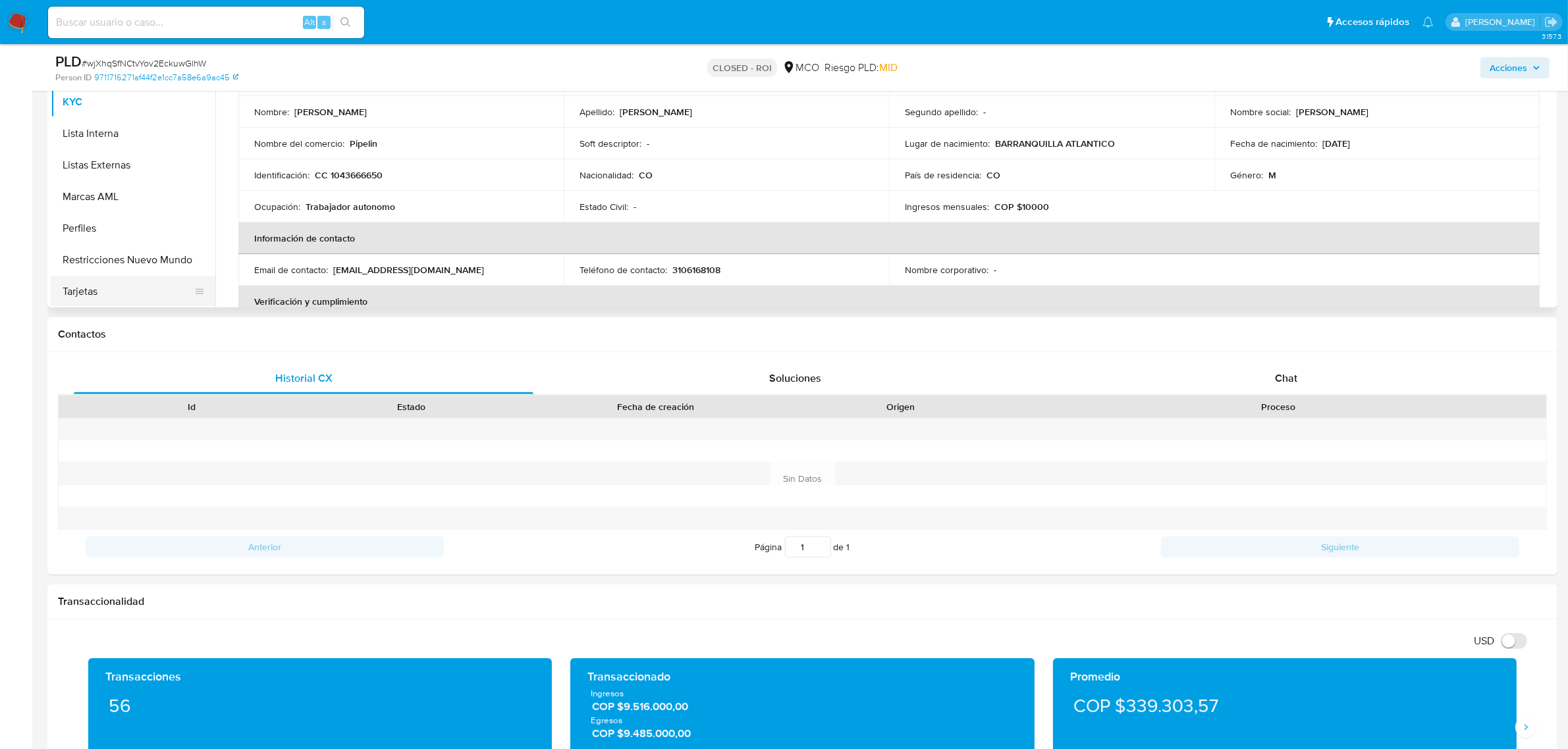
scroll to position [494, 0]
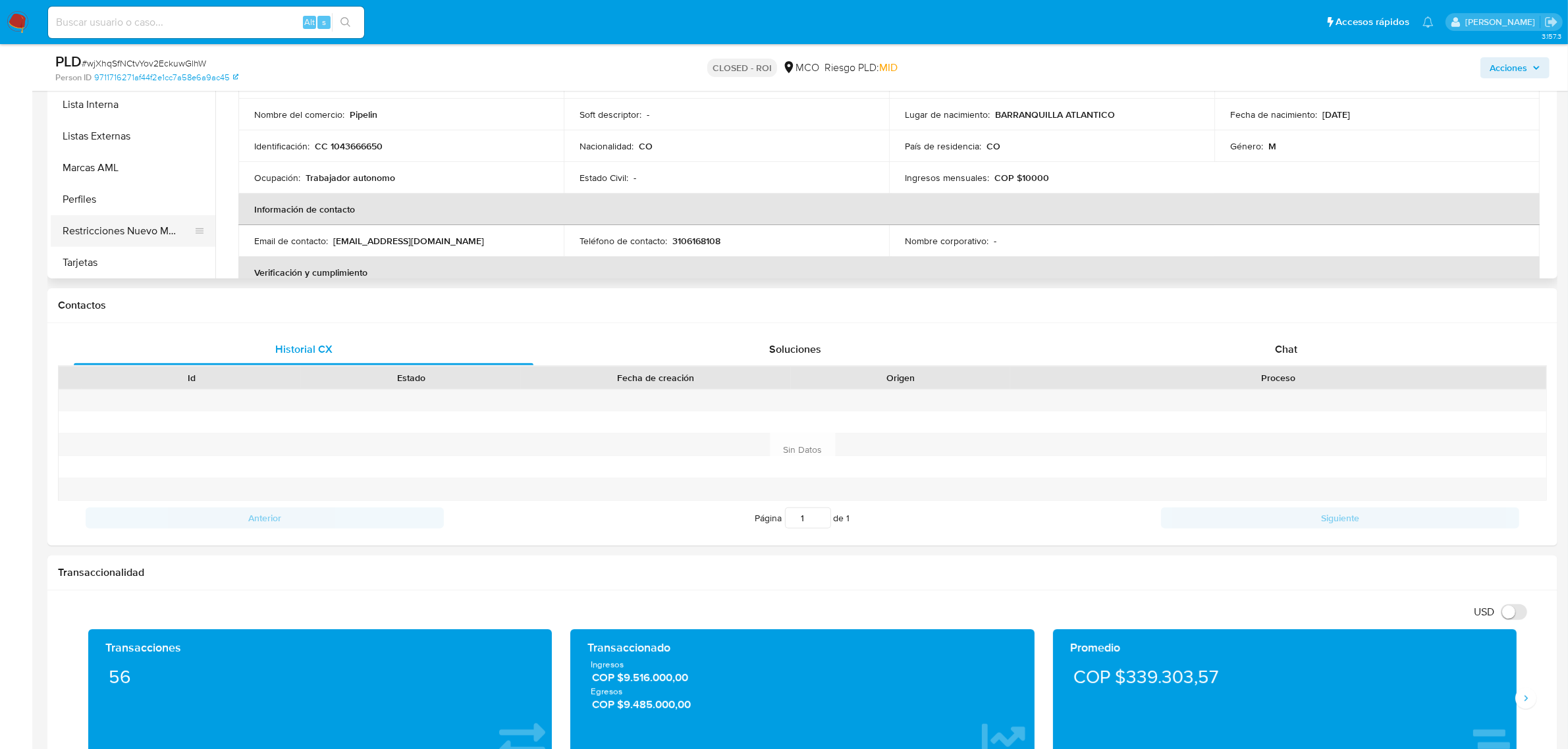
click at [110, 219] on button "Restricciones Nuevo Mundo" at bounding box center [128, 231] width 154 height 32
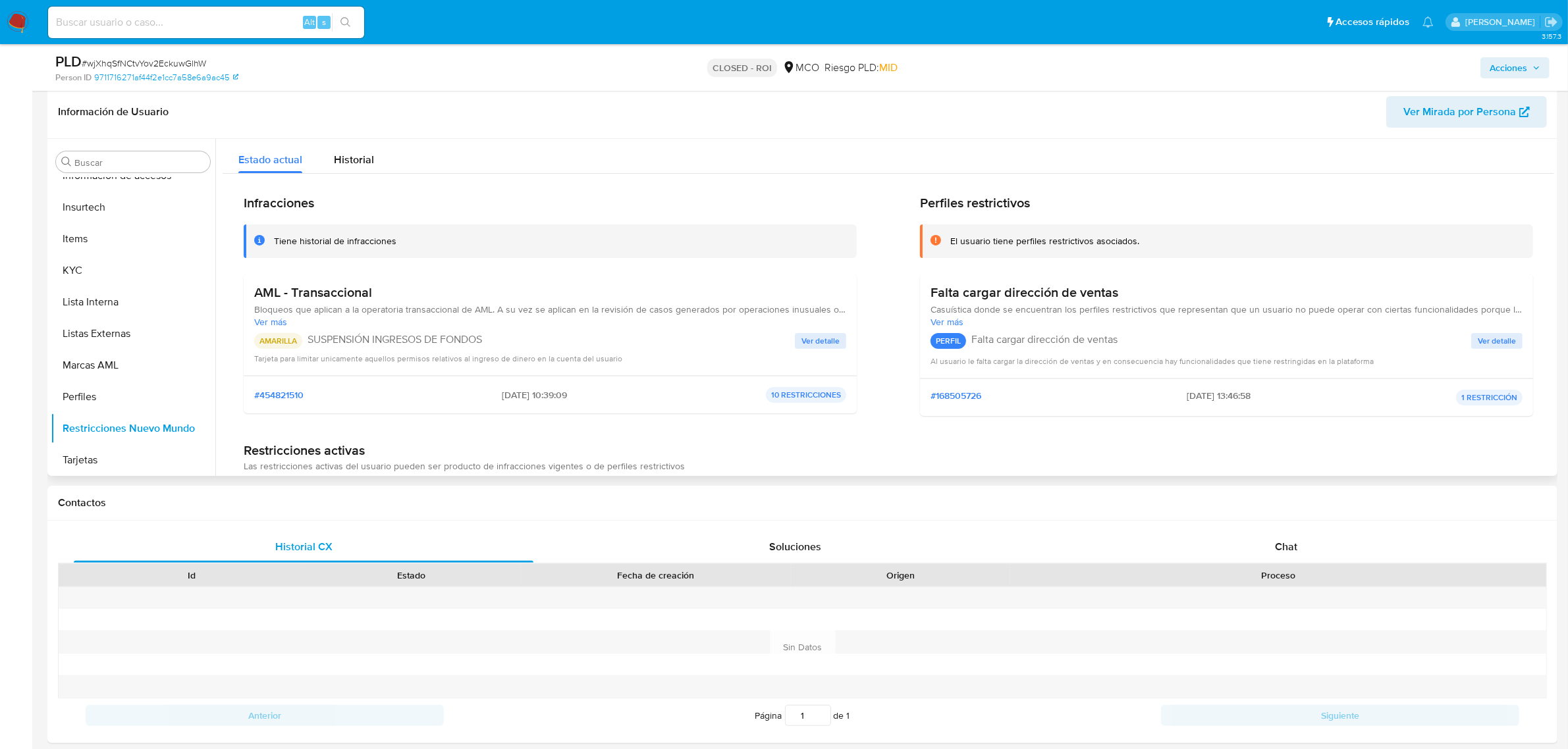
scroll to position [0, 0]
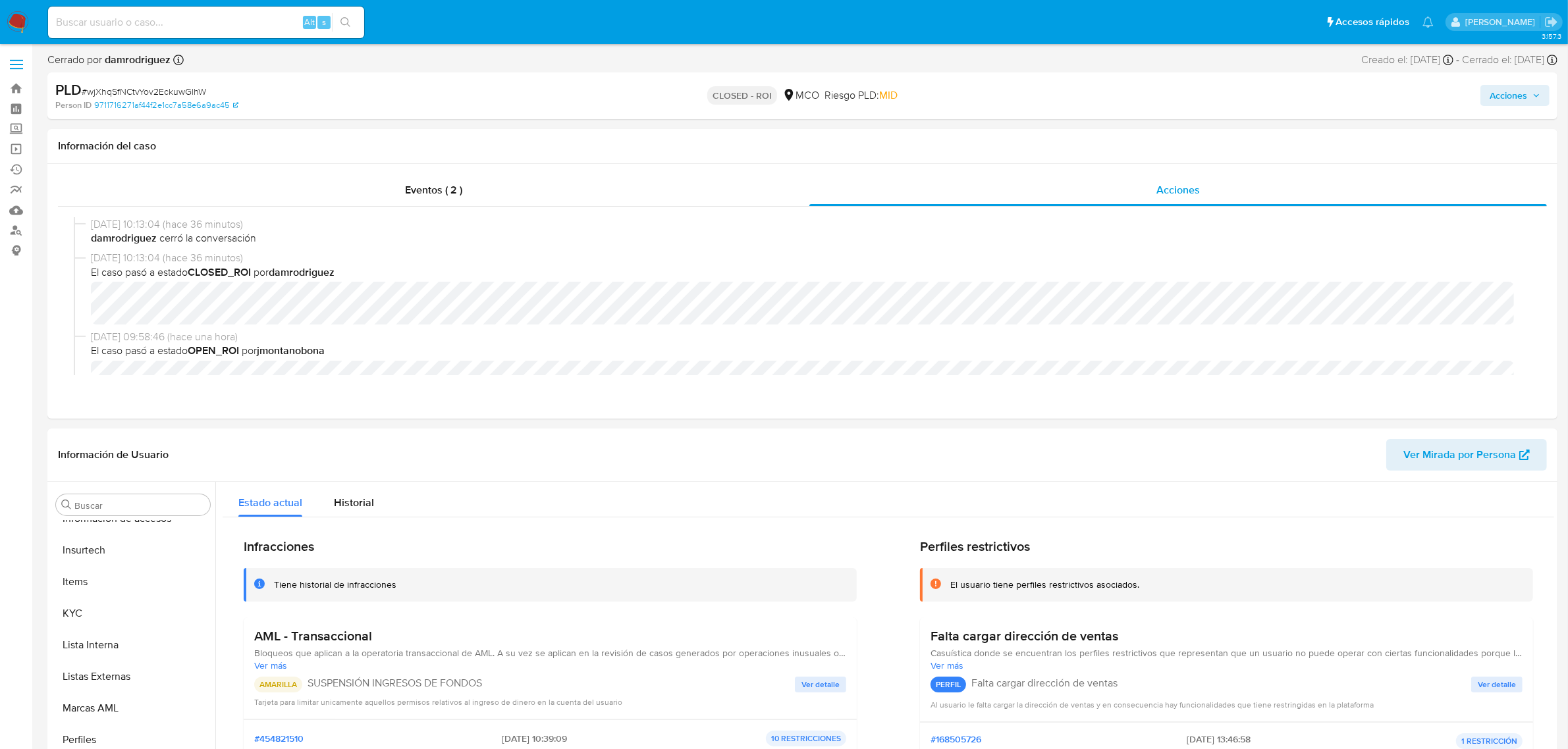
click at [1531, 93] on span "Acciones" at bounding box center [1514, 95] width 51 height 19
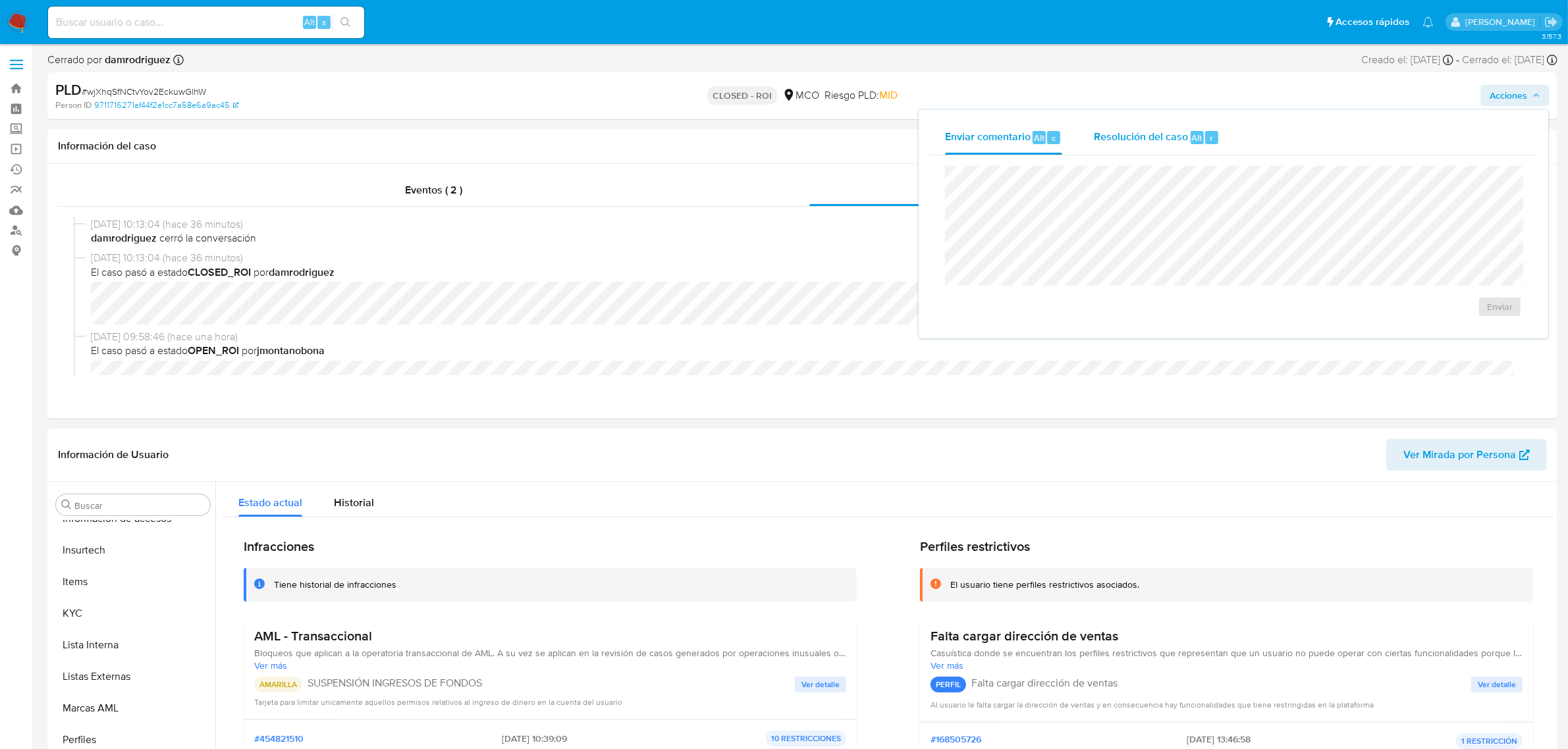
click at [1156, 148] on div "Resolución del caso Alt r" at bounding box center [1156, 138] width 126 height 34
click at [1160, 139] on span "Resolución del caso" at bounding box center [1141, 137] width 94 height 15
click at [983, 133] on span "Enviar comentario" at bounding box center [987, 137] width 86 height 15
click at [1137, 133] on span "Resolución del caso" at bounding box center [1141, 137] width 94 height 15
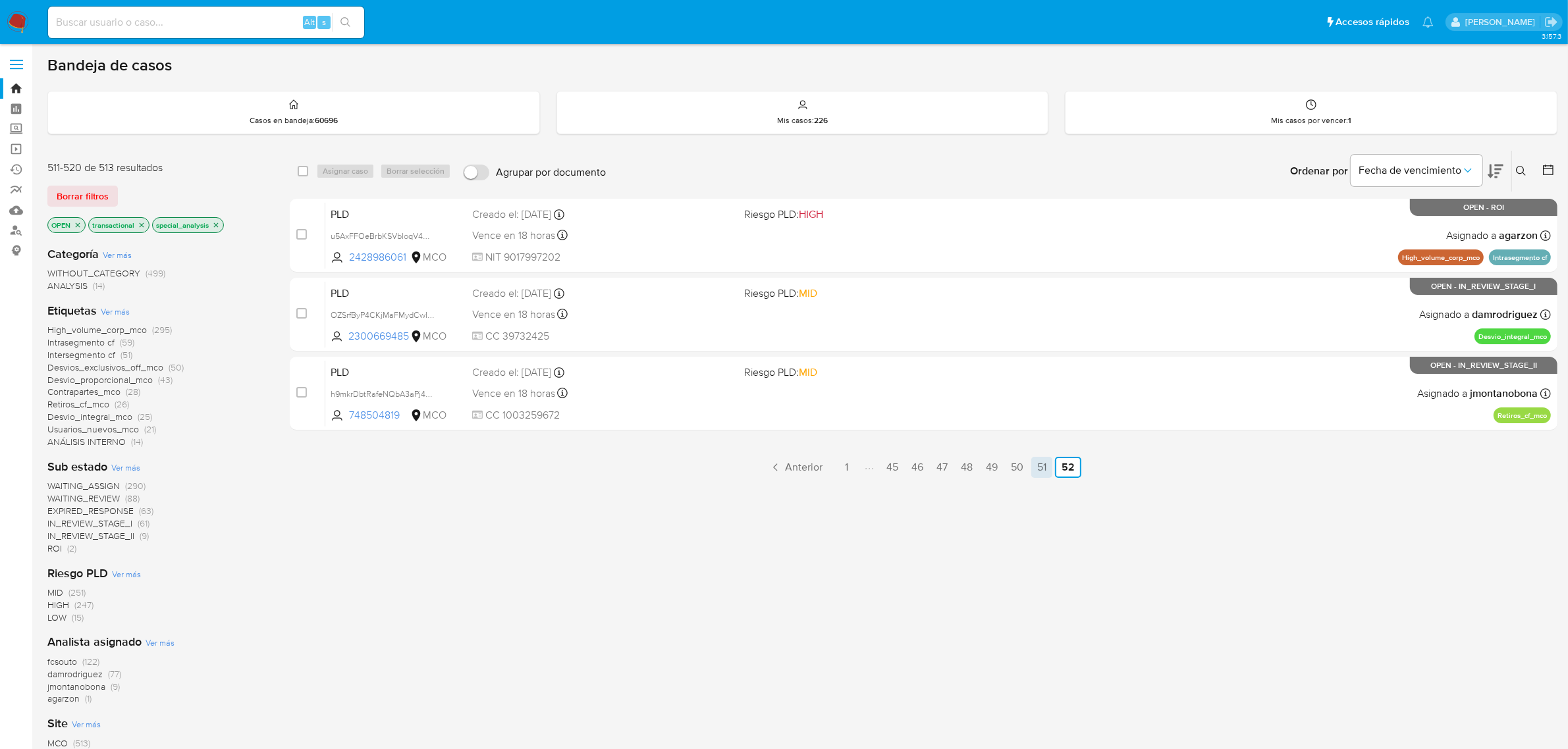
click at [1035, 466] on link "51" at bounding box center [1042, 468] width 21 height 21
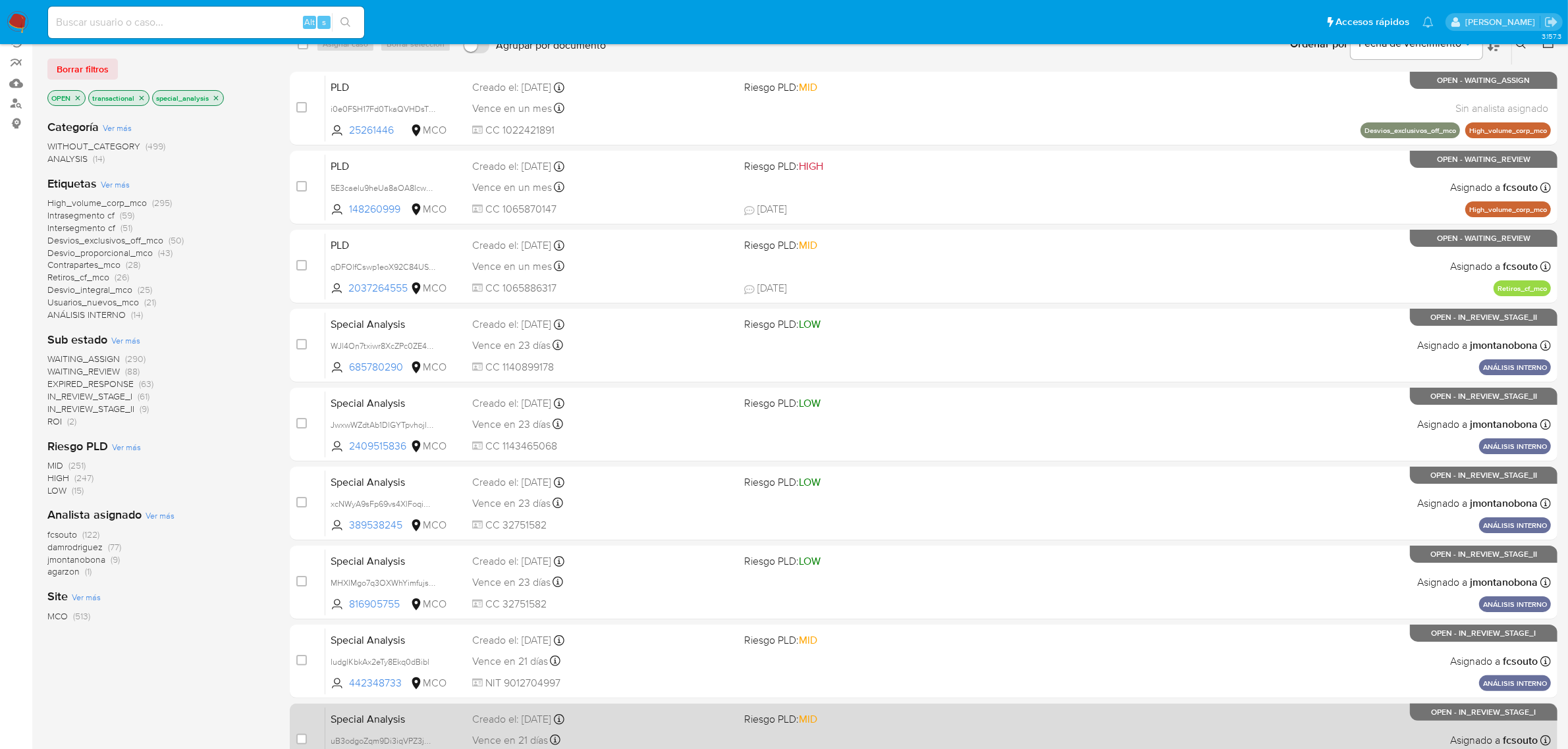
scroll to position [289, 0]
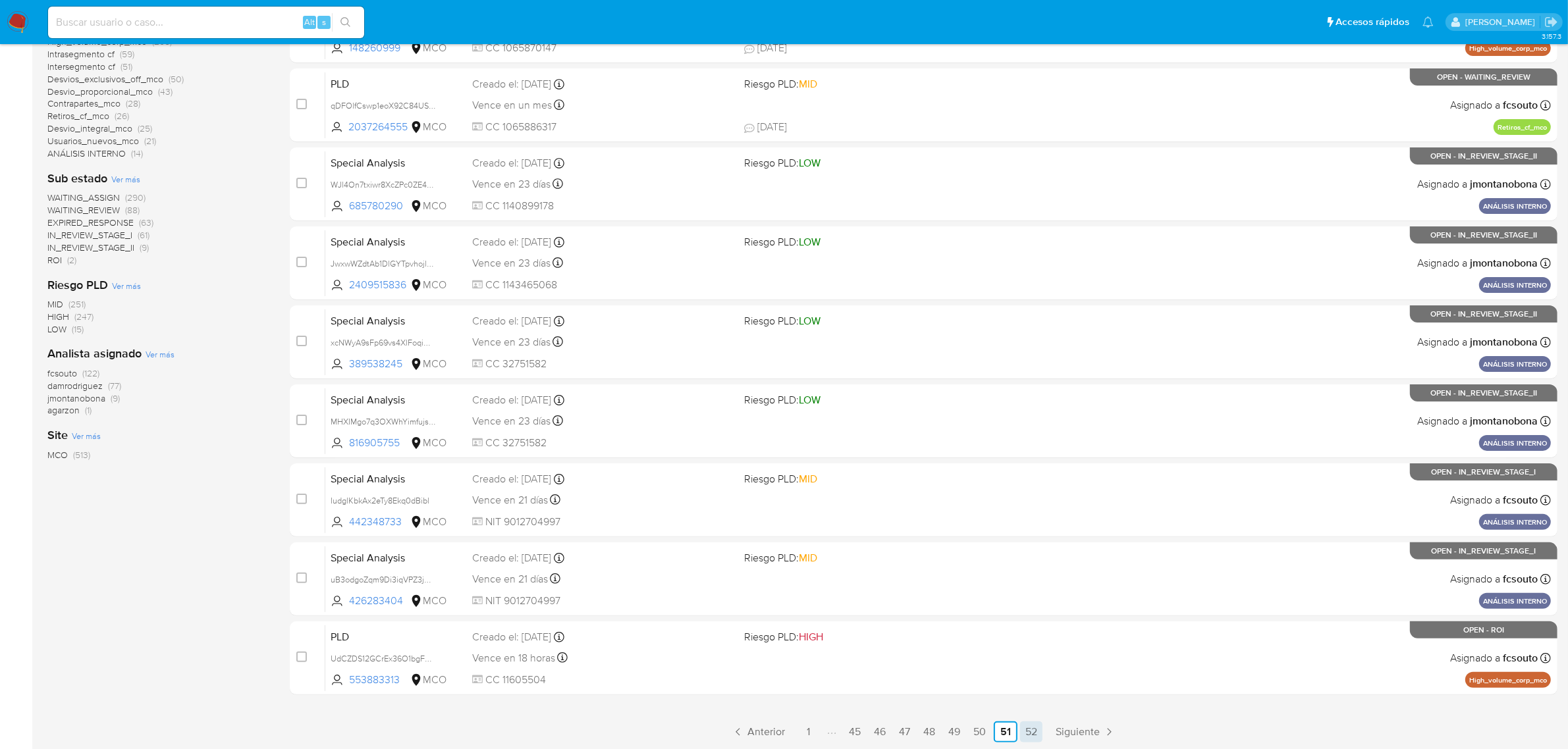
click at [1026, 728] on link "52" at bounding box center [1031, 732] width 23 height 21
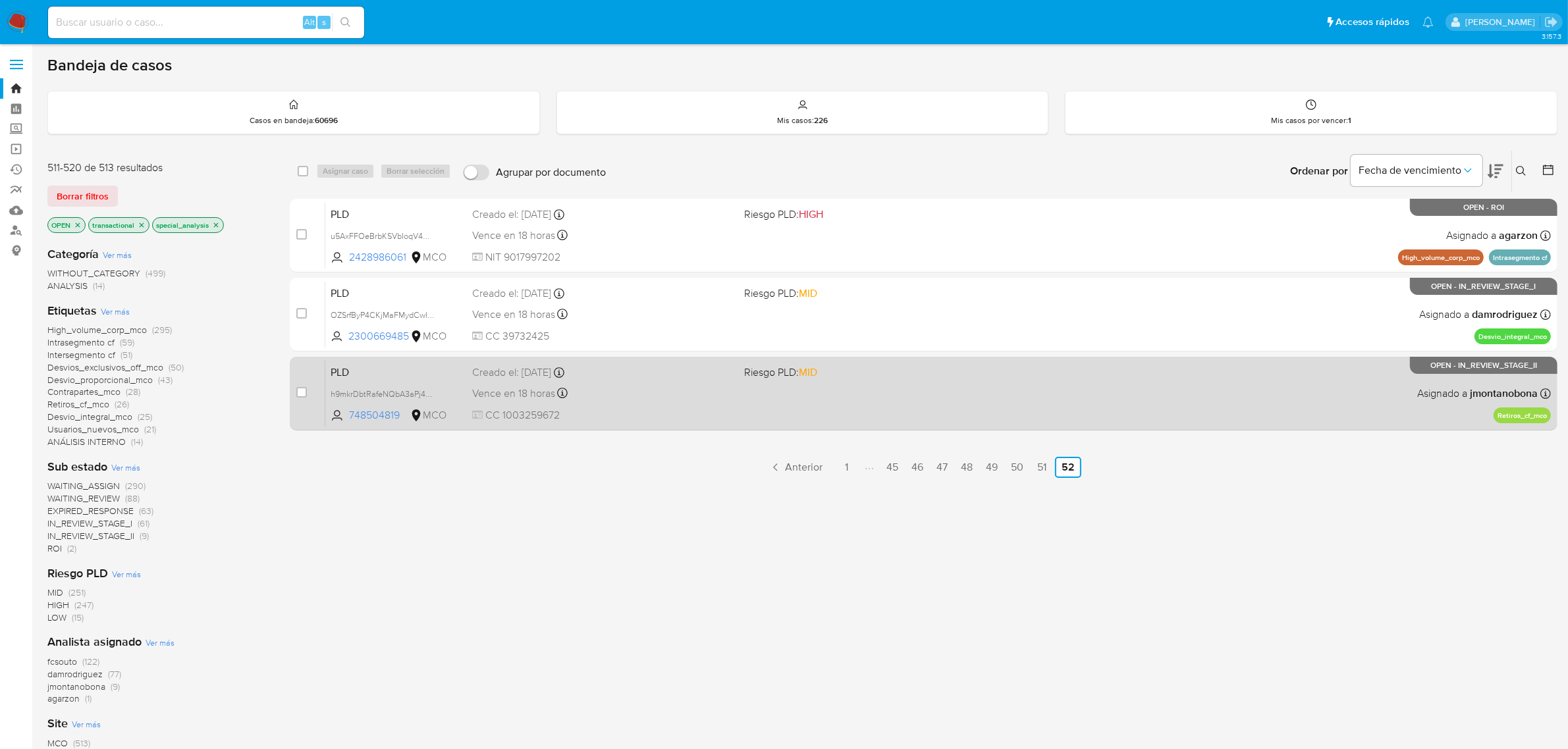
click at [643, 380] on div "PLD h9mkrDbtRafeNQbA3aPj4WmE 748504819 MCO Riesgo PLD: MID Creado el: [DATE] Cr…" at bounding box center [937, 393] width 1225 height 66
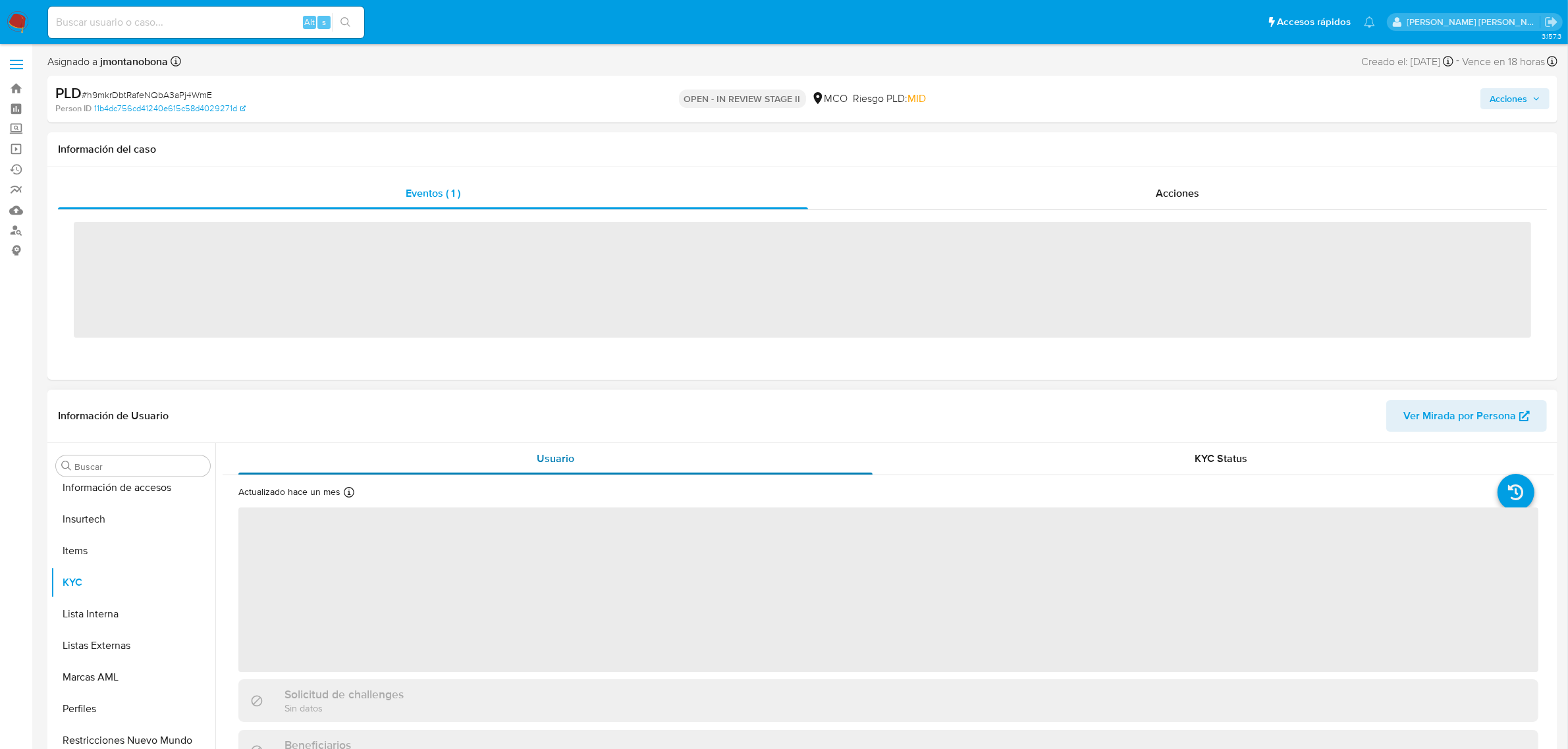
scroll to position [555, 0]
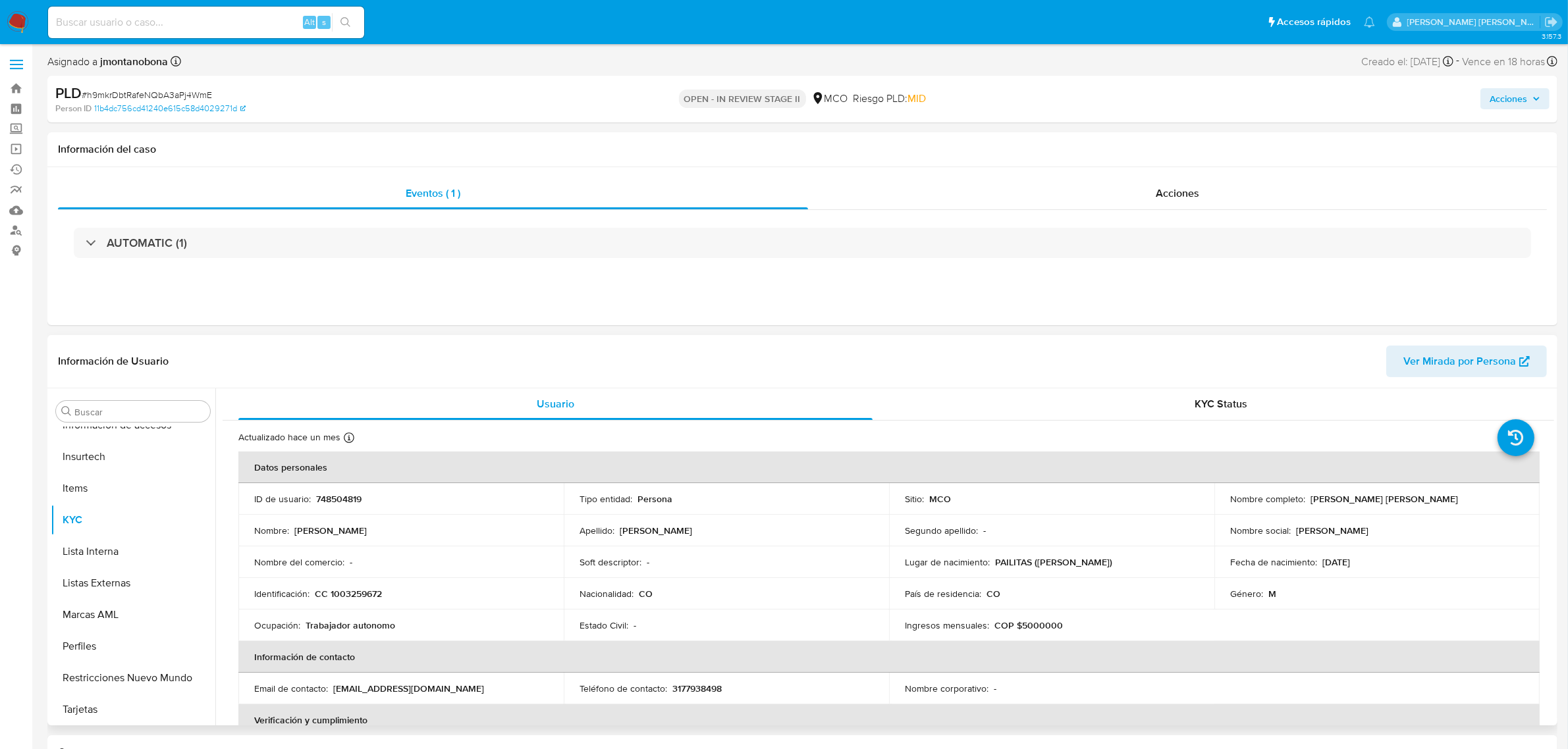
select select "10"
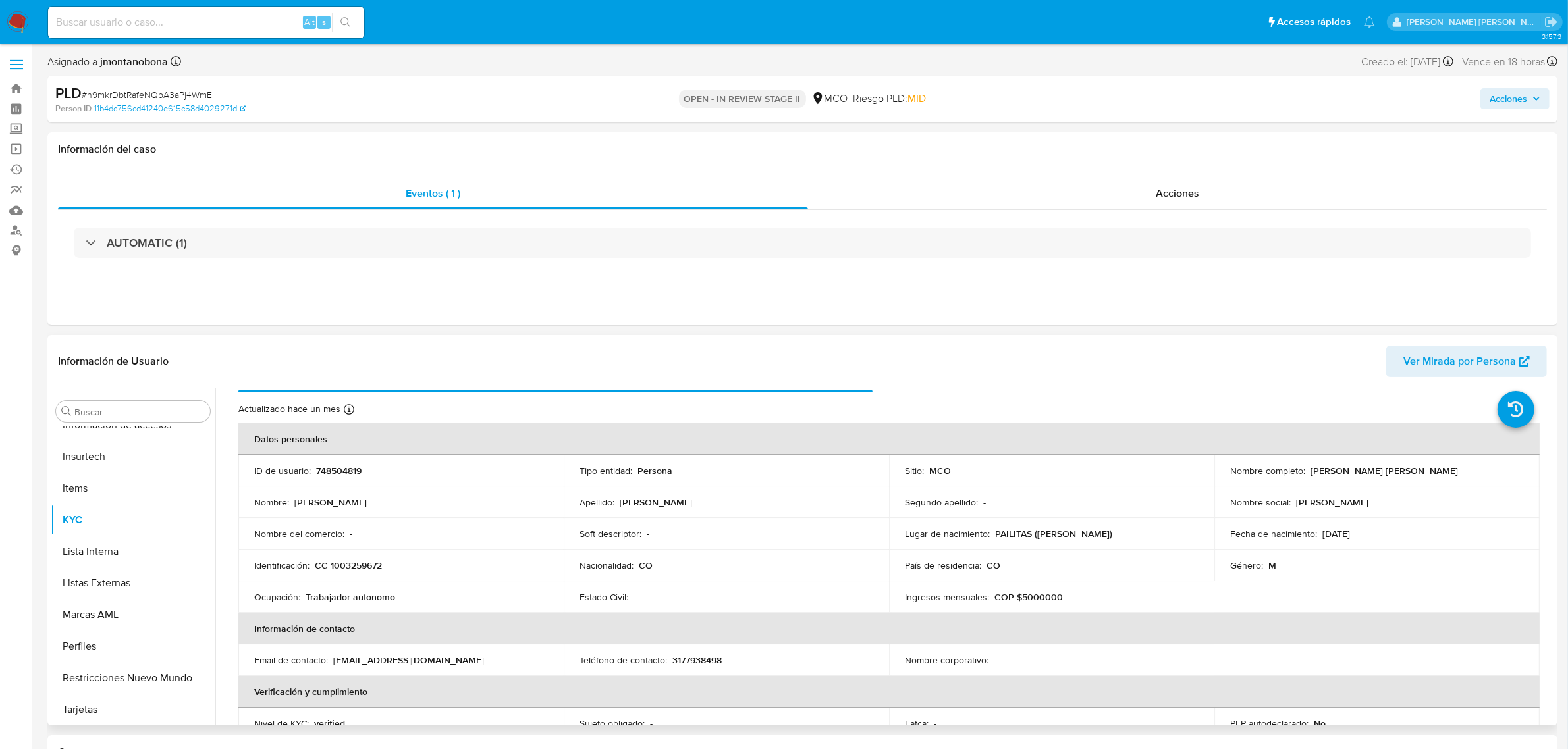
scroll to position [0, 0]
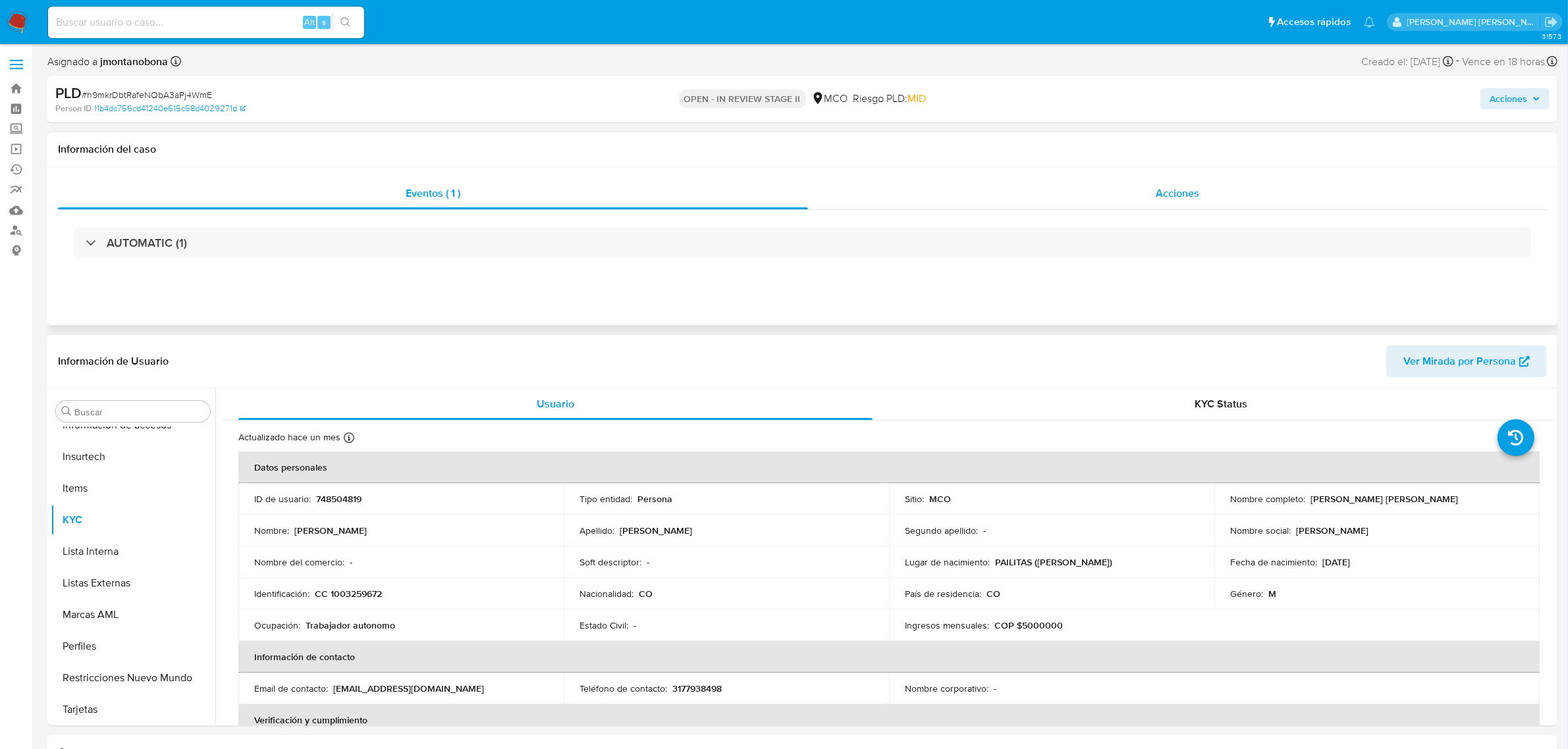
click at [1180, 195] on span "Acciones" at bounding box center [1177, 193] width 44 height 15
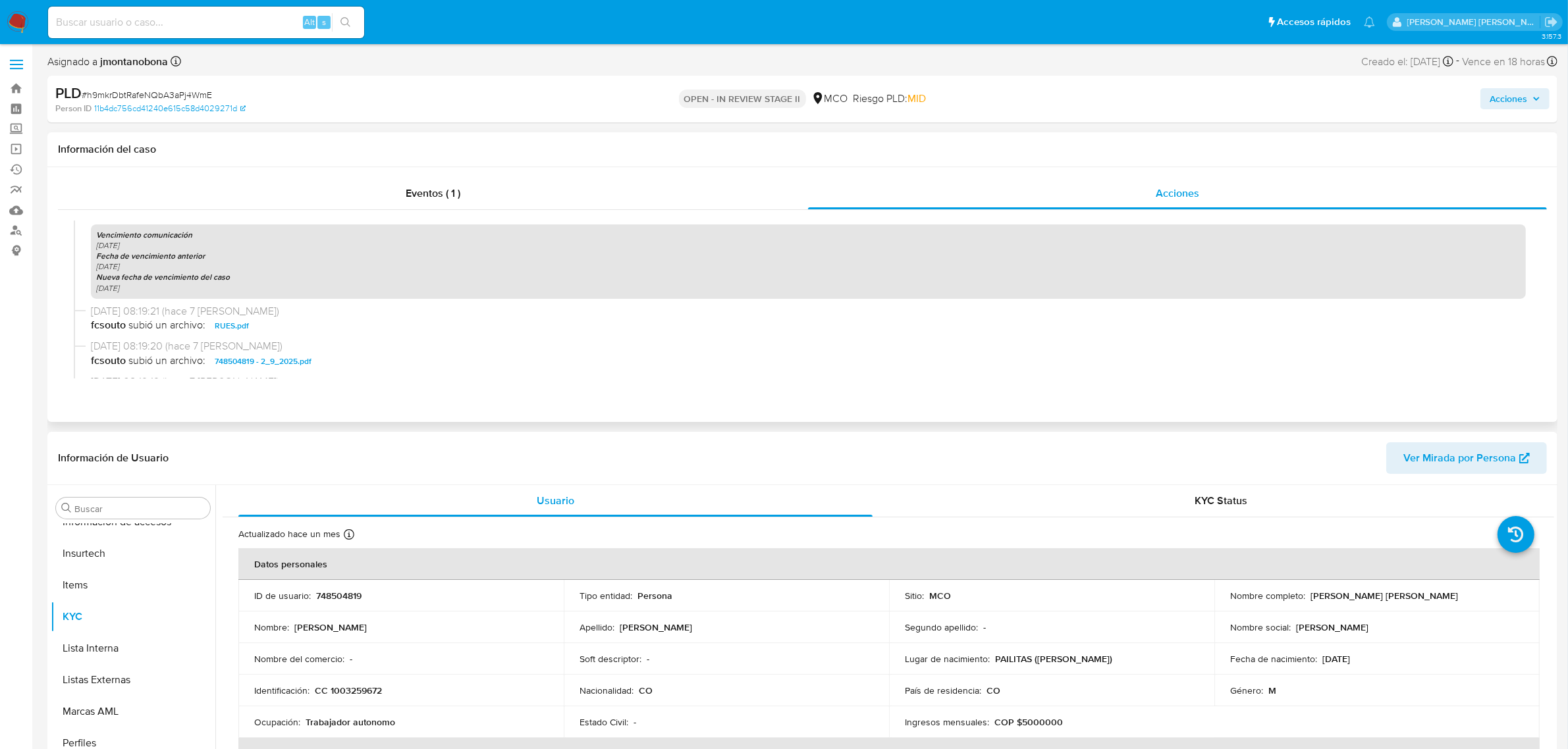
scroll to position [741, 0]
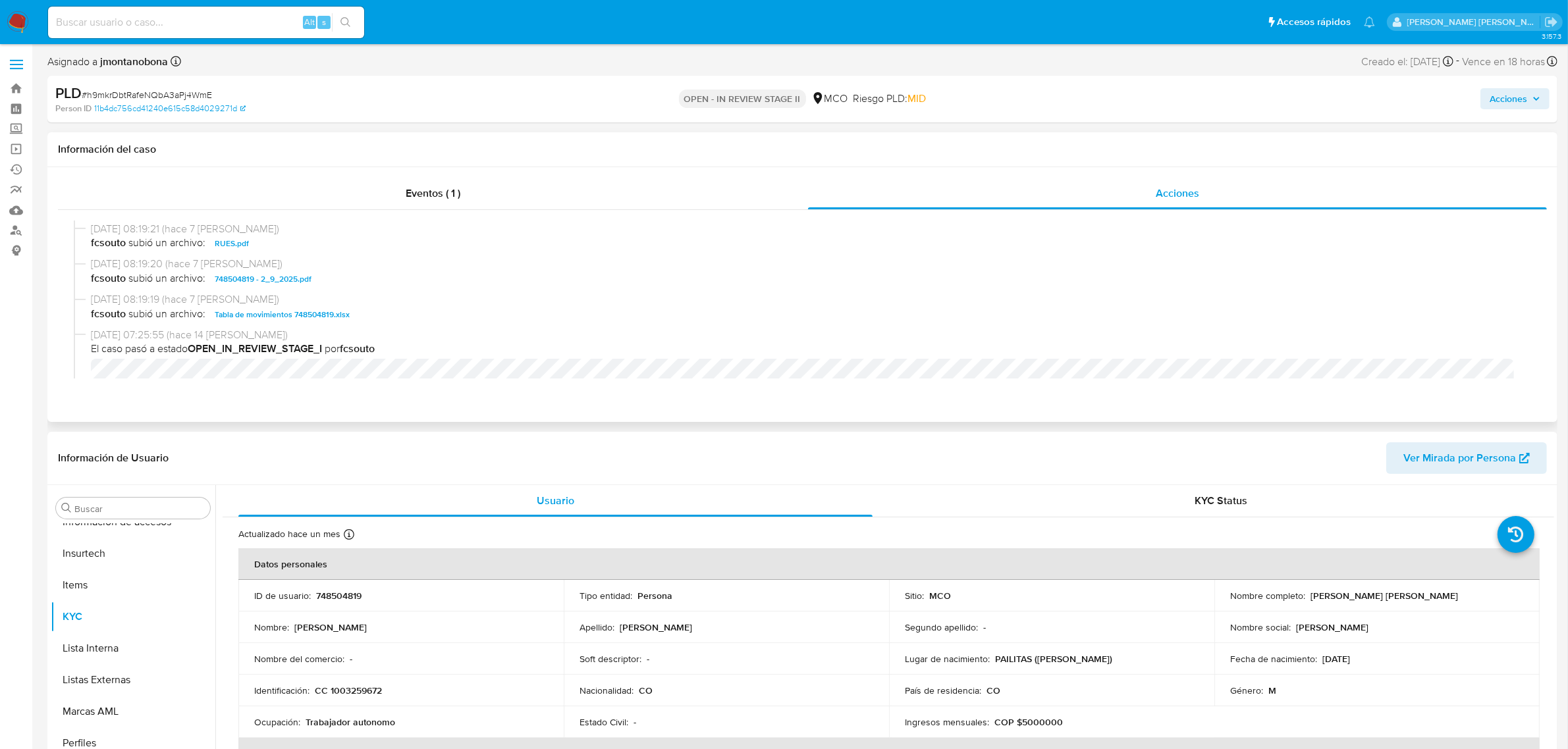
click at [315, 314] on span "Tabla de movimientos 748504819.xlsx" at bounding box center [282, 314] width 135 height 15
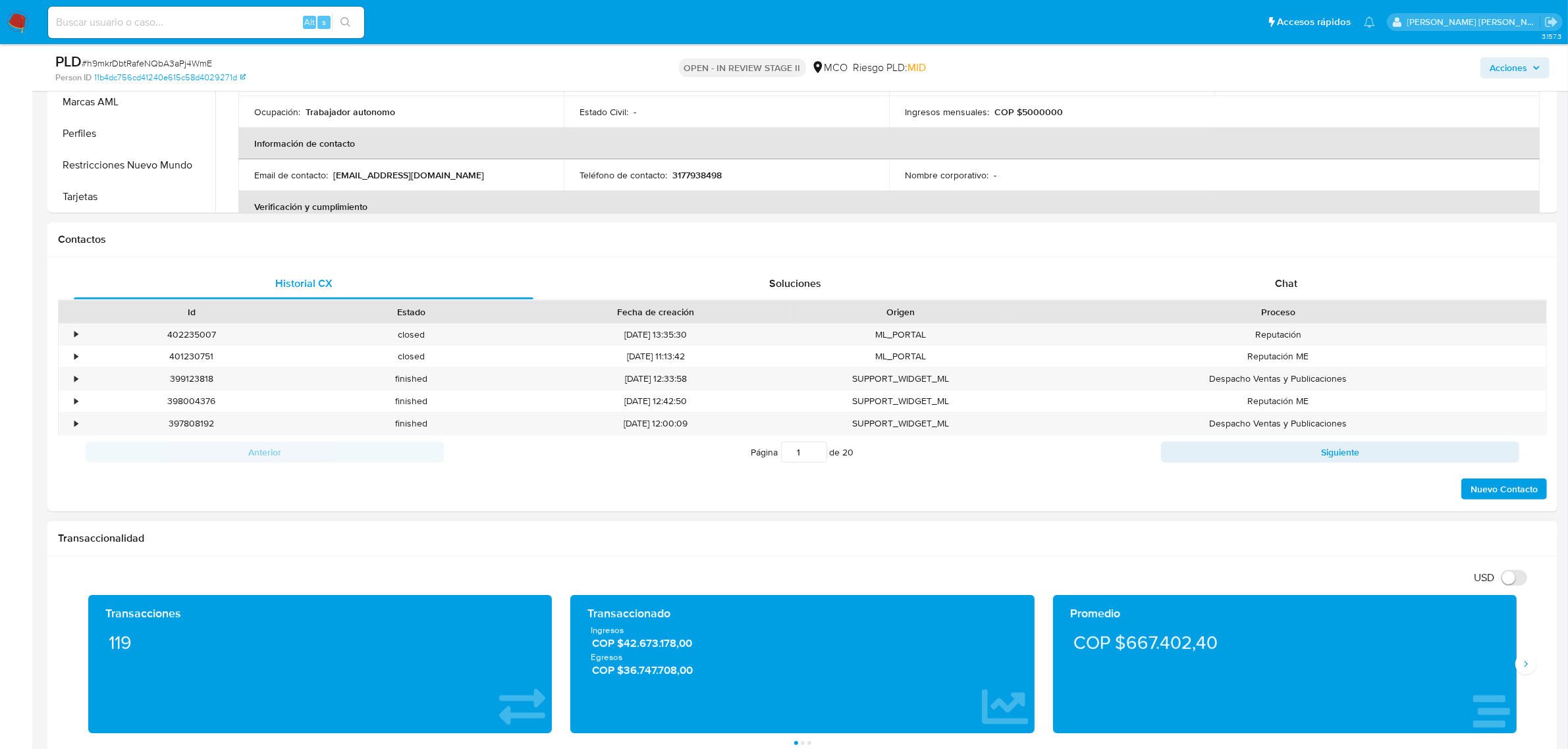
scroll to position [658, 0]
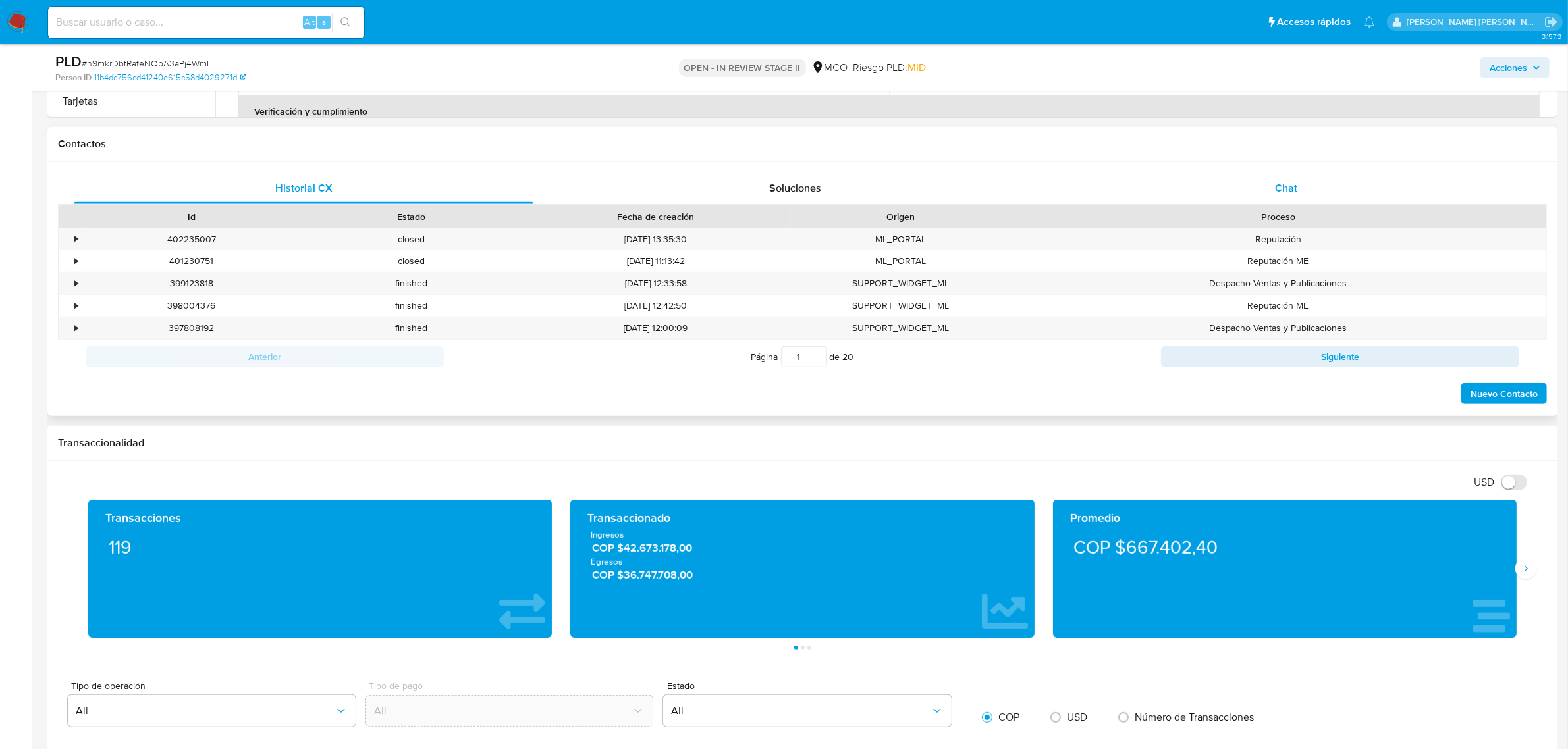
click at [1273, 181] on div "Chat" at bounding box center [1286, 188] width 460 height 32
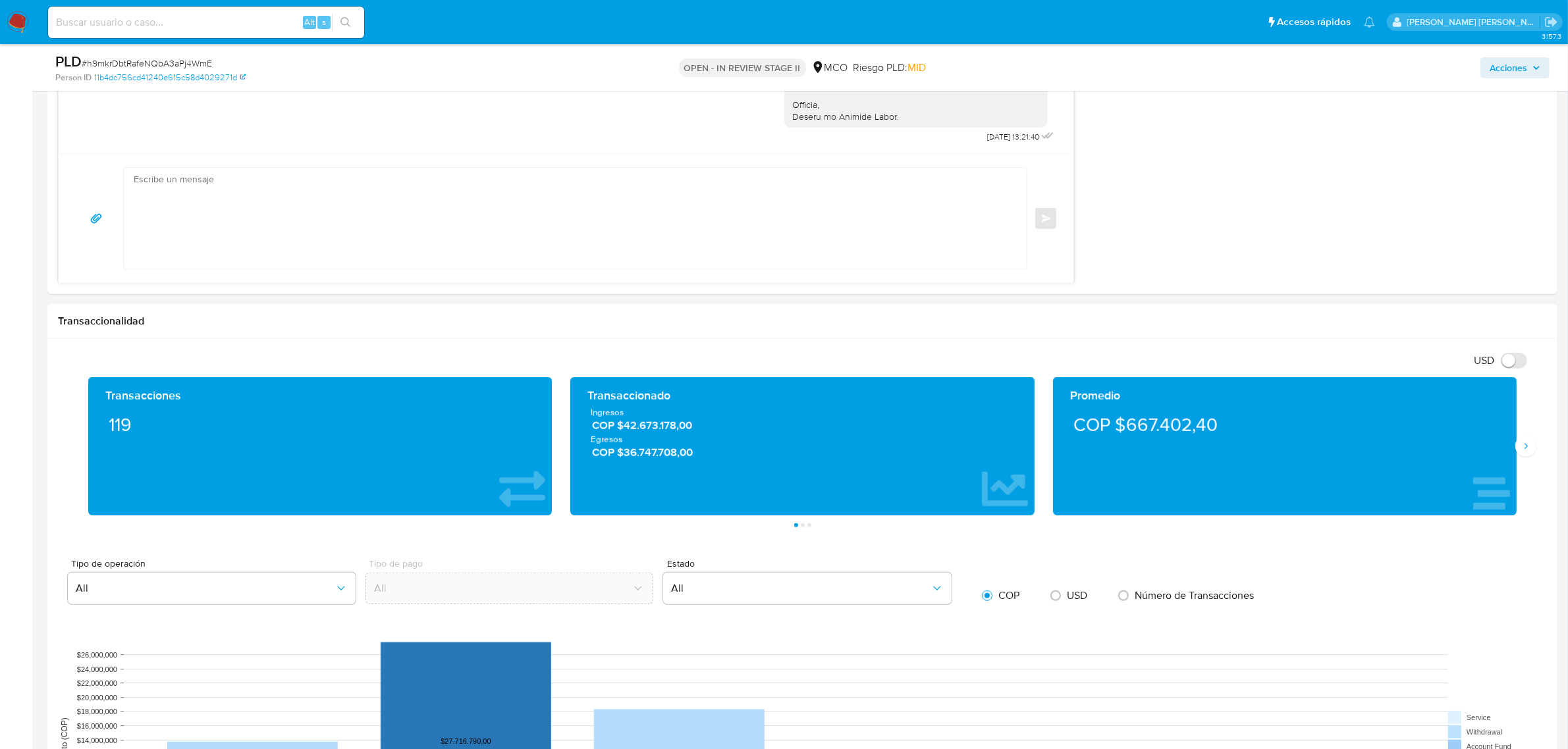
scroll to position [1316, 0]
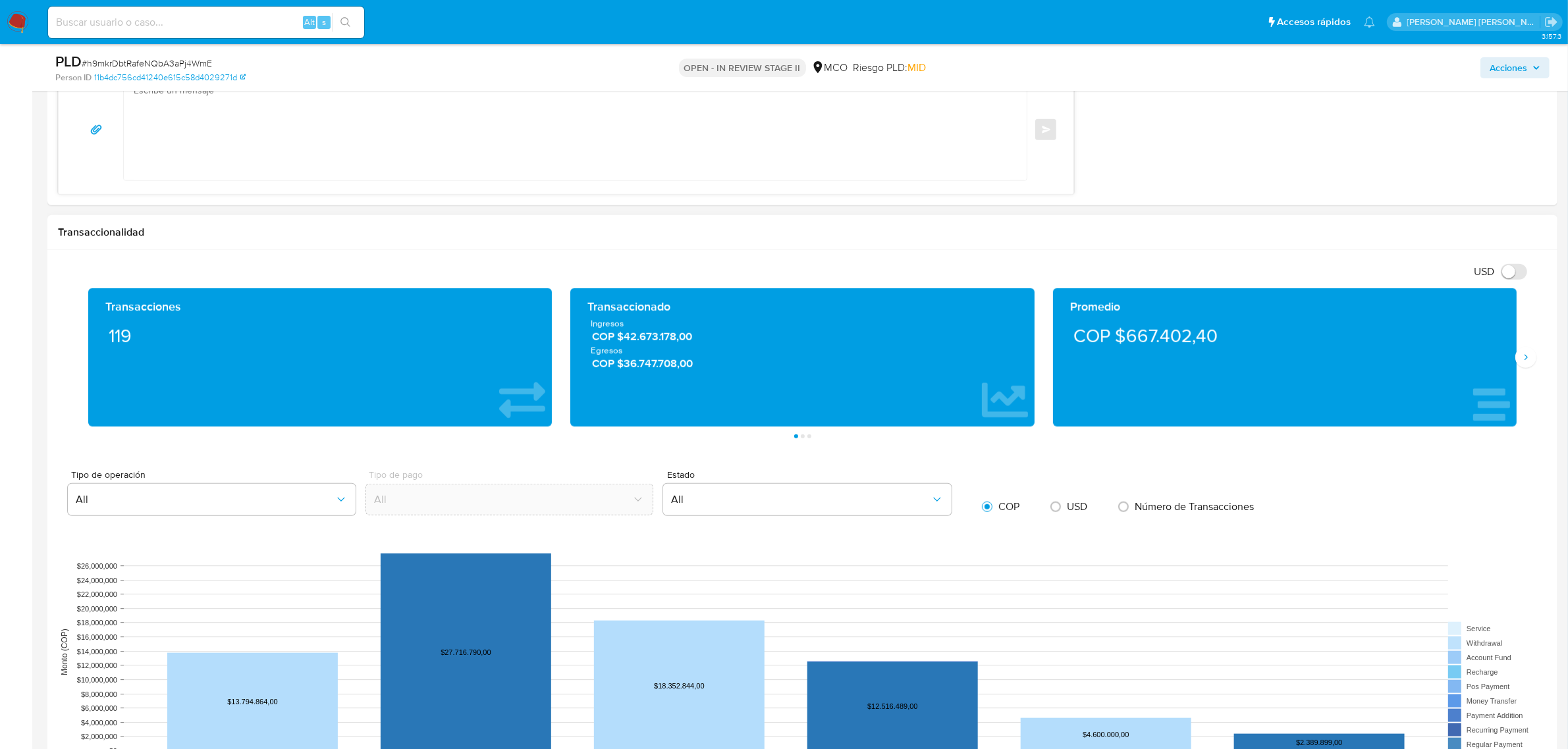
click at [1536, 366] on div "Transacciones 119 Transaccionado Ingresos COP $42.673.178,00 Egresos COP $36.74…" at bounding box center [802, 363] width 1489 height 150
click at [1523, 361] on icon "Siguiente" at bounding box center [1525, 357] width 11 height 11
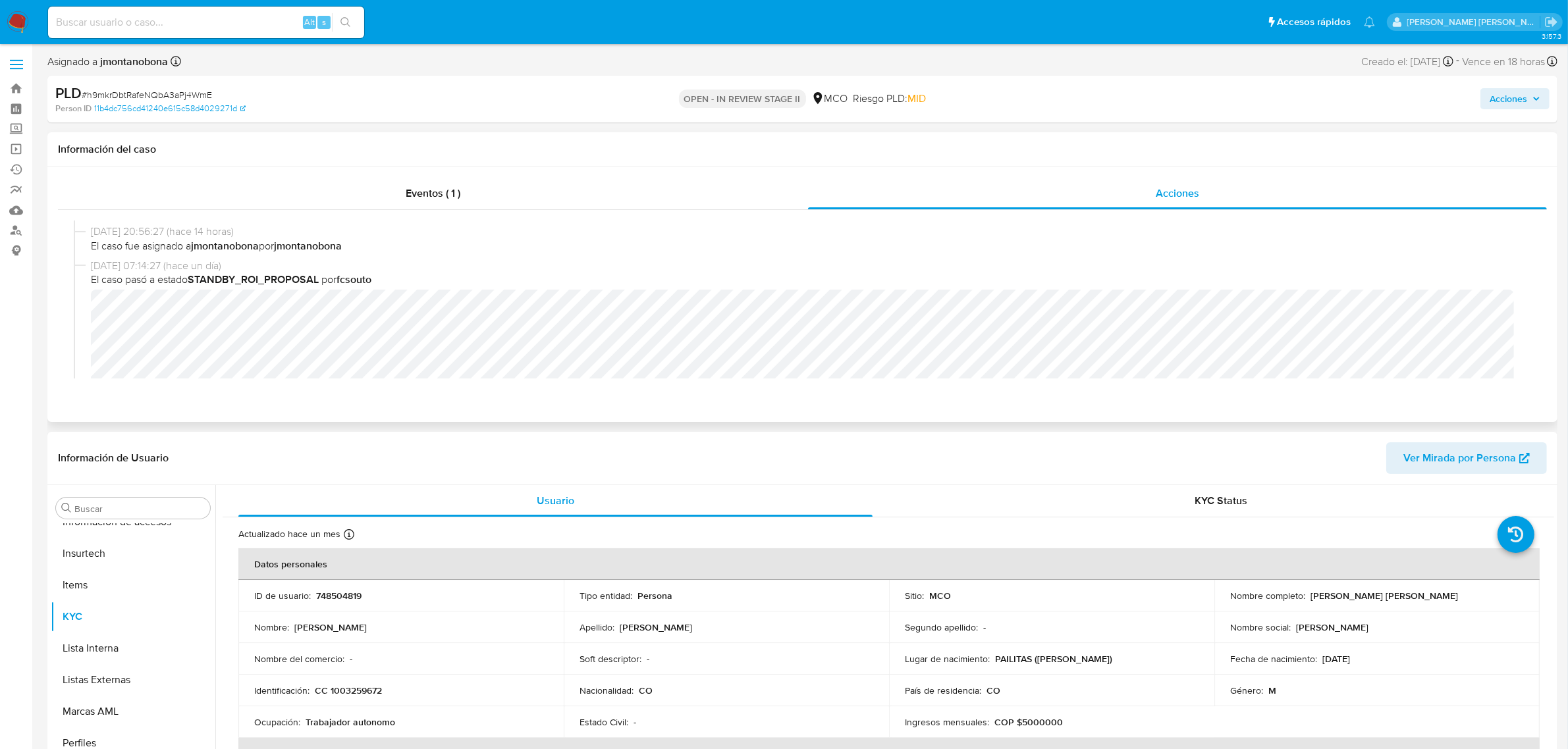
scroll to position [0, 0]
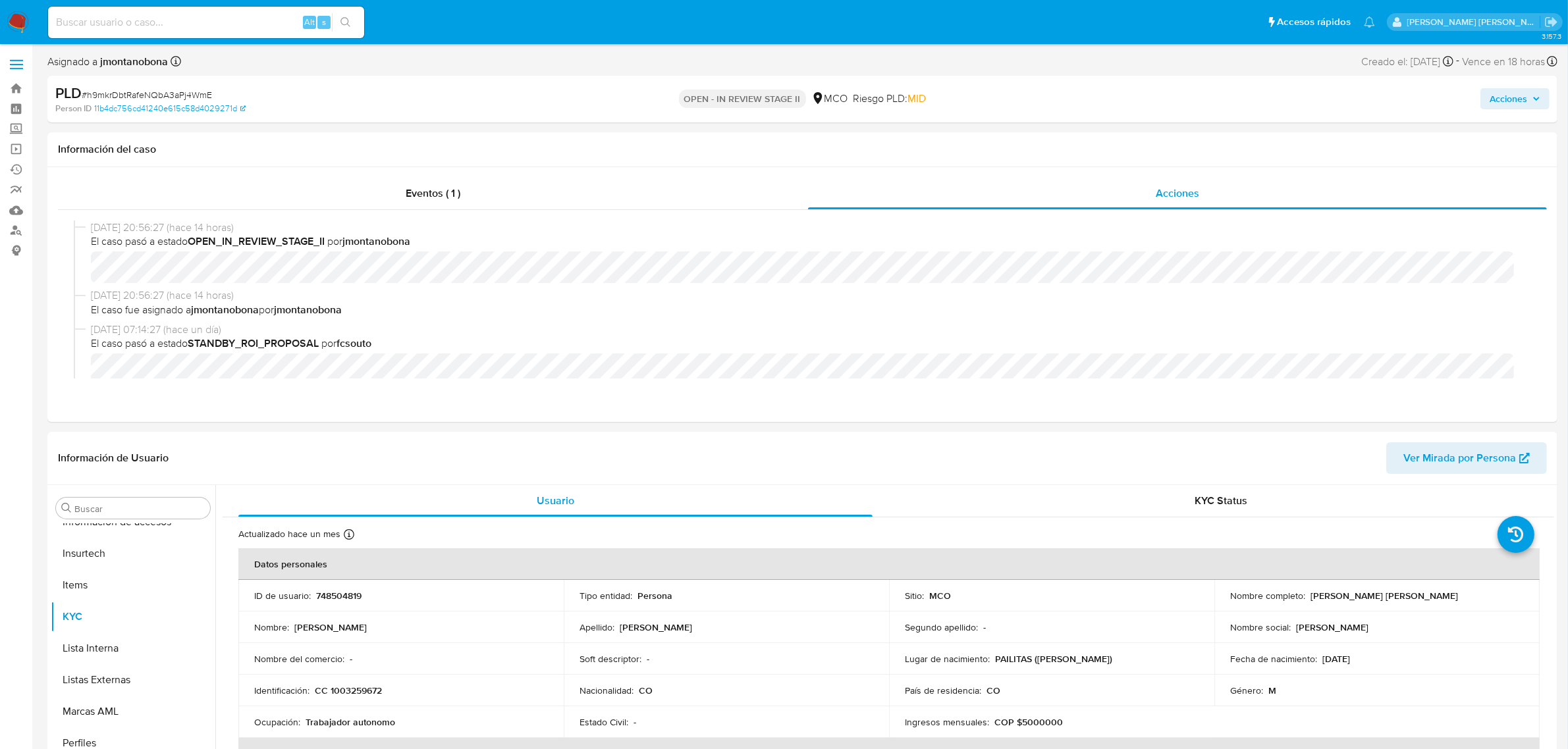
click at [1498, 97] on span "Acciones" at bounding box center [1508, 99] width 37 height 21
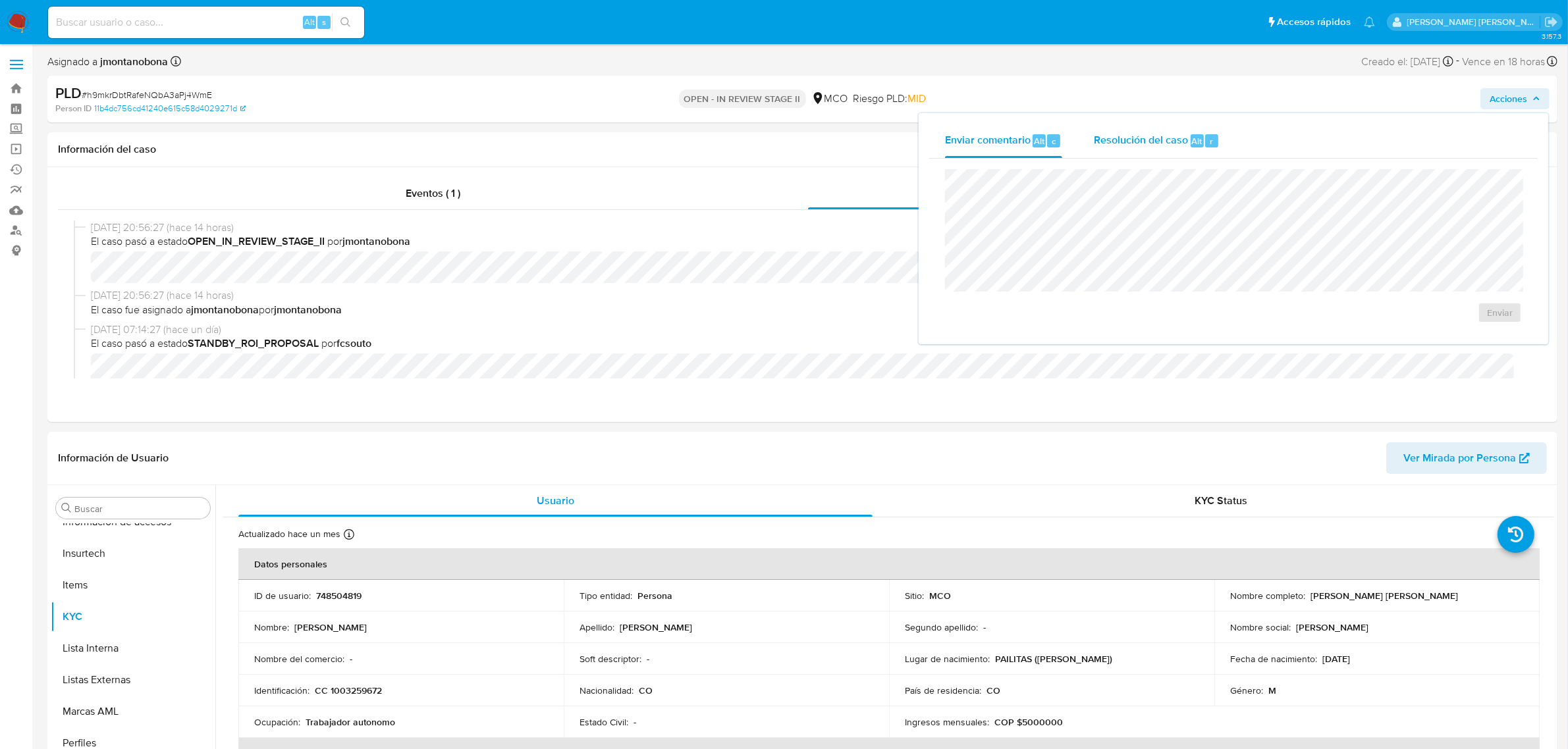
click at [1149, 148] on div "Resolución del caso Alt r" at bounding box center [1156, 141] width 126 height 34
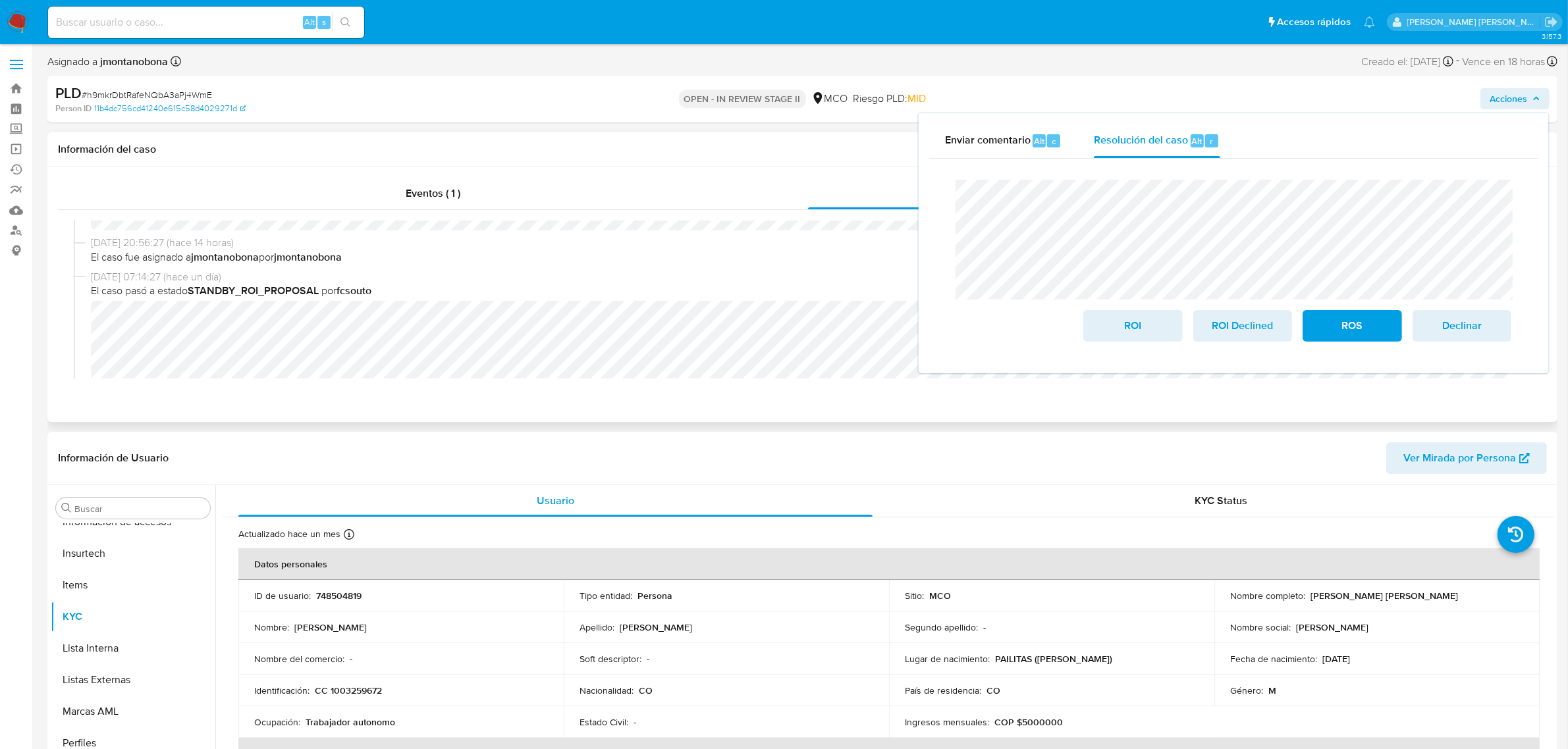
scroll to position [83, 0]
click at [1127, 324] on span "ROI" at bounding box center [1133, 326] width 65 height 29
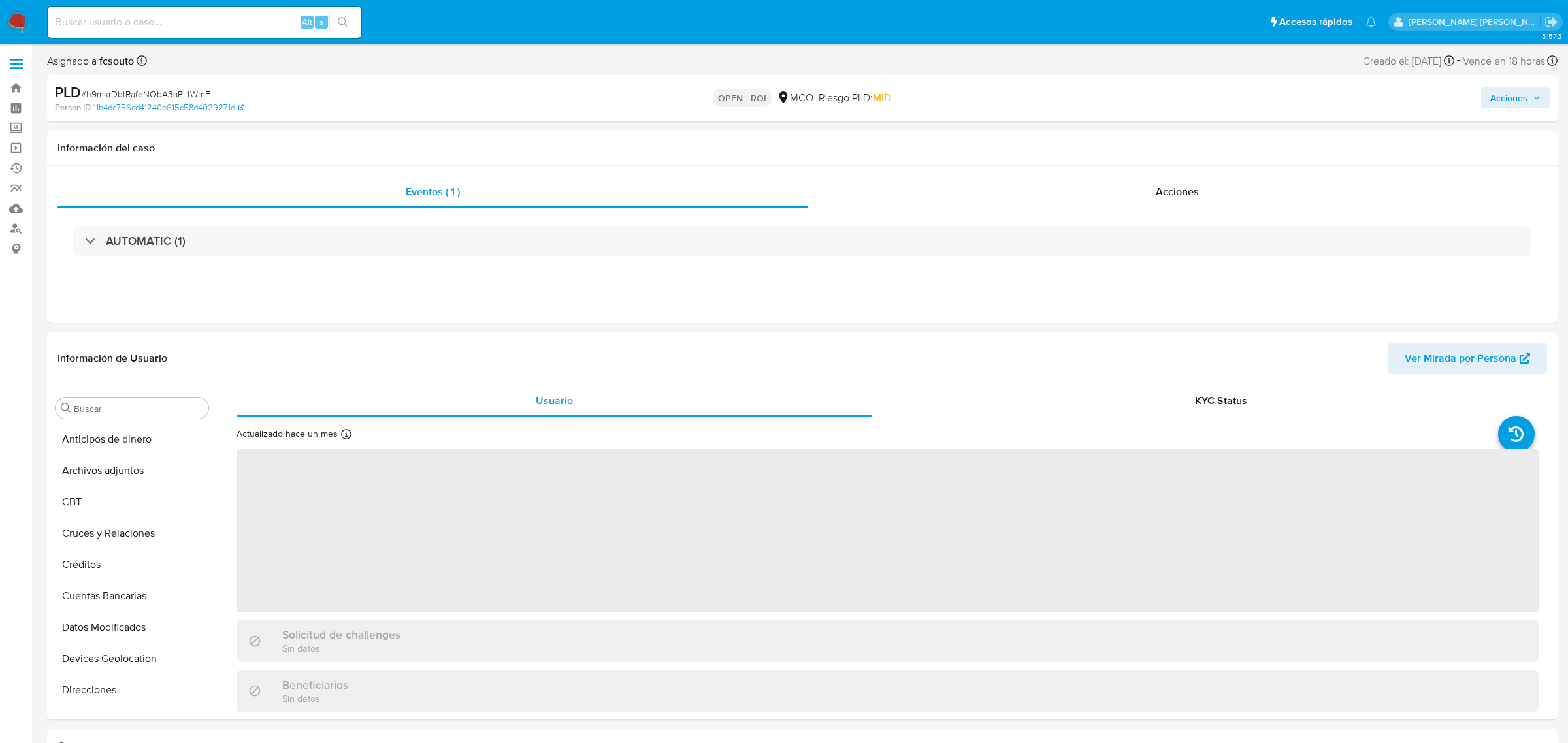
select select "10"
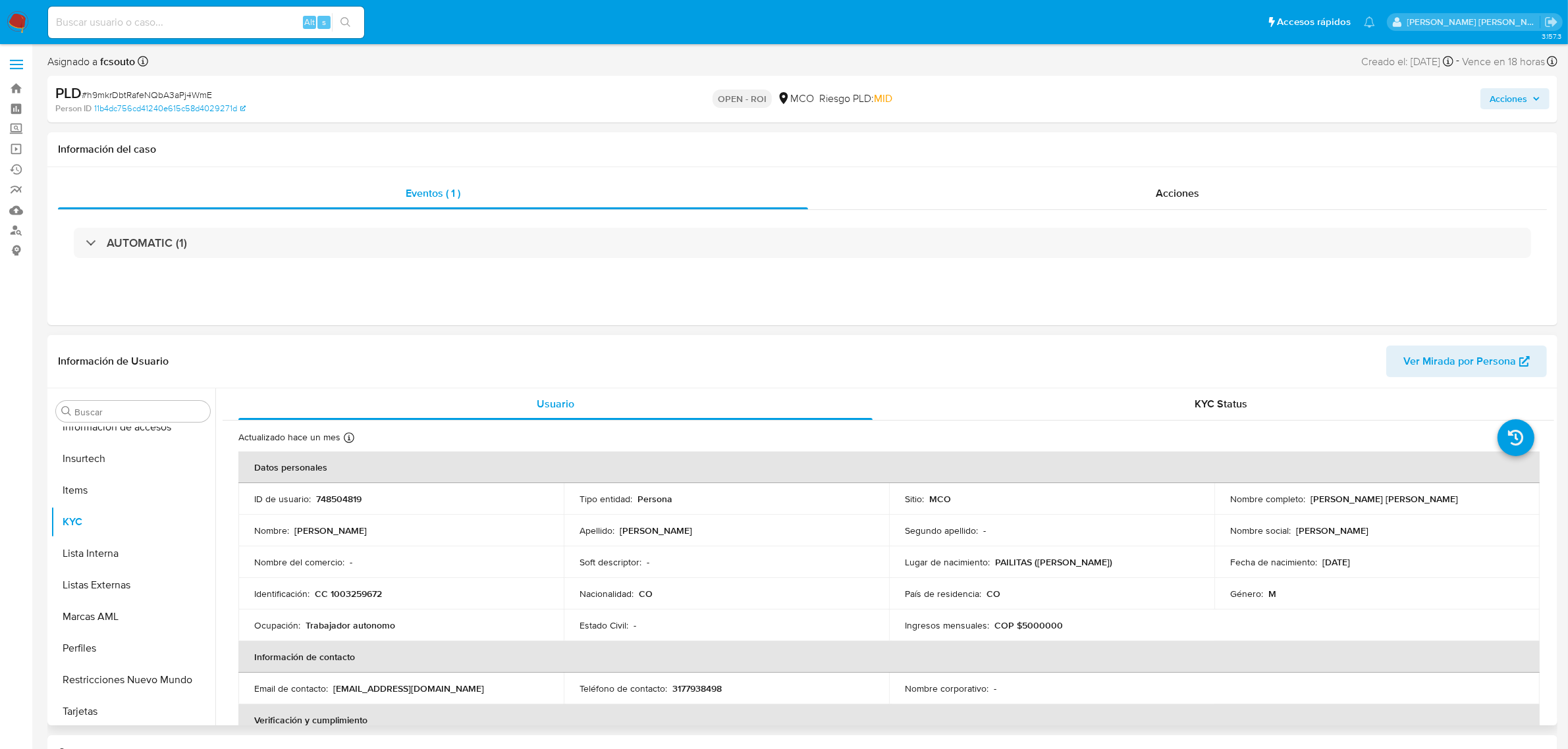
scroll to position [555, 0]
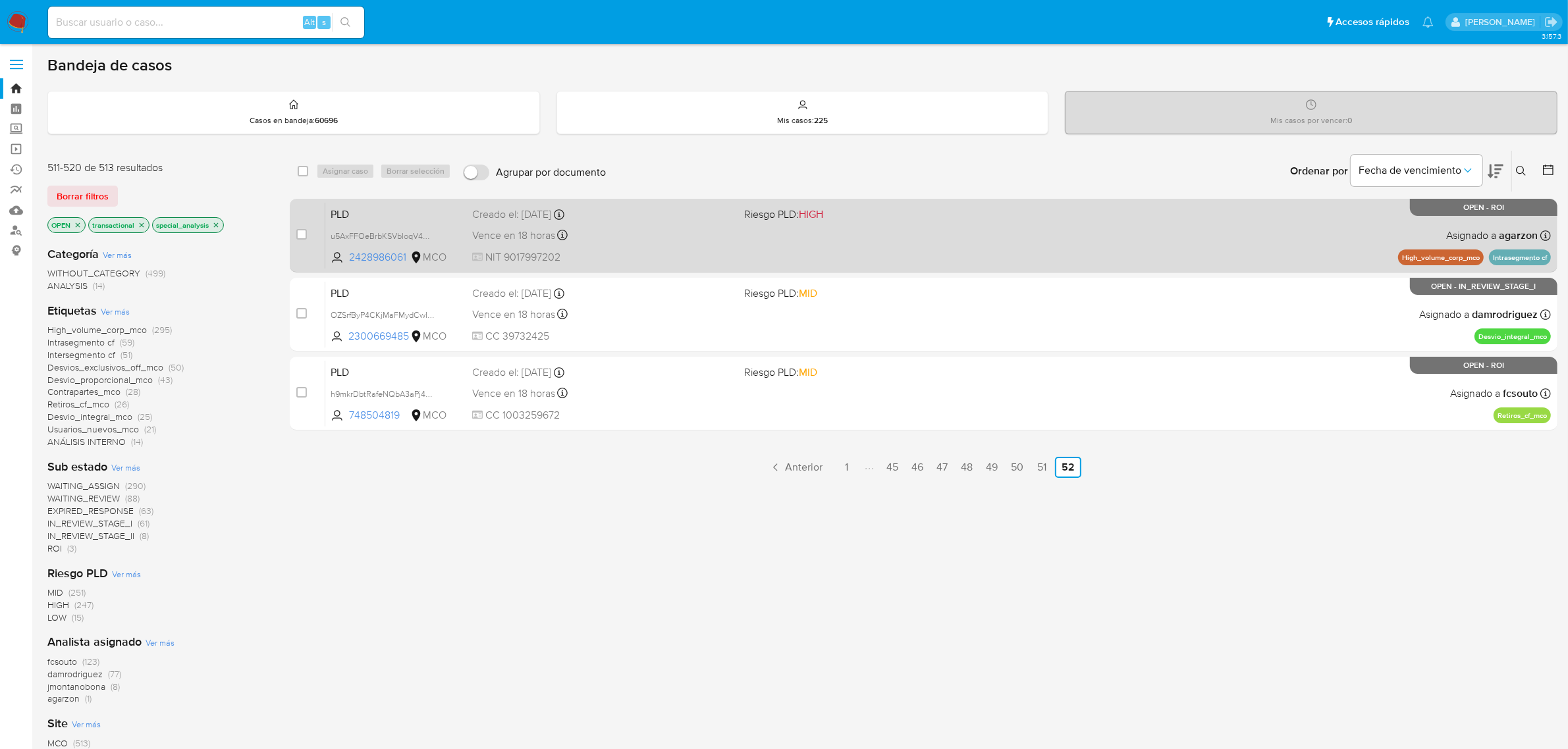
click at [671, 216] on div "Creado el: [DATE] Creado el: [DATE] 05:07:06" at bounding box center [602, 215] width 262 height 15
click at [300, 233] on input "checkbox" at bounding box center [301, 234] width 11 height 11
checkbox input "true"
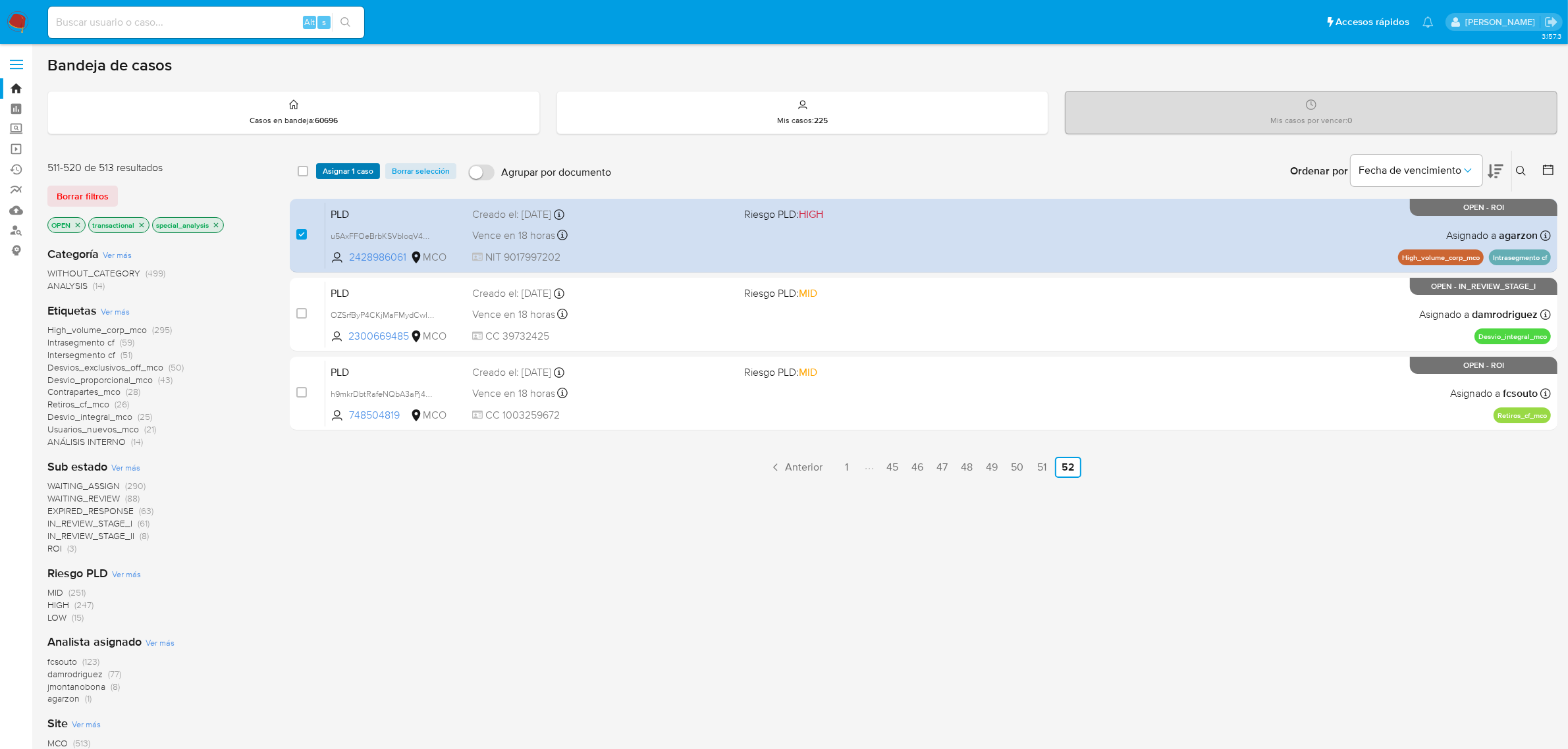
click at [347, 166] on span "Asignar 1 caso" at bounding box center [348, 171] width 51 height 13
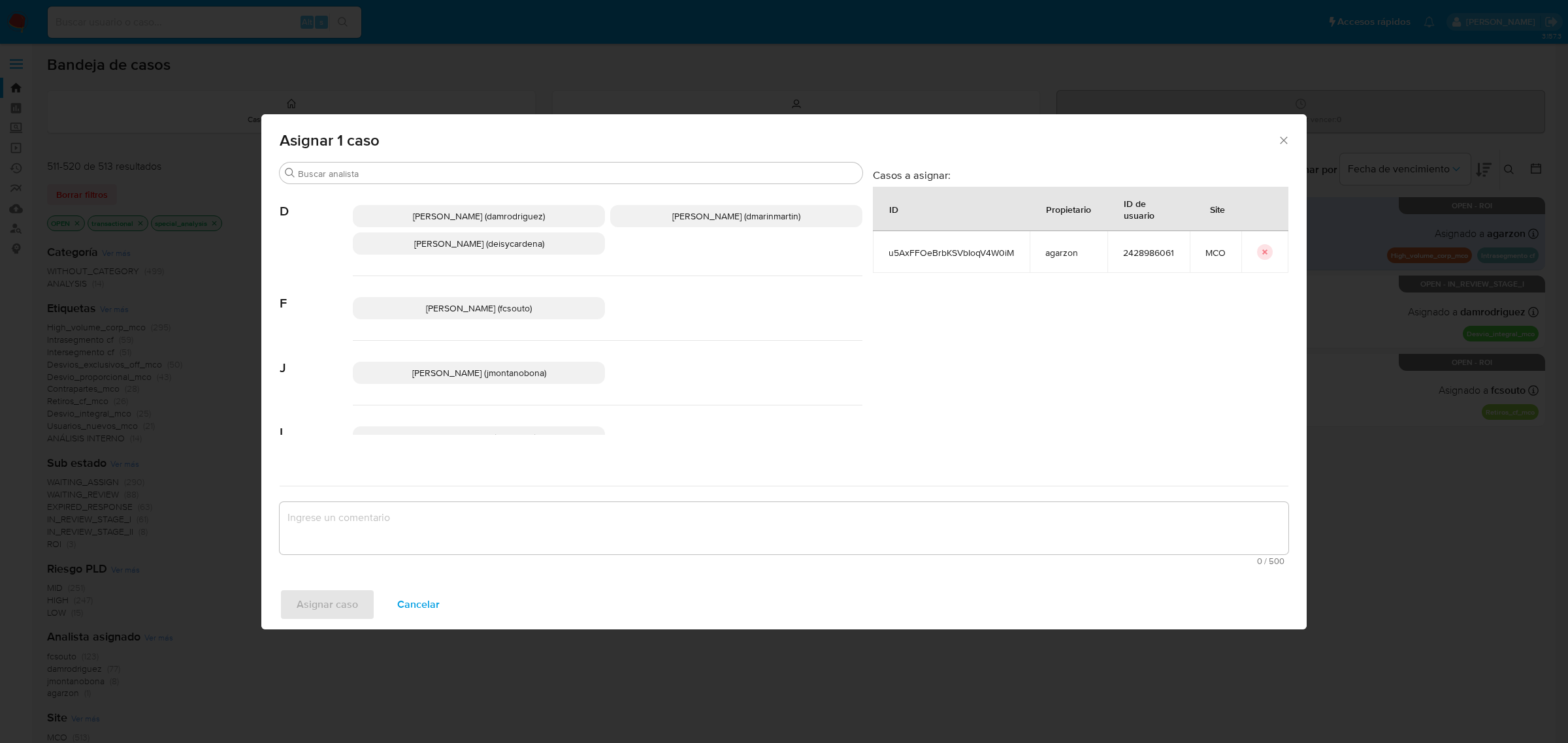
click at [487, 304] on span "[PERSON_NAME] (fcsouto)" at bounding box center [479, 308] width 106 height 13
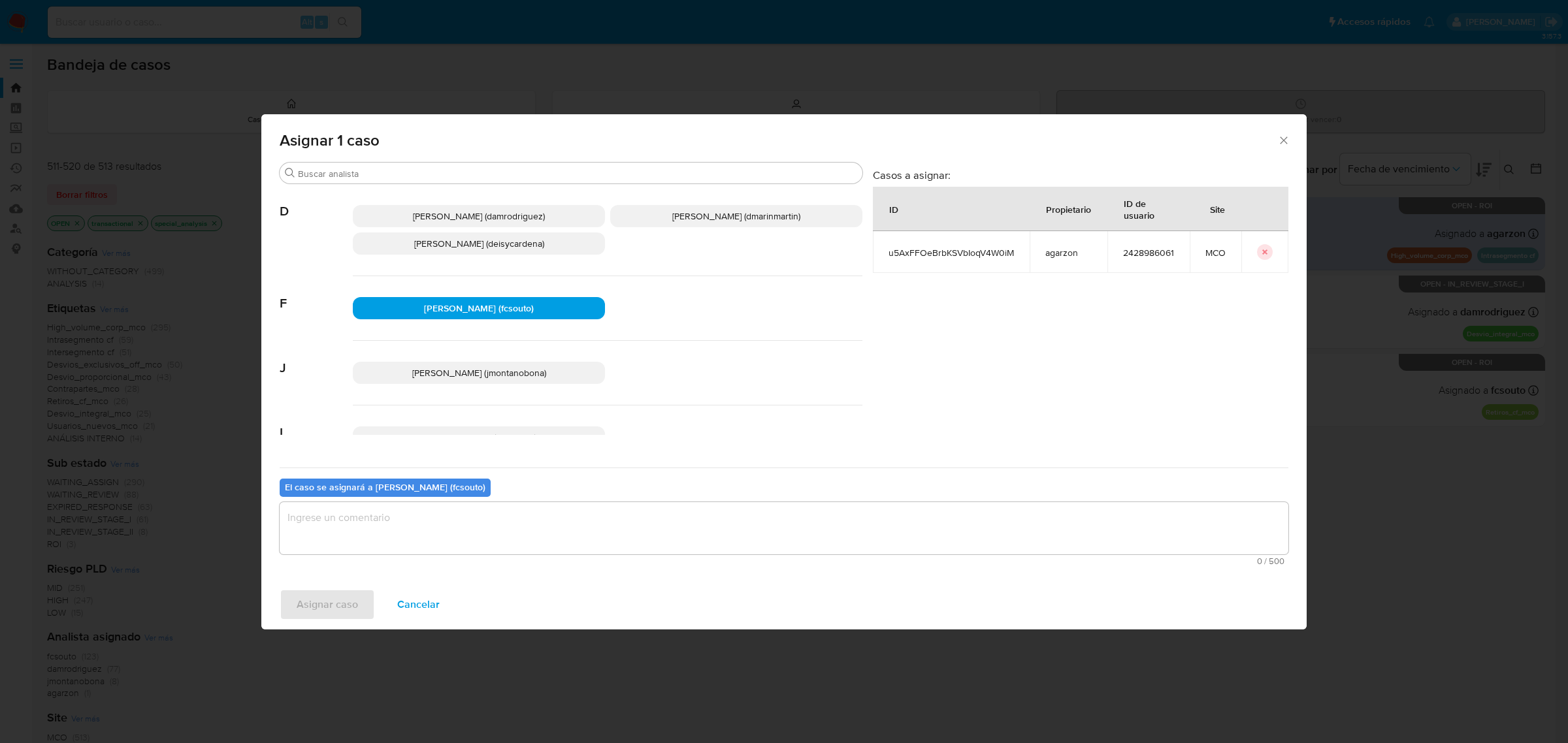
click at [389, 539] on textarea "assign-modal" at bounding box center [784, 528] width 1009 height 52
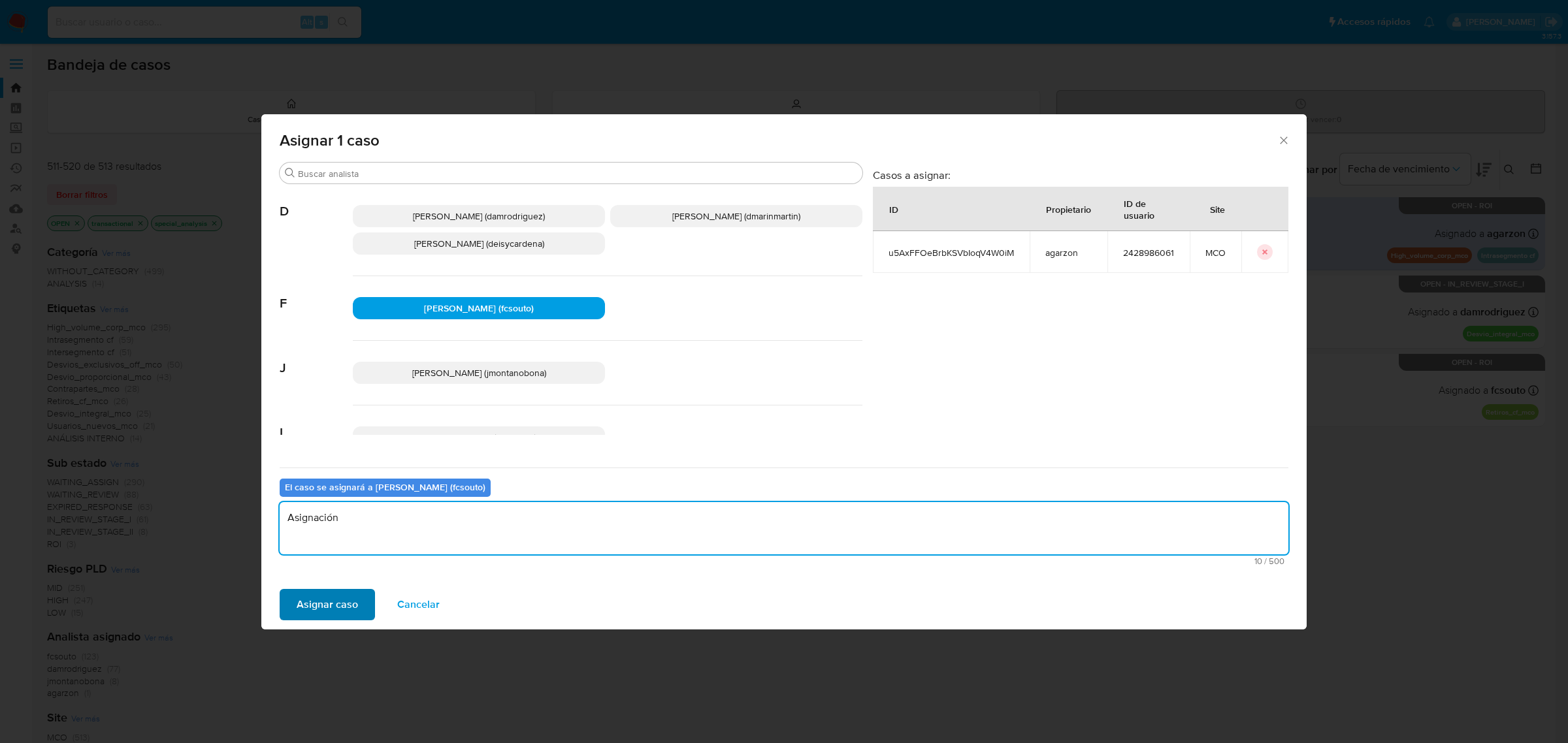
type textarea "Asignación"
click at [337, 610] on span "Asignar caso" at bounding box center [327, 605] width 61 height 29
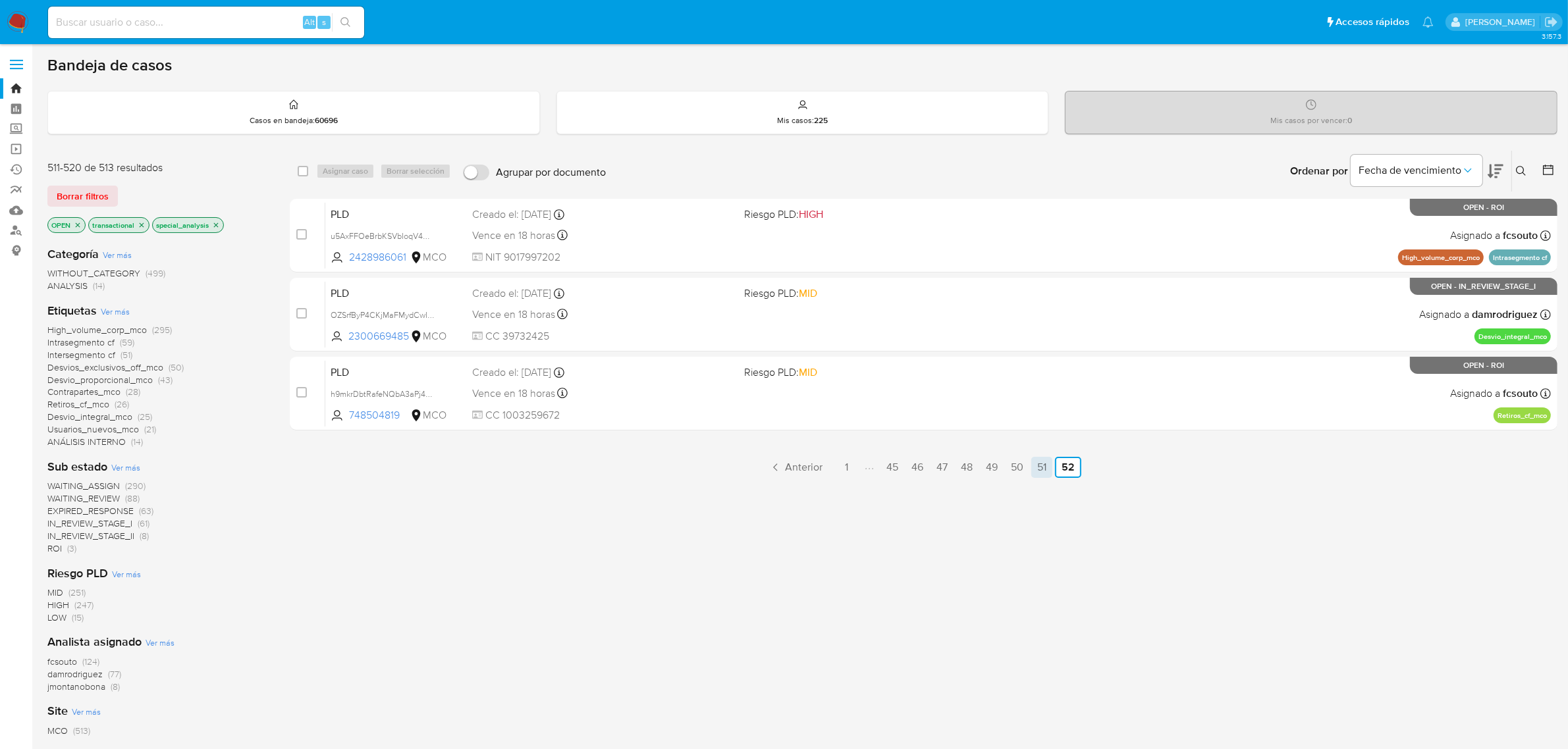
click at [1044, 464] on link "51" at bounding box center [1042, 468] width 21 height 21
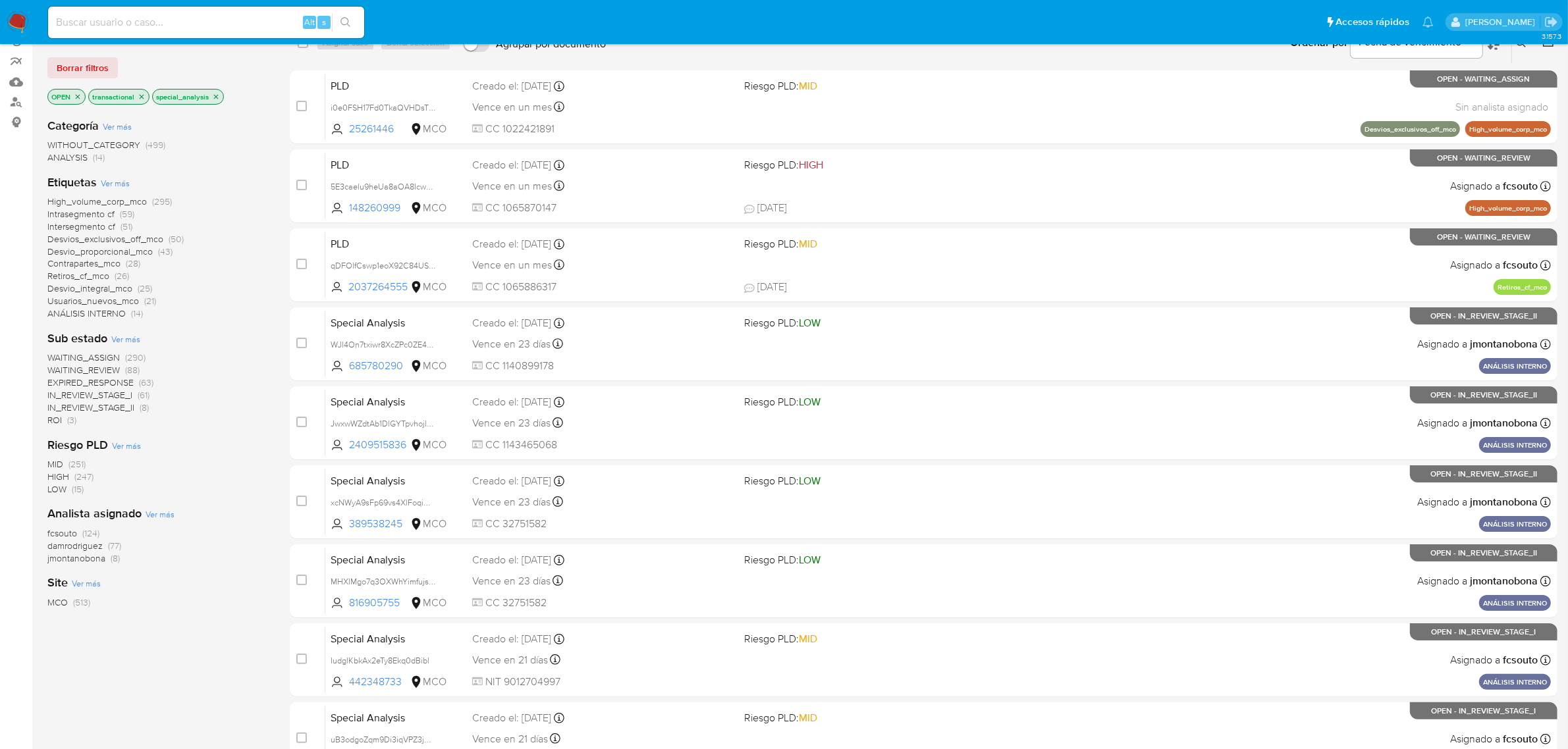
scroll to position [289, 0]
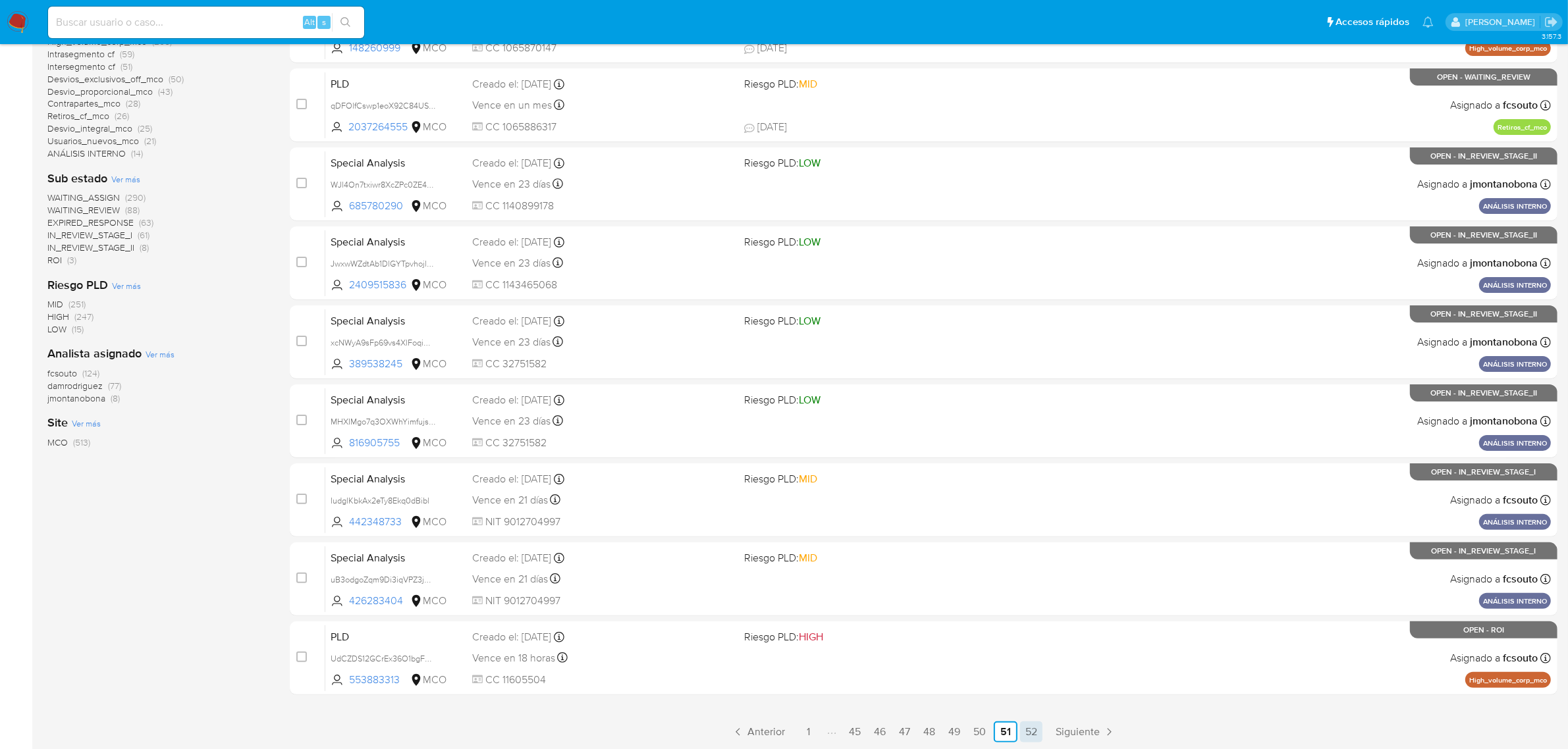
click at [1028, 728] on link "52" at bounding box center [1031, 732] width 23 height 21
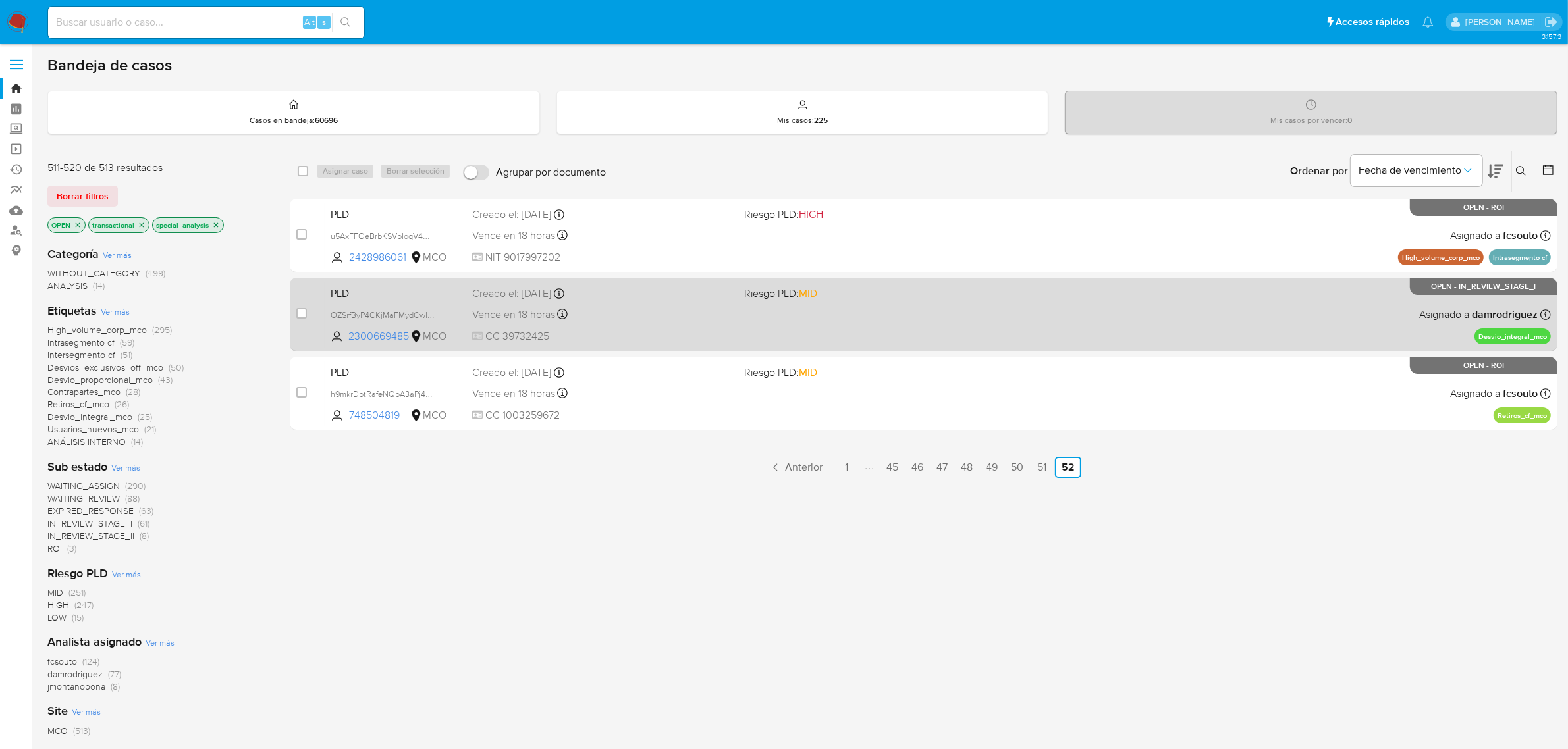
click at [430, 282] on div "PLD OZSrfByP4CKjMaFMydCwIypm 2300669485 MCO Riesgo PLD: MID Creado el: [DATE] C…" at bounding box center [937, 315] width 1225 height 66
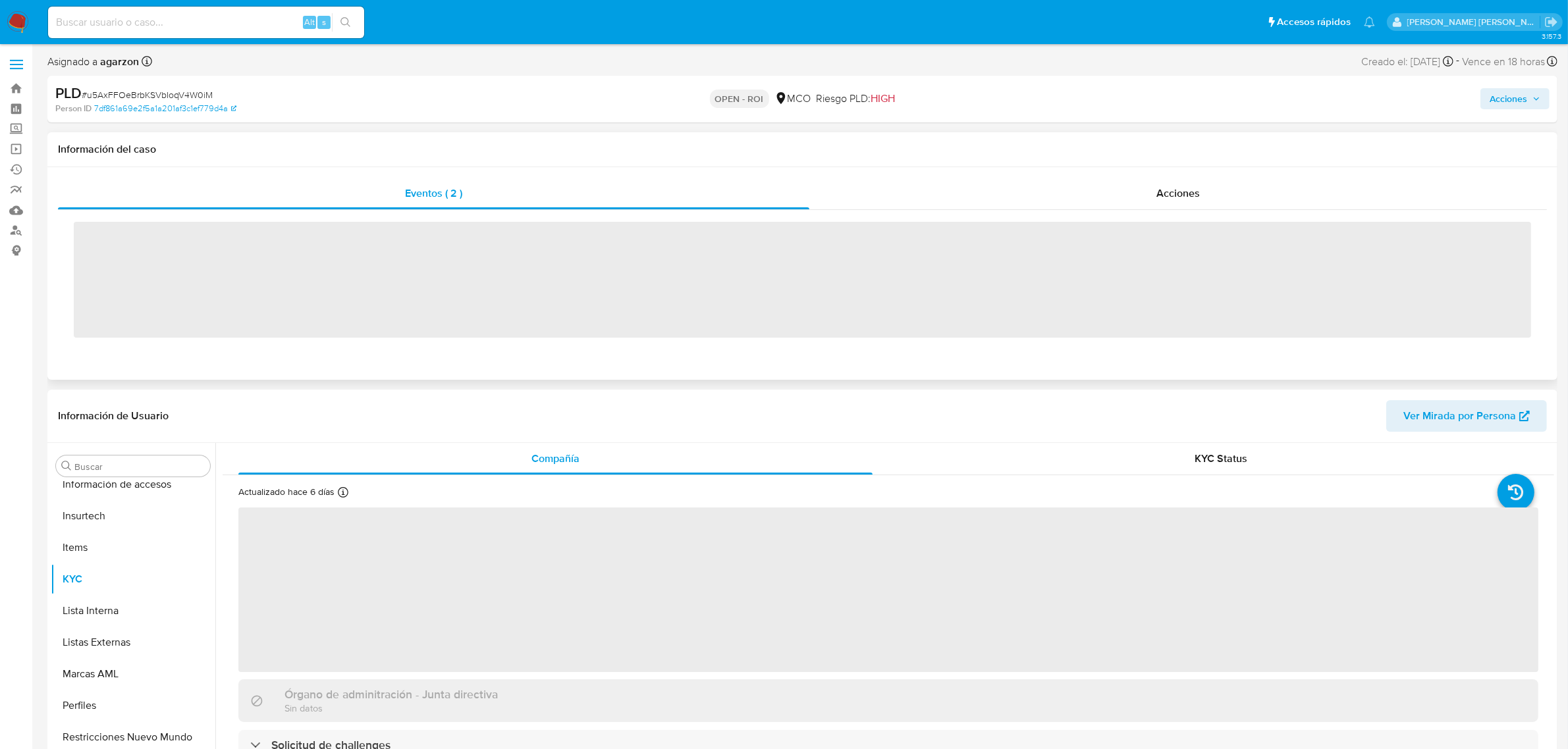
scroll to position [555, 0]
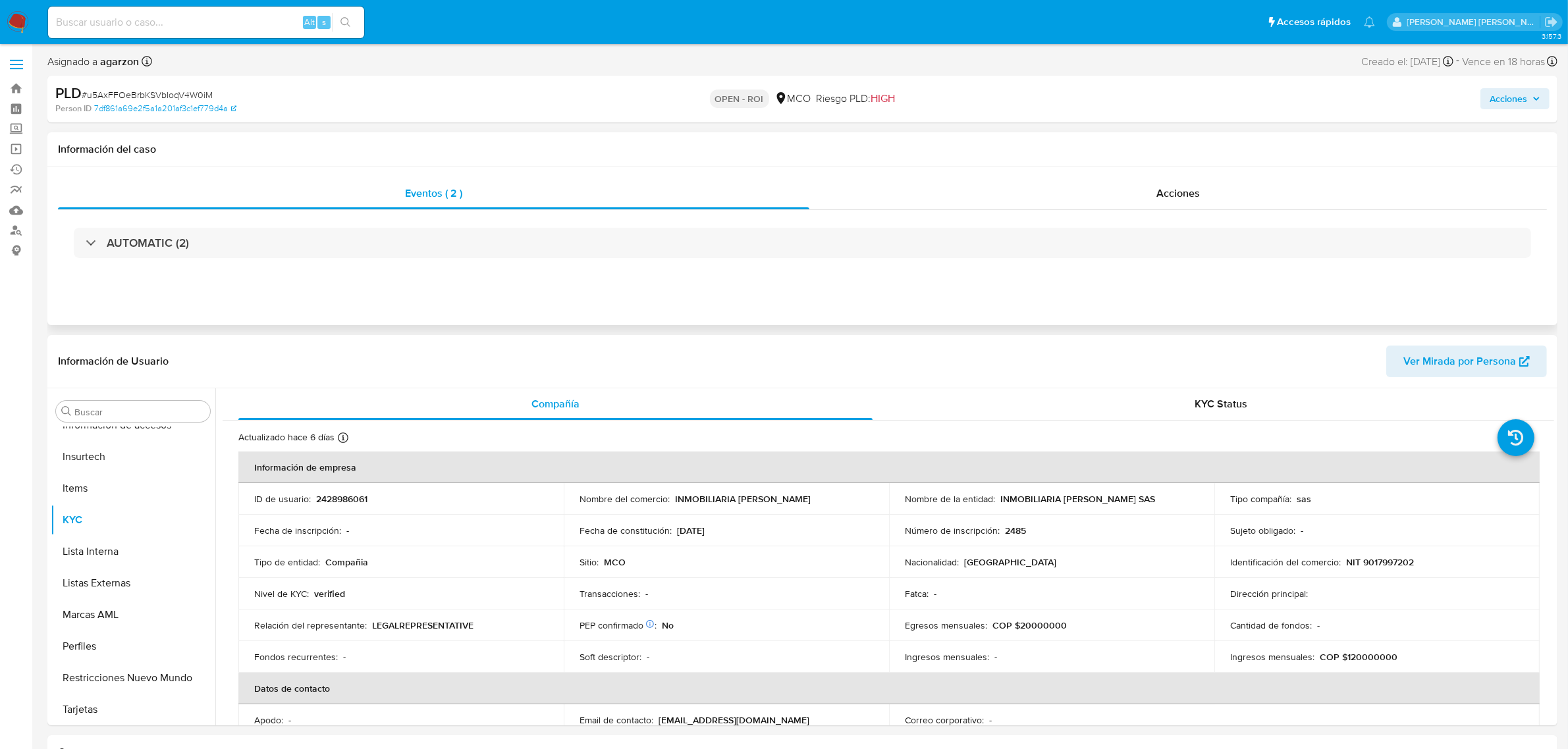
select select "10"
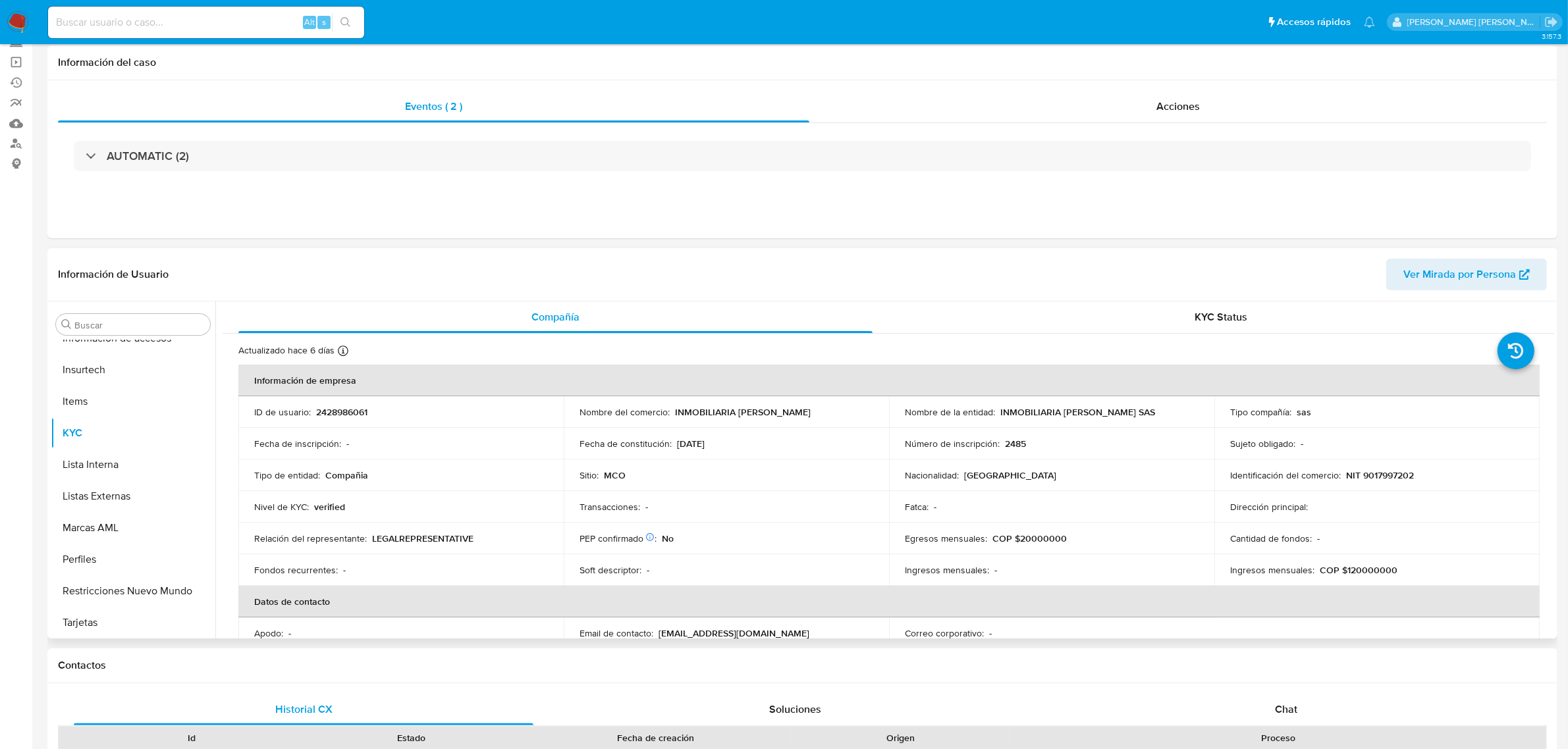
scroll to position [0, 0]
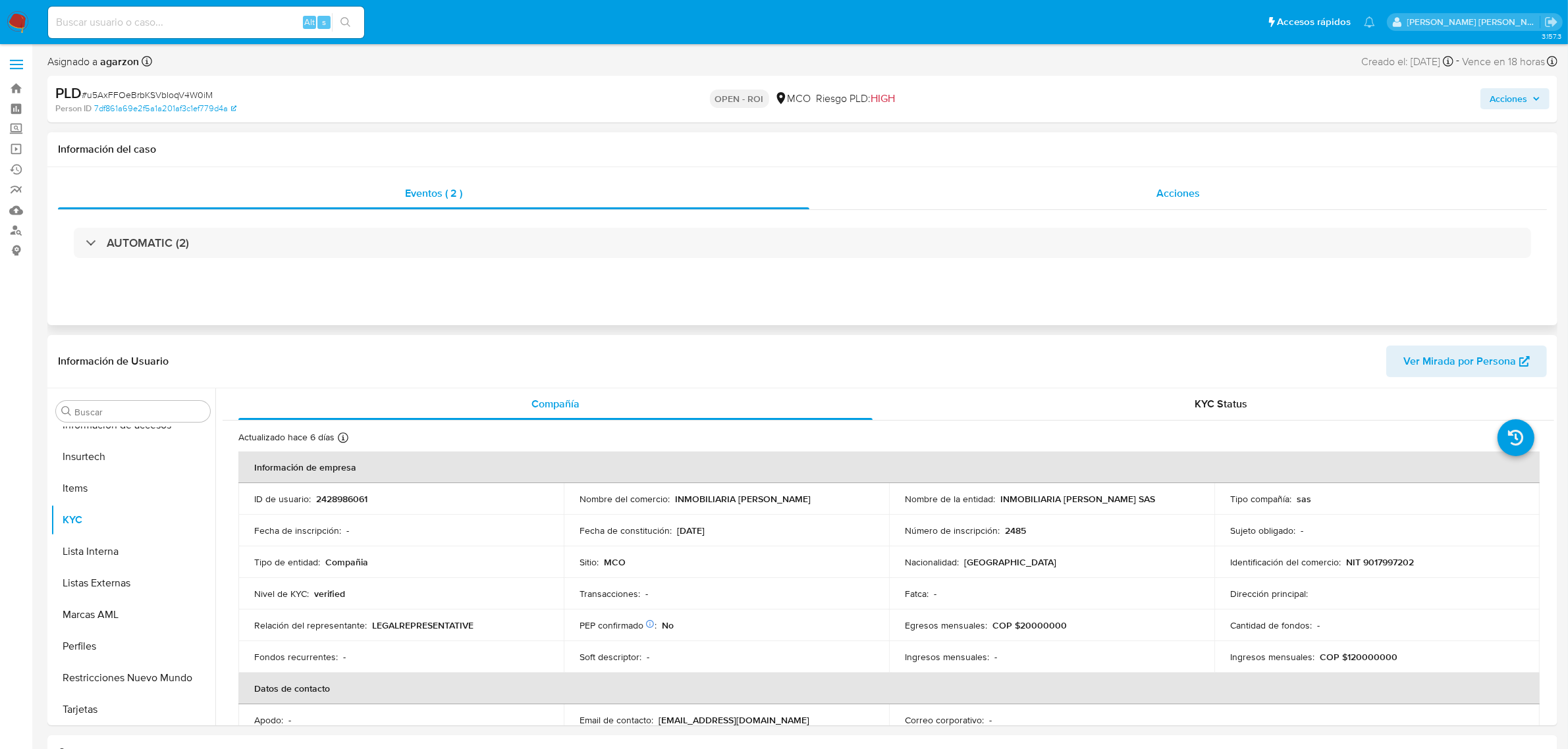
click at [1154, 189] on div "Acciones" at bounding box center [1178, 193] width 738 height 32
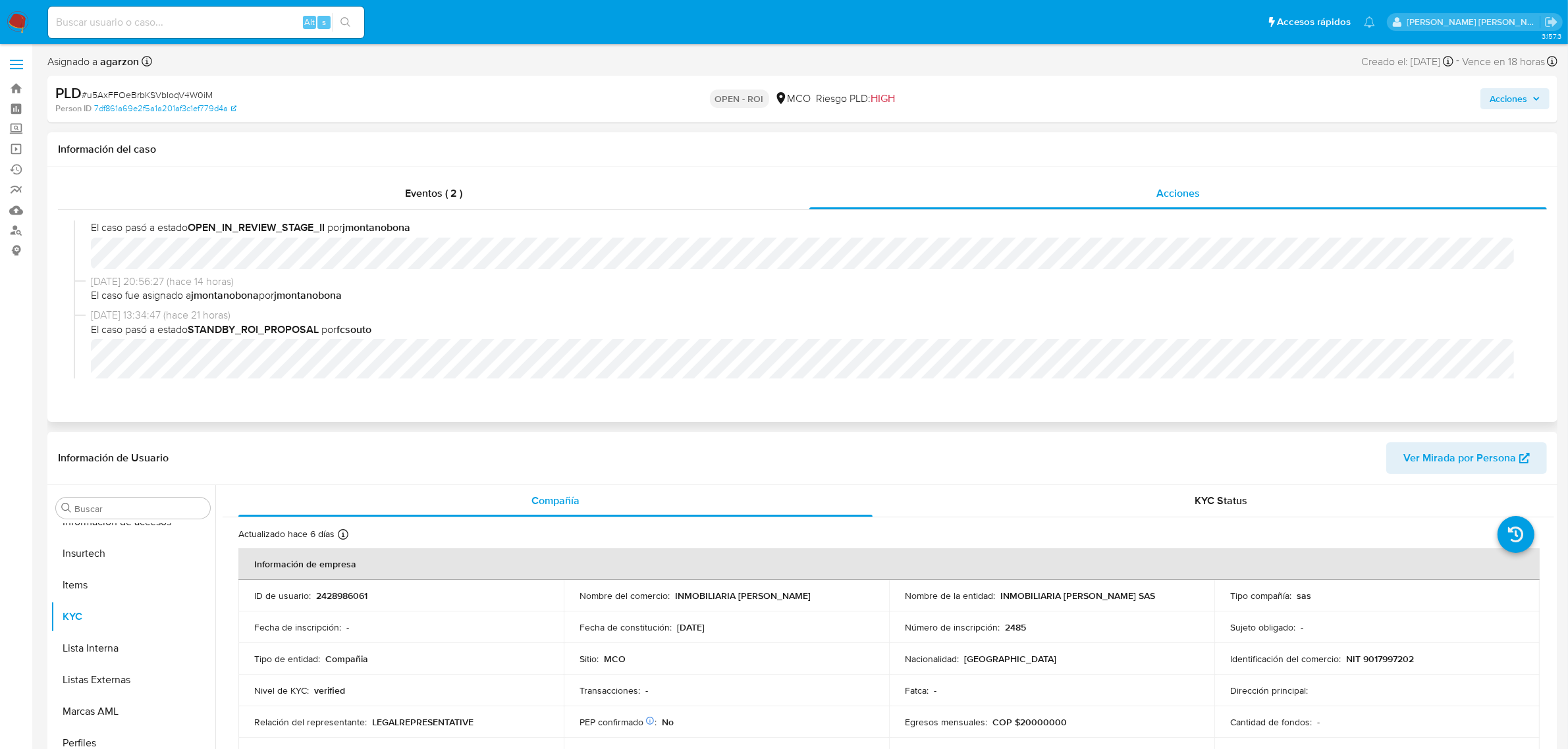
scroll to position [165, 0]
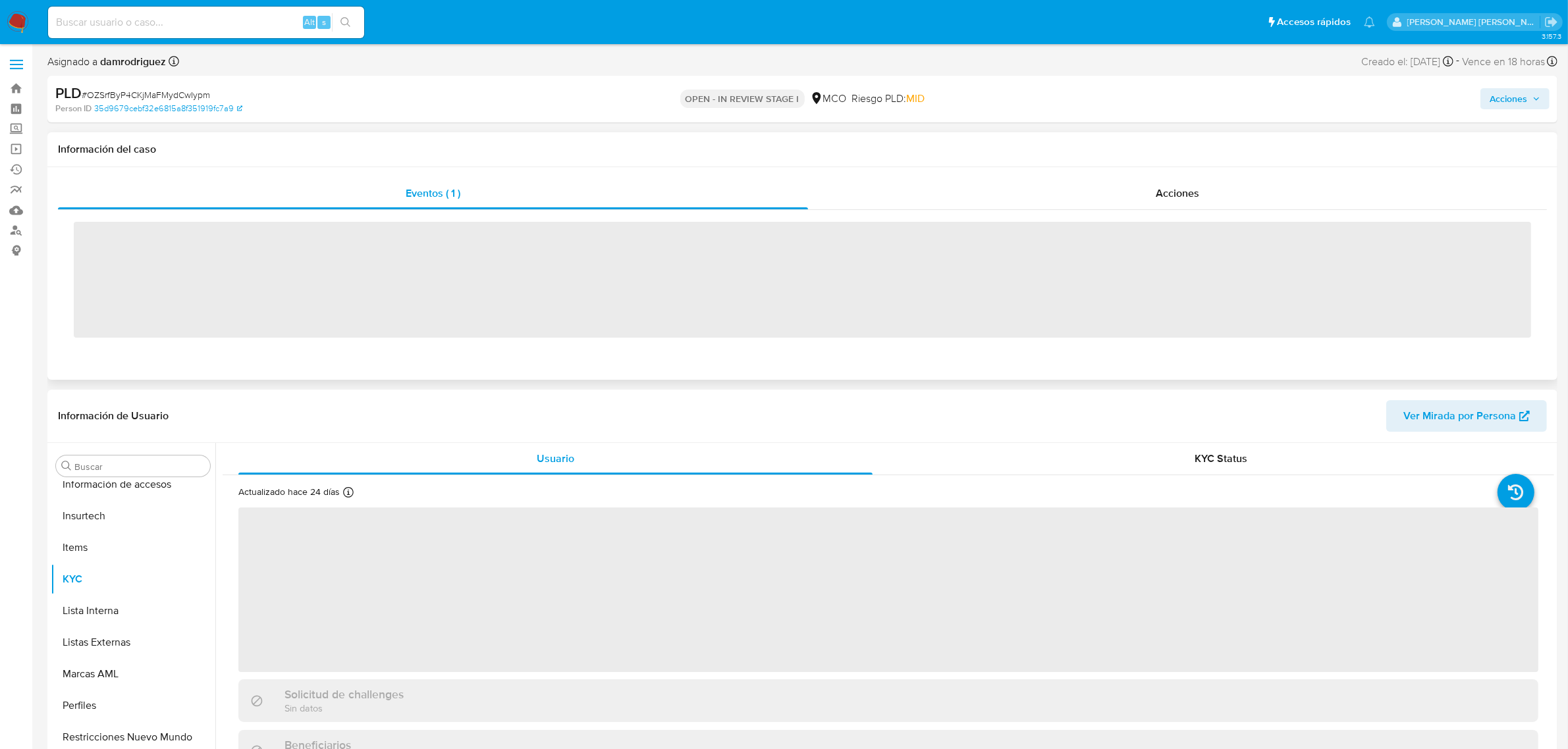
scroll to position [555, 0]
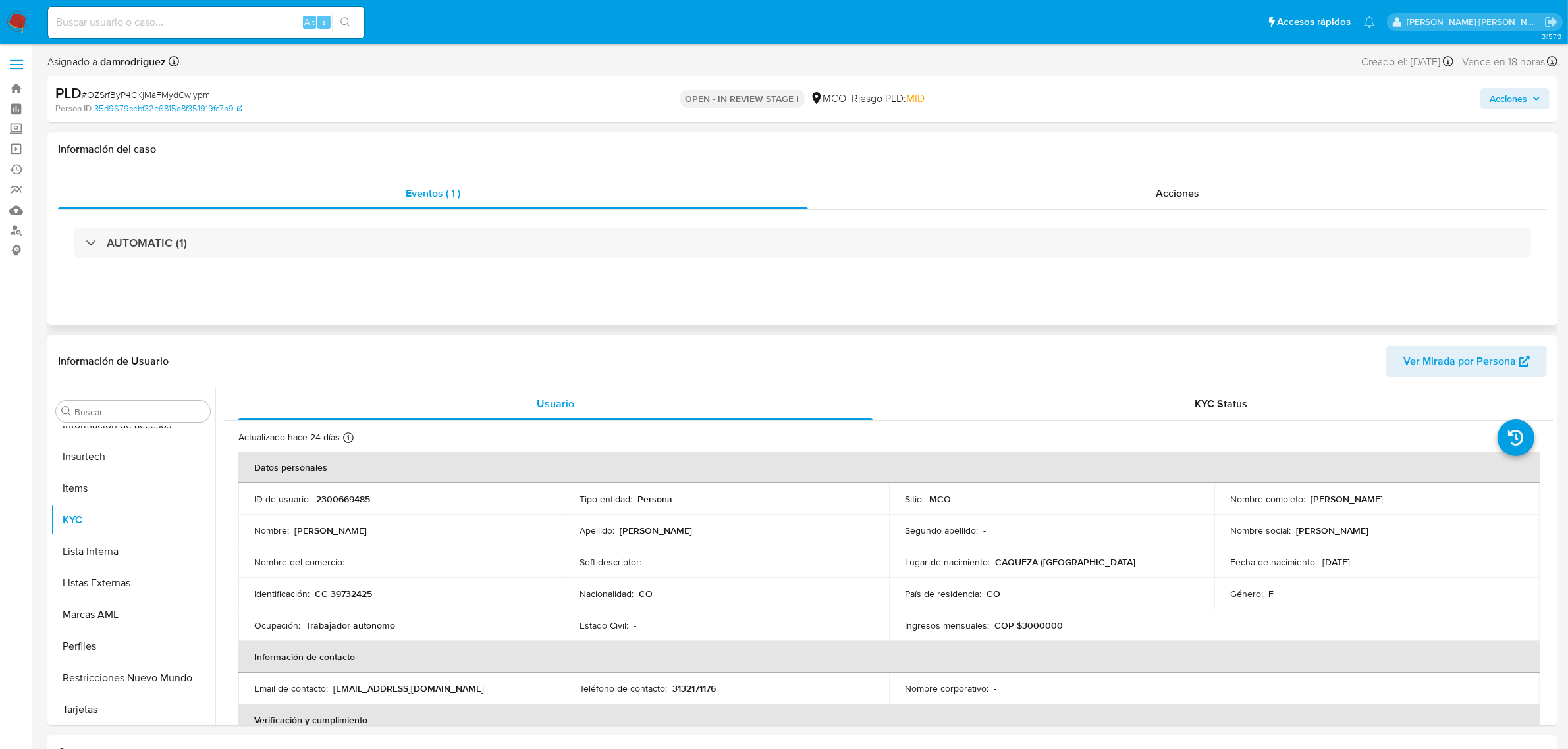
select select "10"
click at [17, 58] on label at bounding box center [16, 65] width 33 height 28
click at [0, 0] on input "checkbox" at bounding box center [0, 0] width 0 height 0
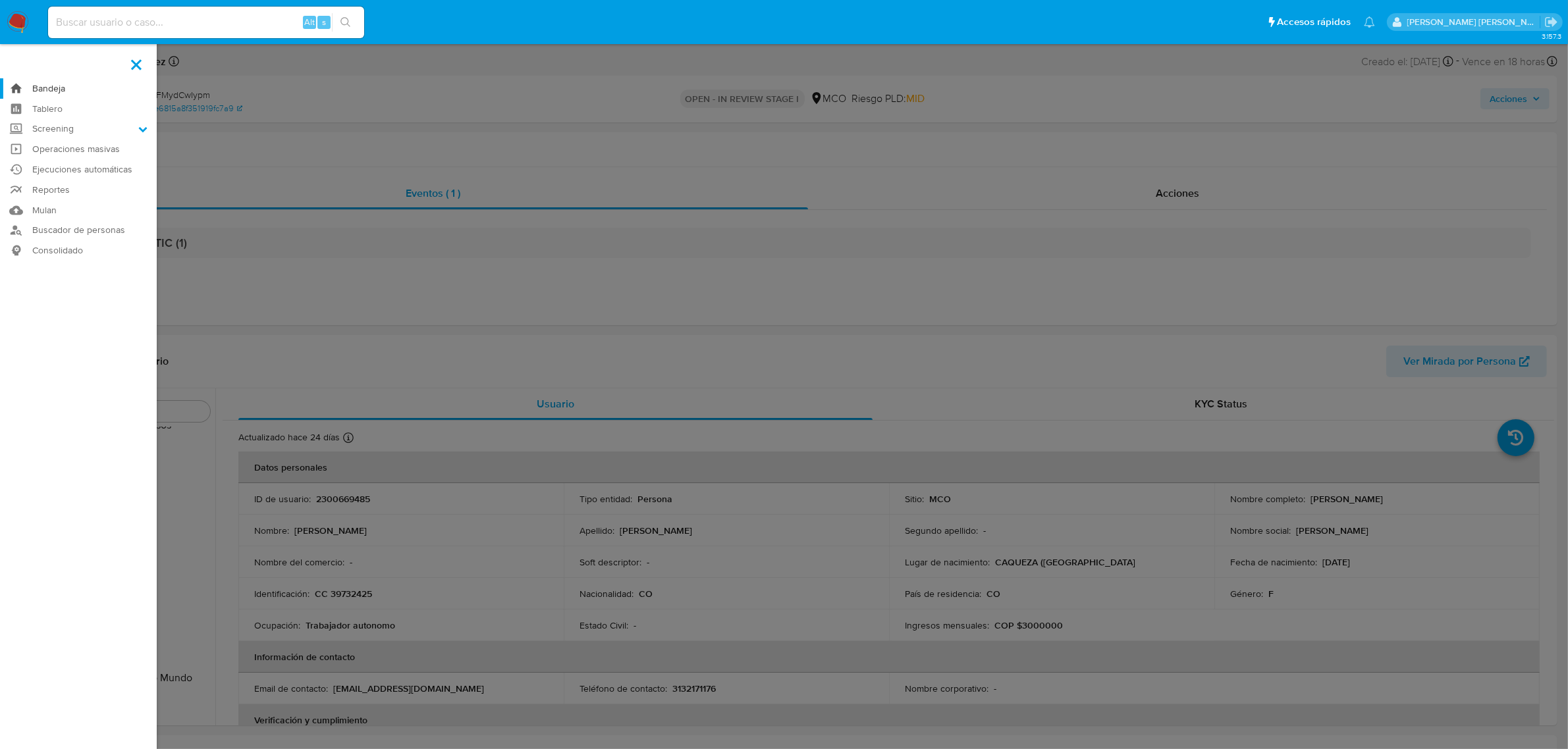
click at [71, 83] on link "Bandeja" at bounding box center [78, 88] width 156 height 20
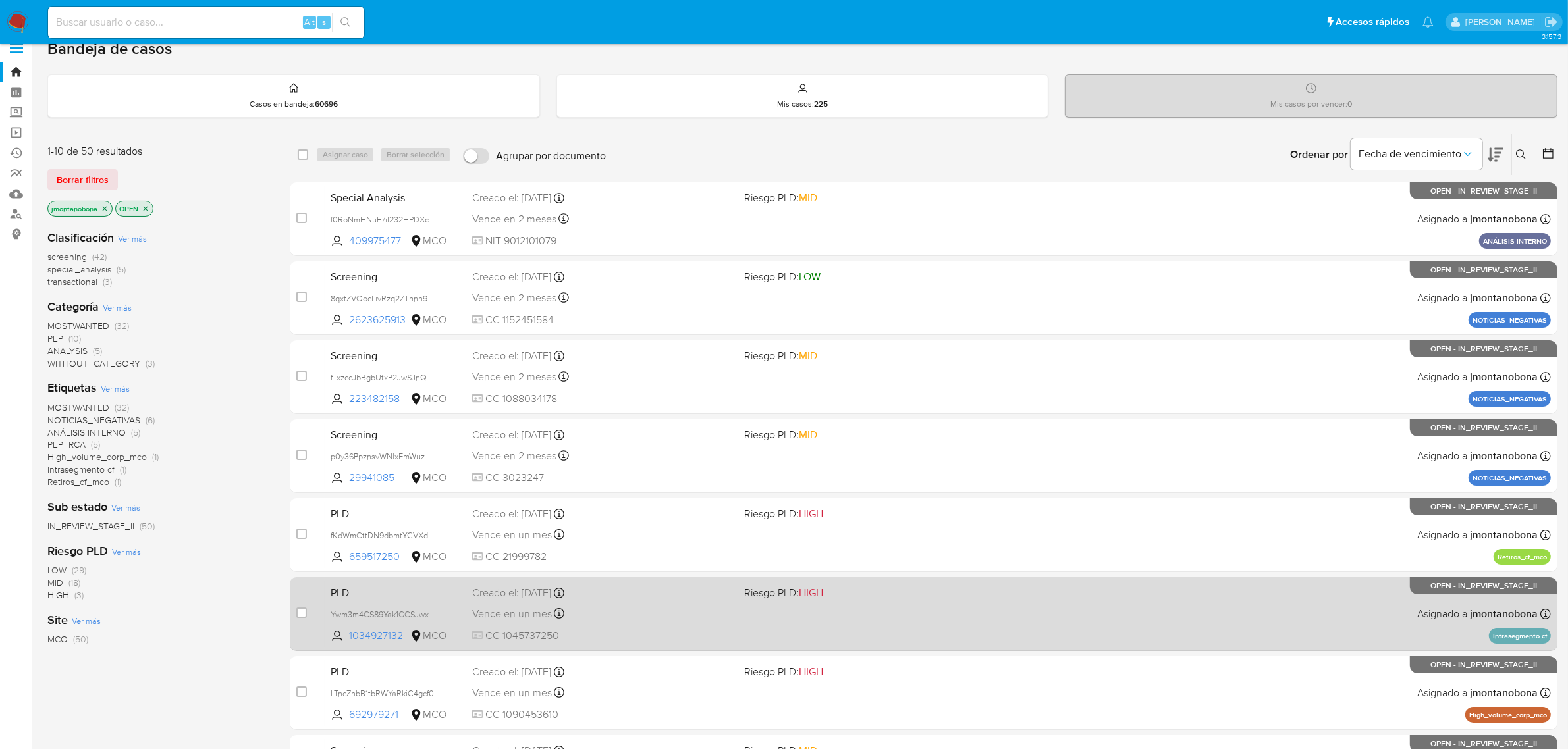
scroll to position [289, 0]
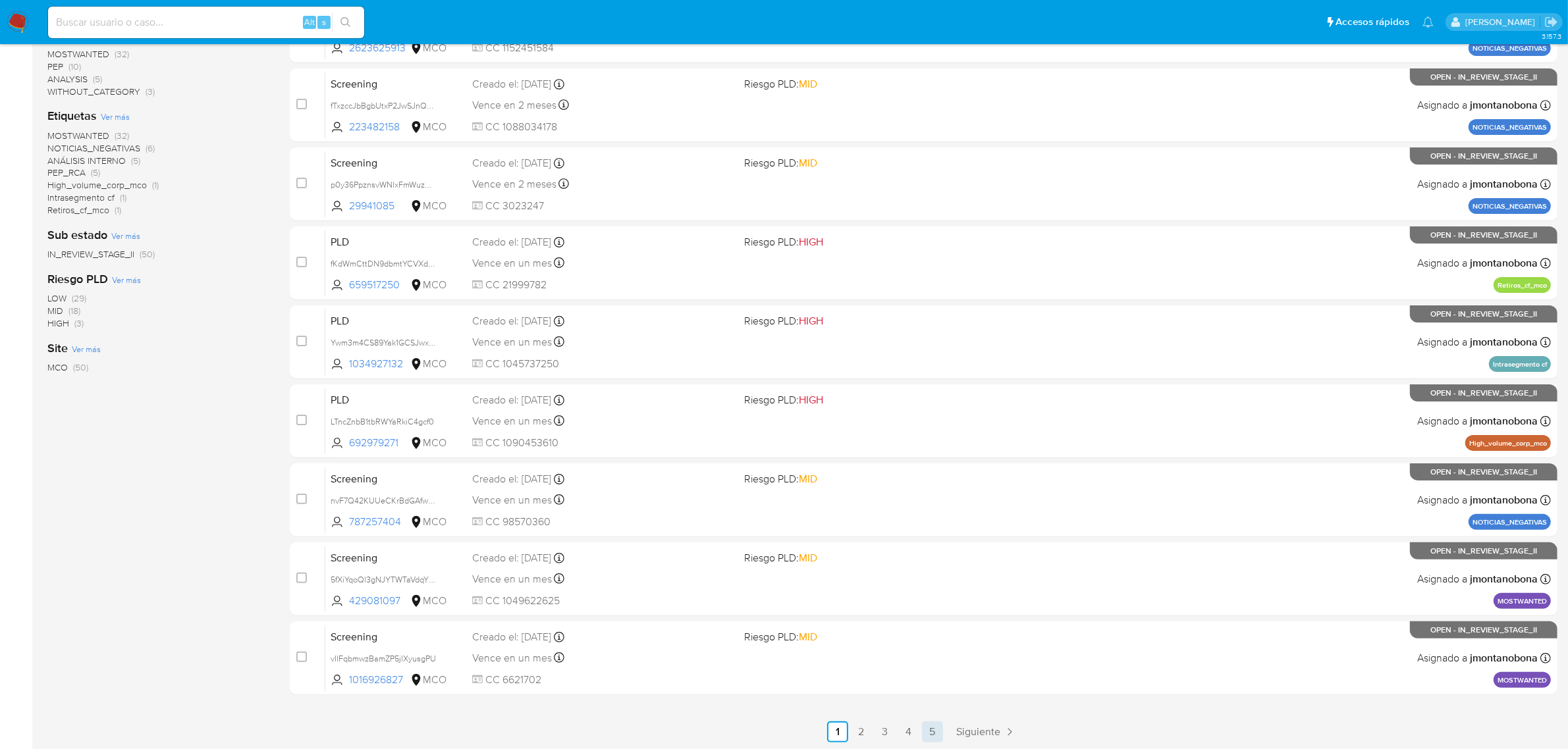
click at [936, 729] on link "5" at bounding box center [932, 732] width 21 height 21
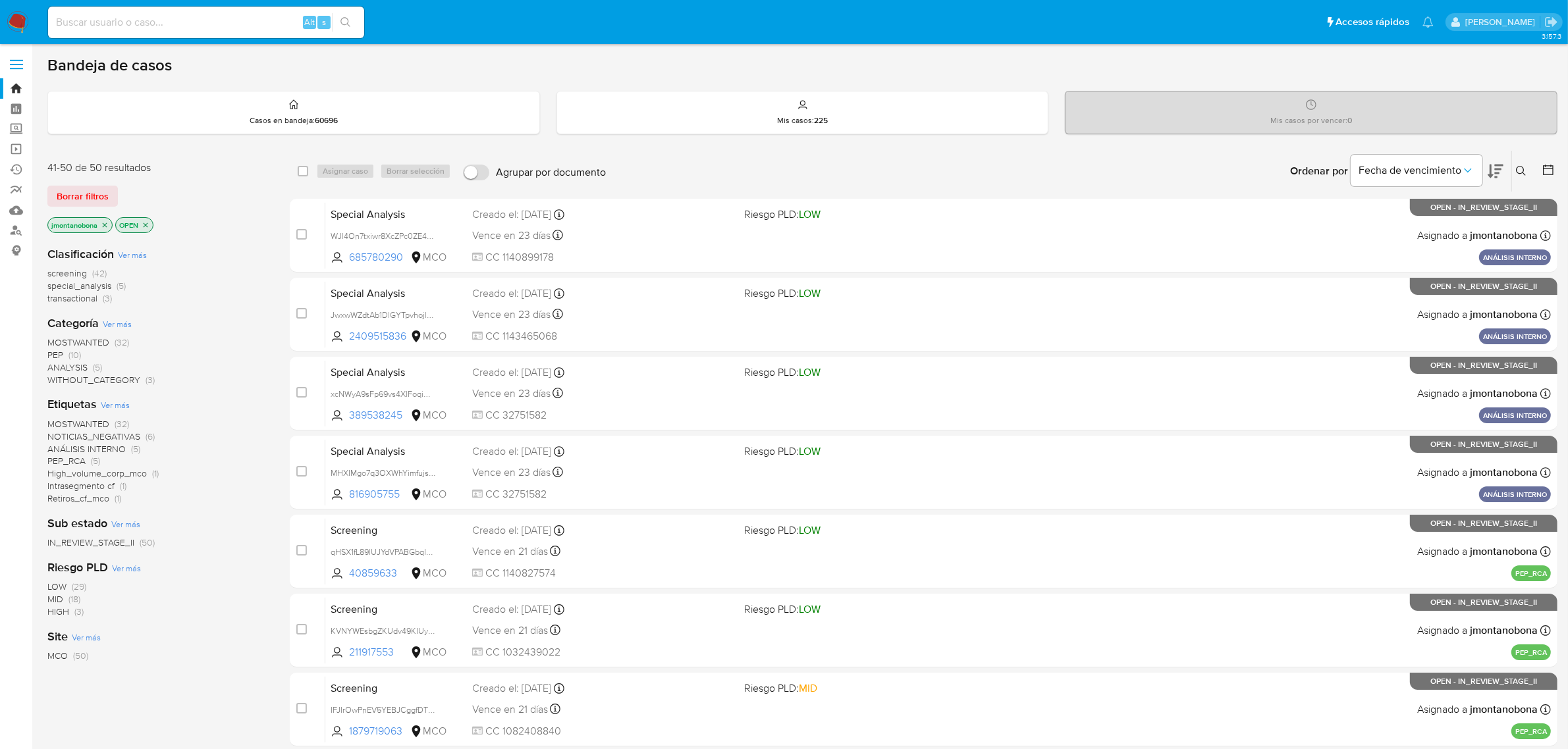
click at [106, 222] on icon "close-filter" at bounding box center [105, 225] width 8 height 8
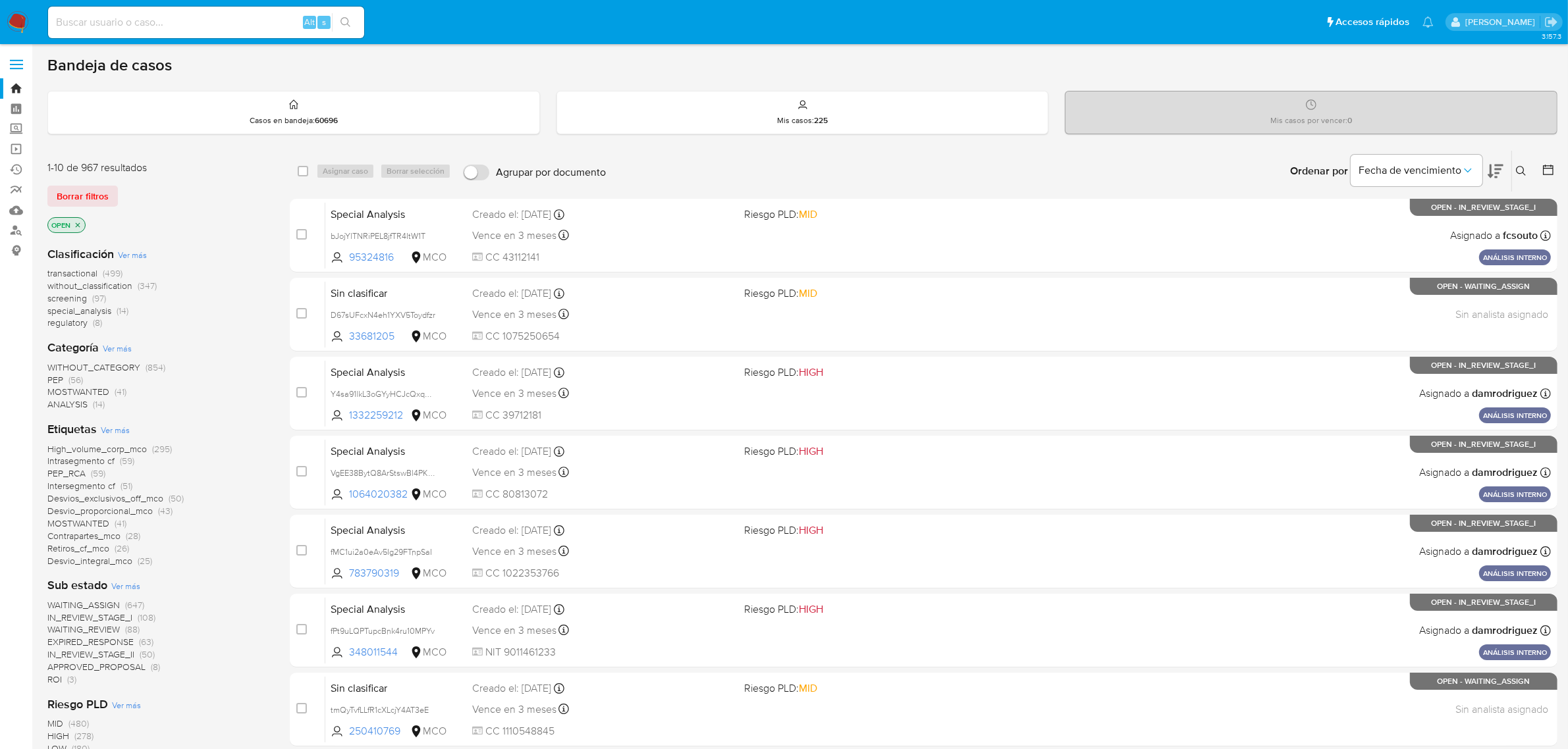
click at [80, 221] on icon "close-filter" at bounding box center [78, 225] width 8 height 8
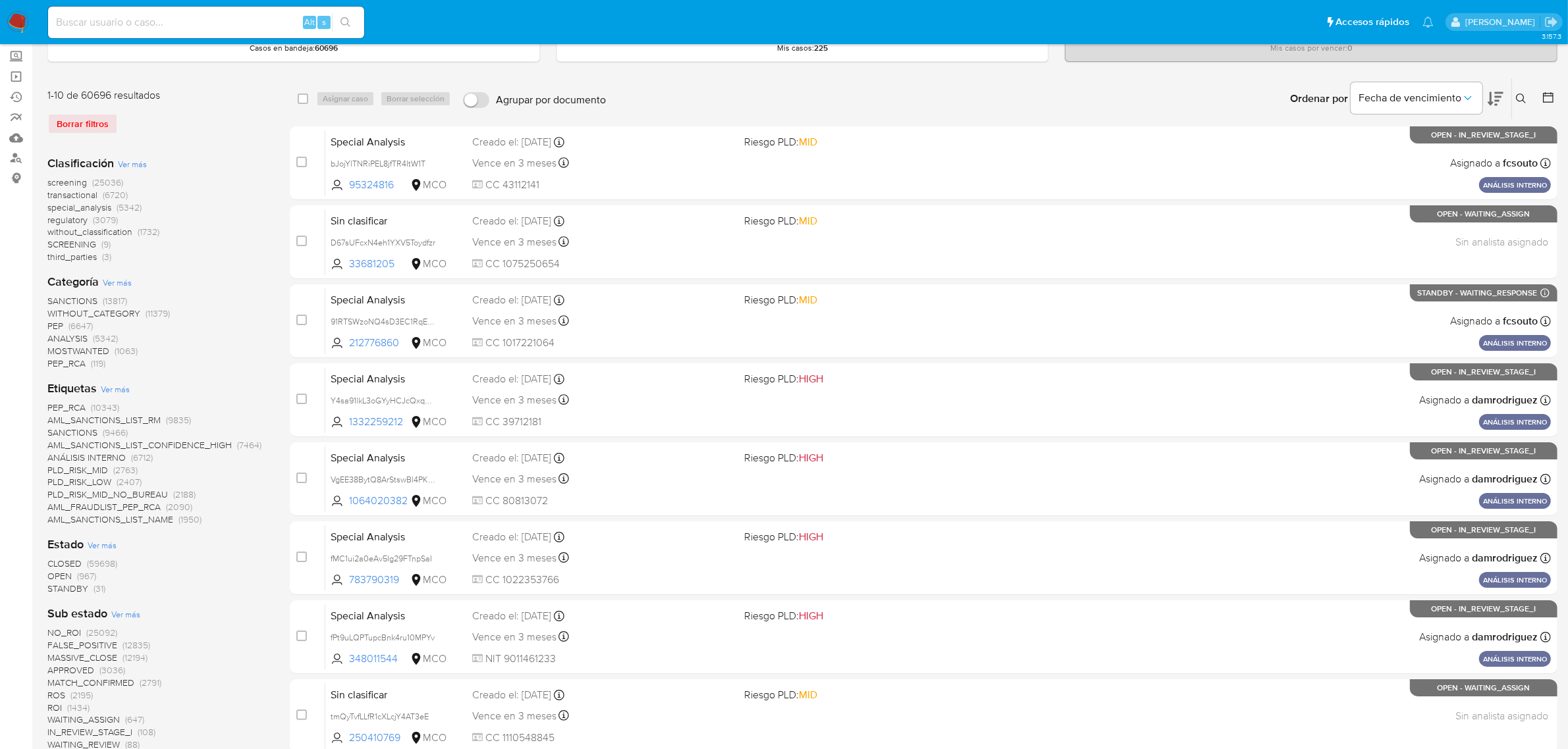
scroll to position [165, 0]
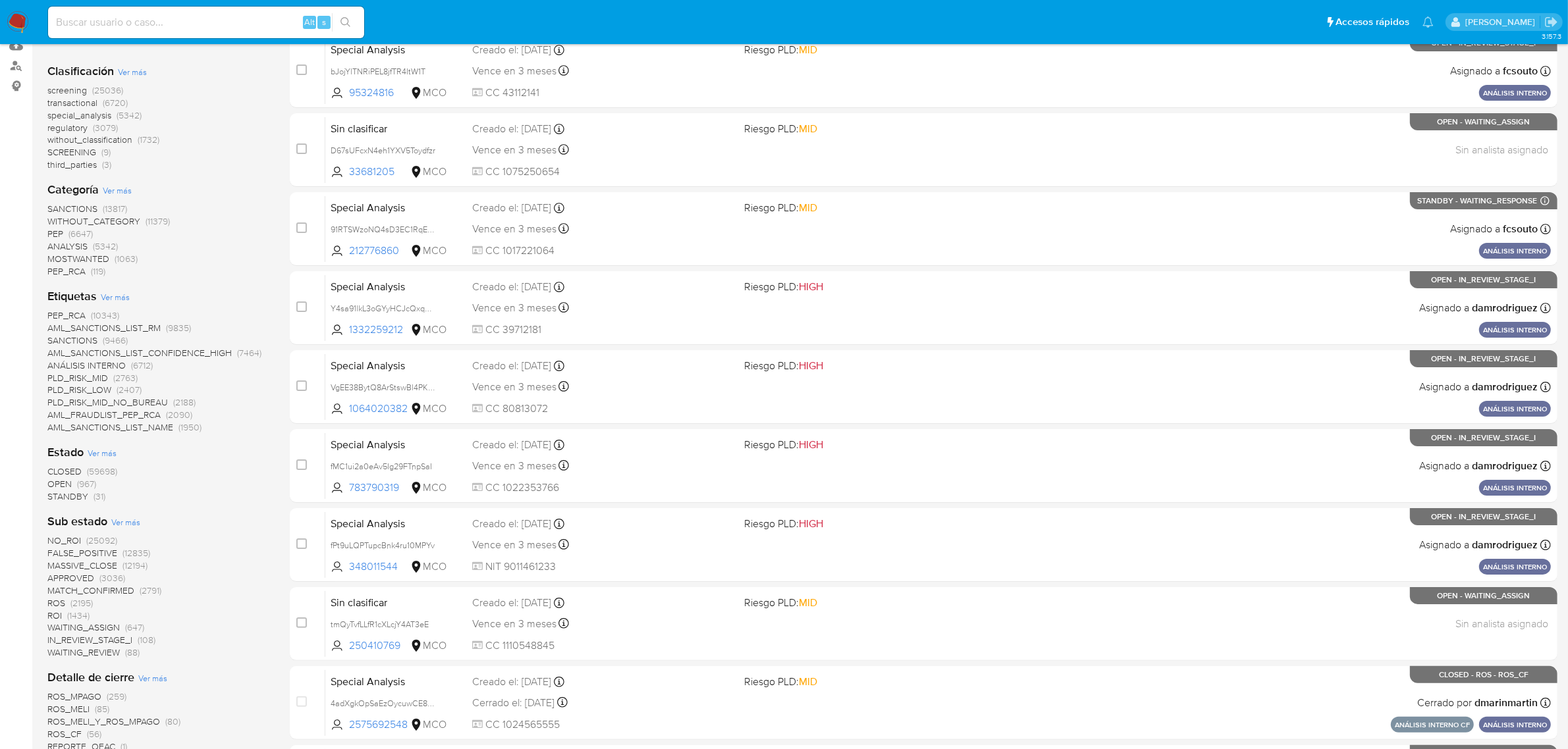
click at [63, 482] on span "OPEN" at bounding box center [59, 484] width 24 height 13
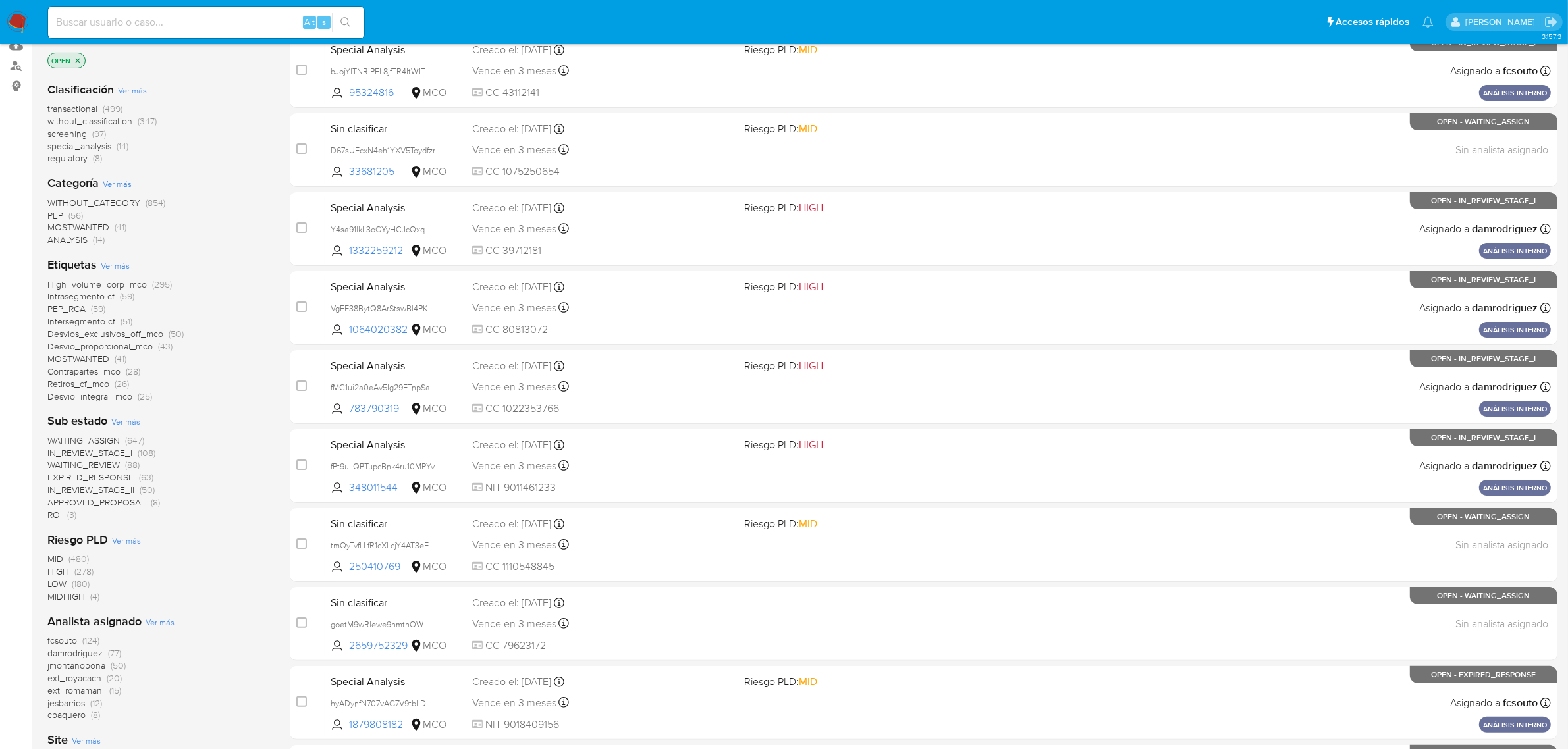
click at [130, 422] on span "Ver más" at bounding box center [126, 421] width 29 height 12
click at [78, 62] on icon "close-filter" at bounding box center [78, 61] width 8 height 8
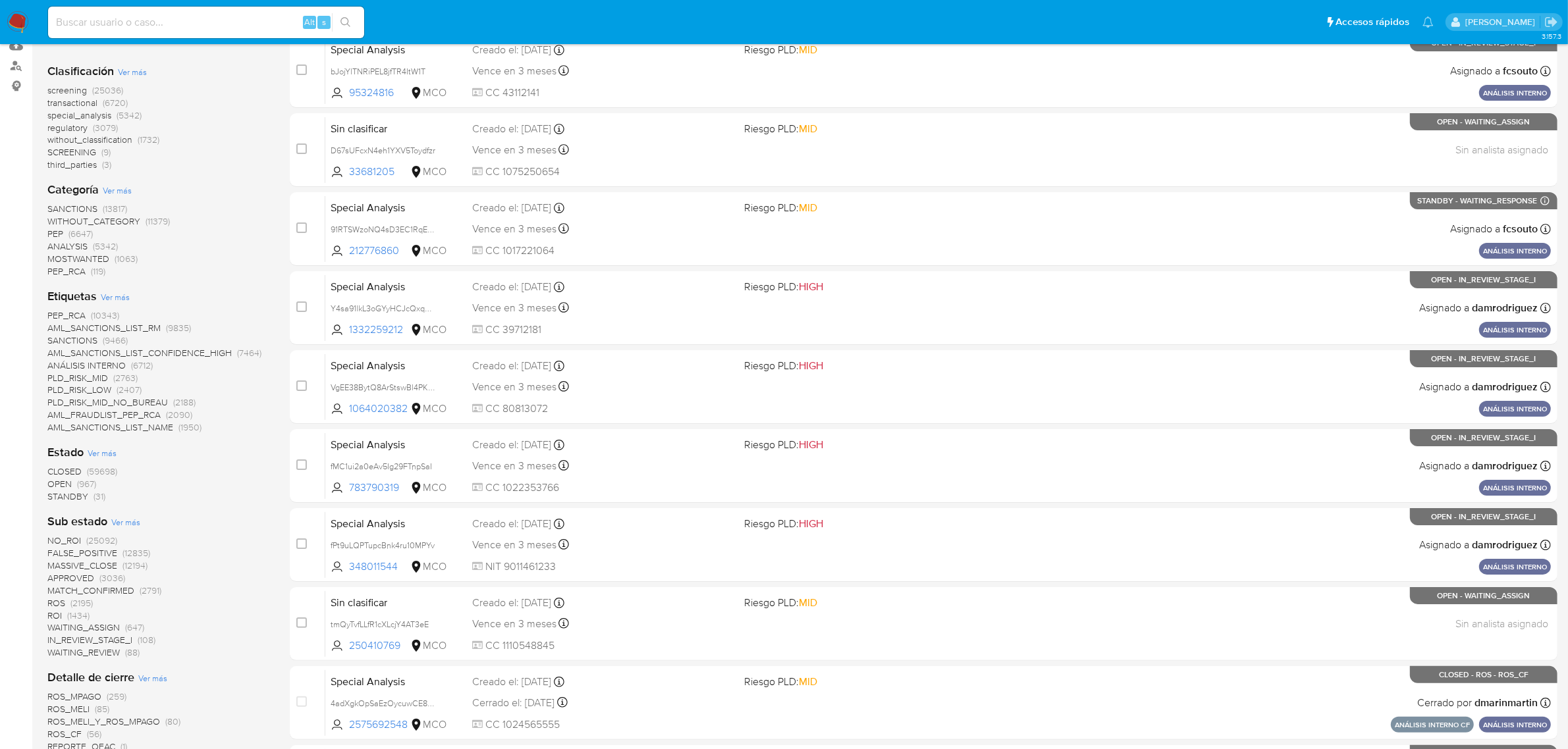
click at [100, 450] on span "Ver más" at bounding box center [102, 452] width 29 height 12
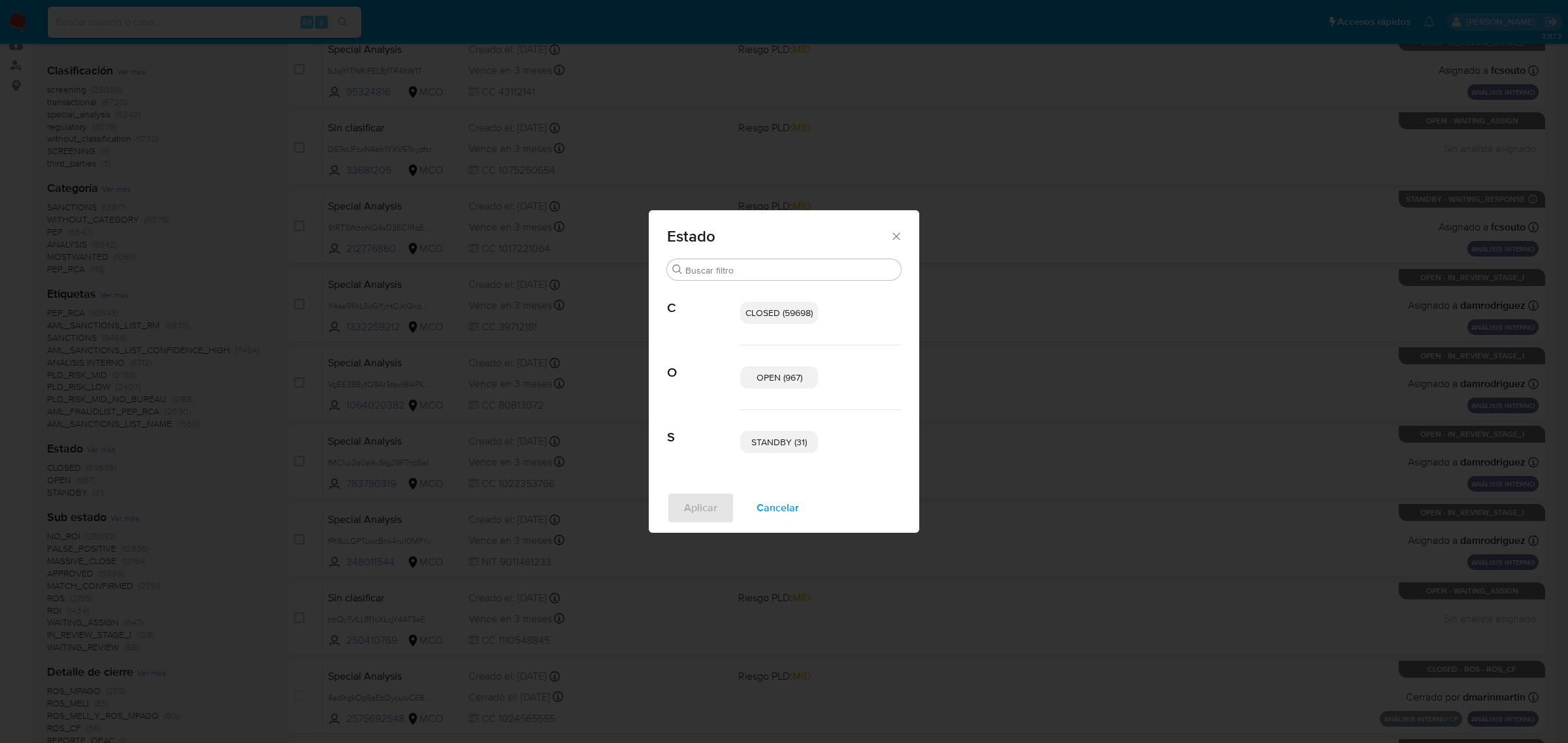
click at [791, 372] on span "OPEN (967)" at bounding box center [779, 377] width 46 height 13
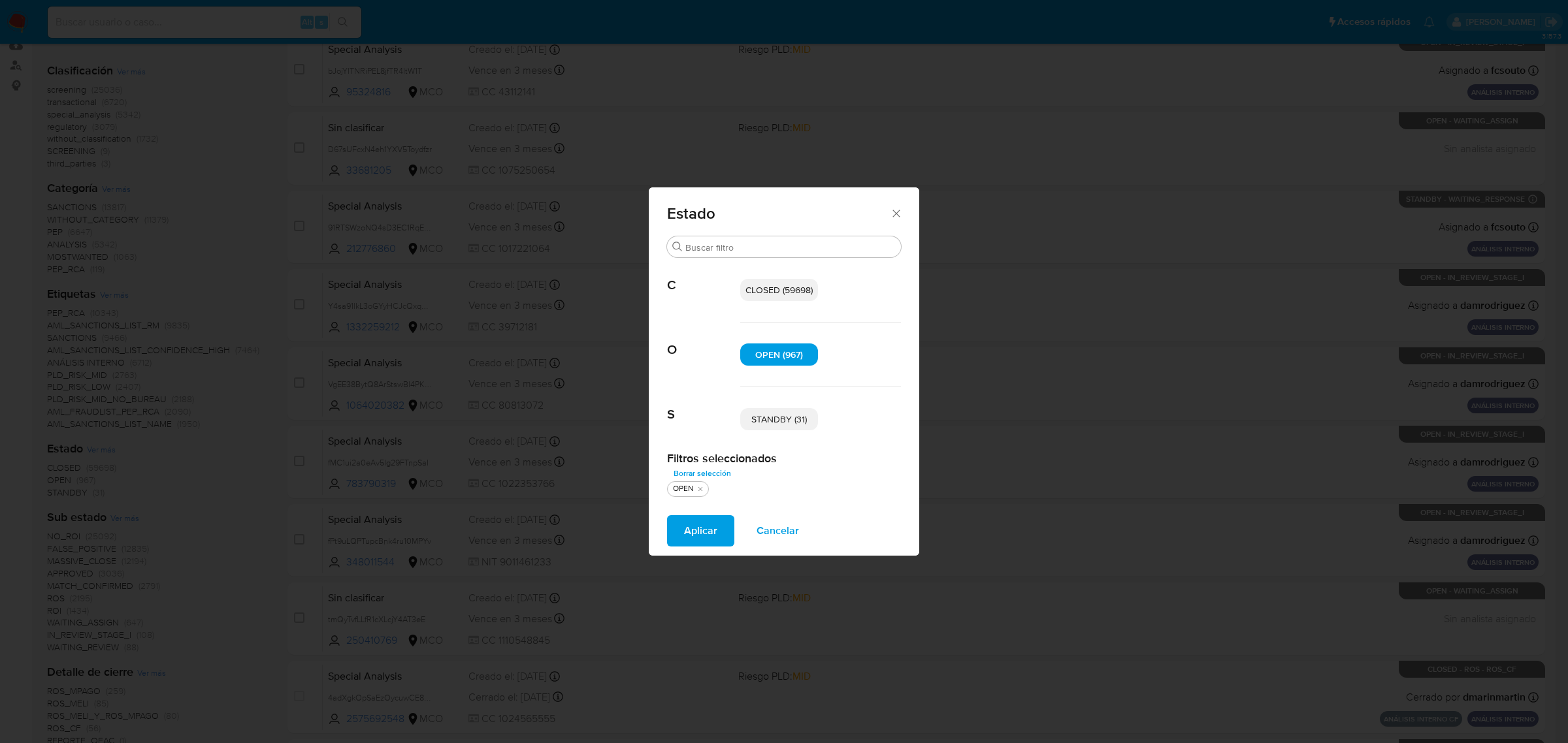
click at [776, 422] on span "STANDBY (31)" at bounding box center [779, 419] width 56 height 13
click at [700, 527] on span "Aplicar" at bounding box center [700, 531] width 33 height 29
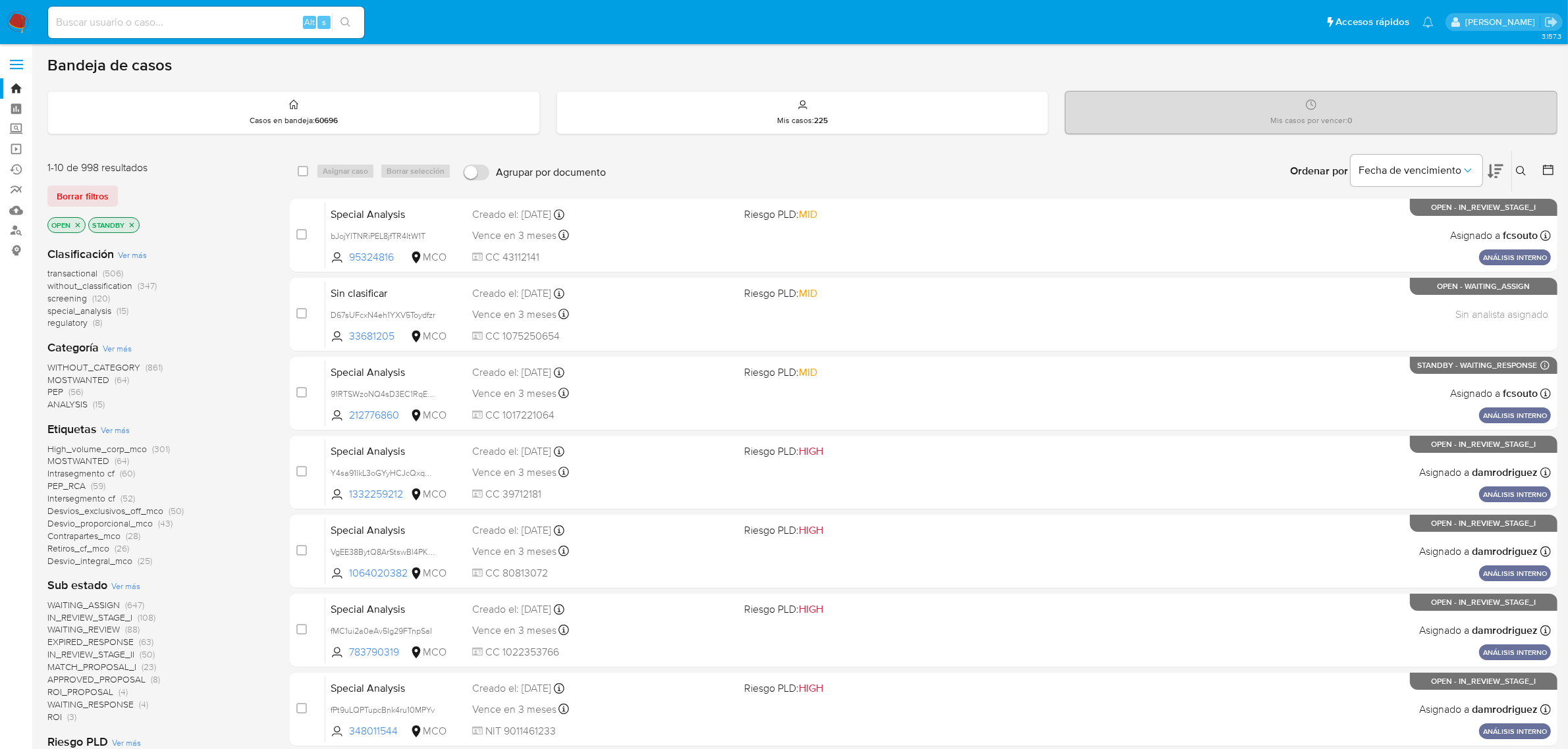
click at [131, 249] on span "Ver más" at bounding box center [132, 255] width 29 height 12
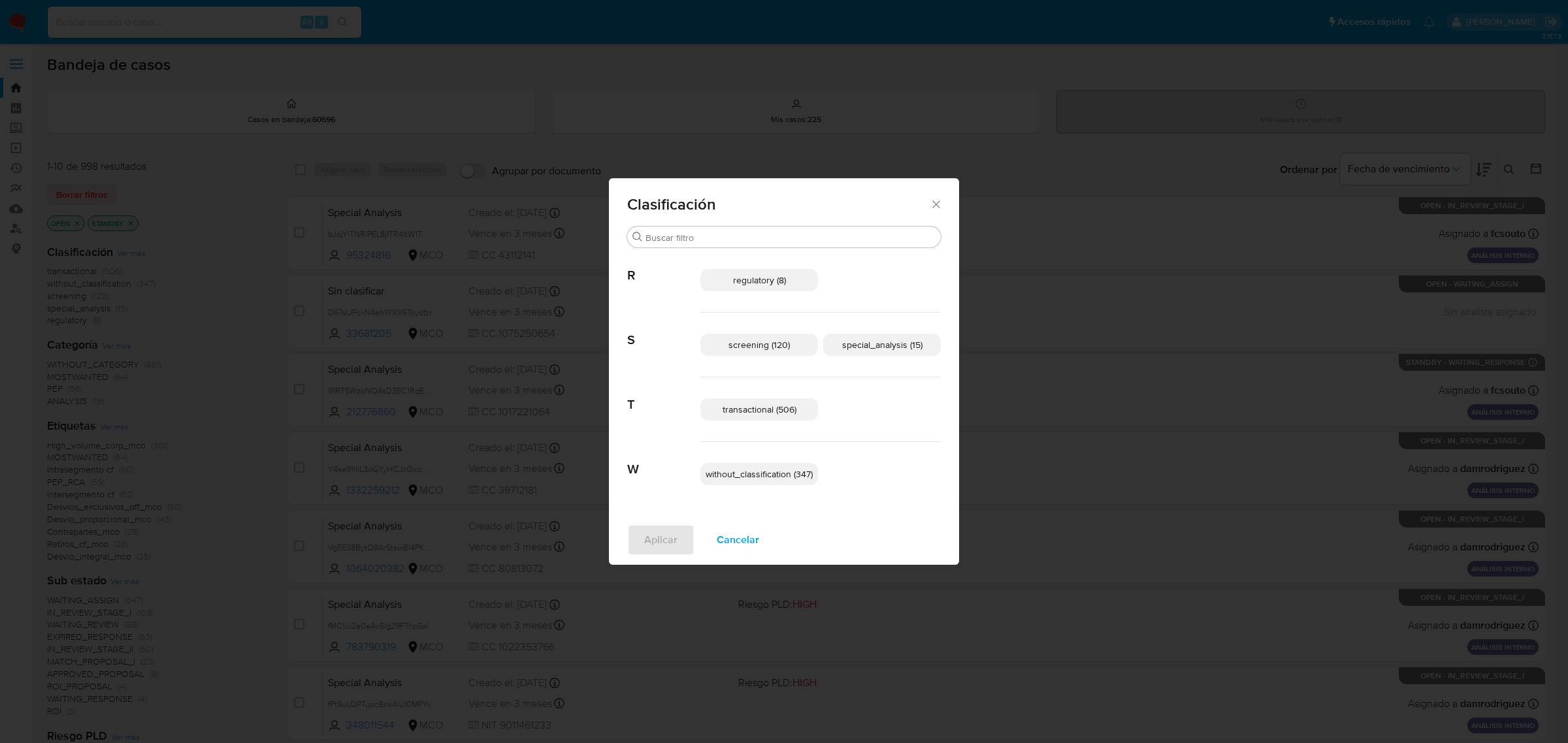
click at [882, 347] on span "special_analysis (15)" at bounding box center [883, 345] width 80 height 13
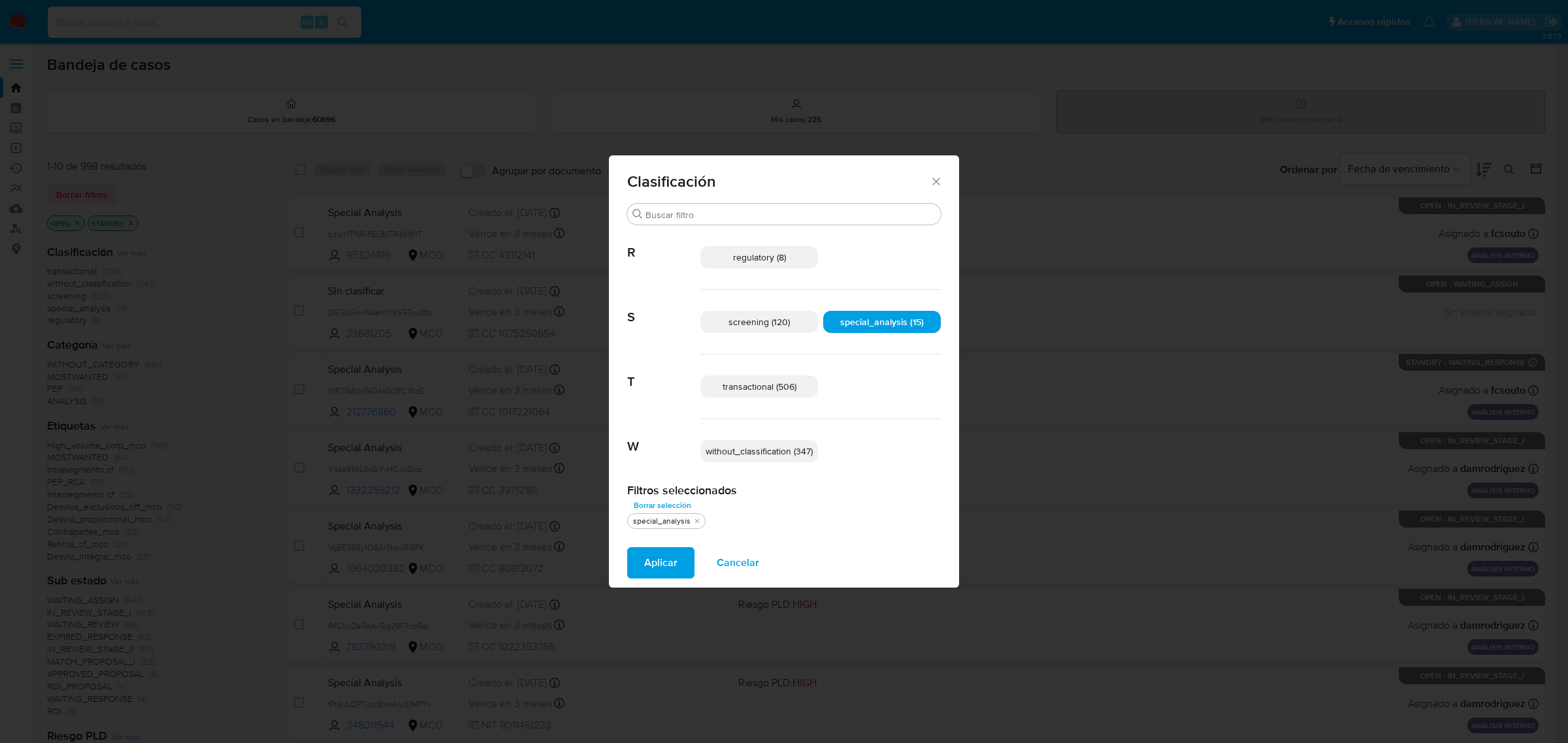
click at [773, 382] on span "transactional (506)" at bounding box center [759, 387] width 74 height 13
click at [672, 563] on span "Aplicar" at bounding box center [661, 563] width 33 height 29
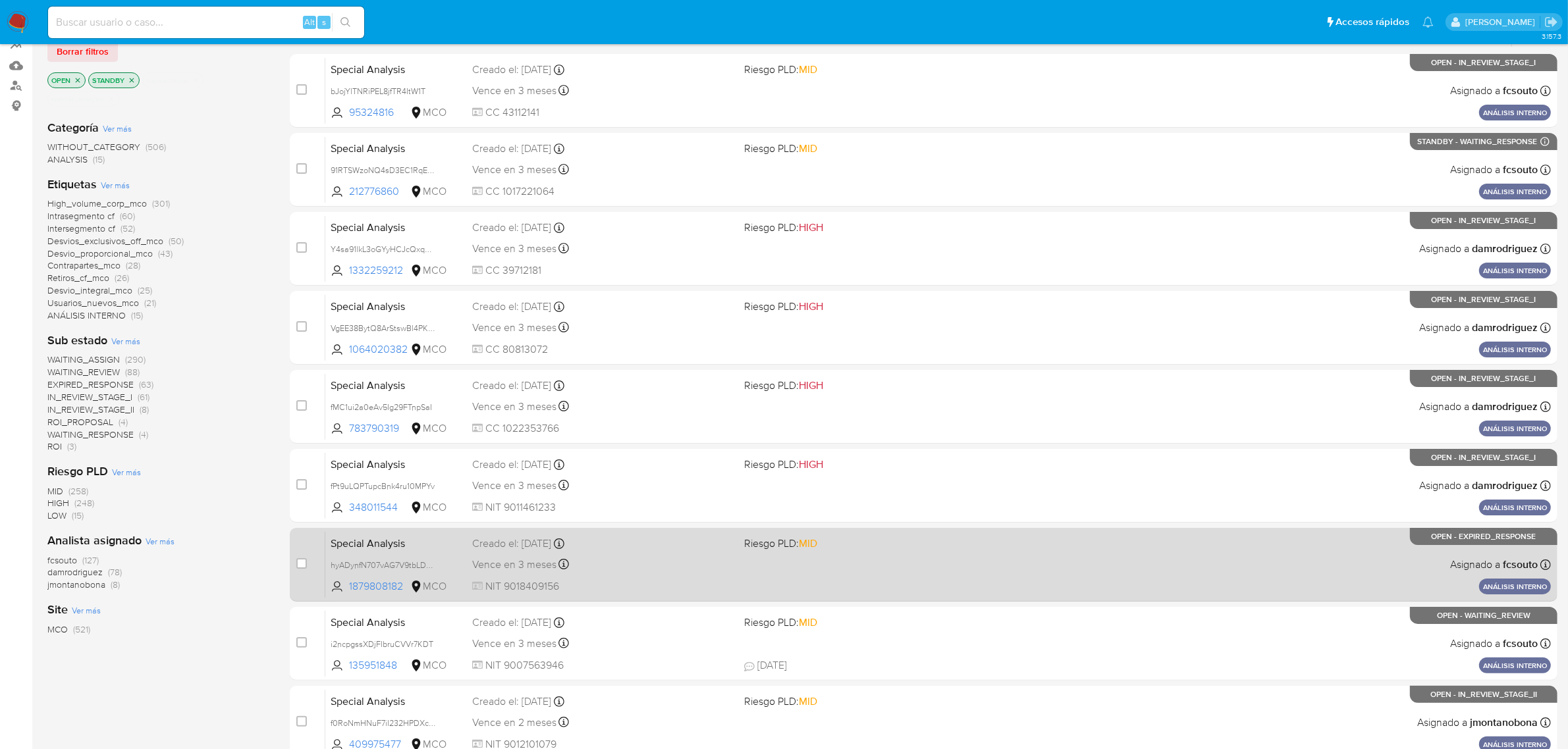
scroll to position [289, 0]
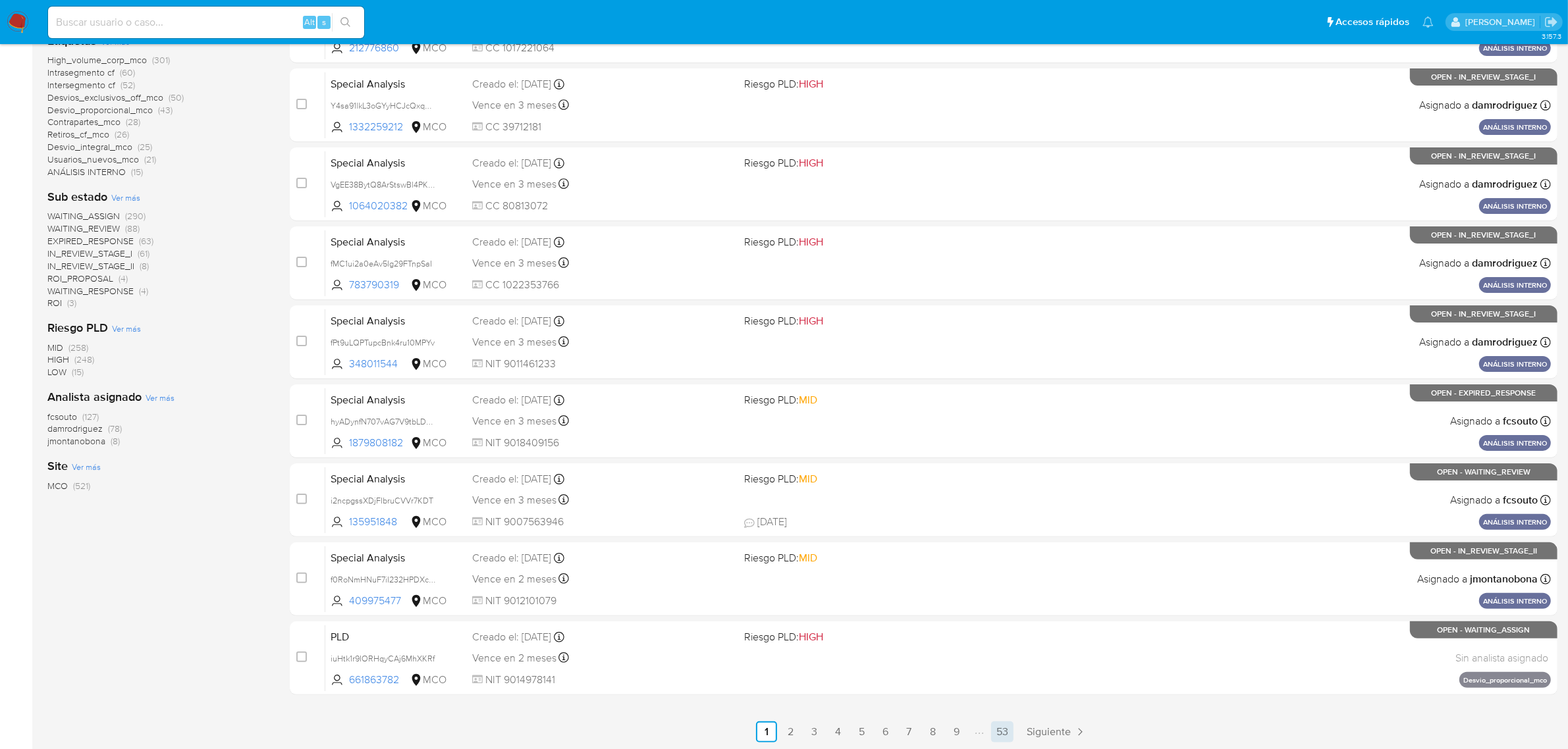
click at [1000, 726] on link "53" at bounding box center [1002, 732] width 23 height 21
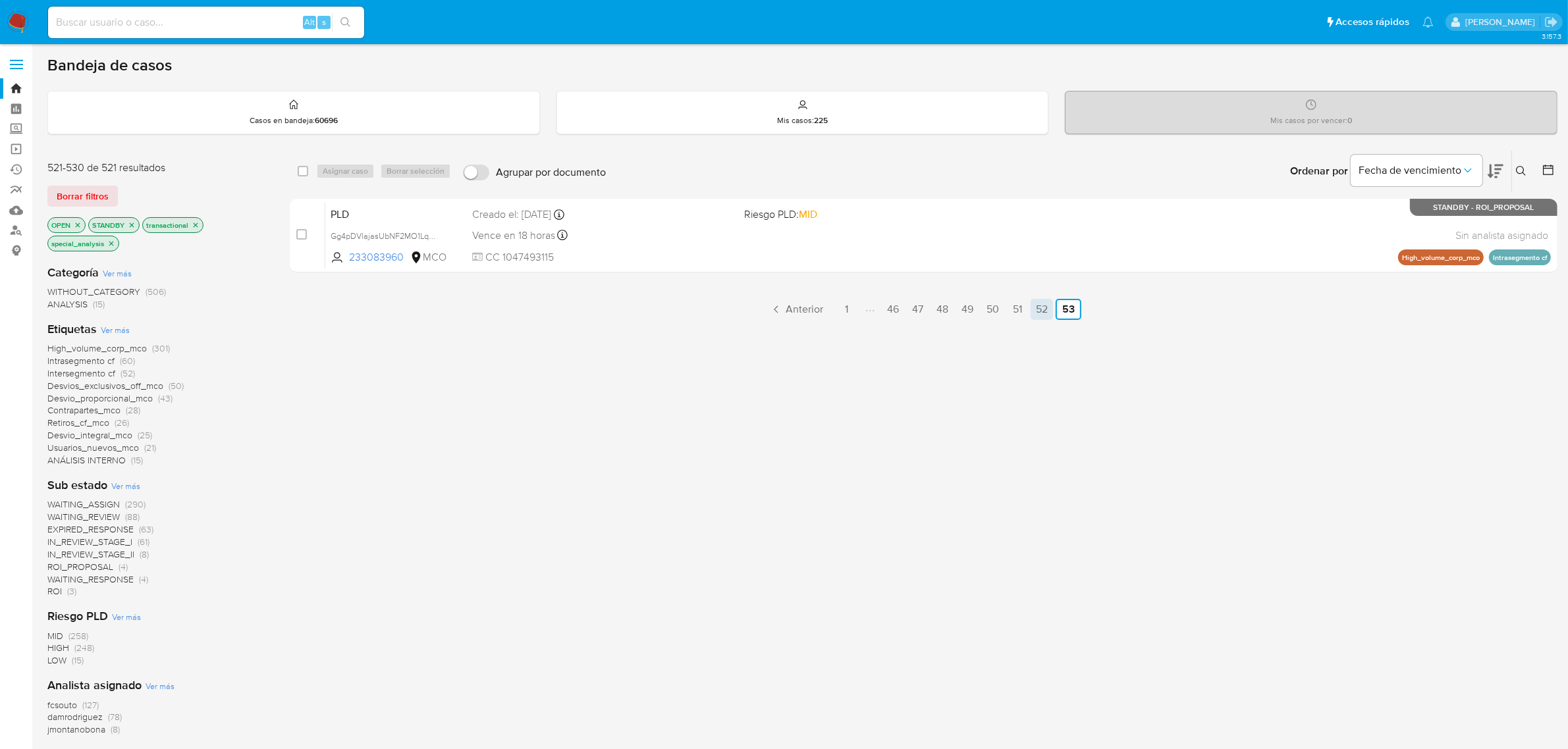
click at [1039, 310] on link "52" at bounding box center [1042, 310] width 23 height 21
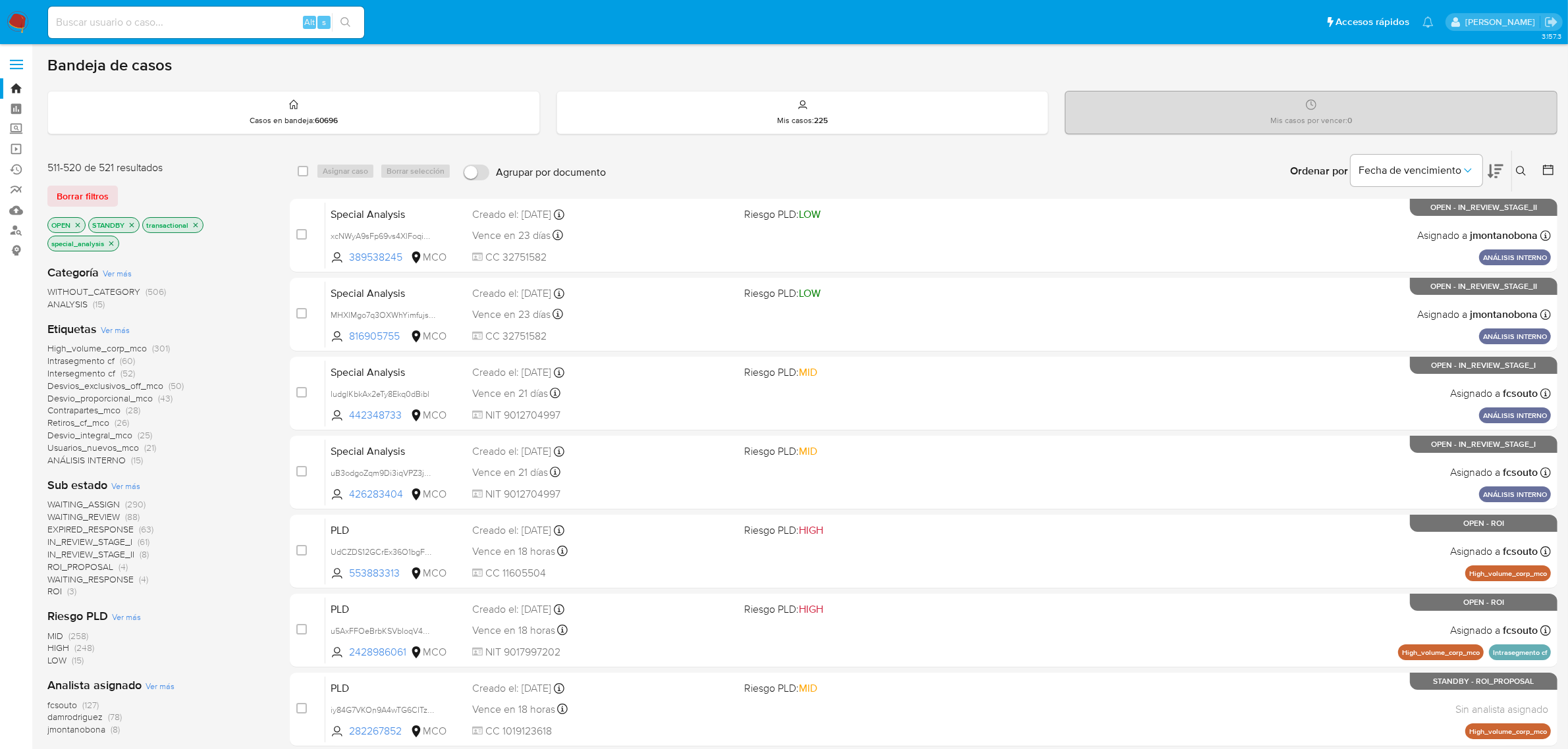
click at [75, 222] on icon "close-filter" at bounding box center [78, 225] width 8 height 8
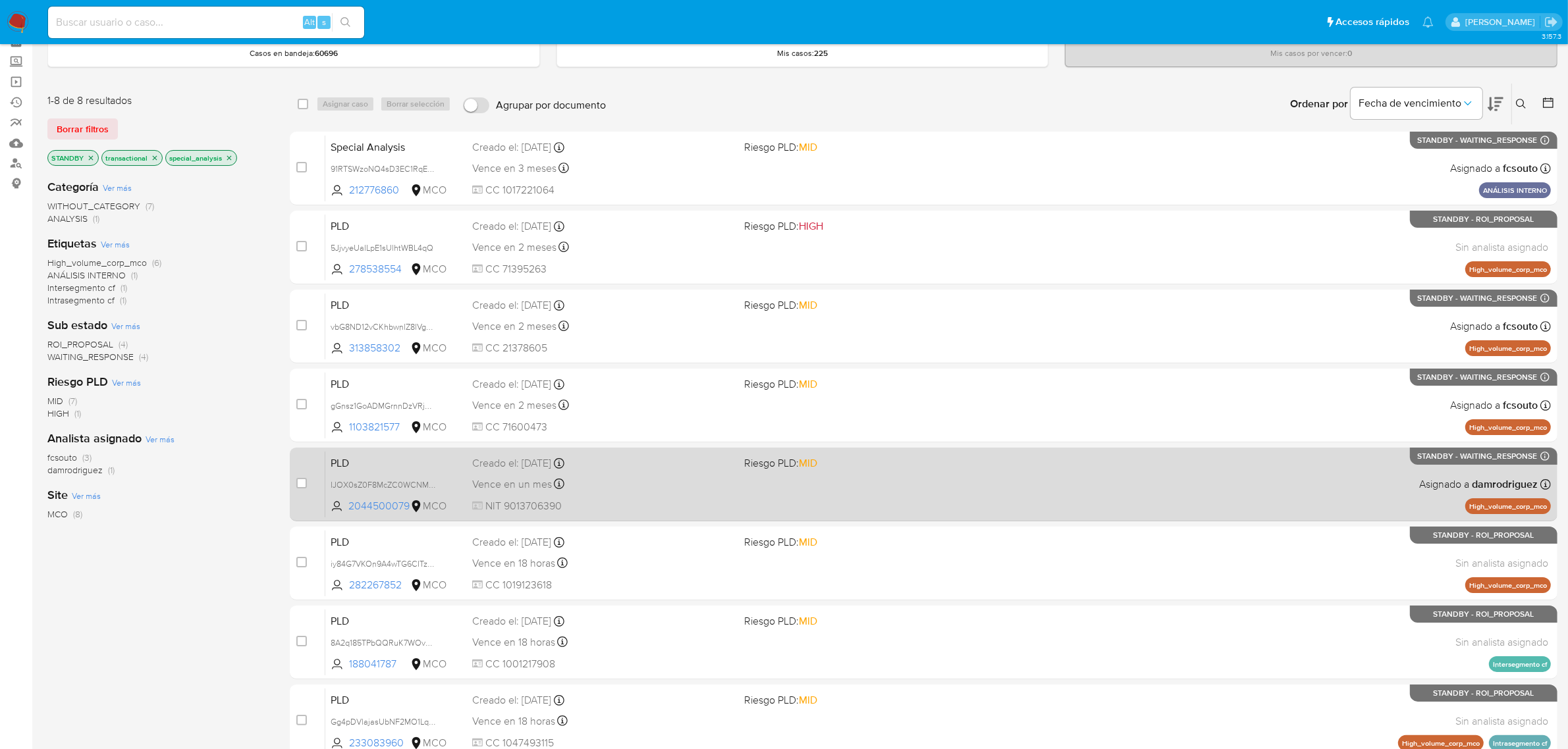
scroll to position [131, 0]
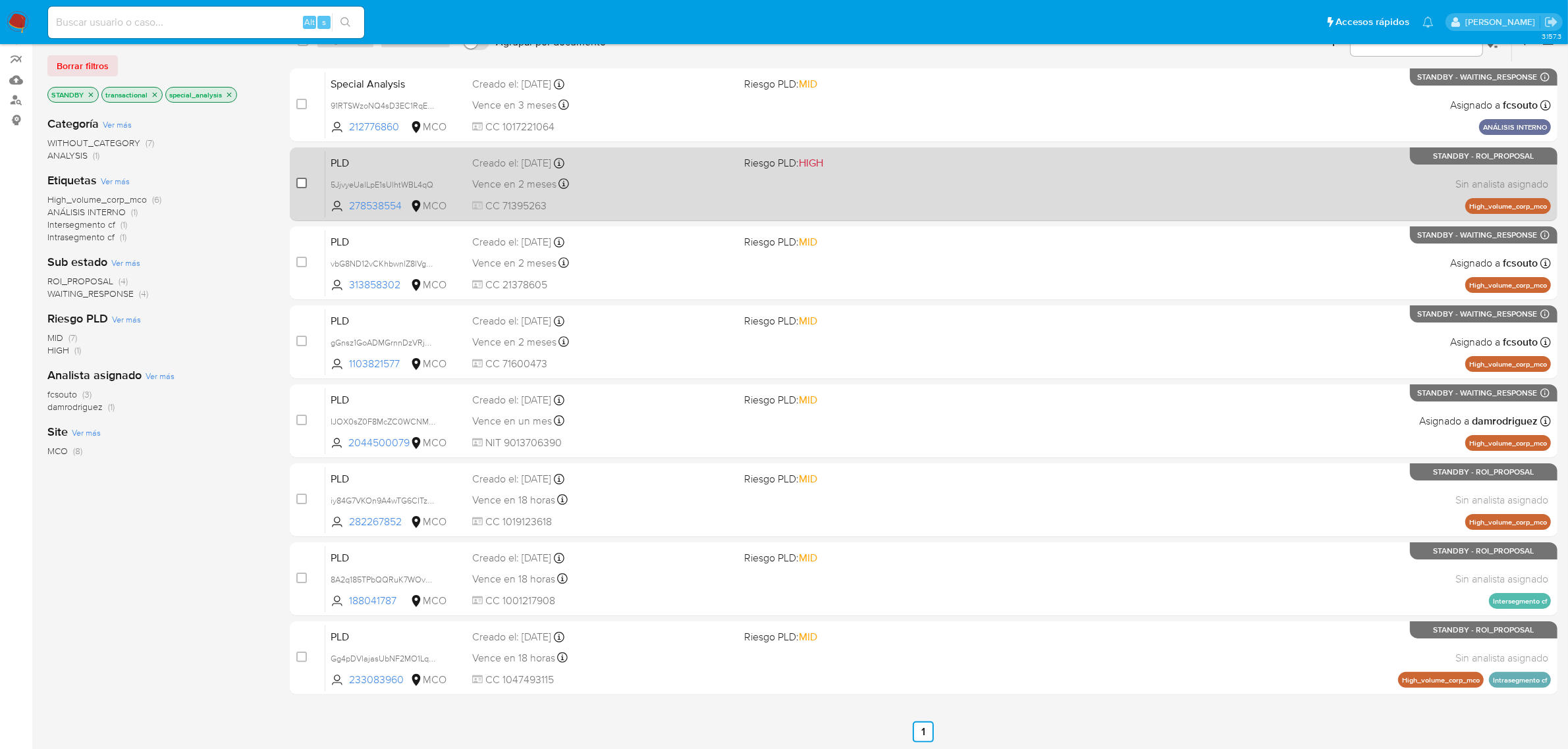
click at [297, 185] on div "case-item-checkbox No es posible asignar el caso PLD 5JjvyeUalLpE1sUlhtWBL4qQ 2…" at bounding box center [923, 184] width 1267 height 74
click at [298, 184] on input "checkbox" at bounding box center [301, 182] width 11 height 11
checkbox input "true"
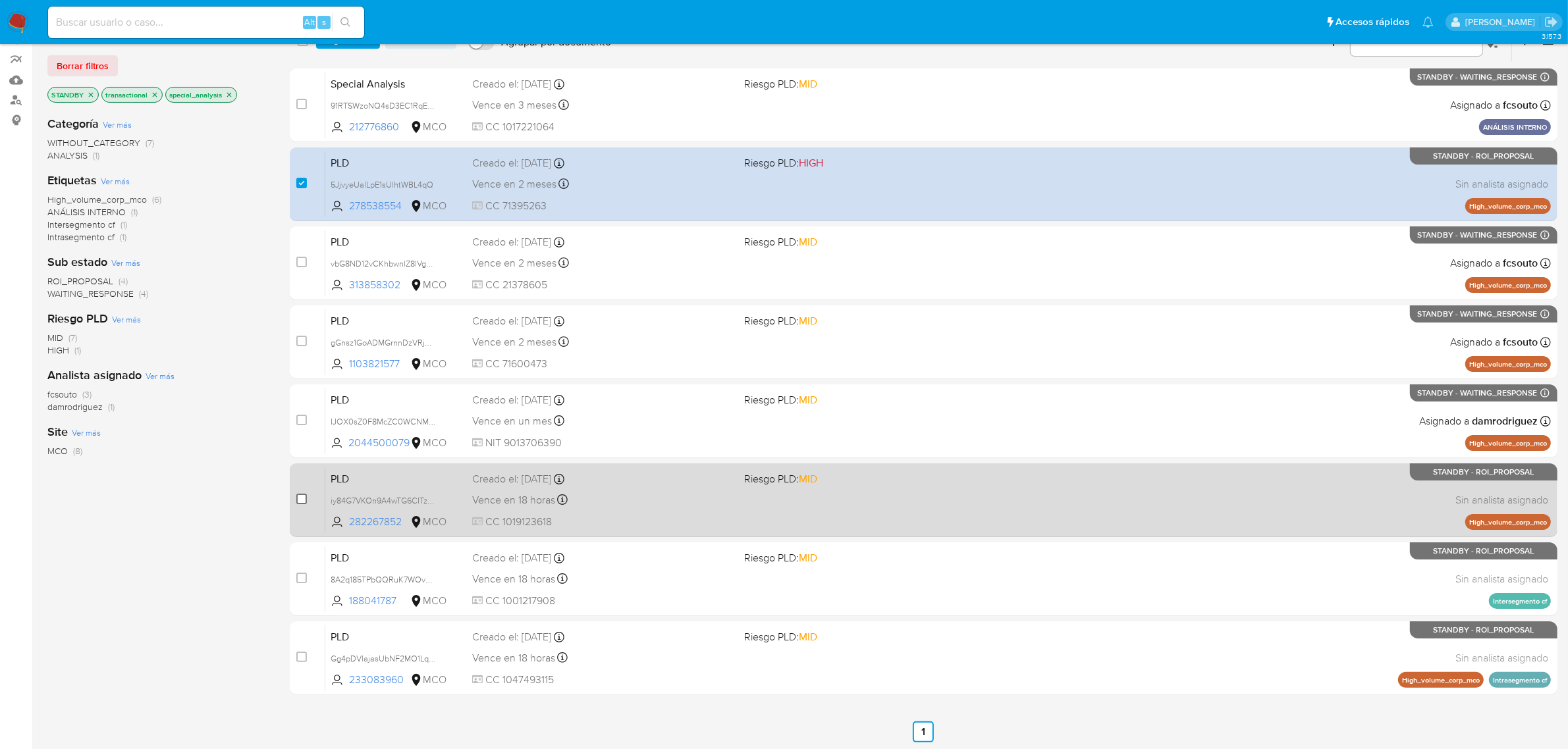
click at [300, 491] on div "case-item-checkbox No es posible asignar el caso" at bounding box center [311, 500] width 29 height 66
click at [300, 497] on input "checkbox" at bounding box center [301, 499] width 11 height 11
checkbox input "true"
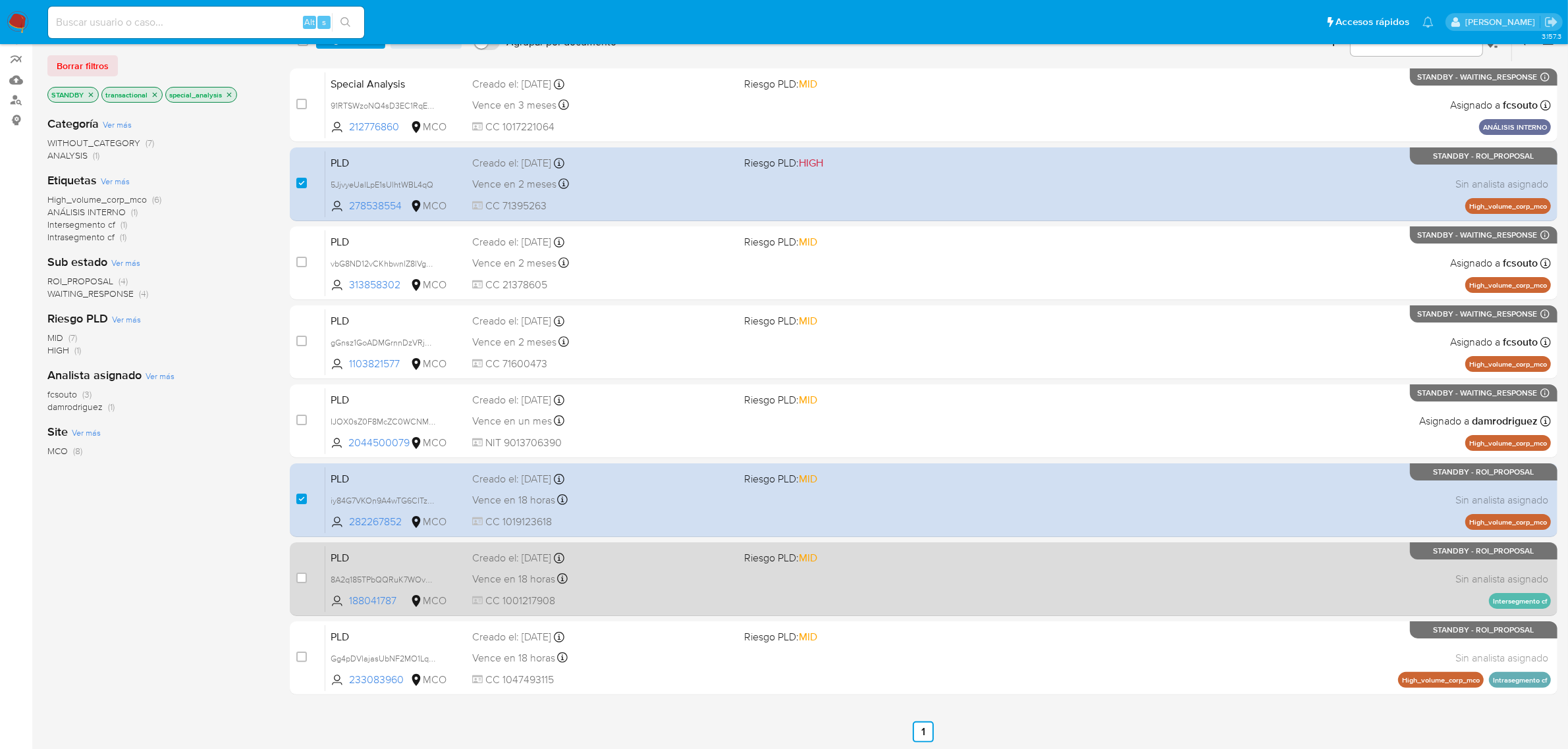
click at [306, 571] on div "case-item-checkbox No es posible asignar el caso" at bounding box center [311, 579] width 29 height 66
click at [320, 577] on div "case-item-checkbox No es posible asignar el caso" at bounding box center [311, 579] width 29 height 66
click at [307, 578] on div "case-item-checkbox No es posible asignar el caso" at bounding box center [311, 579] width 29 height 66
click at [300, 576] on input "checkbox" at bounding box center [301, 578] width 11 height 11
checkbox input "true"
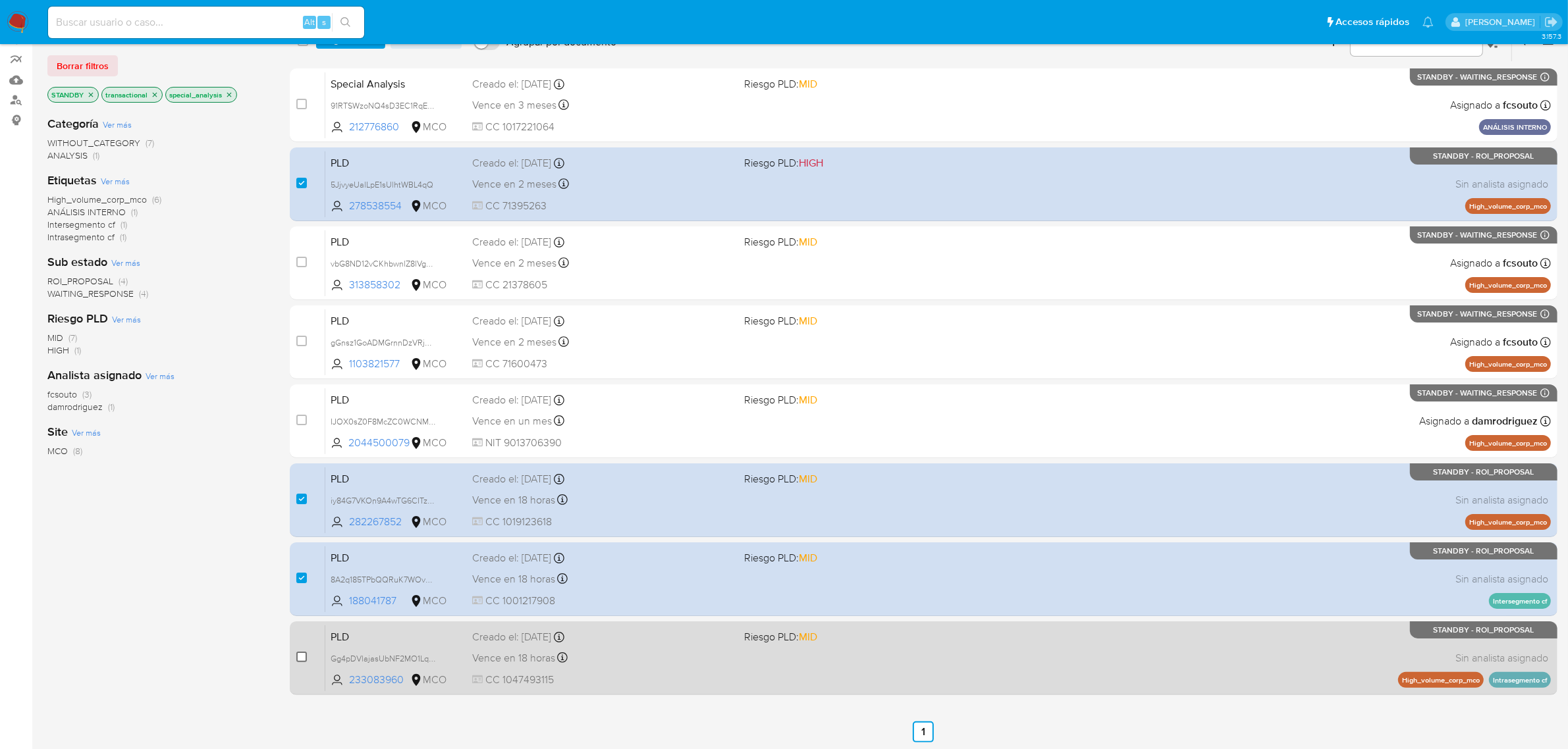
click at [304, 660] on input "checkbox" at bounding box center [301, 657] width 11 height 11
checkbox input "true"
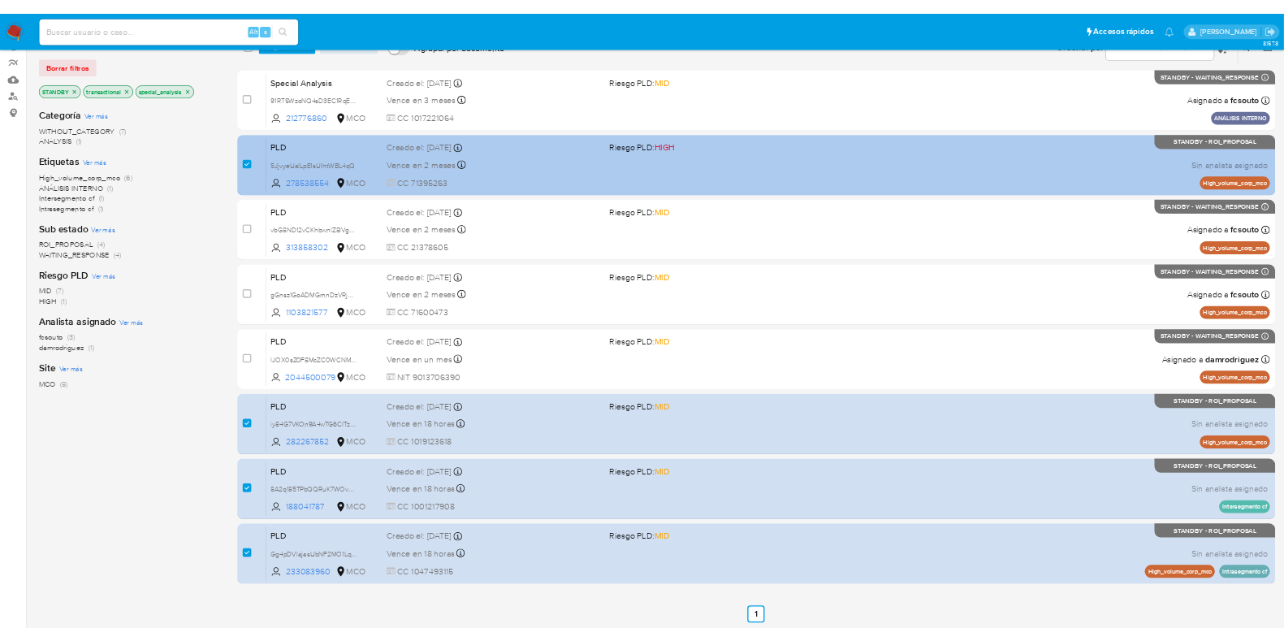
scroll to position [0, 0]
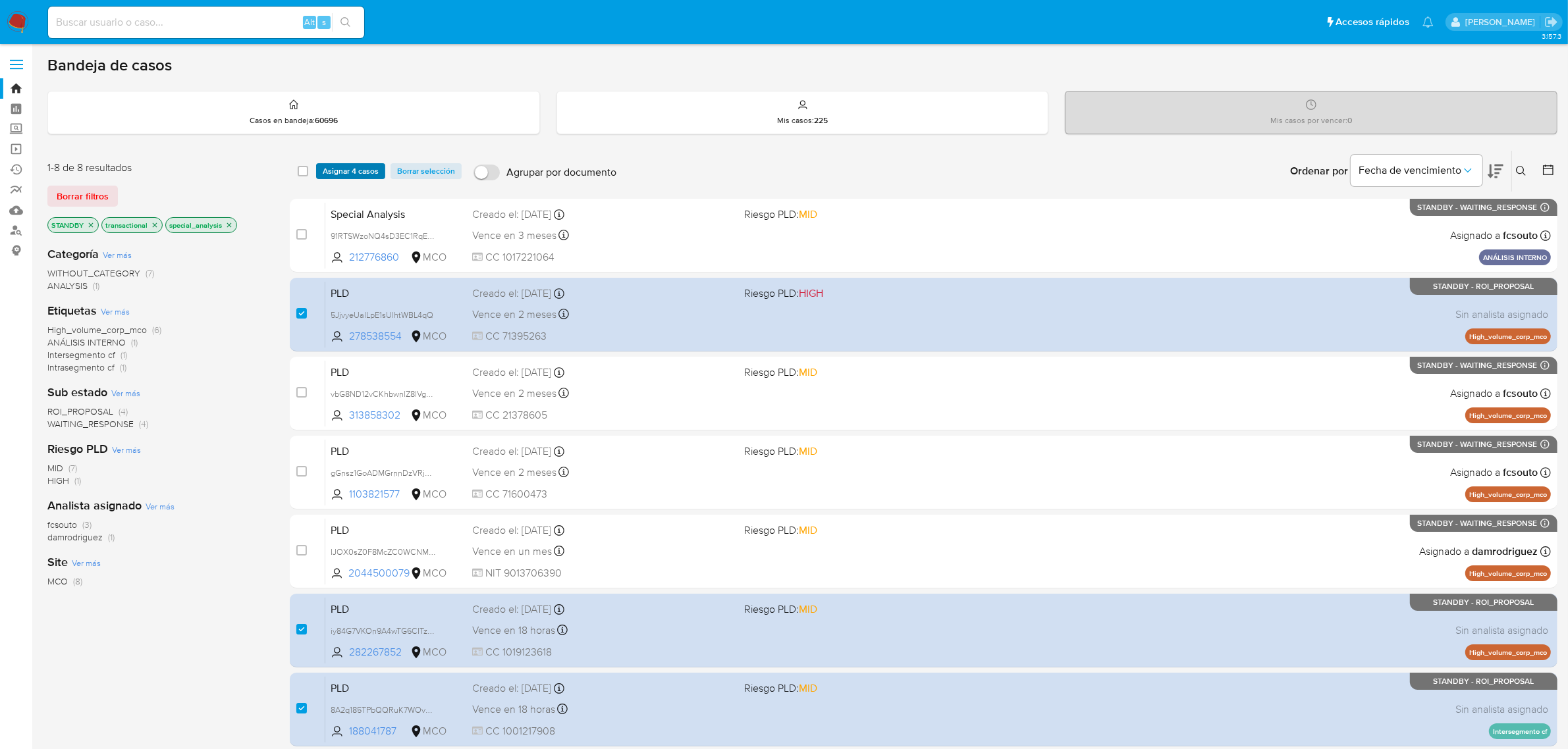
click at [353, 170] on span "Asignar 4 casos" at bounding box center [350, 171] width 56 height 13
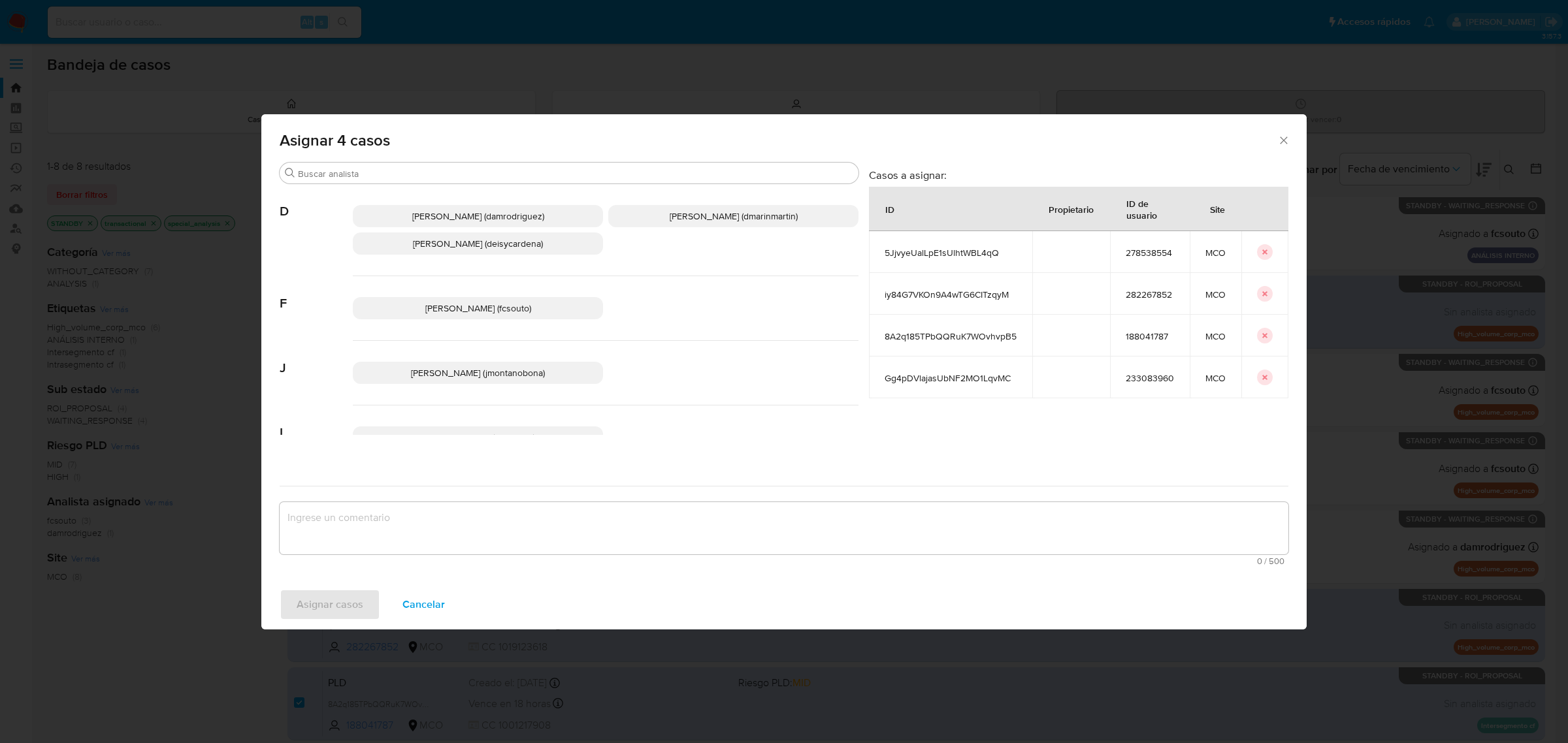
click at [439, 373] on span "[PERSON_NAME] (jmontanobona)" at bounding box center [478, 373] width 134 height 13
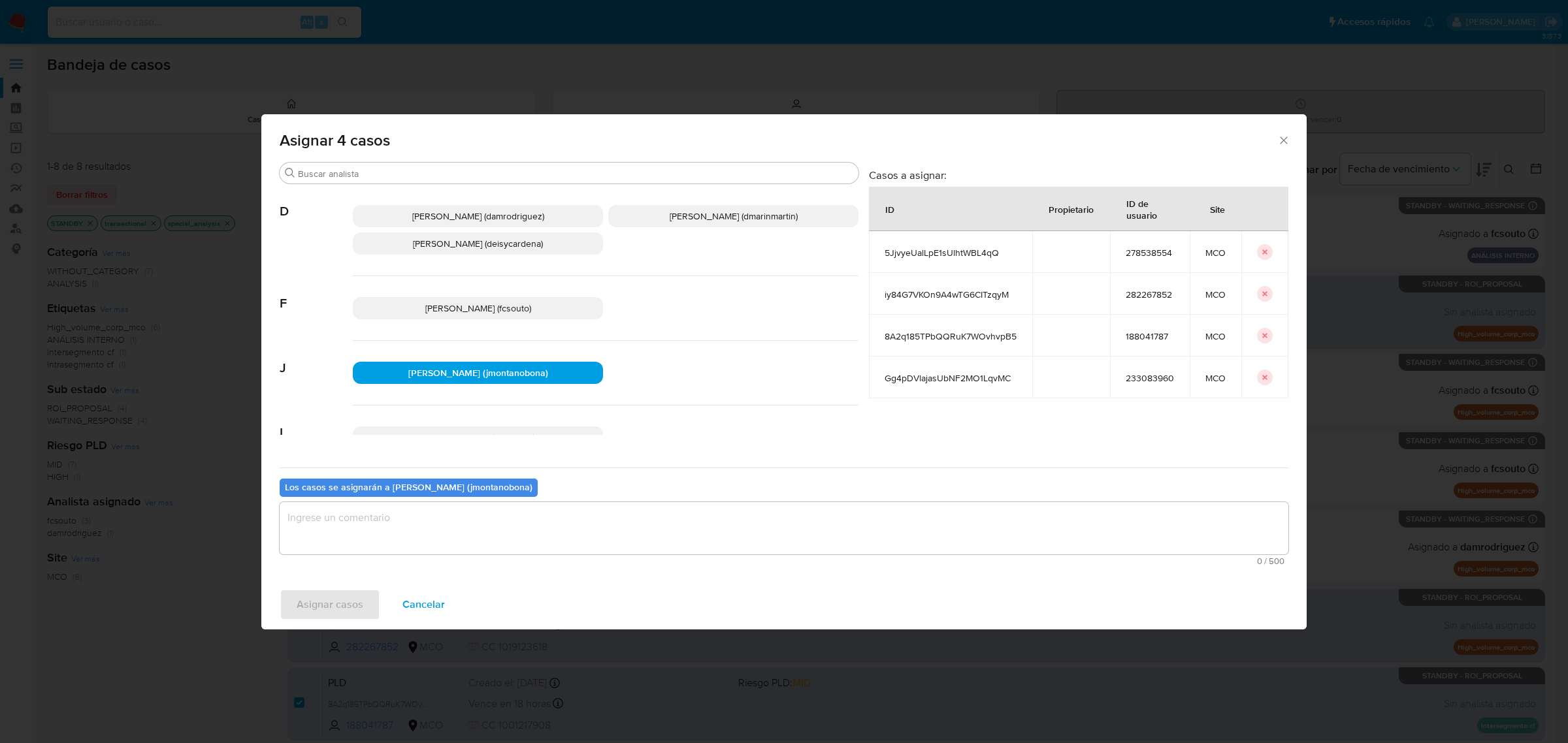
click at [444, 516] on textarea "assign-modal" at bounding box center [784, 528] width 1009 height 52
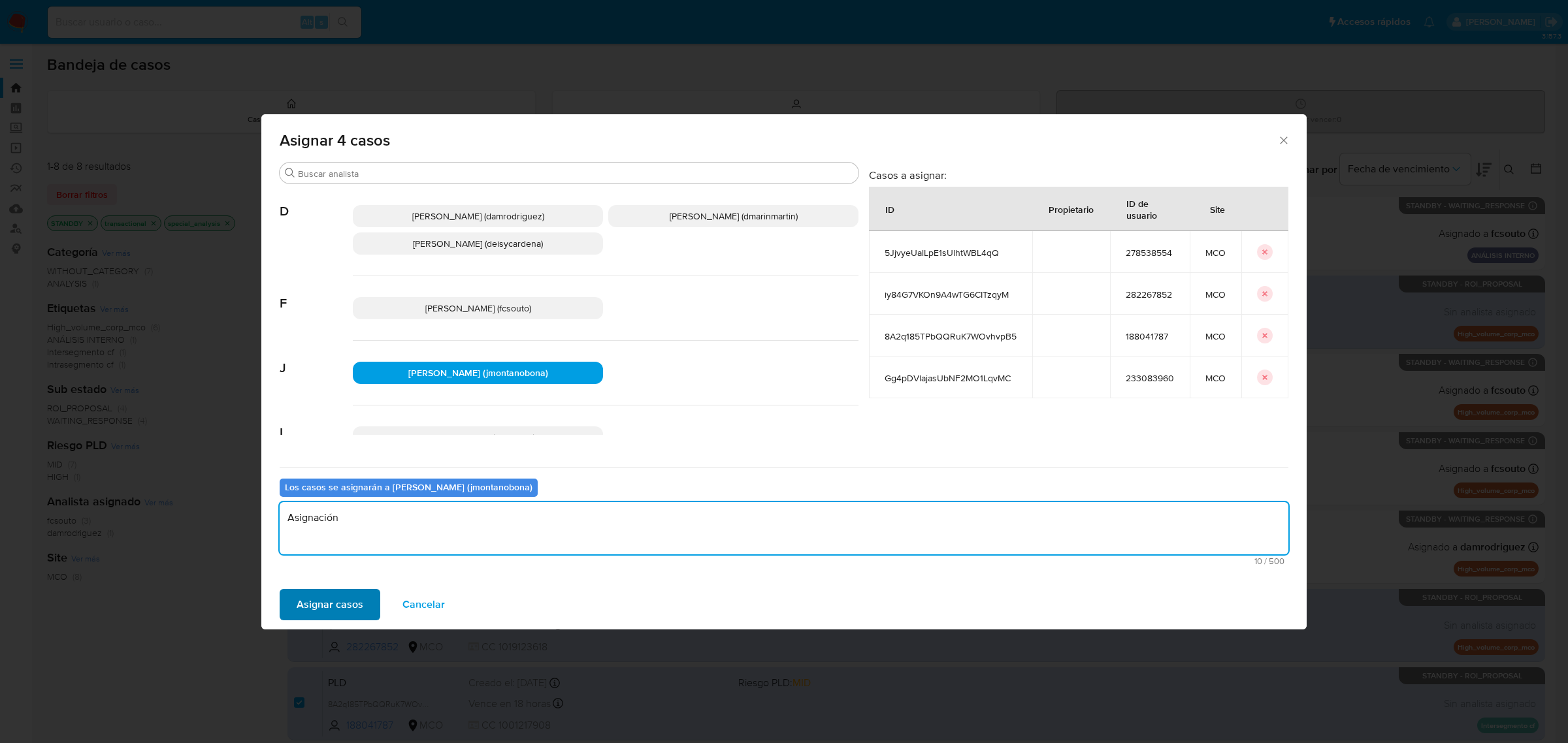
type textarea "Asignación"
click at [356, 595] on span "Asignar casos" at bounding box center [330, 605] width 67 height 29
